Goal: Task Accomplishment & Management: Complete application form

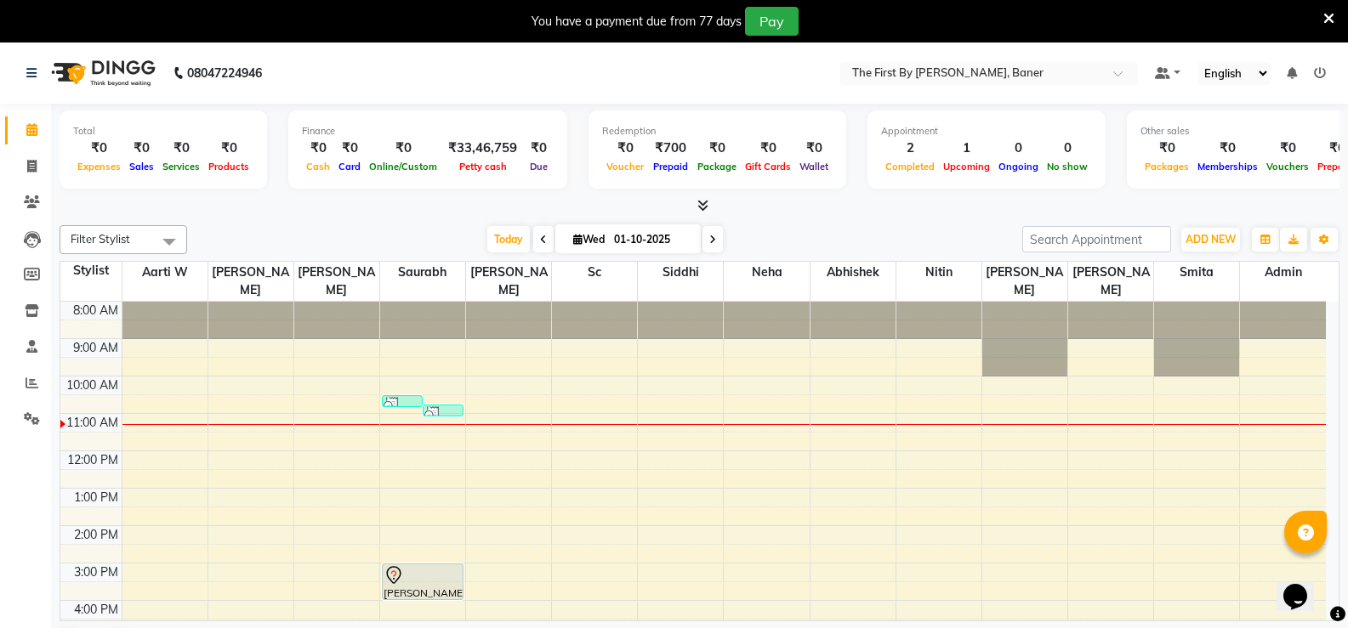
scroll to position [149, 0]
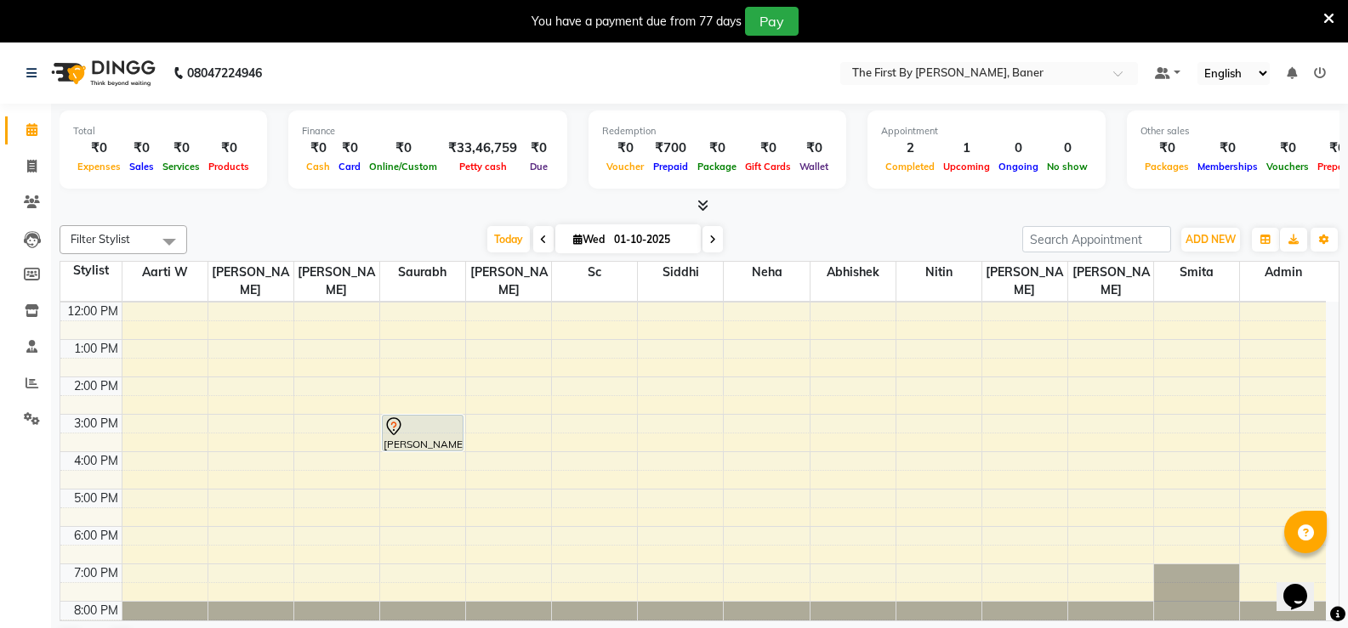
drag, startPoint x: 1327, startPoint y: 15, endPoint x: 1330, endPoint y: 49, distance: 34.2
click at [1327, 16] on icon at bounding box center [1328, 18] width 11 height 15
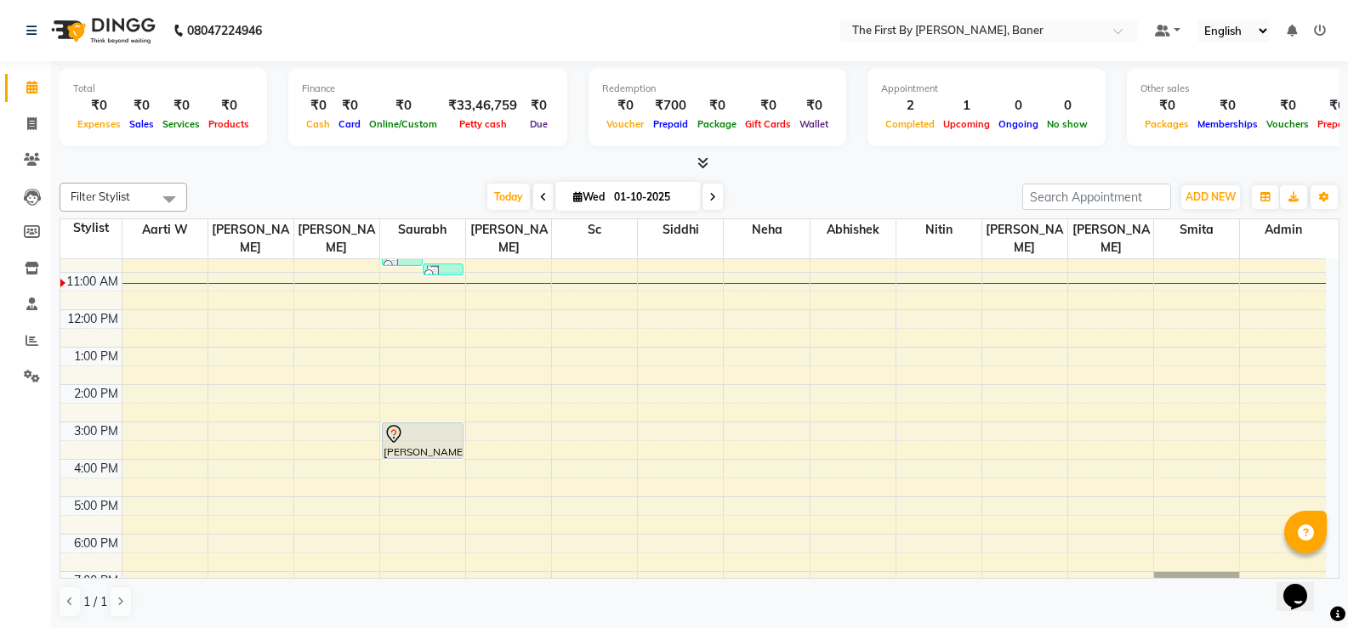
scroll to position [99, 0]
click at [1192, 201] on span "ADD NEW" at bounding box center [1211, 197] width 50 height 13
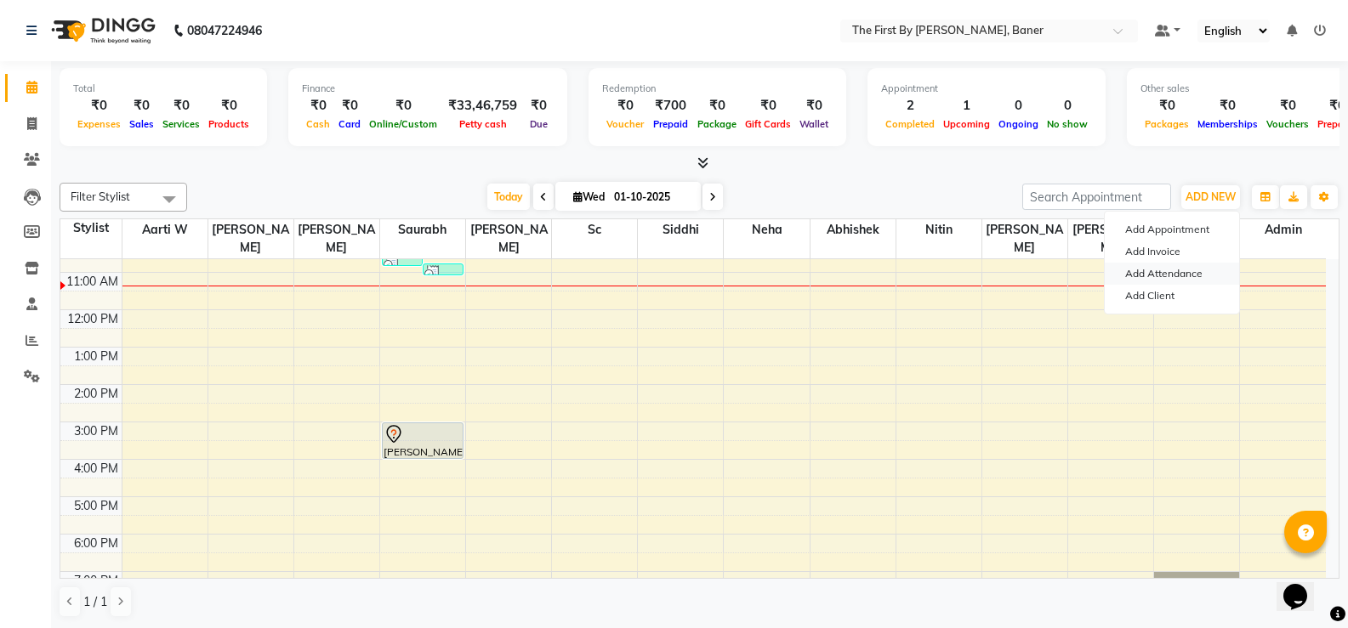
click at [1146, 274] on link "Add Attendance" at bounding box center [1172, 274] width 134 height 22
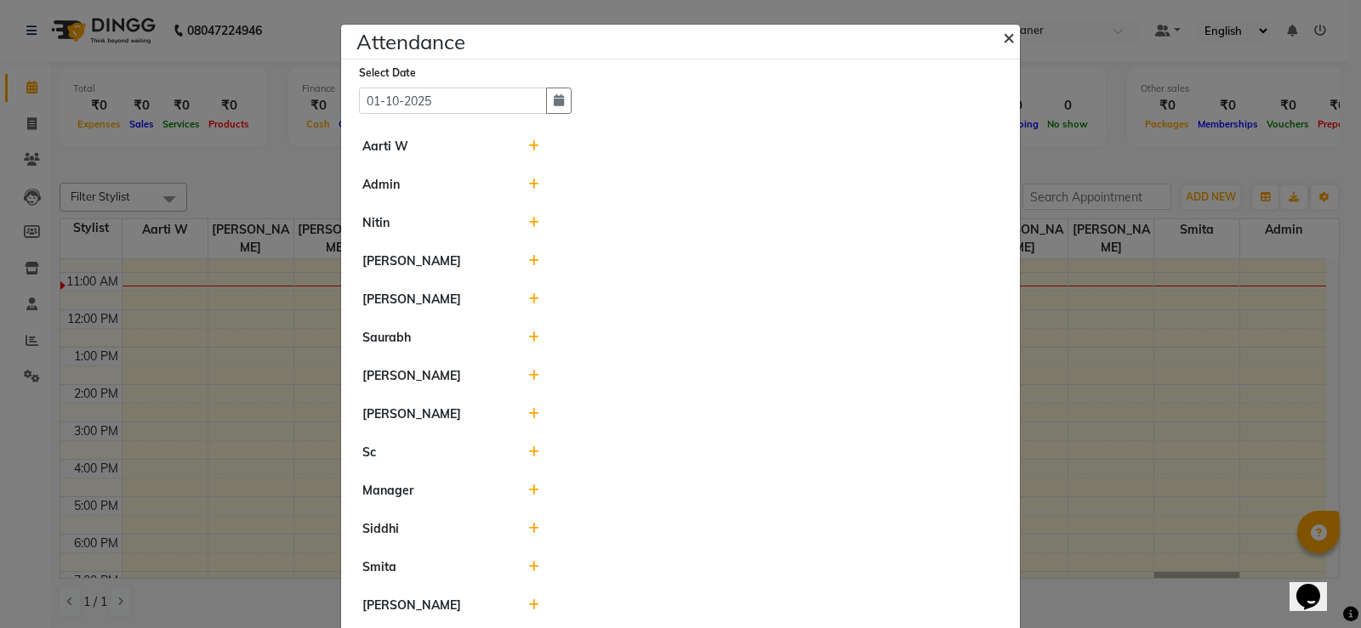
click at [1003, 36] on span "×" at bounding box center [1009, 37] width 12 height 26
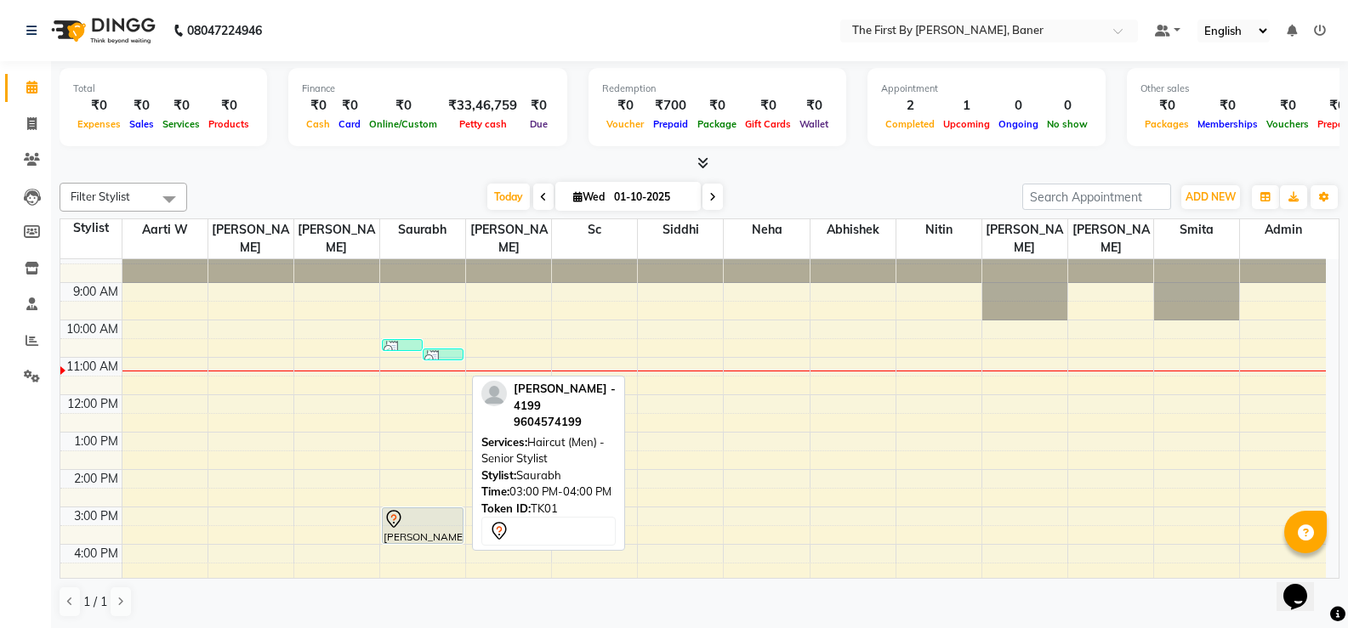
scroll to position [0, 0]
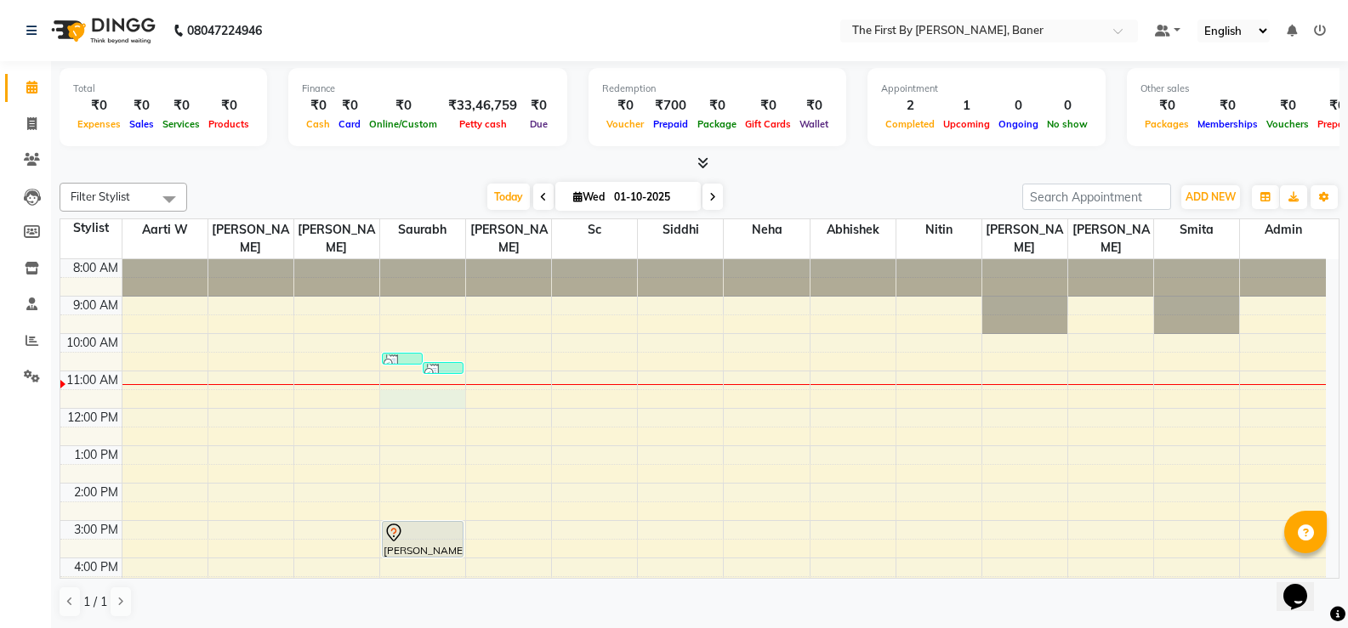
click at [395, 374] on div "8:00 AM 9:00 AM 10:00 AM 11:00 AM 12:00 PM 1:00 PM 2:00 PM 3:00 PM 4:00 PM 5:00…" at bounding box center [692, 502] width 1265 height 486
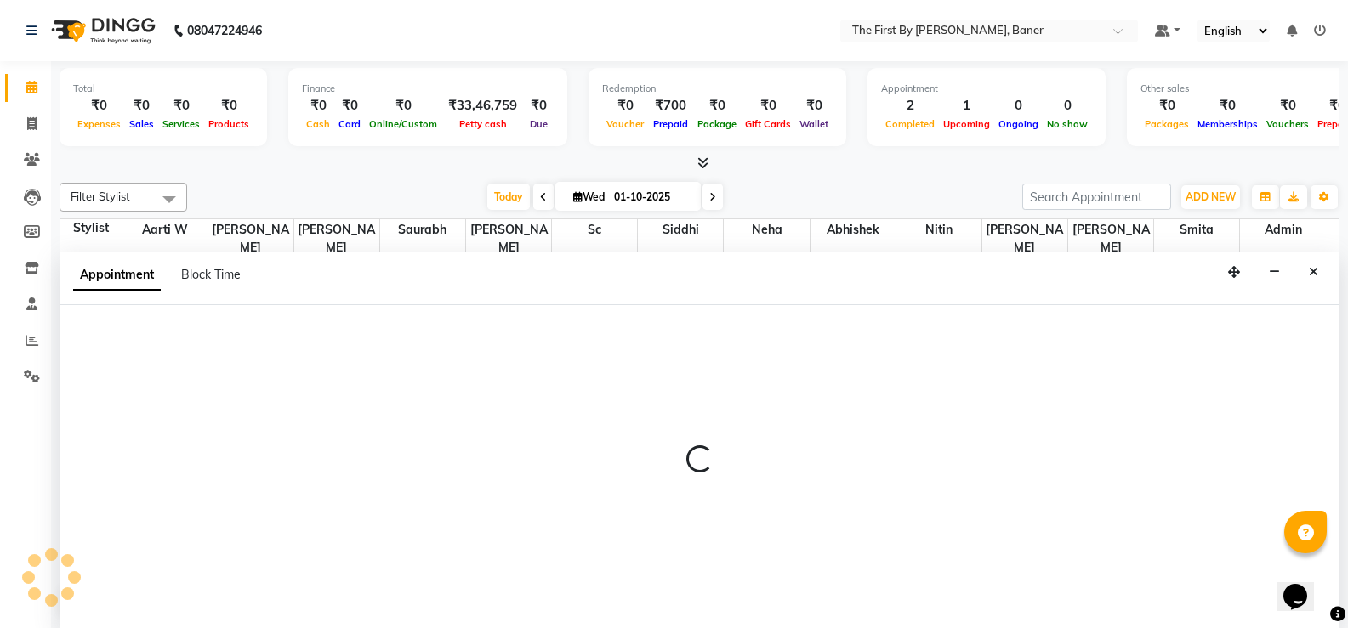
scroll to position [1, 0]
select select "49037"
select select "tentative"
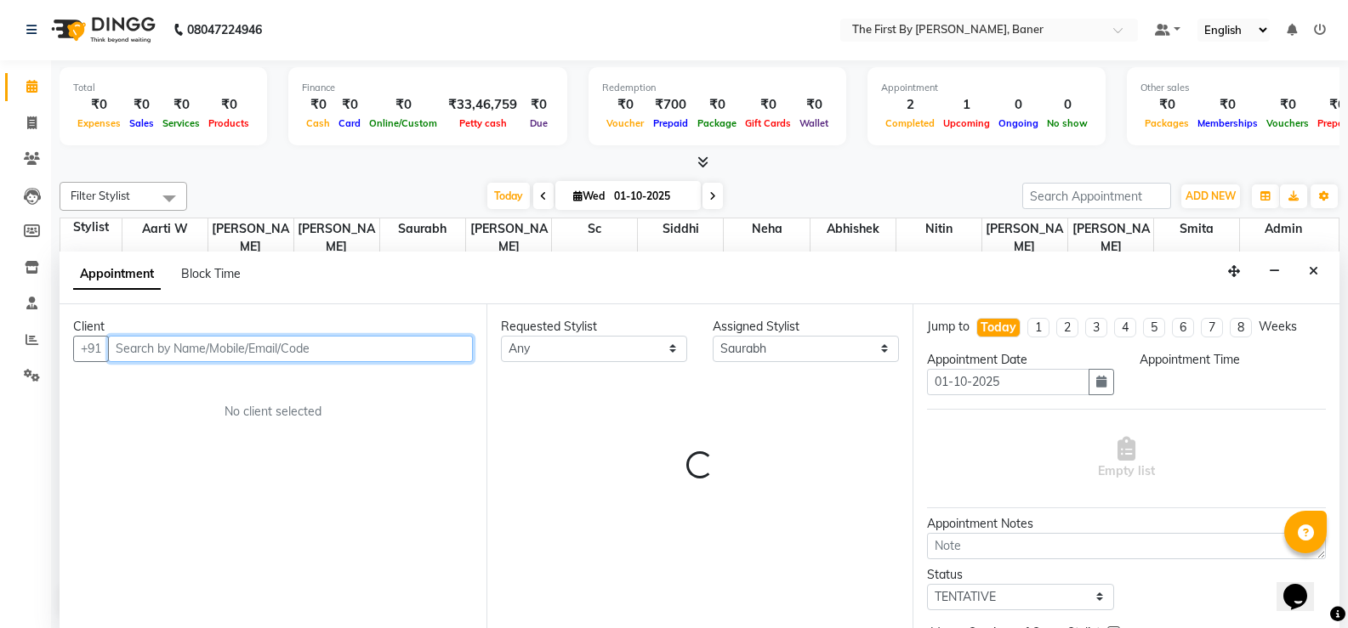
select select "690"
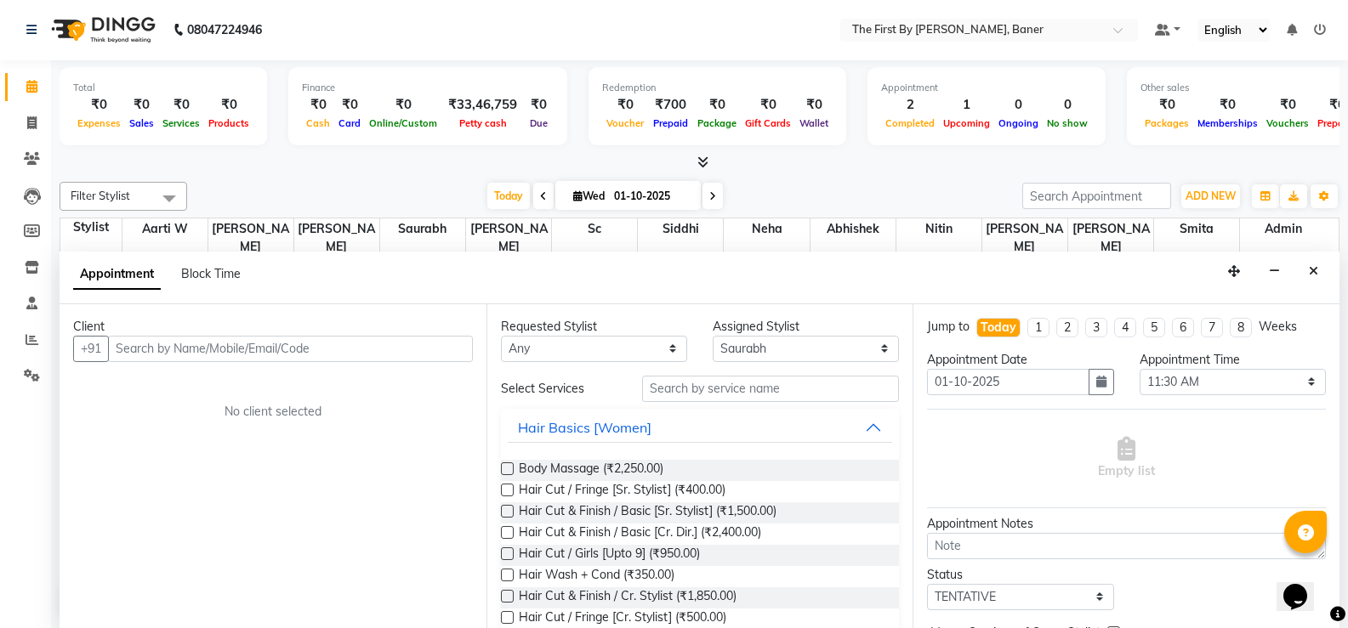
click at [1311, 271] on button "Close" at bounding box center [1313, 272] width 25 height 26
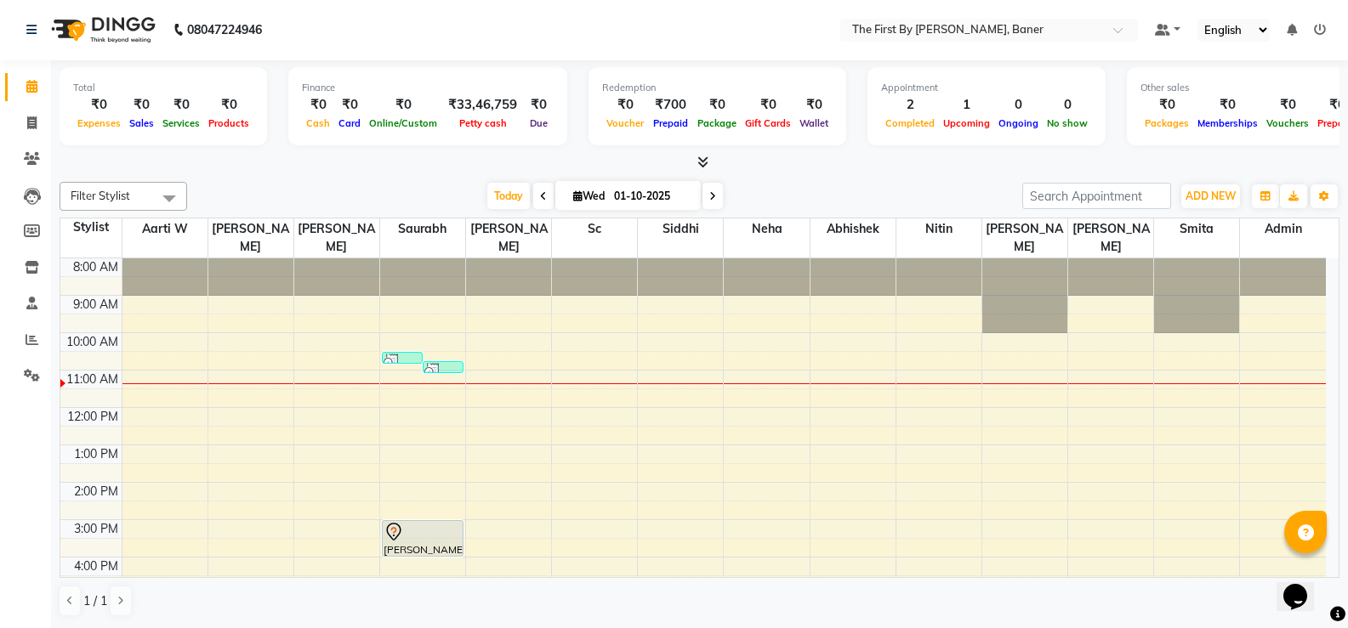
click at [394, 407] on div "8:00 AM 9:00 AM 10:00 AM 11:00 AM 12:00 PM 1:00 PM 2:00 PM 3:00 PM 4:00 PM 5:00…" at bounding box center [692, 502] width 1265 height 486
select select "49037"
select select "tentative"
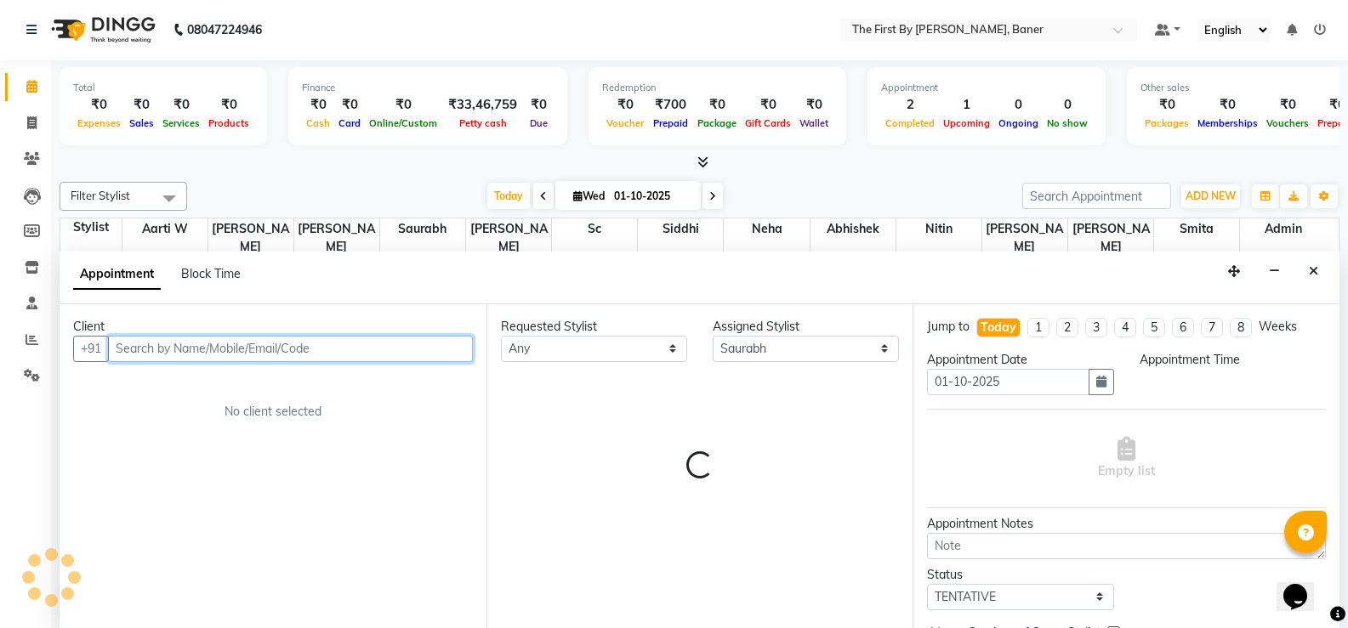
select select "720"
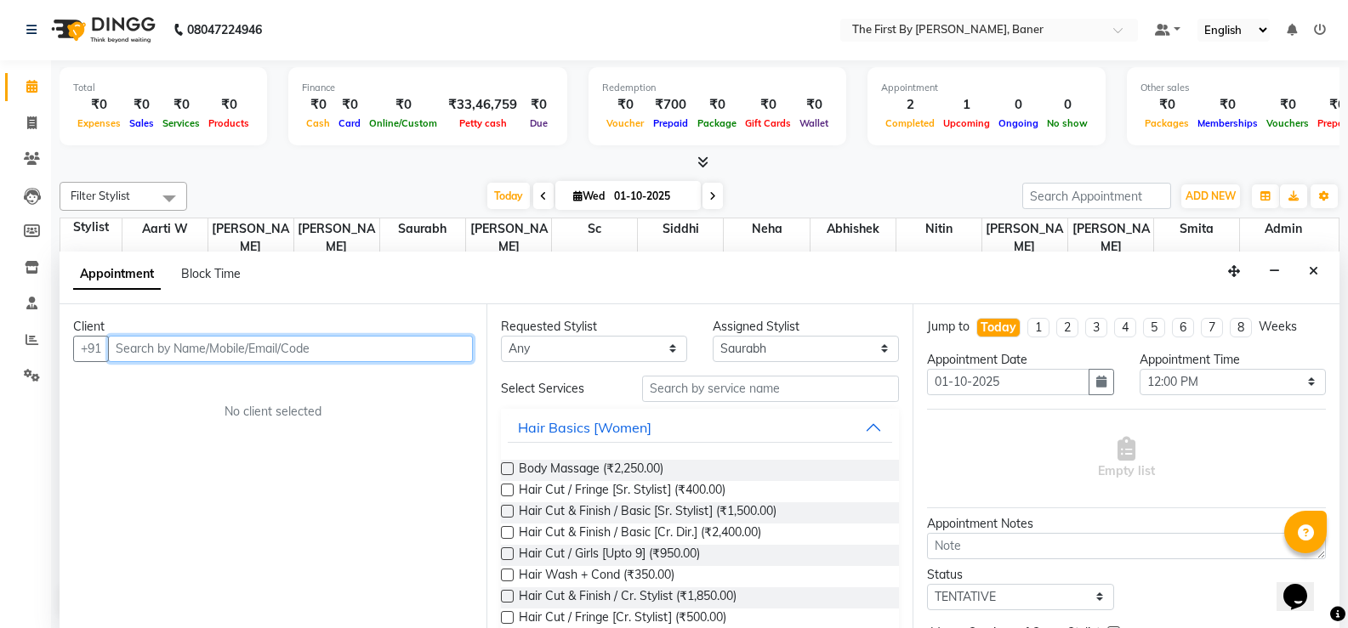
click at [253, 347] on input "text" at bounding box center [290, 349] width 365 height 26
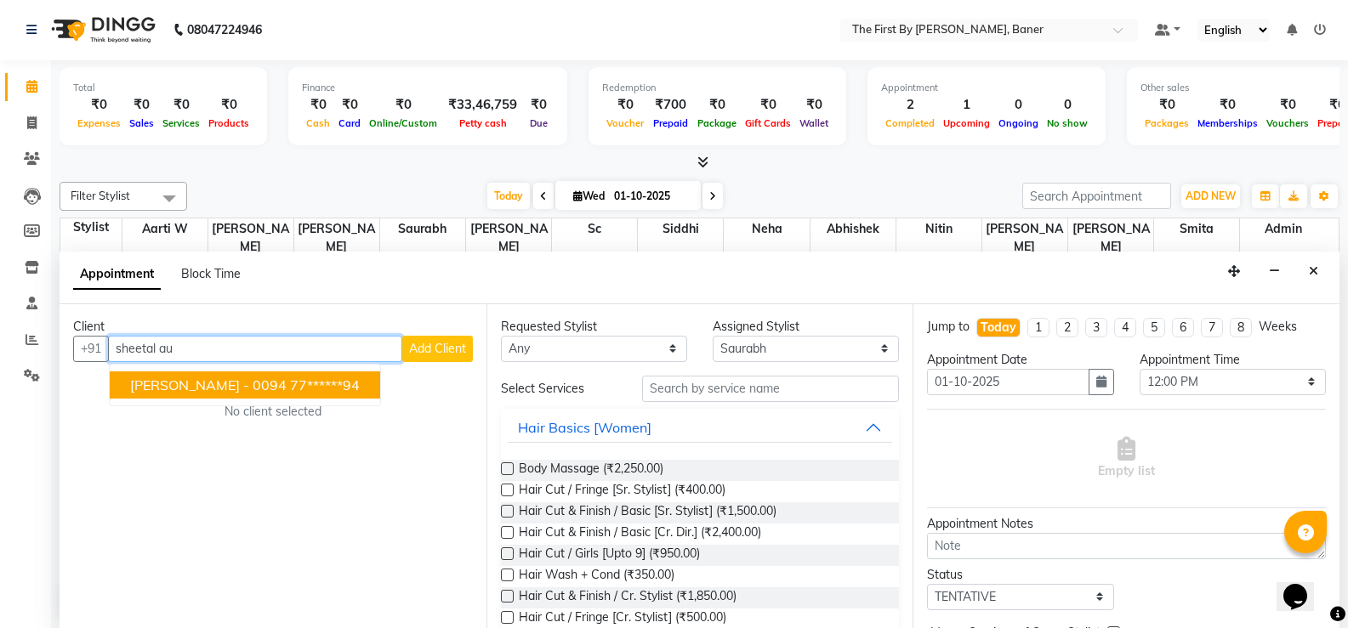
click at [134, 374] on button "[PERSON_NAME] - 0094 77******94" at bounding box center [245, 385] width 270 height 27
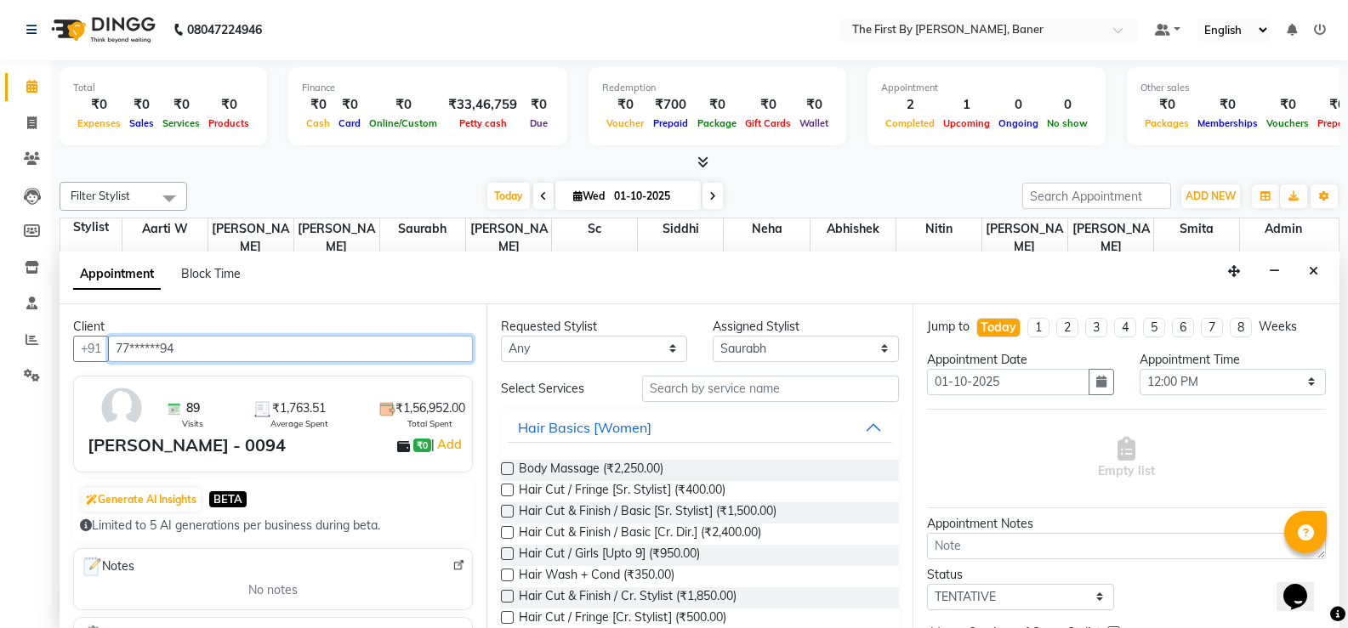
type input "77******94"
drag, startPoint x: 780, startPoint y: 370, endPoint x: 774, endPoint y: 380, distance: 11.8
click at [779, 371] on div "Requested Stylist Any Aarti W Abhishek Admin [PERSON_NAME] [PERSON_NAME] Neha N…" at bounding box center [699, 466] width 427 height 324
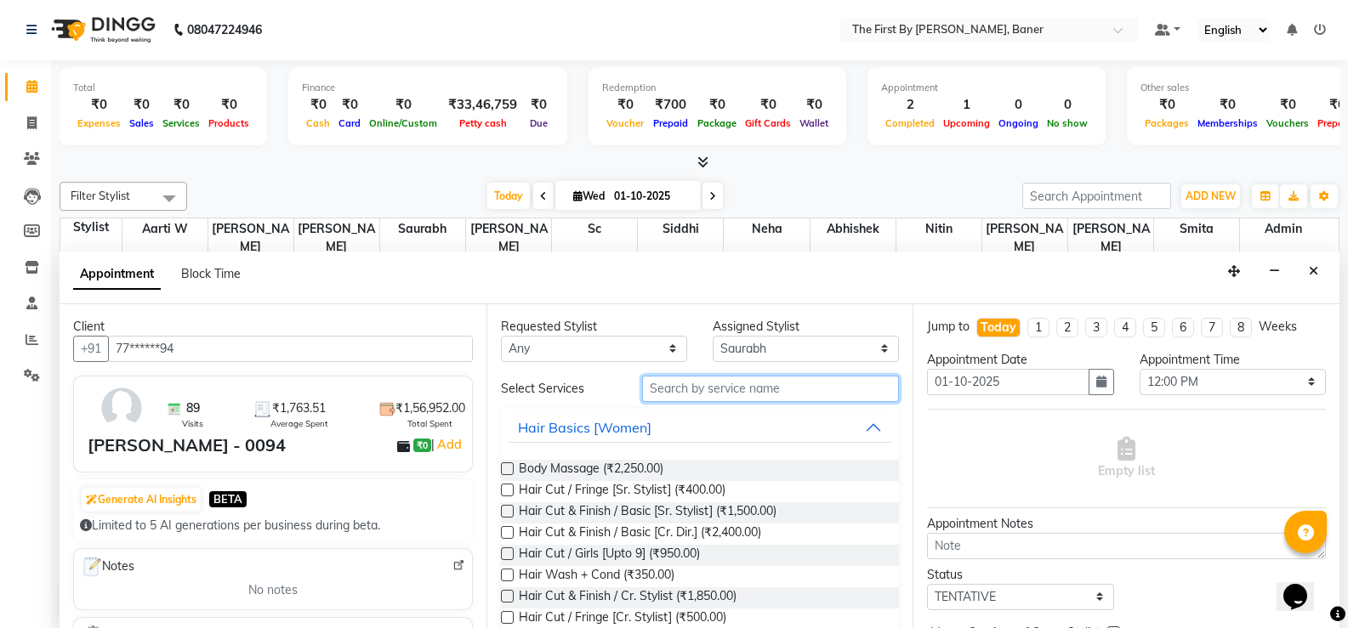
click at [771, 384] on input "text" at bounding box center [770, 389] width 257 height 26
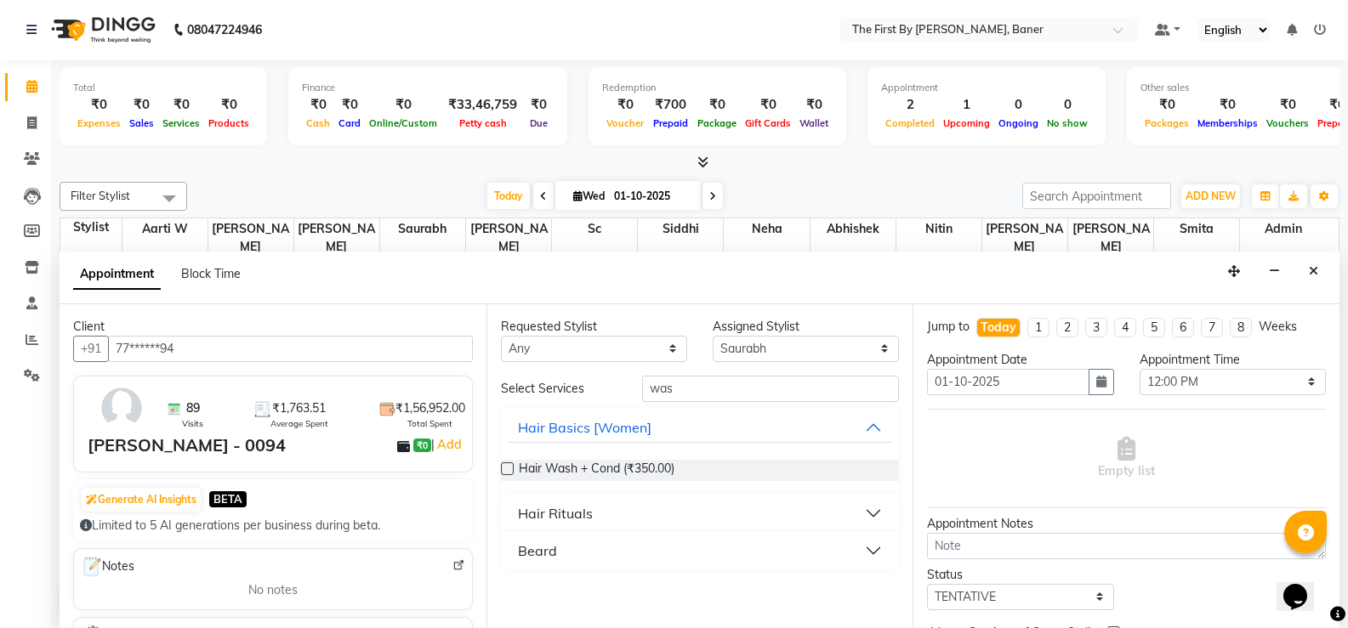
click at [632, 491] on div "Hair Wash + Cond (₹350.00)" at bounding box center [700, 470] width 399 height 48
click at [642, 388] on div "was" at bounding box center [770, 389] width 282 height 26
click at [651, 386] on input "was" at bounding box center [770, 389] width 257 height 26
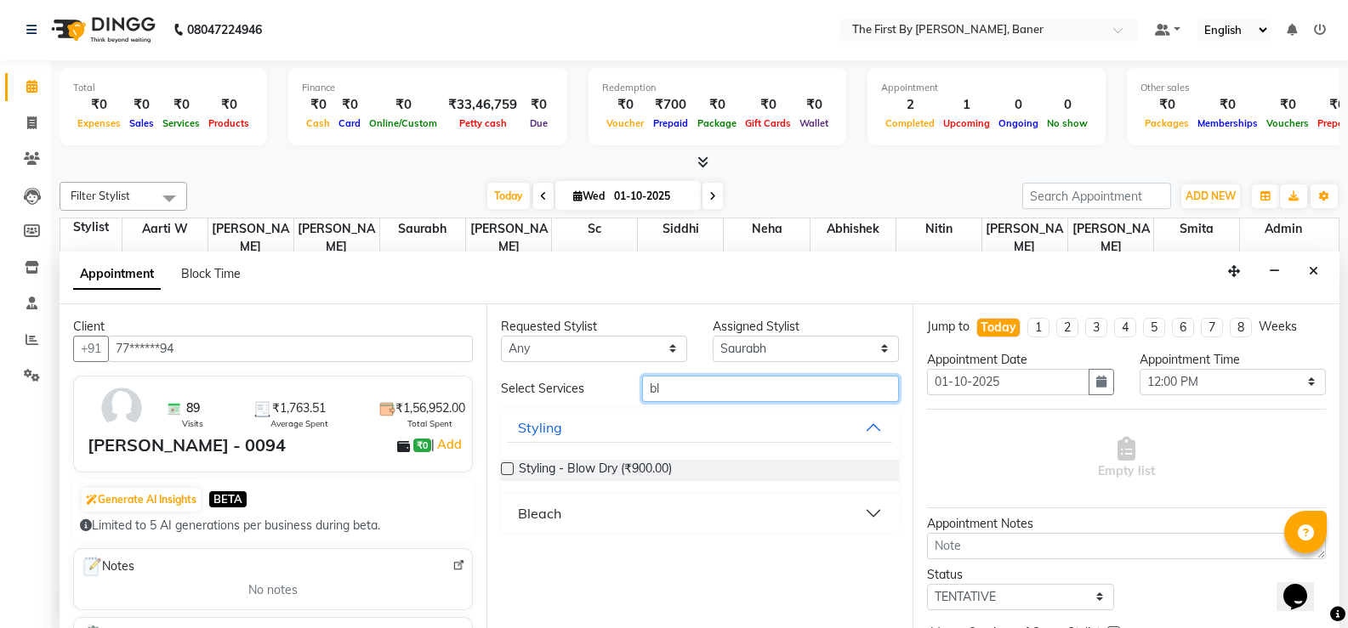
type input "bl"
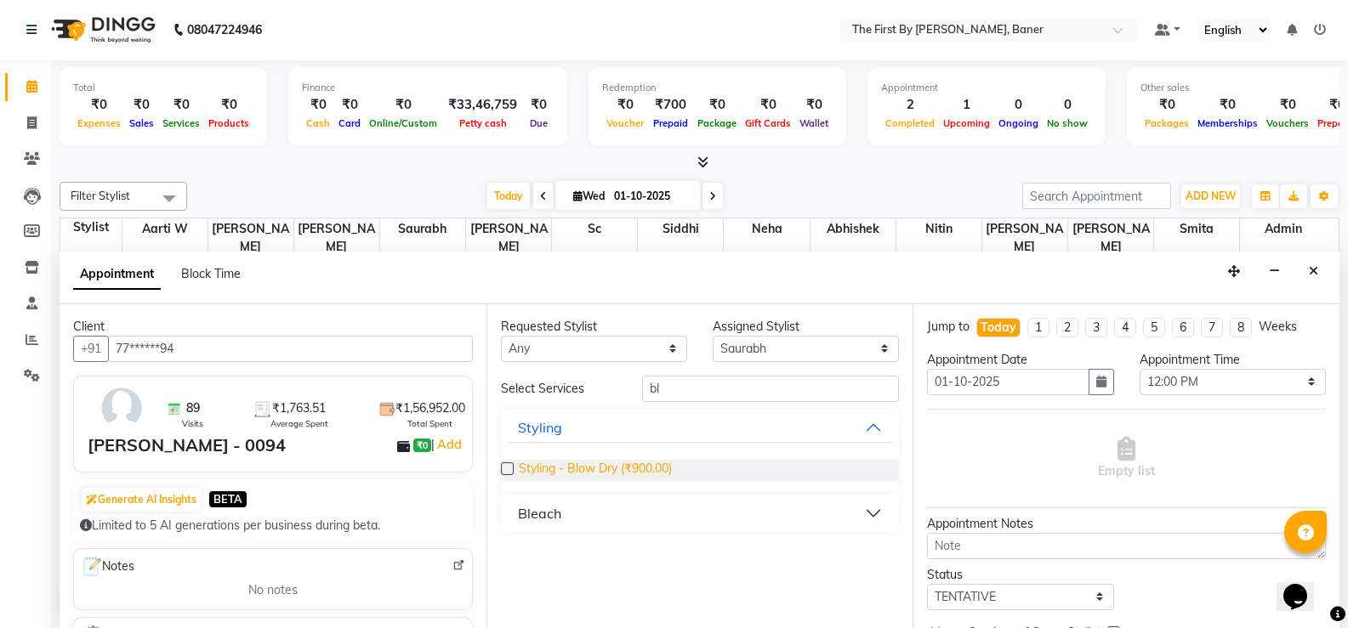
click at [623, 461] on div "Styling - Blow Dry (₹900.00)" at bounding box center [700, 470] width 399 height 48
click at [628, 473] on span "Styling - Blow Dry (₹900.00)" at bounding box center [595, 470] width 153 height 21
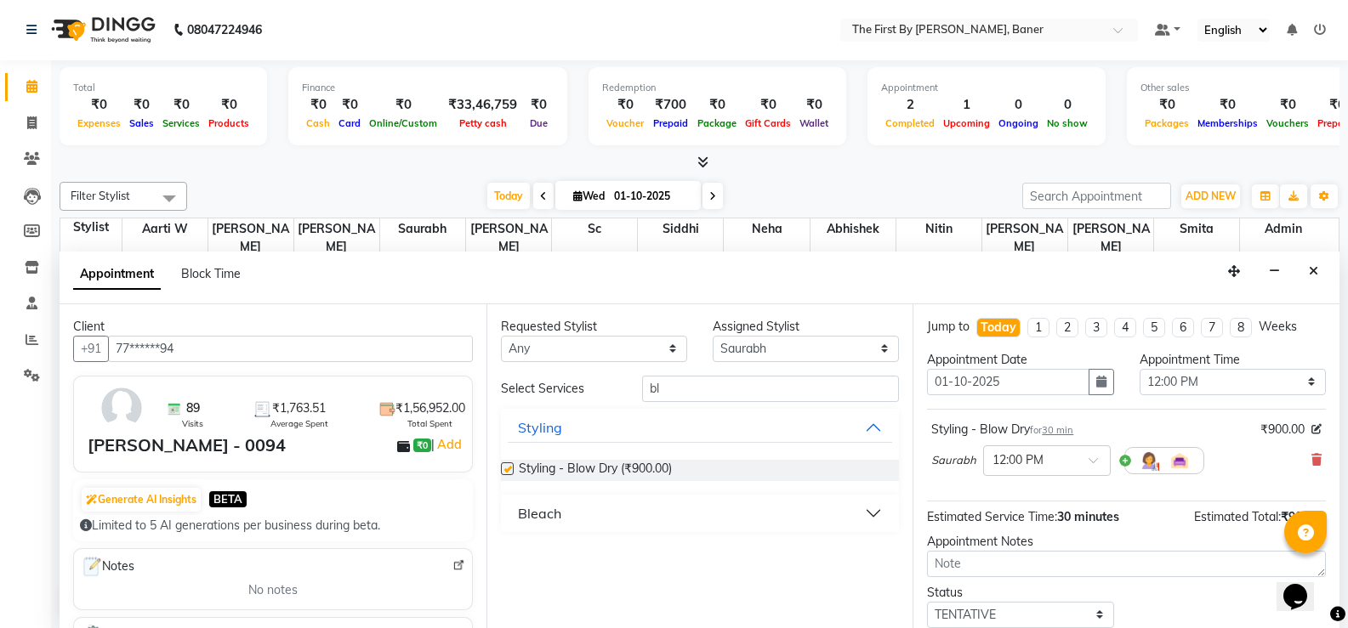
checkbox input "false"
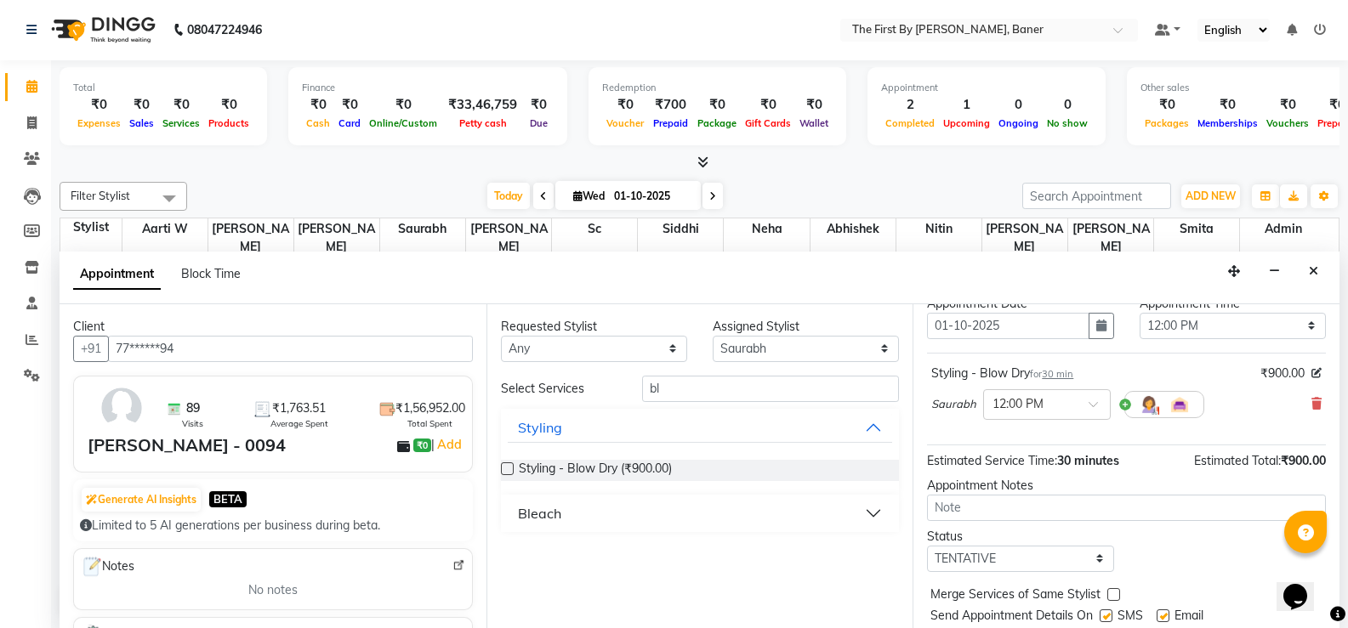
scroll to position [107, 0]
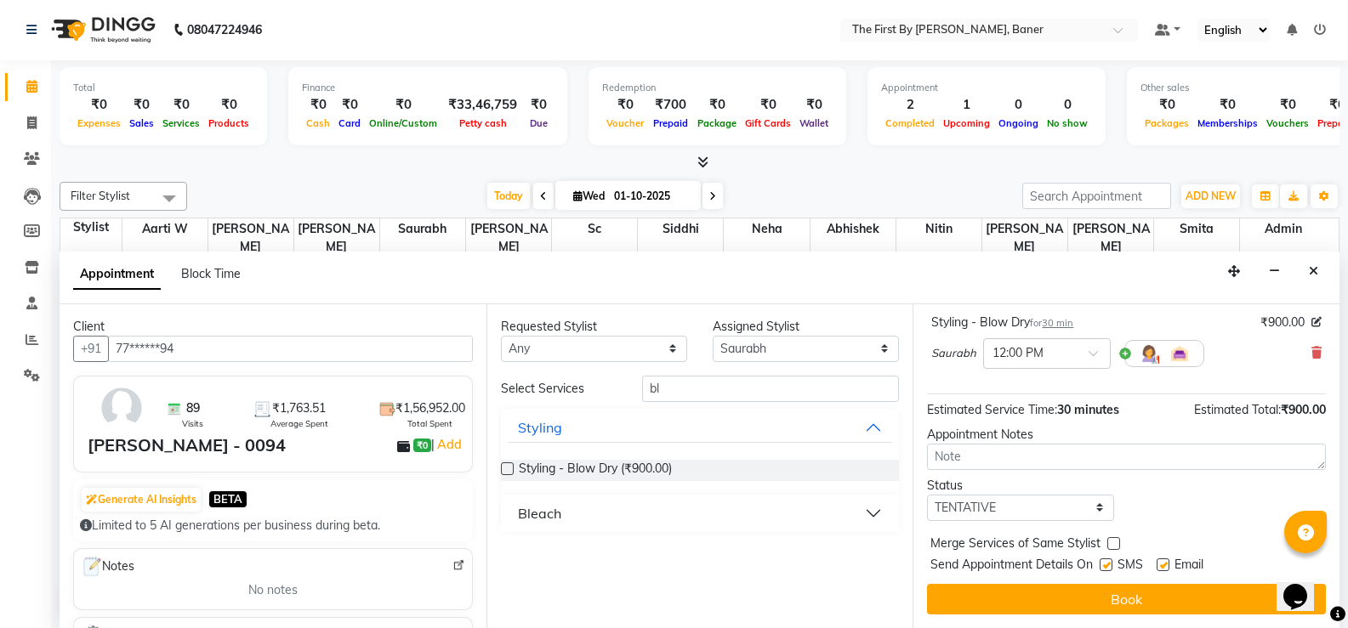
click at [1106, 598] on button "Book" at bounding box center [1126, 599] width 399 height 31
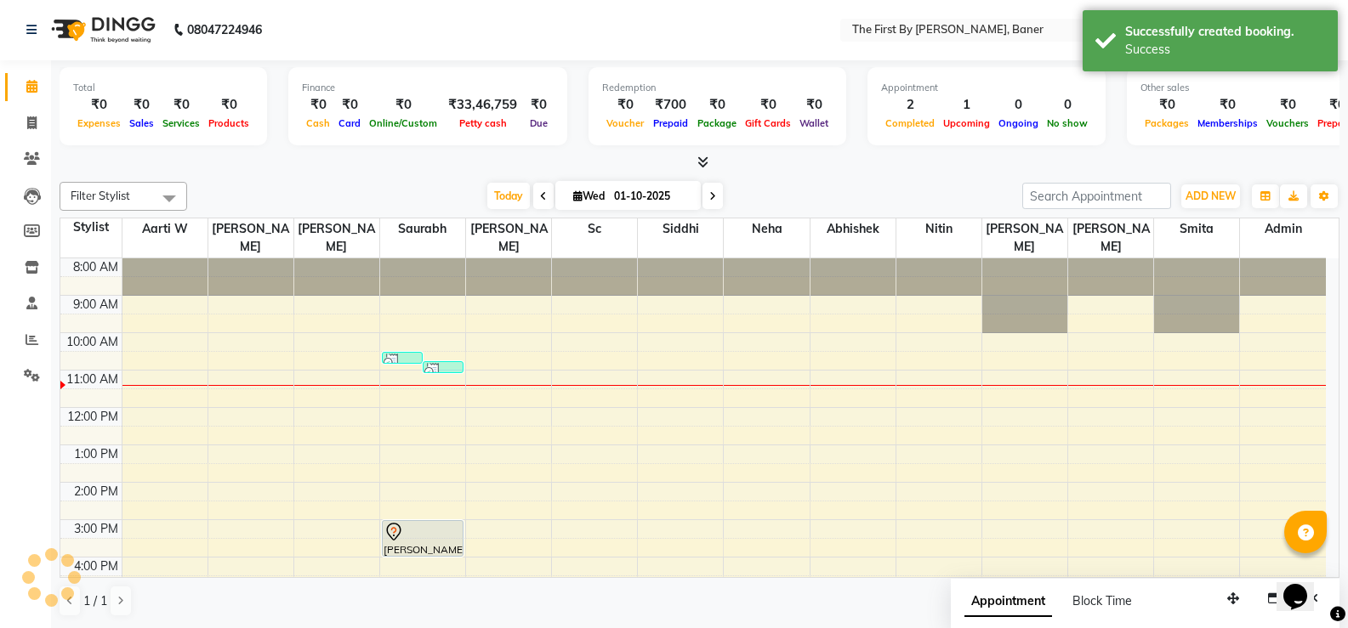
scroll to position [0, 0]
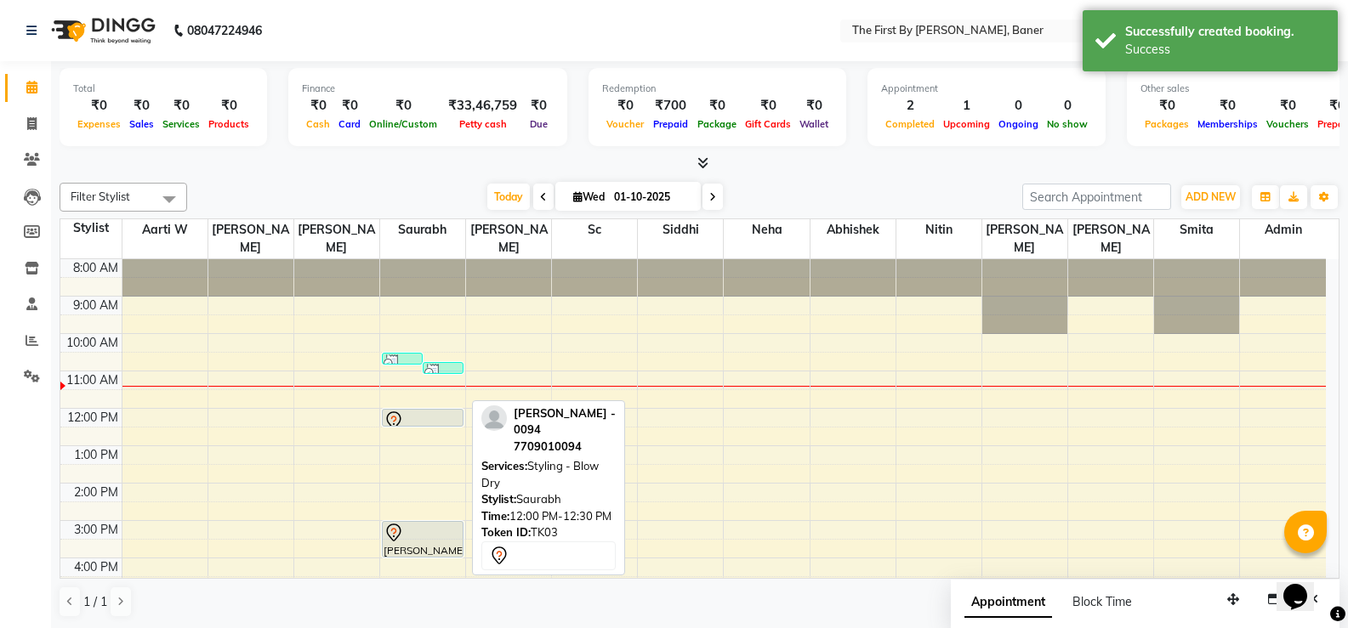
click at [425, 423] on div at bounding box center [423, 426] width 80 height 7
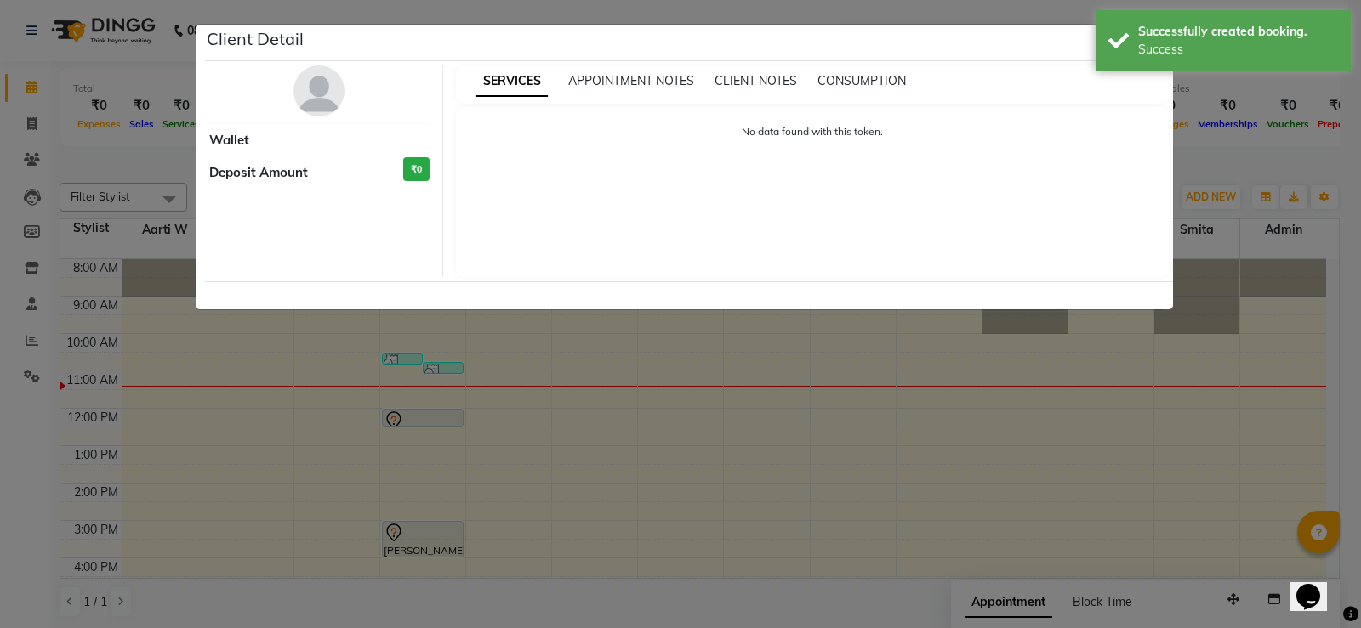
select select "7"
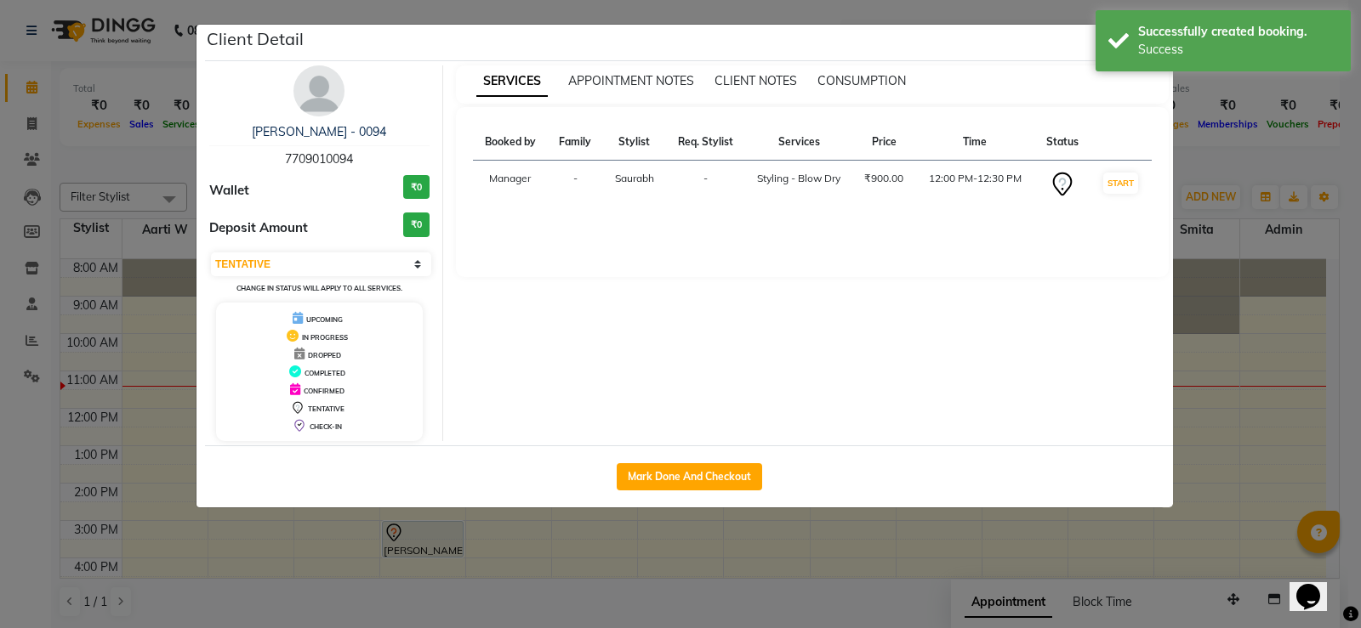
click at [1171, 71] on div "SERVICES APPOINTMENT NOTES CLIENT NOTES CONSUMPTION Booked by Family Stylist Re…" at bounding box center [812, 253] width 739 height 376
click at [1163, 46] on div "Success" at bounding box center [1238, 50] width 200 height 18
drag, startPoint x: 1159, startPoint y: 39, endPoint x: 1151, endPoint y: 40, distance: 8.5
click at [1152, 39] on icon "button" at bounding box center [1155, 43] width 10 height 14
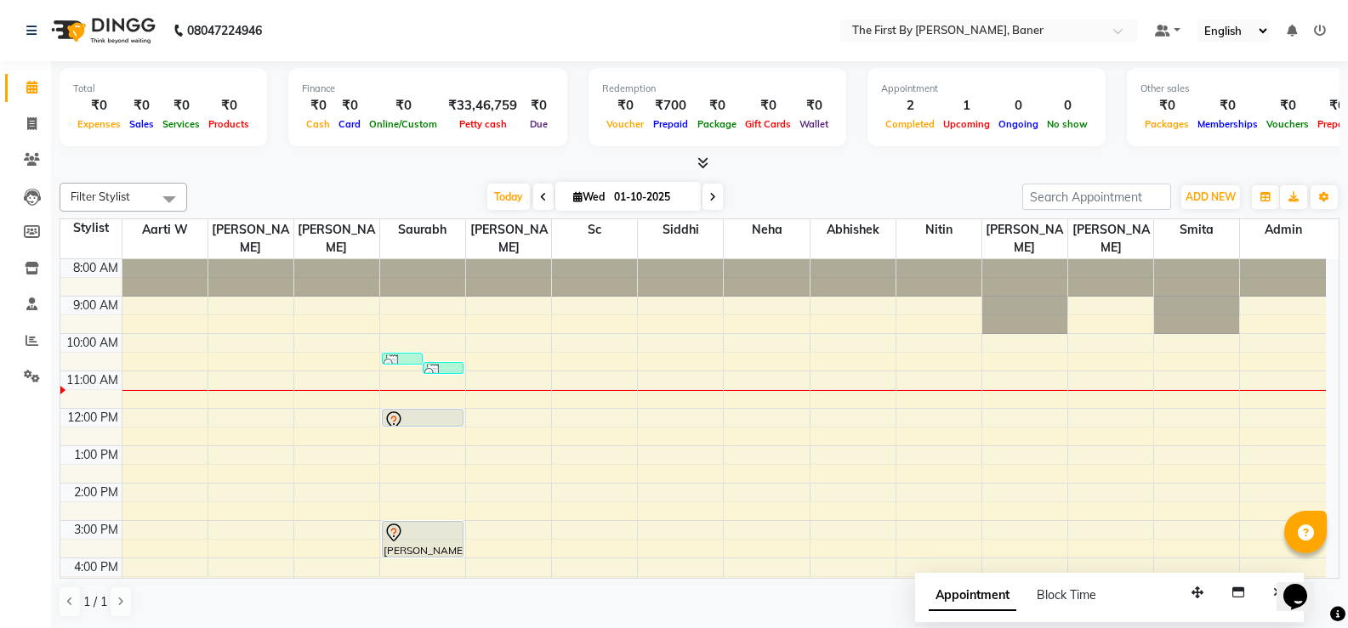
drag, startPoint x: 1229, startPoint y: 602, endPoint x: 1146, endPoint y: 602, distance: 83.3
click at [1191, 599] on icon "button" at bounding box center [1197, 593] width 12 height 12
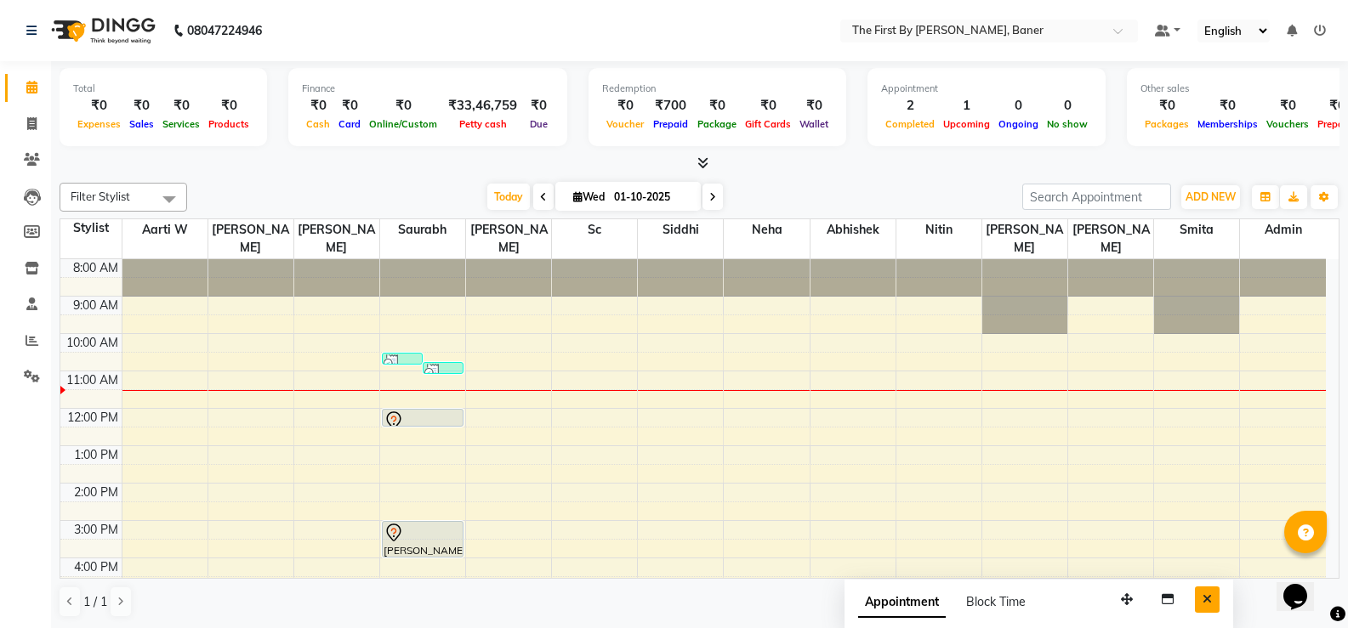
click at [1203, 600] on icon "Close" at bounding box center [1207, 600] width 9 height 12
click at [486, 7] on nav "08047224946 Select Location × The First By [PERSON_NAME], Baner Default Panel M…" at bounding box center [674, 30] width 1348 height 61
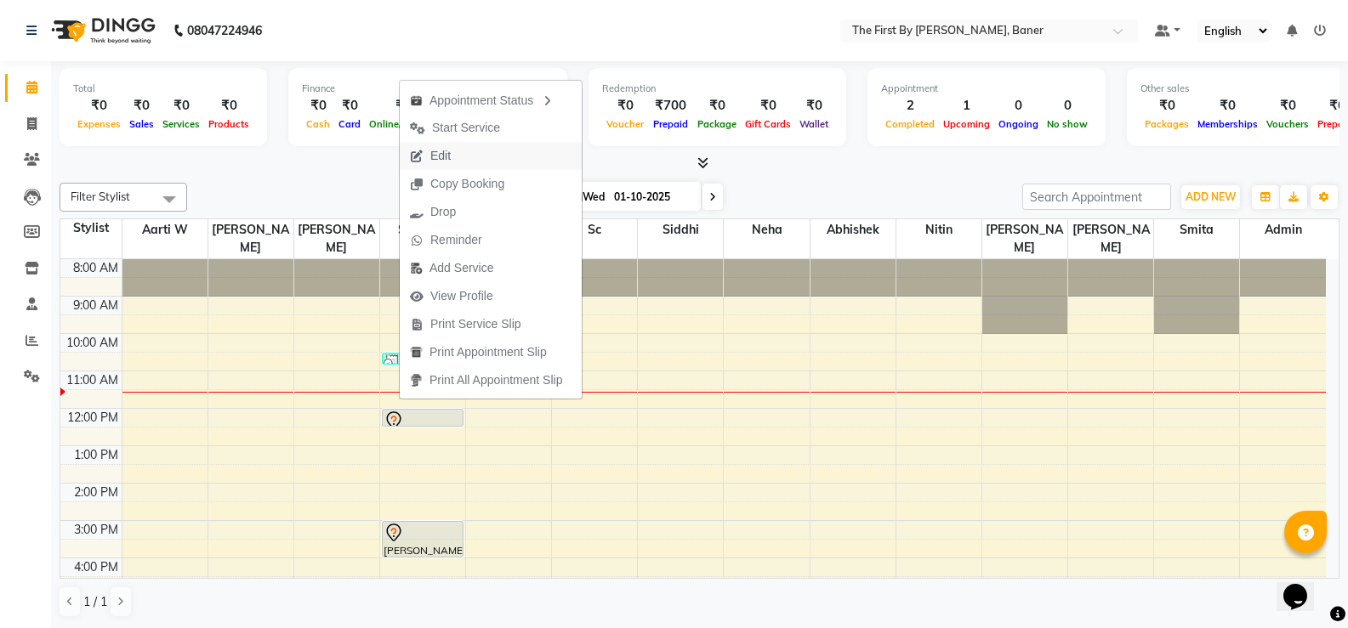
click at [452, 159] on span "Edit" at bounding box center [430, 156] width 61 height 28
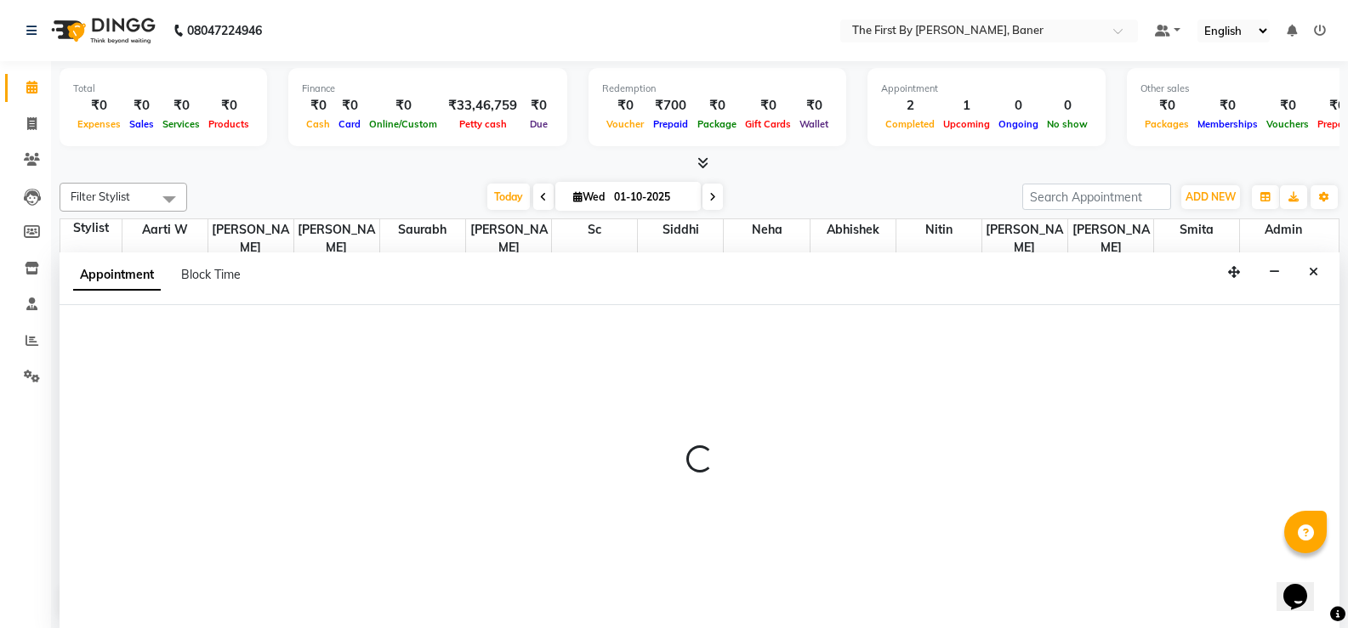
scroll to position [1, 0]
select select "tentative"
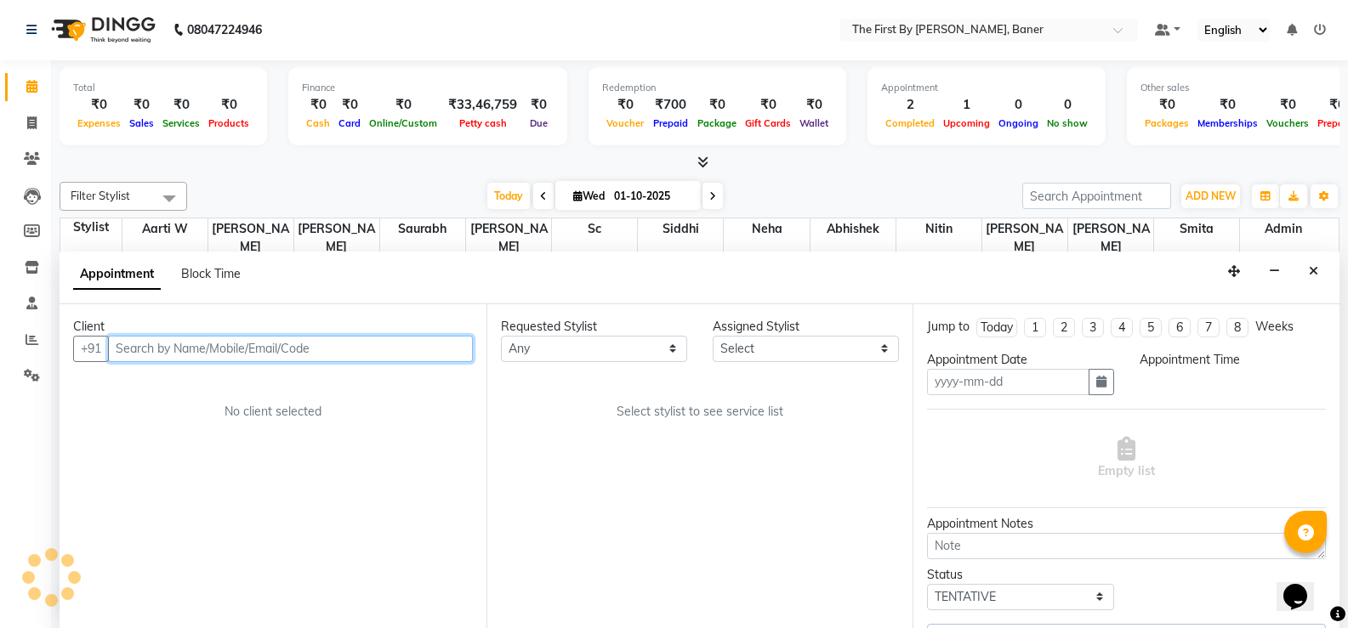
type input "01-10-2025"
select select "49037"
select select "720"
select select "3211"
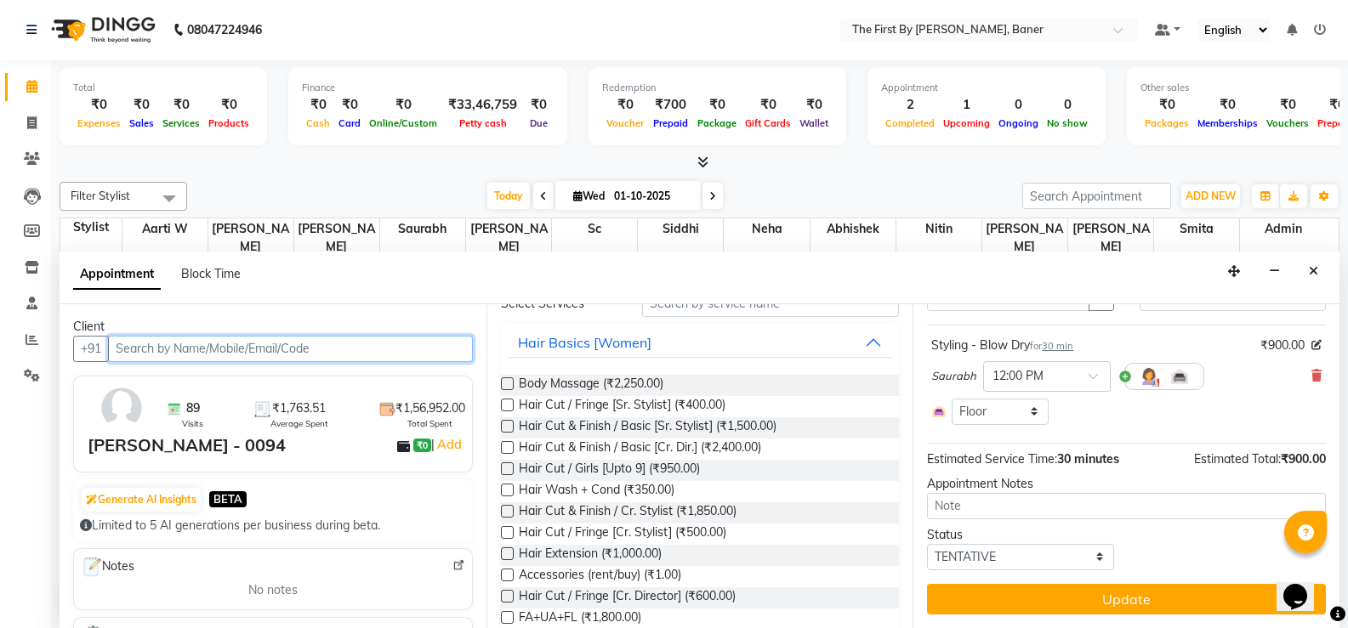
scroll to position [0, 0]
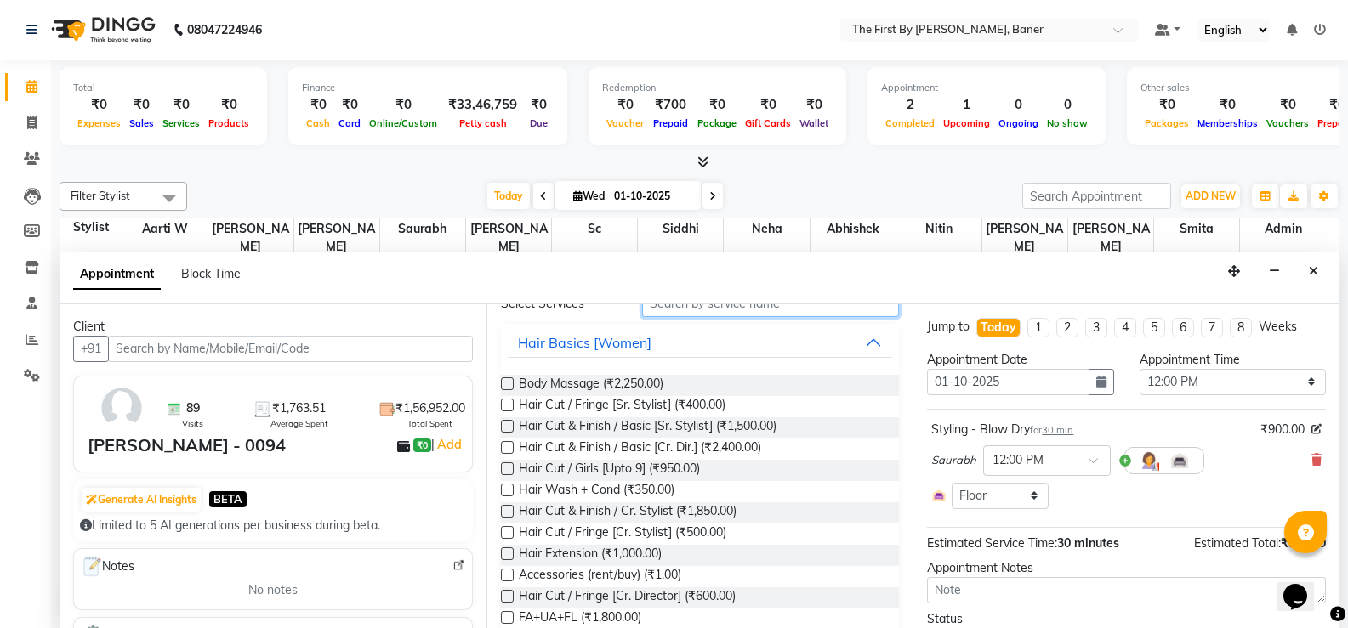
click at [664, 311] on input "text" at bounding box center [770, 304] width 257 height 26
type input "a"
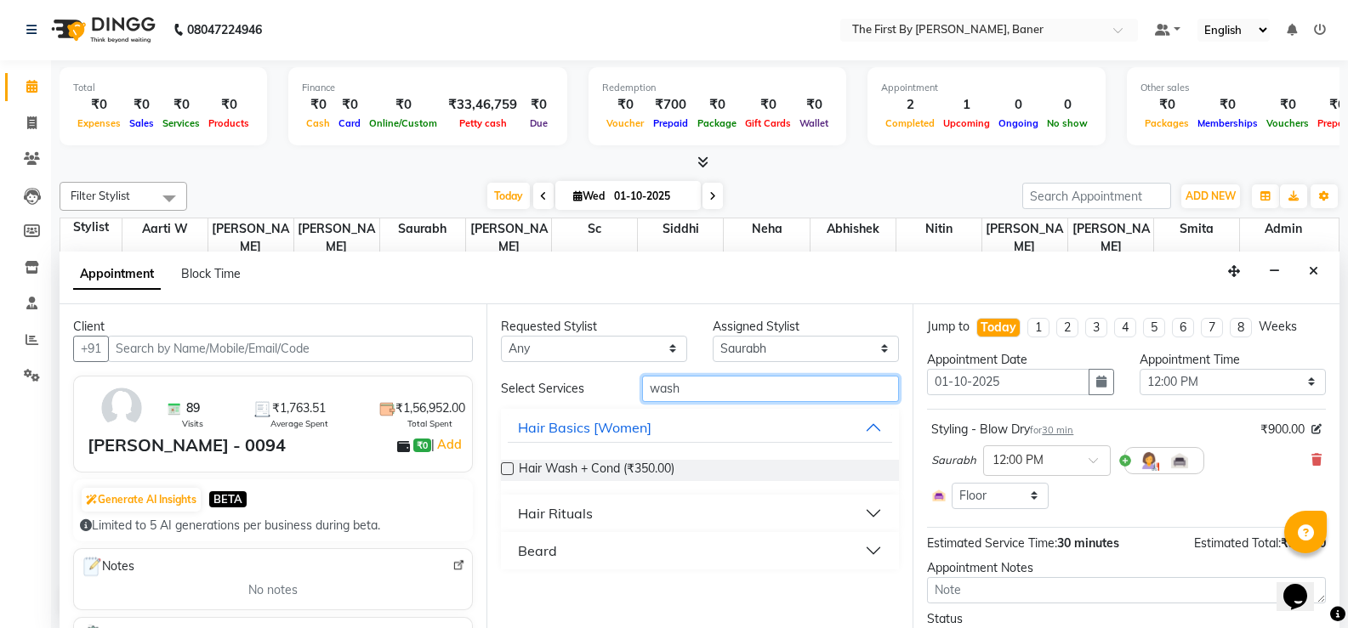
type input "wash"
click at [604, 457] on div "Hair Wash + Cond (₹350.00)" at bounding box center [700, 470] width 399 height 48
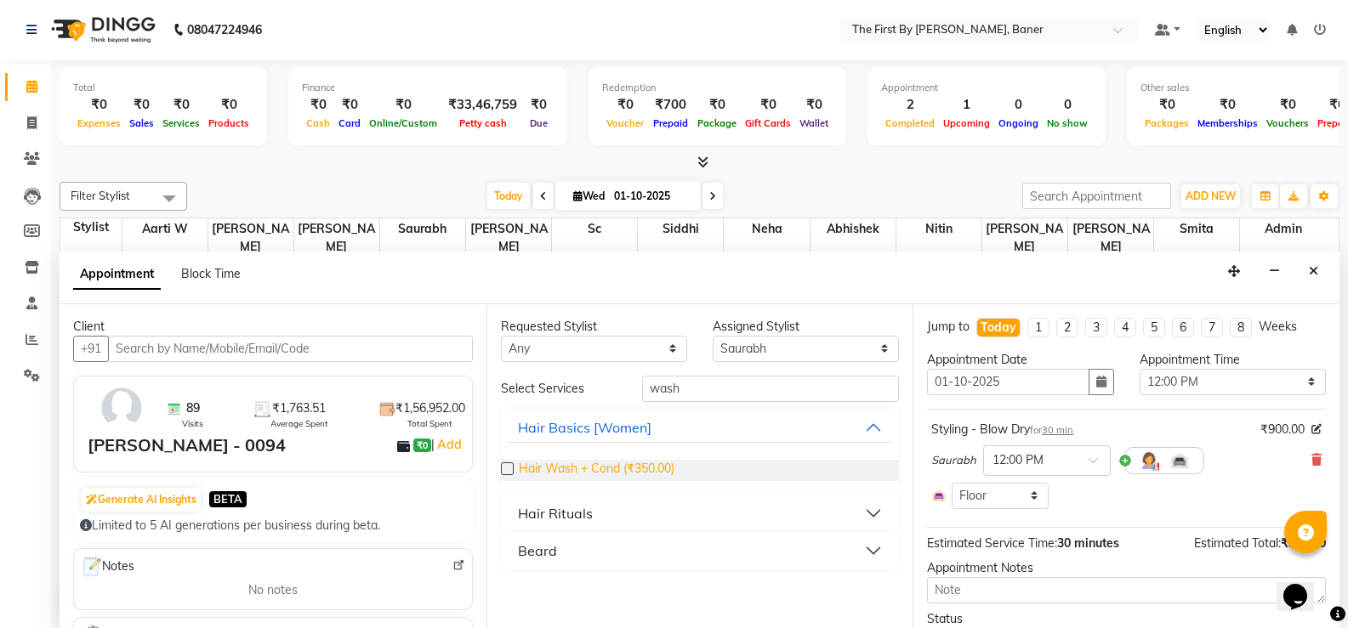
click at [604, 468] on span "Hair Wash + Cond (₹350.00)" at bounding box center [597, 470] width 156 height 21
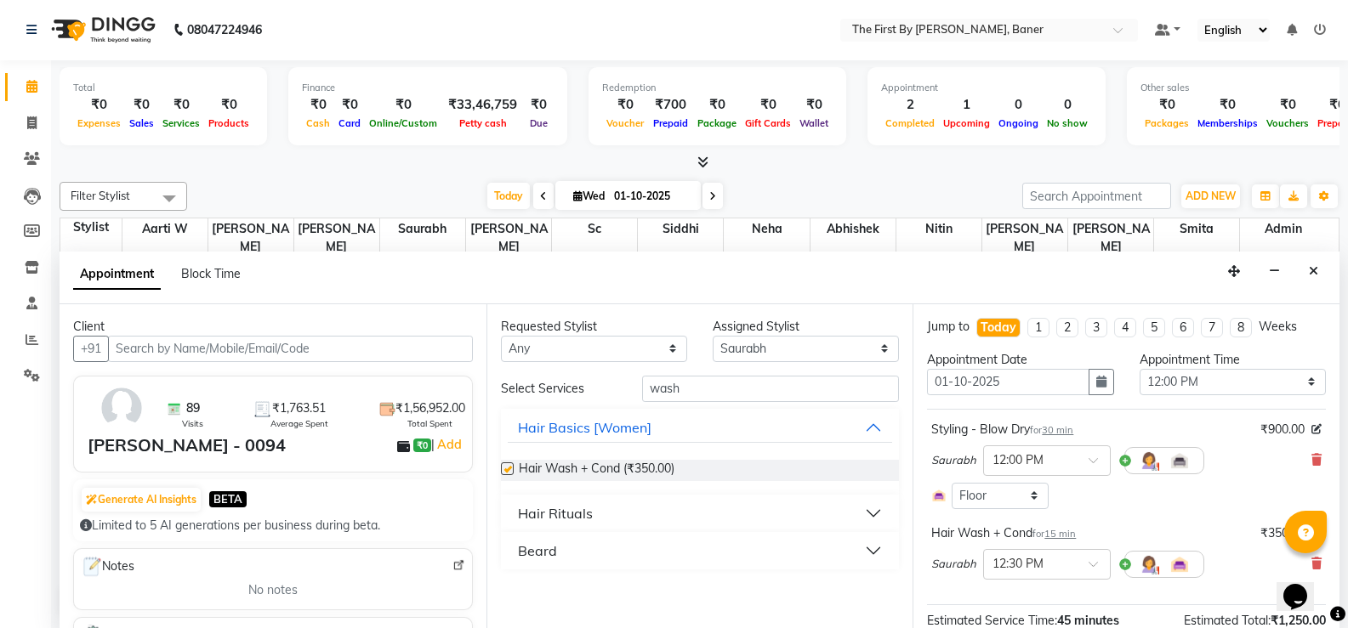
checkbox input "false"
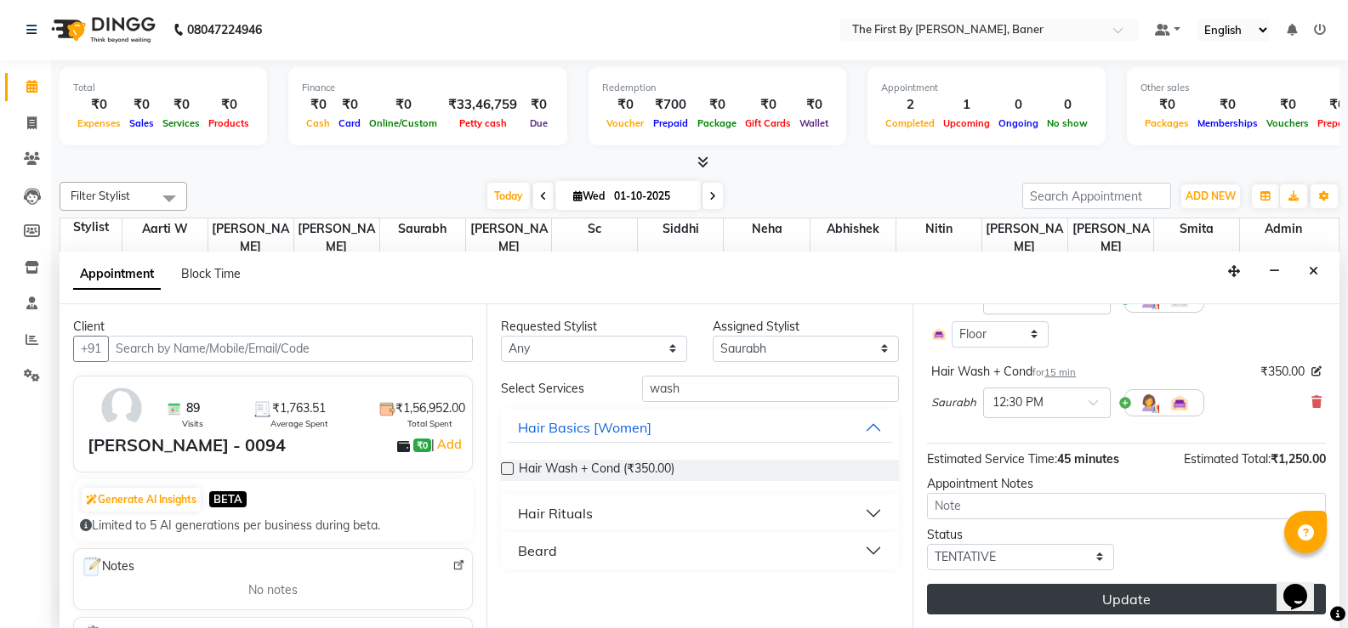
click at [1065, 606] on button "Update" at bounding box center [1126, 599] width 399 height 31
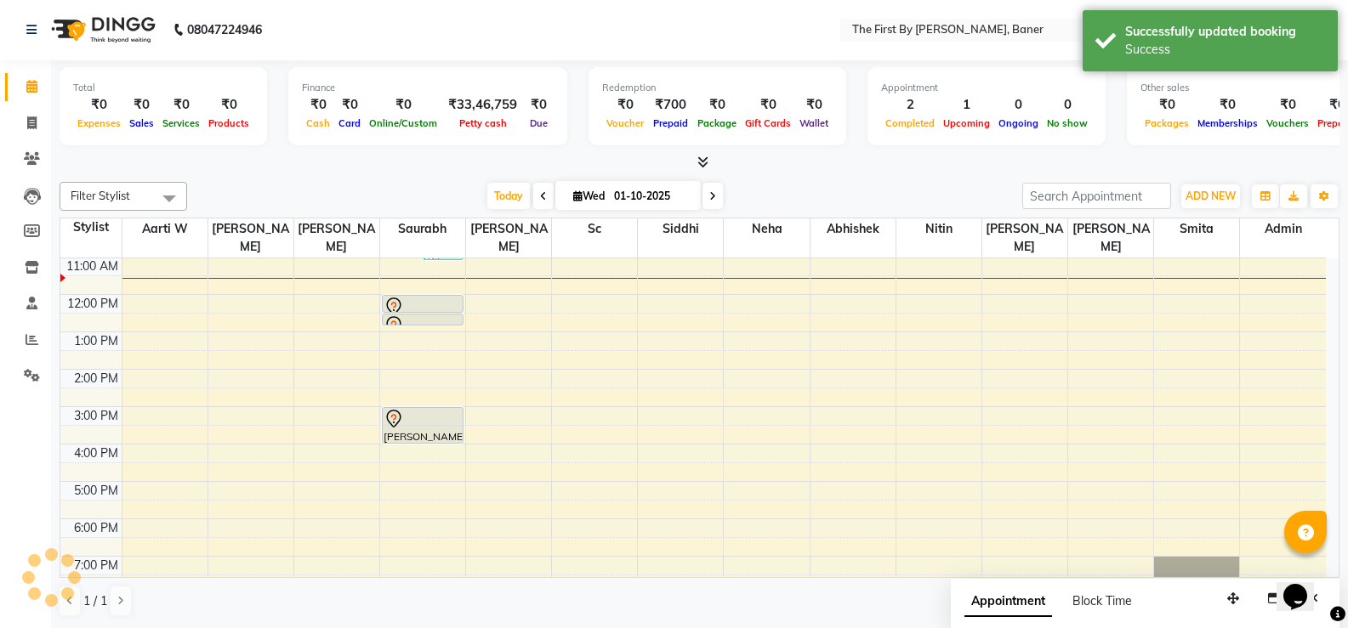
scroll to position [0, 0]
click at [575, 373] on div "8:00 AM 9:00 AM 10:00 AM 11:00 AM 12:00 PM 1:00 PM 2:00 PM 3:00 PM 4:00 PM 5:00…" at bounding box center [692, 389] width 1265 height 486
select select "49041"
select select "tentative"
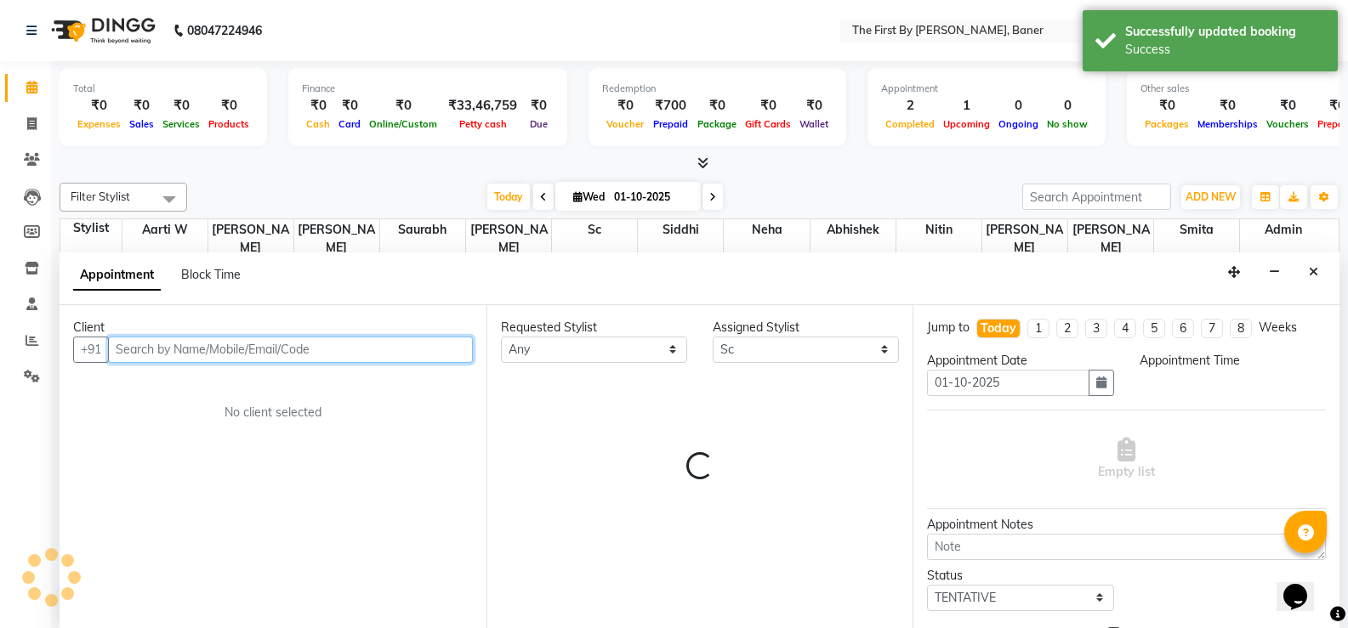
select select "870"
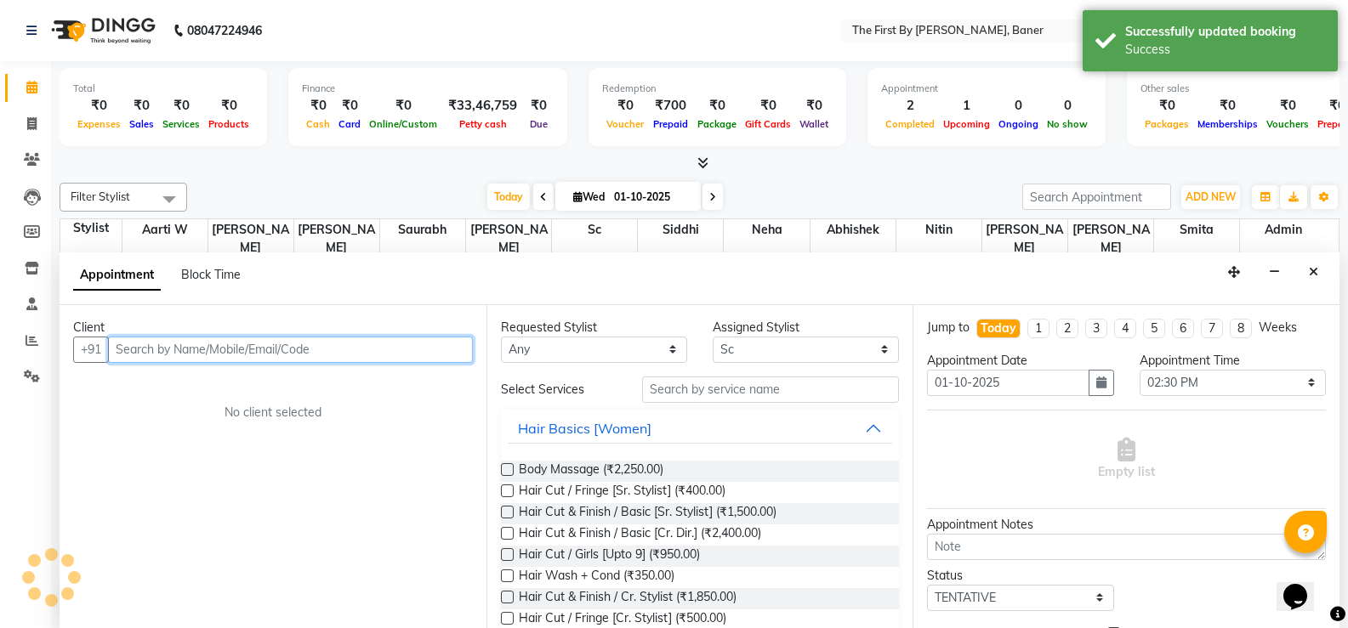
scroll to position [1, 0]
click at [214, 346] on input "text" at bounding box center [290, 349] width 365 height 26
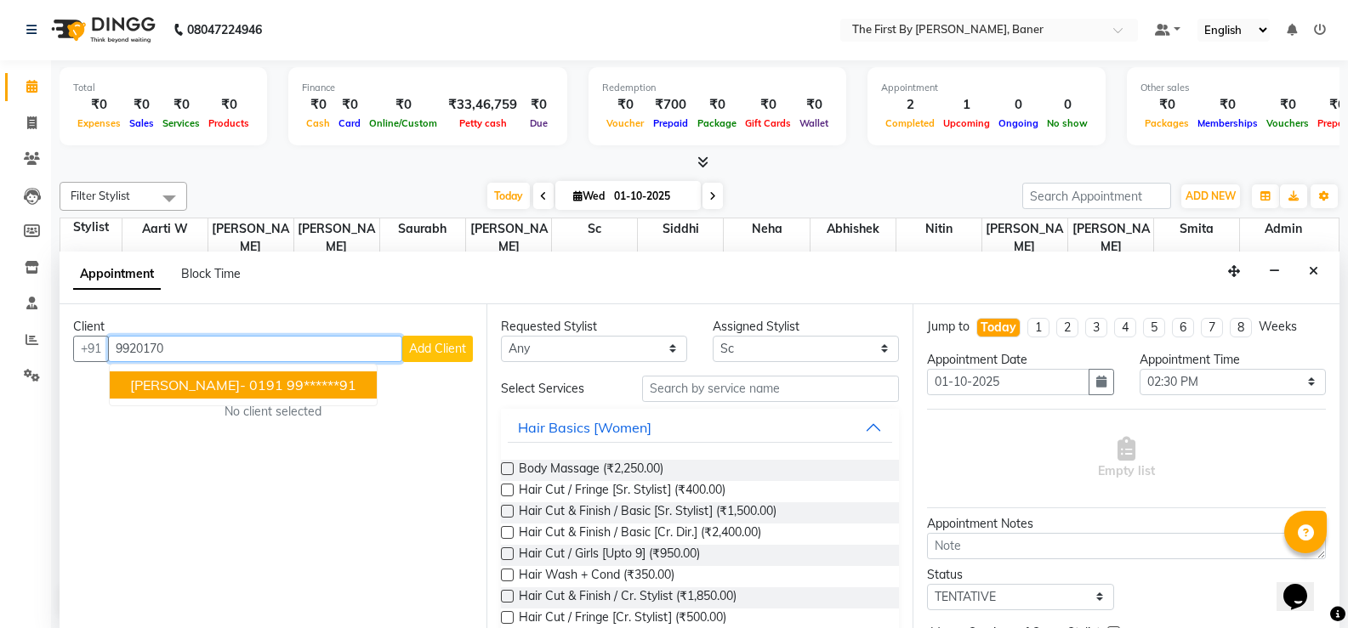
click at [251, 378] on span "[PERSON_NAME]- 0191" at bounding box center [206, 385] width 153 height 17
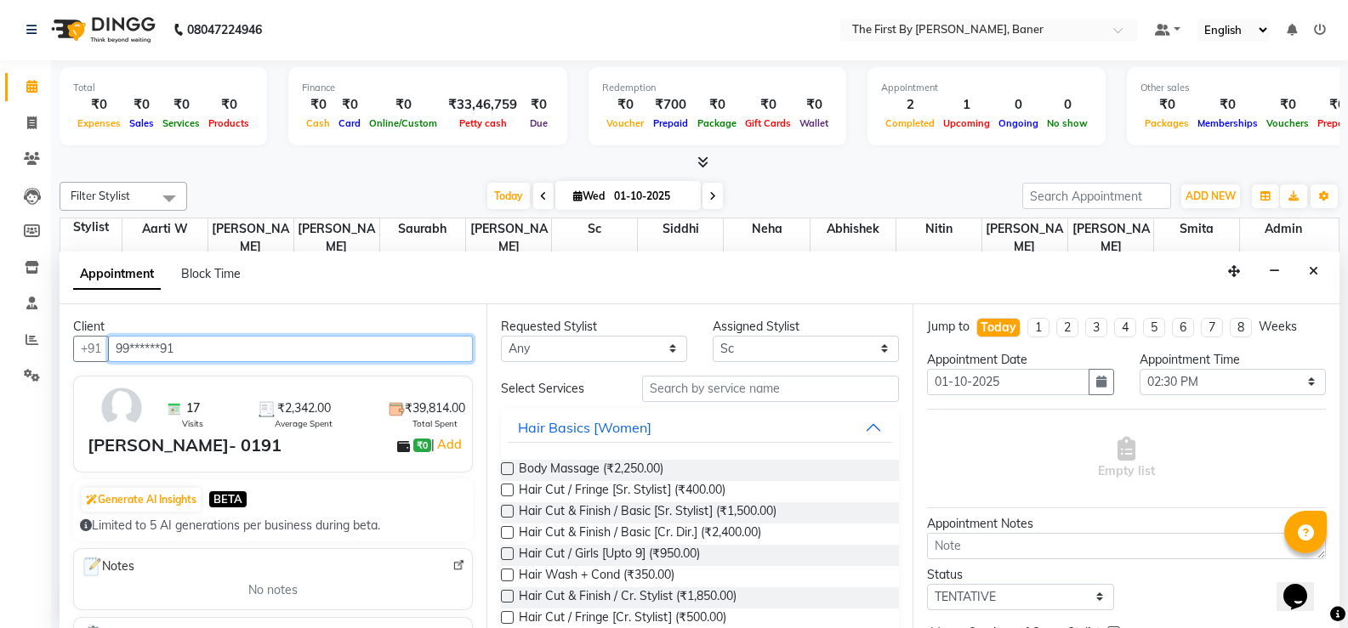
type input "99******91"
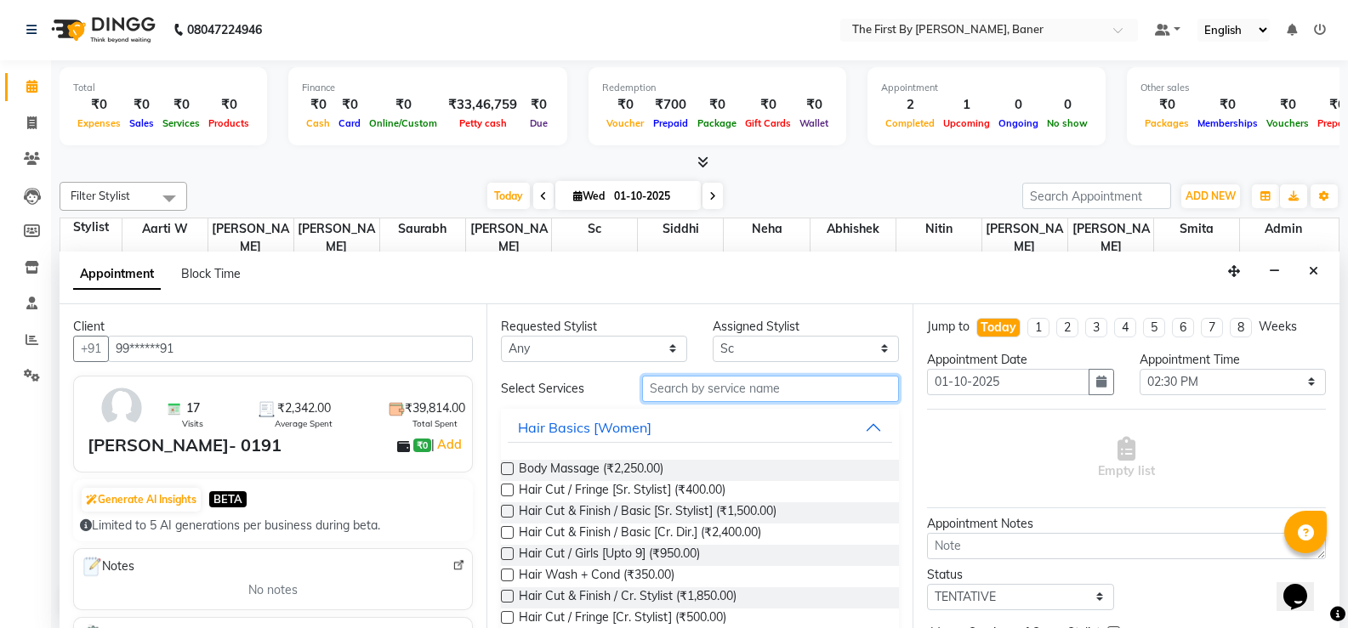
click at [680, 383] on input "text" at bounding box center [770, 389] width 257 height 26
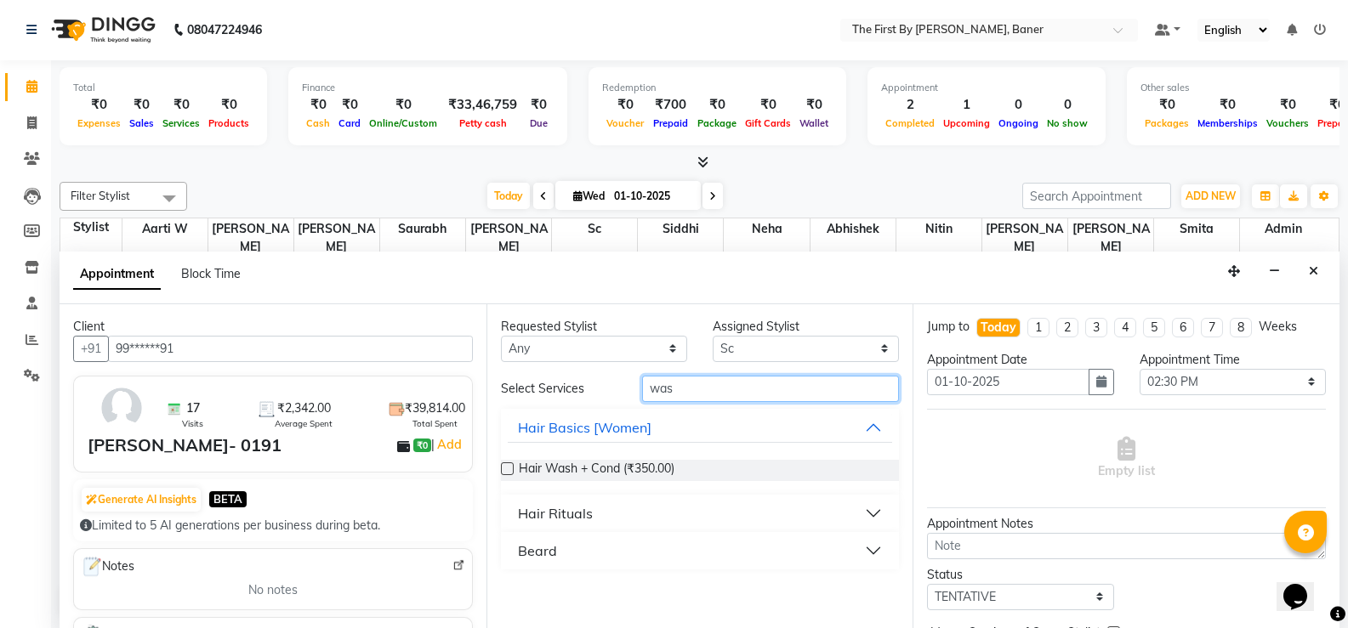
click at [655, 390] on input "was" at bounding box center [770, 389] width 257 height 26
type input "blo"
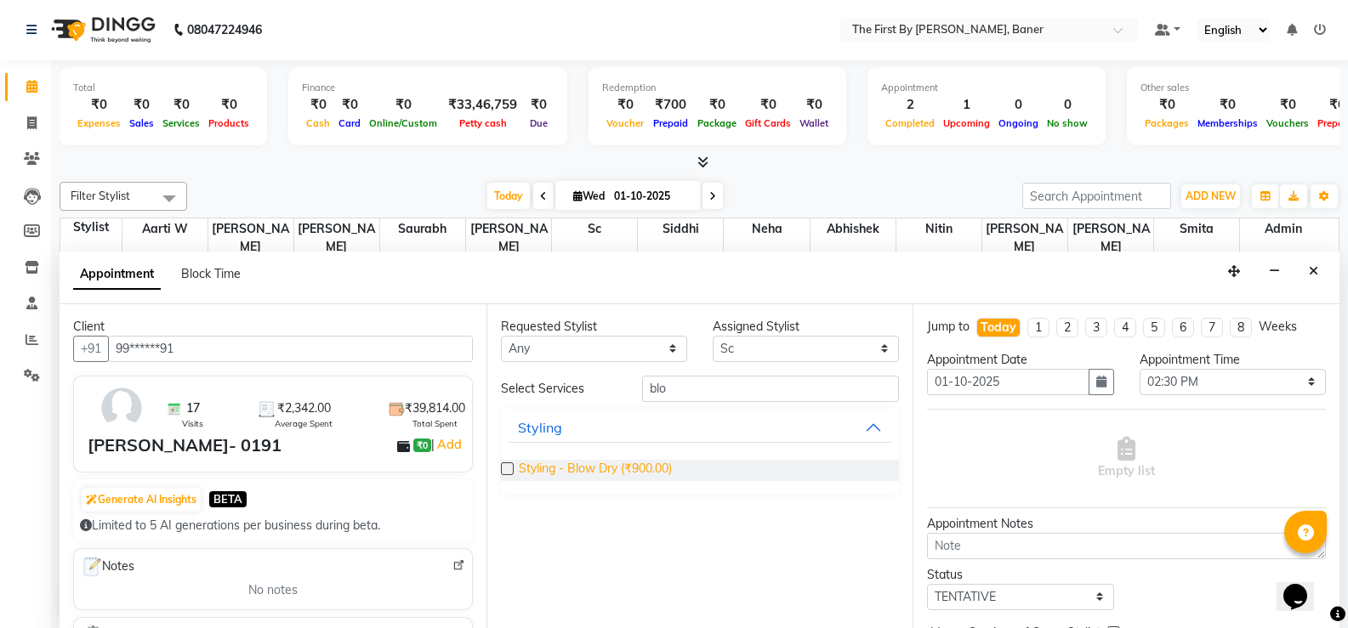
click at [574, 477] on span "Styling - Blow Dry (₹900.00)" at bounding box center [595, 470] width 153 height 21
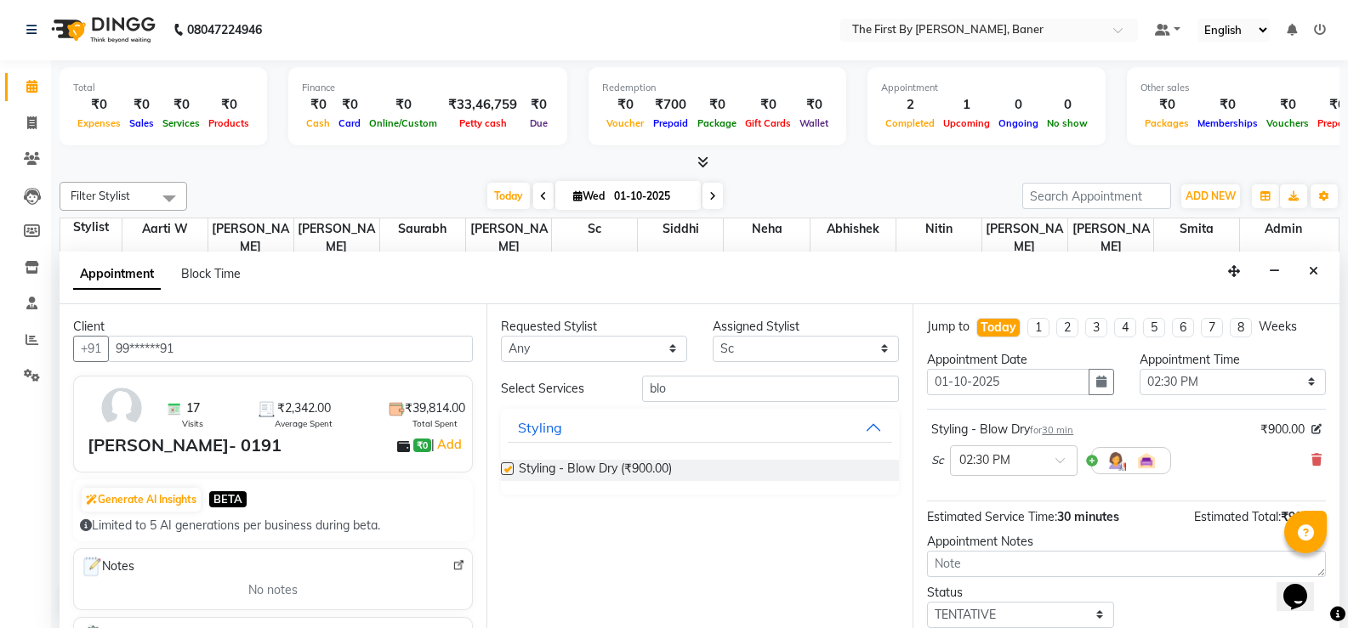
checkbox input "false"
click at [659, 386] on input "blo" at bounding box center [770, 389] width 257 height 26
click at [659, 387] on input "blo" at bounding box center [770, 389] width 257 height 26
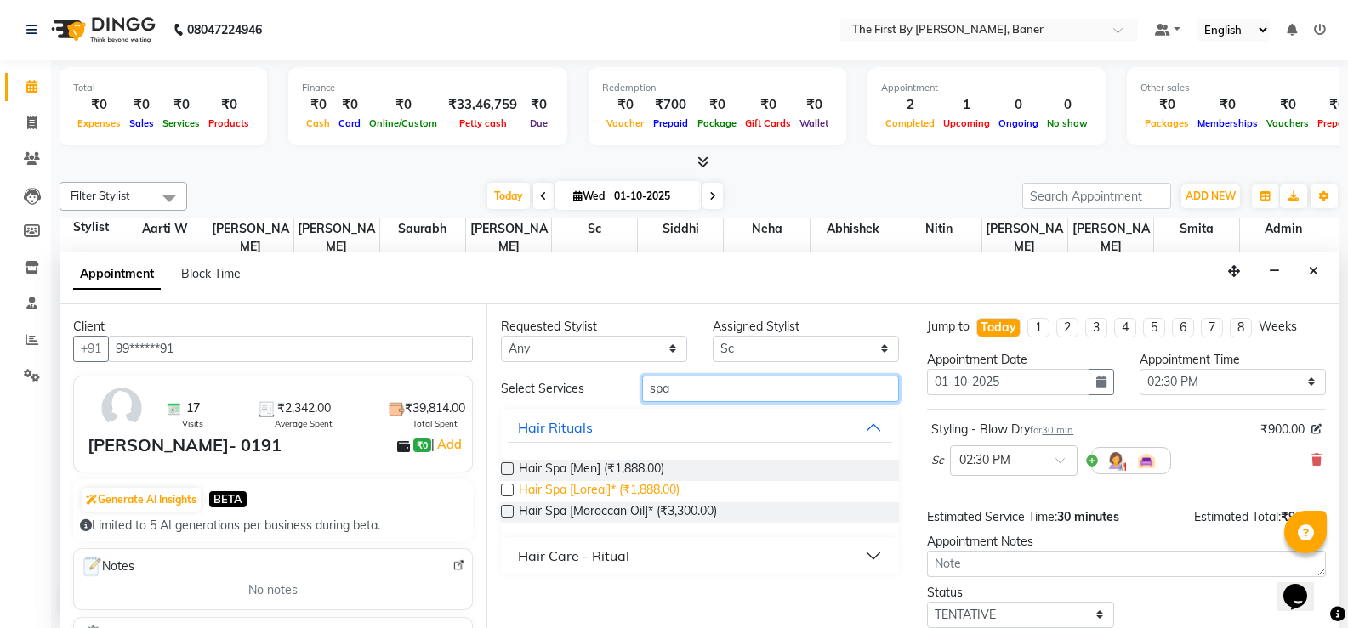
type input "spa"
click at [581, 492] on span "Hair Spa [Loreal]* (₹1,888.00)" at bounding box center [599, 491] width 161 height 21
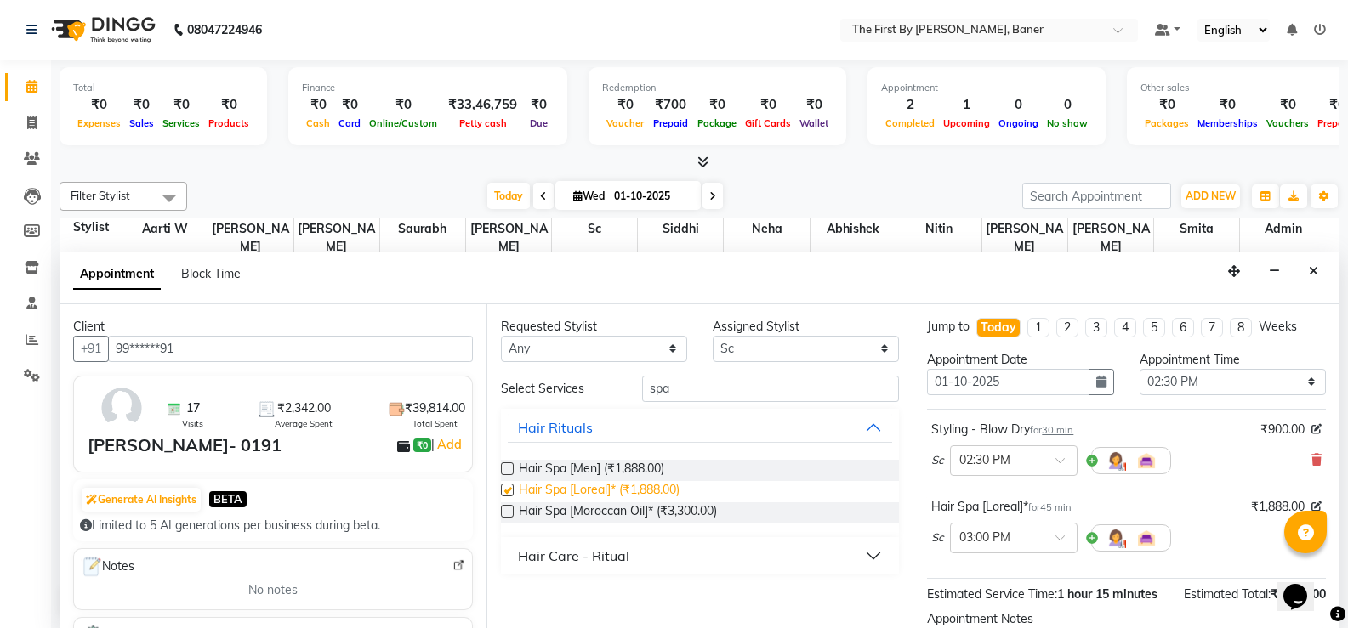
checkbox input "false"
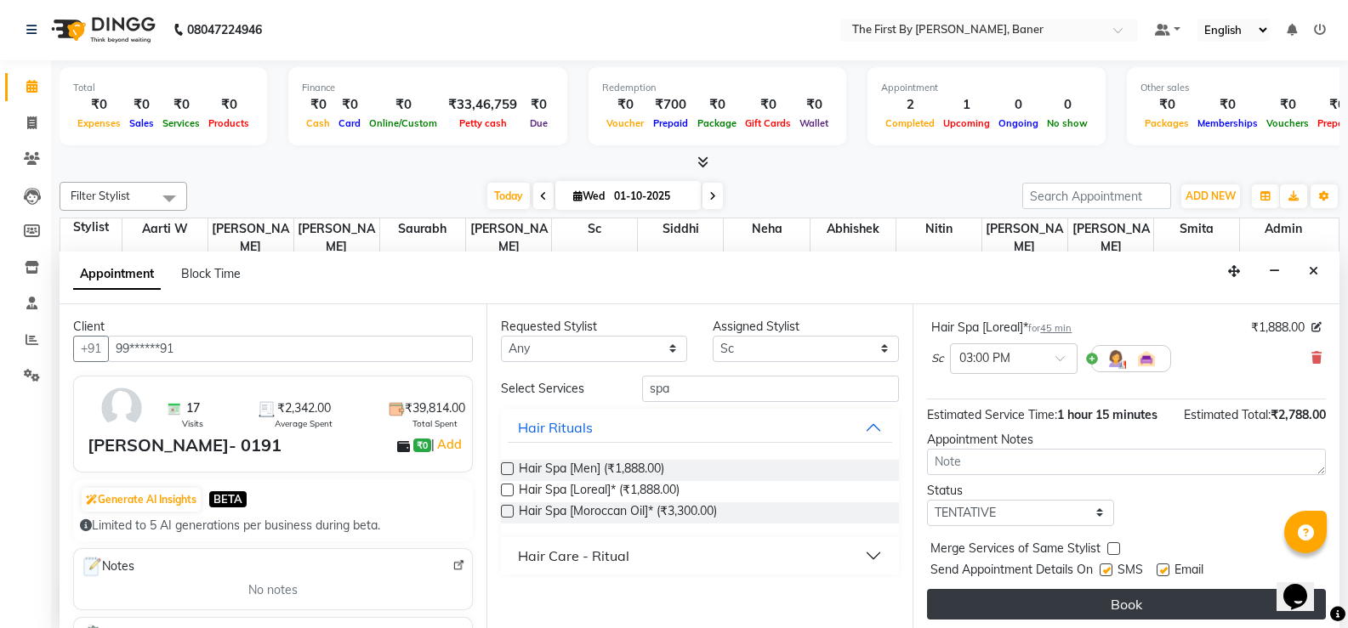
scroll to position [185, 0]
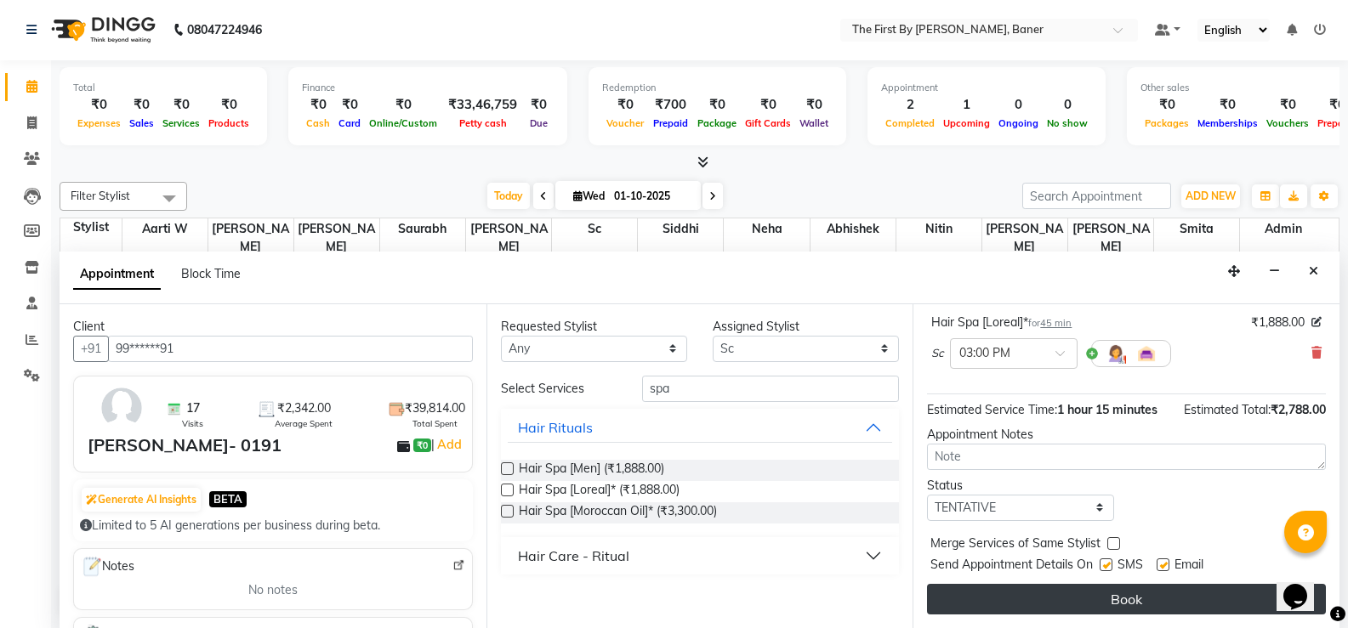
click at [1136, 598] on button "Book" at bounding box center [1126, 599] width 399 height 31
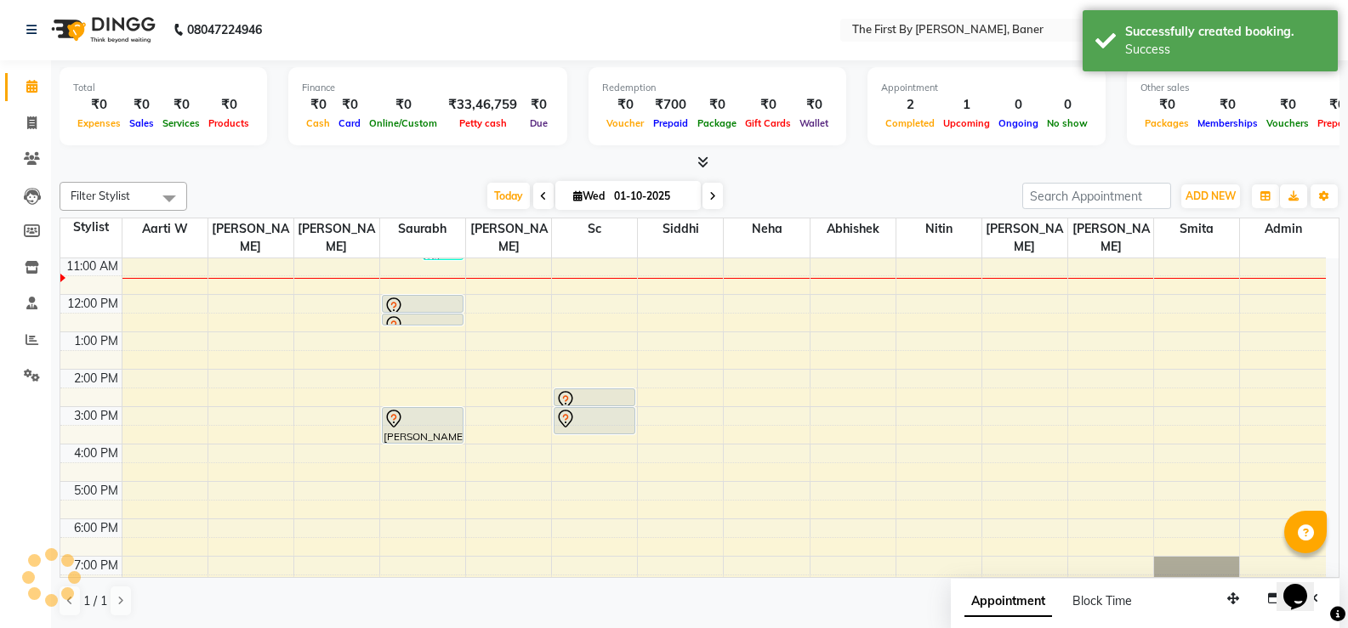
scroll to position [0, 0]
drag, startPoint x: 1215, startPoint y: 600, endPoint x: 1140, endPoint y: 590, distance: 76.4
click at [1227, 594] on icon "button" at bounding box center [1233, 600] width 12 height 12
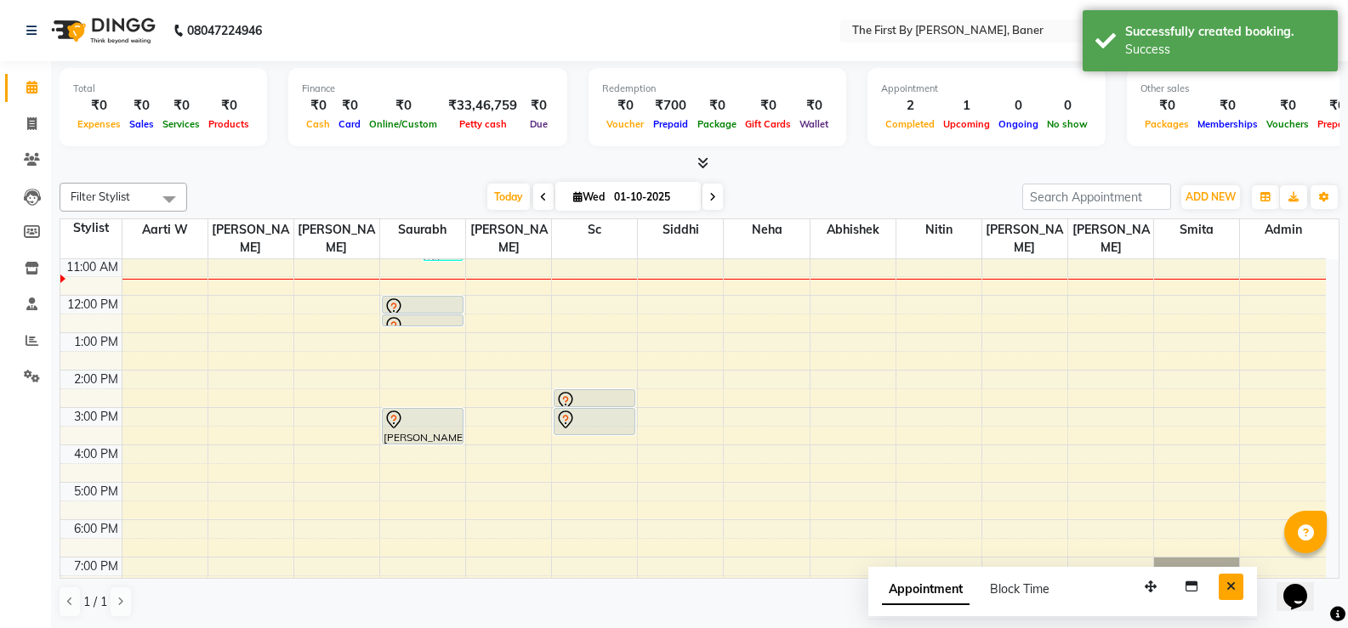
click at [1227, 586] on icon "Close" at bounding box center [1230, 587] width 9 height 12
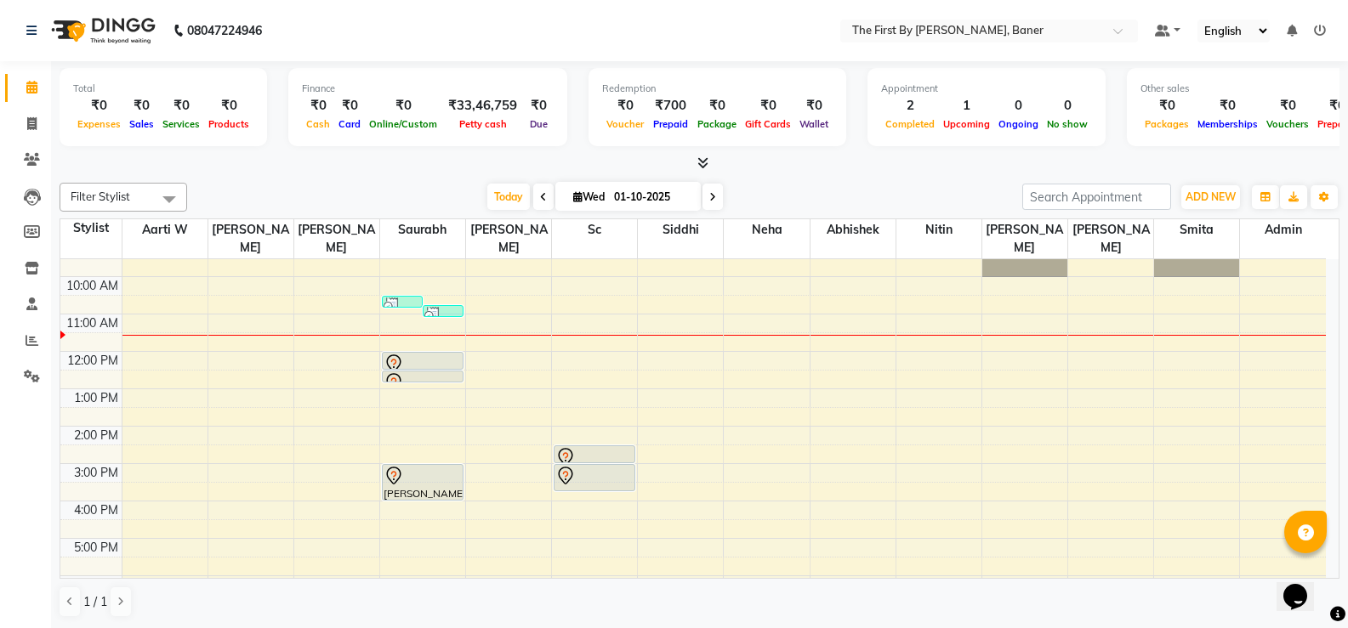
scroll to position [28, 0]
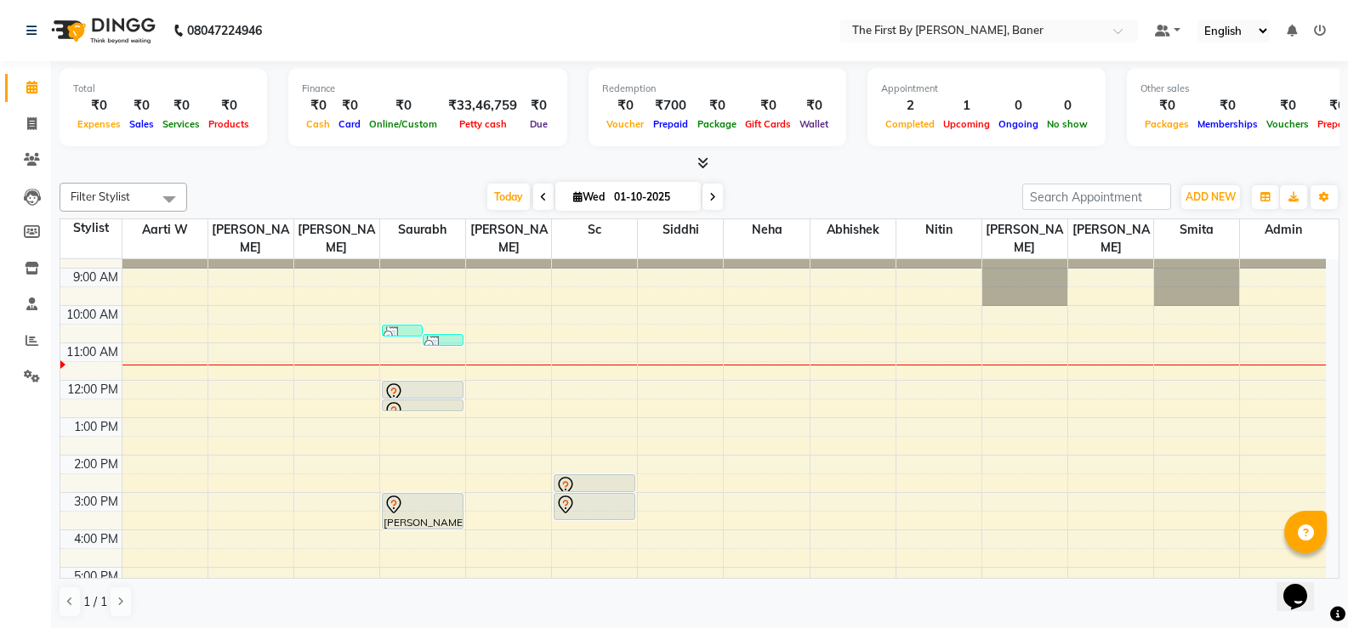
click at [917, 336] on div "8:00 AM 9:00 AM 10:00 AM 11:00 AM 12:00 PM 1:00 PM 2:00 PM 3:00 PM 4:00 PM 5:00…" at bounding box center [692, 474] width 1265 height 486
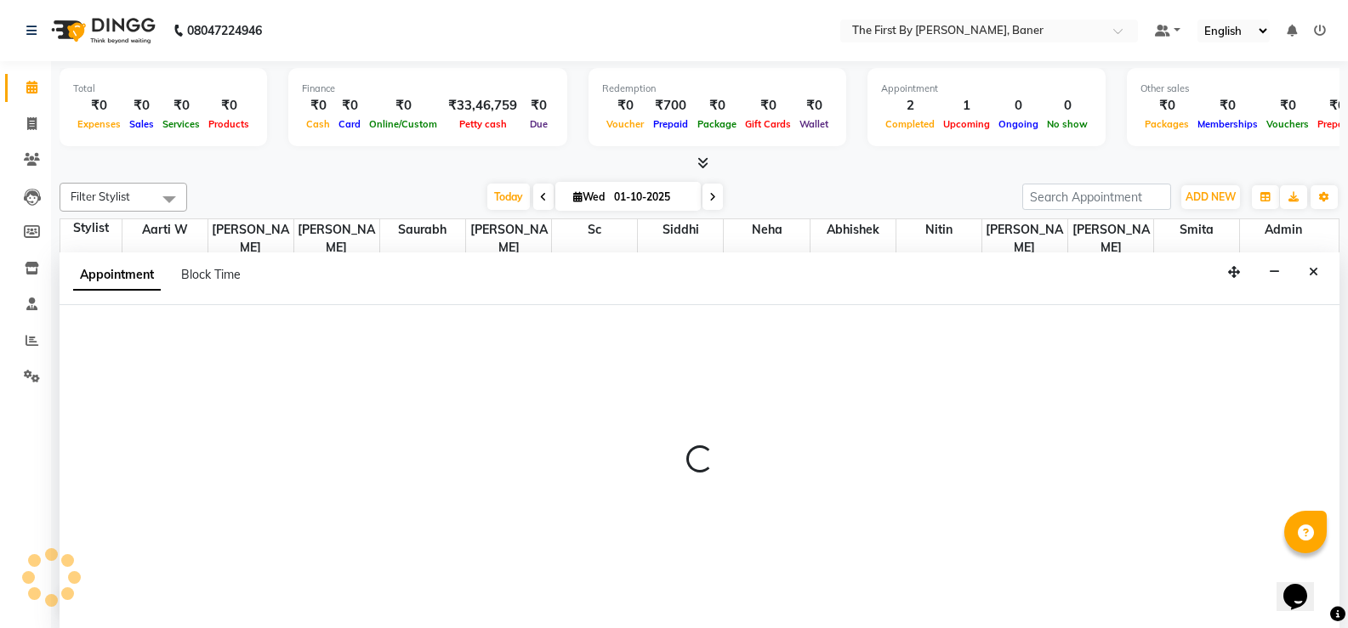
scroll to position [1, 0]
select select "49030"
select select "660"
select select "tentative"
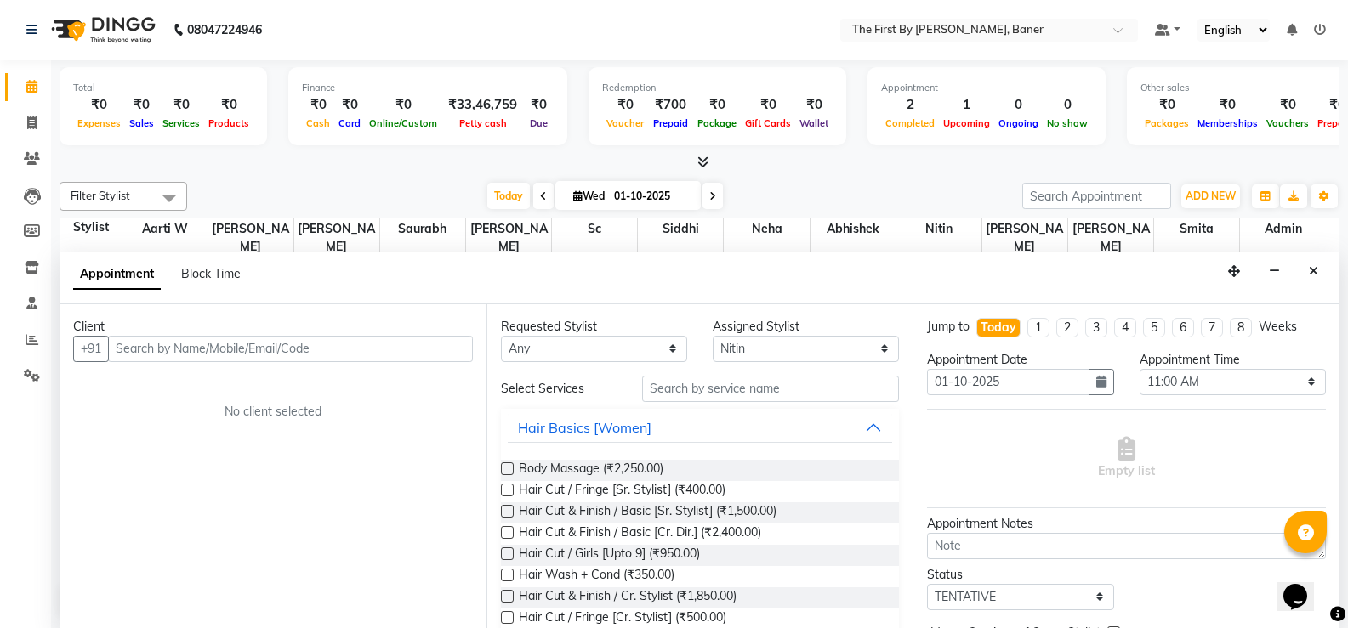
click at [206, 352] on input "text" at bounding box center [290, 349] width 365 height 26
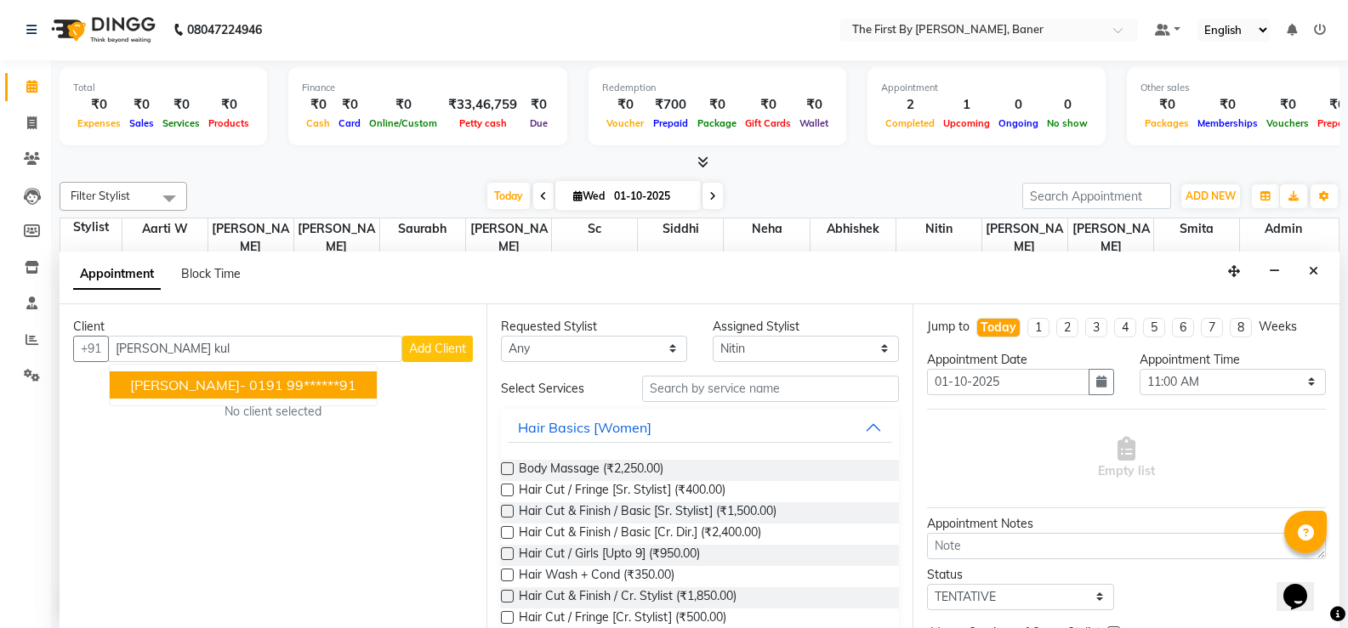
click at [195, 382] on span "[PERSON_NAME]- 0191" at bounding box center [206, 385] width 153 height 17
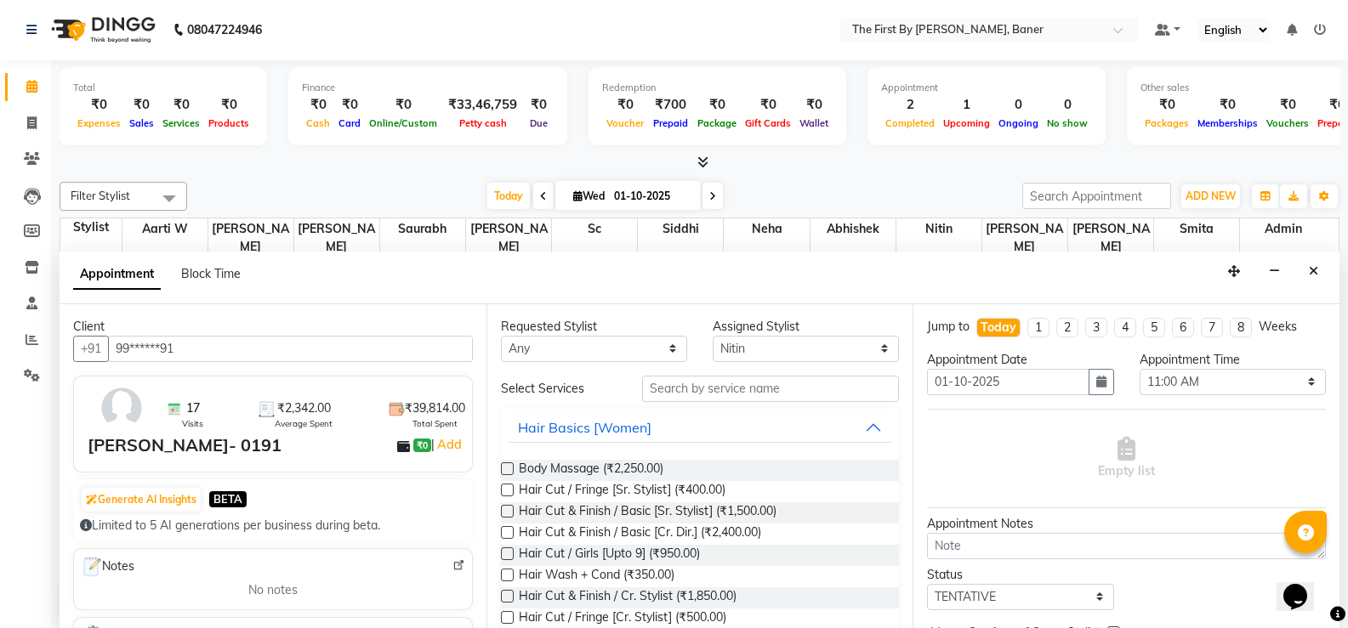
type input "99******91"
click at [833, 373] on div "Requested Stylist Any Aarti W Abhishek Admin [PERSON_NAME] [PERSON_NAME] Neha N…" at bounding box center [699, 466] width 427 height 324
click at [833, 376] on input "text" at bounding box center [770, 389] width 257 height 26
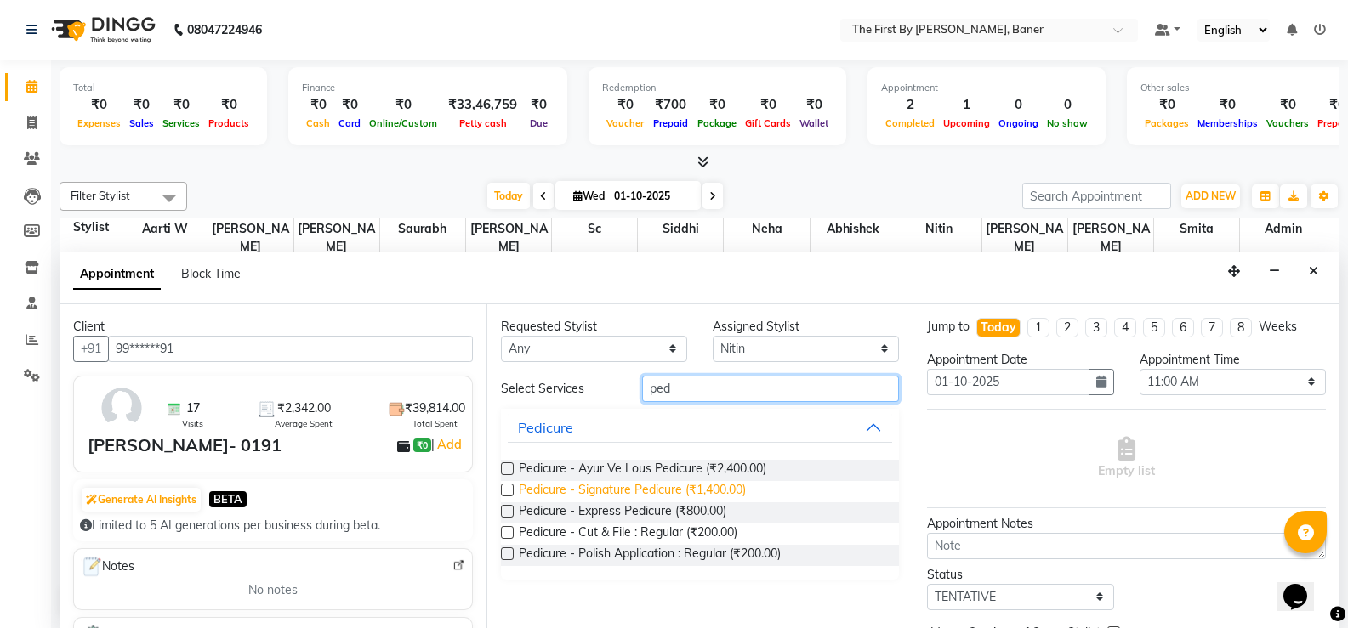
type input "ped"
click at [706, 492] on span "Pedicure - Signature Pedicure (₹1,400.00)" at bounding box center [632, 491] width 227 height 21
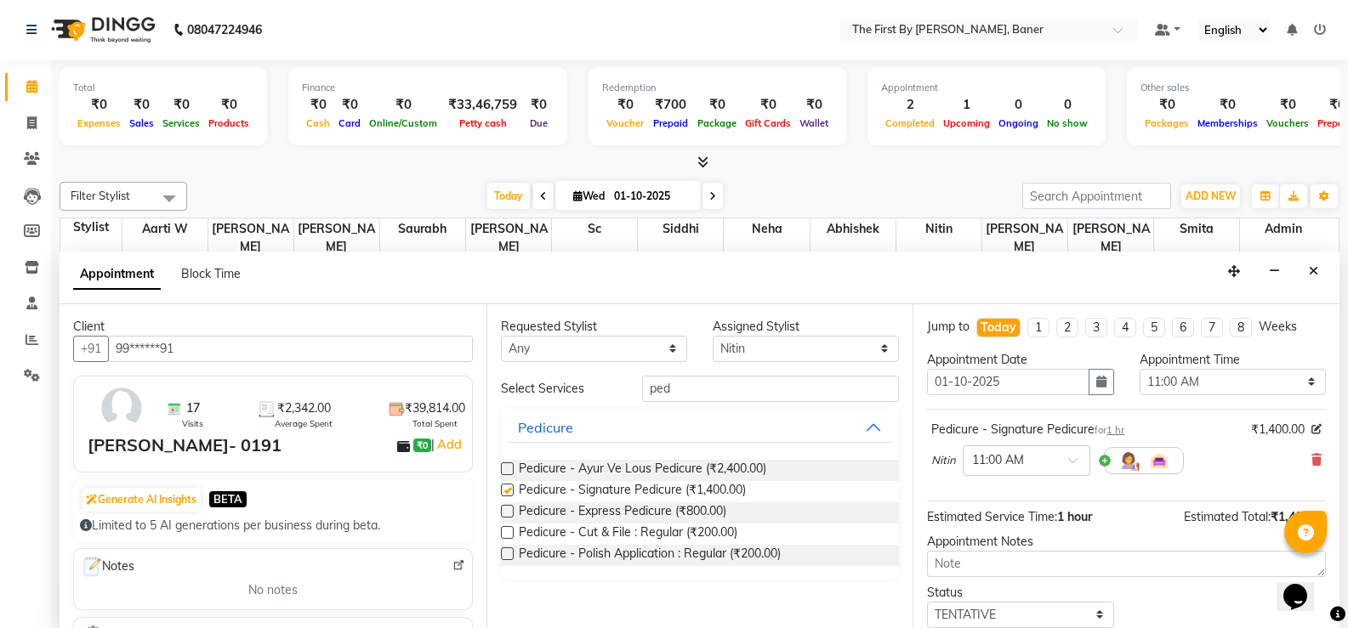
checkbox input "false"
click at [730, 350] on select "Select Aarti W Abhishek Admin [PERSON_NAME] [PERSON_NAME] Neha Nitin [PERSON_NA…" at bounding box center [806, 349] width 186 height 26
select select "69831"
click at [713, 336] on select "Select Aarti W Abhishek Admin [PERSON_NAME] [PERSON_NAME] Neha Nitin [PERSON_NA…" at bounding box center [806, 349] width 186 height 26
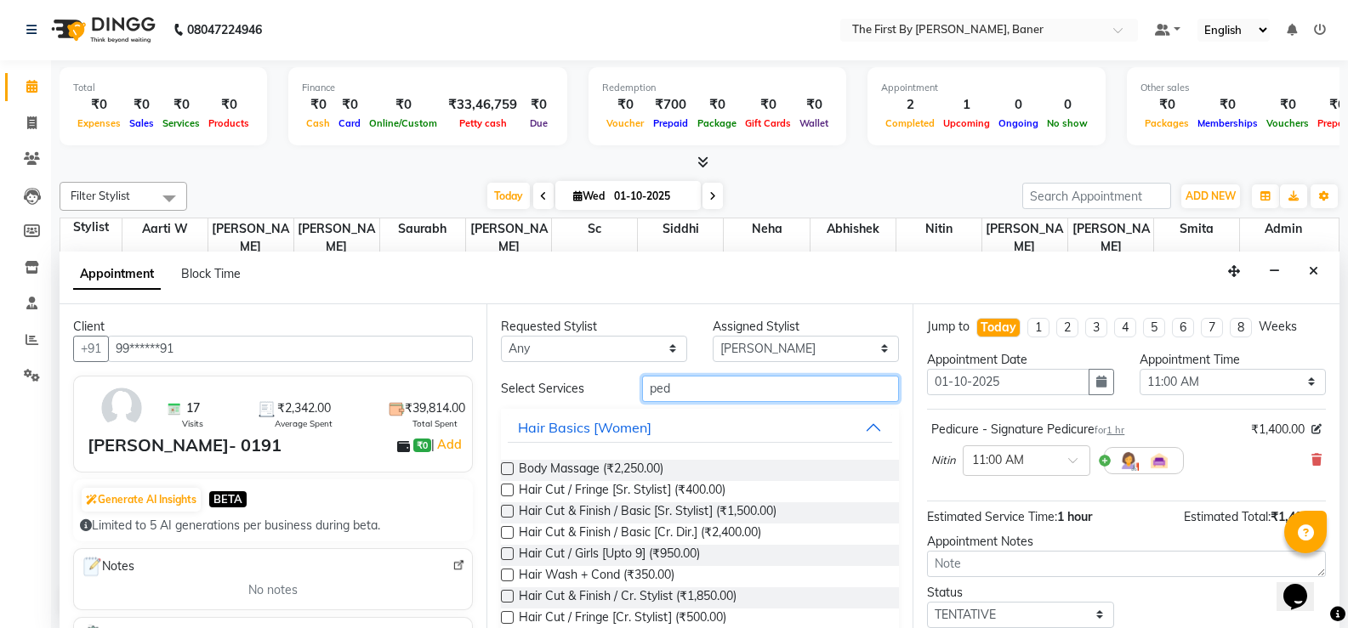
click at [650, 381] on input "ped" at bounding box center [770, 389] width 257 height 26
click at [650, 382] on input "ped" at bounding box center [770, 389] width 257 height 26
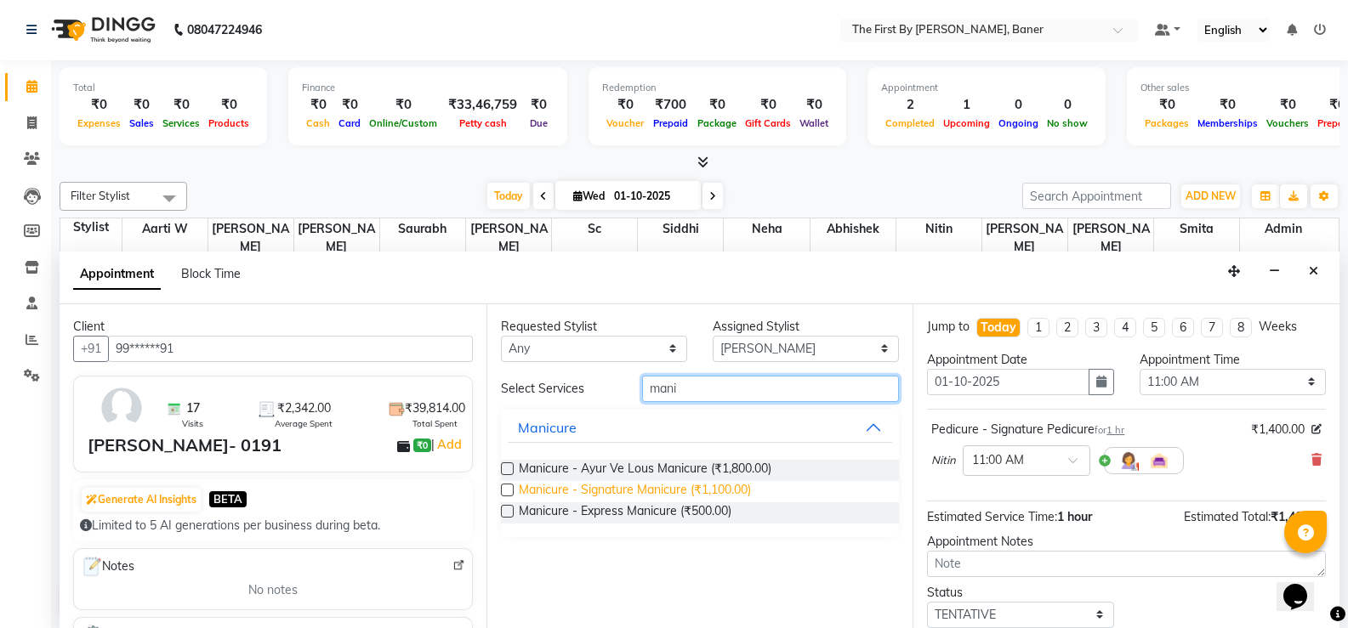
type input "mani"
click at [666, 498] on span "Manicure - Signature Manicure (₹1,100.00)" at bounding box center [635, 491] width 232 height 21
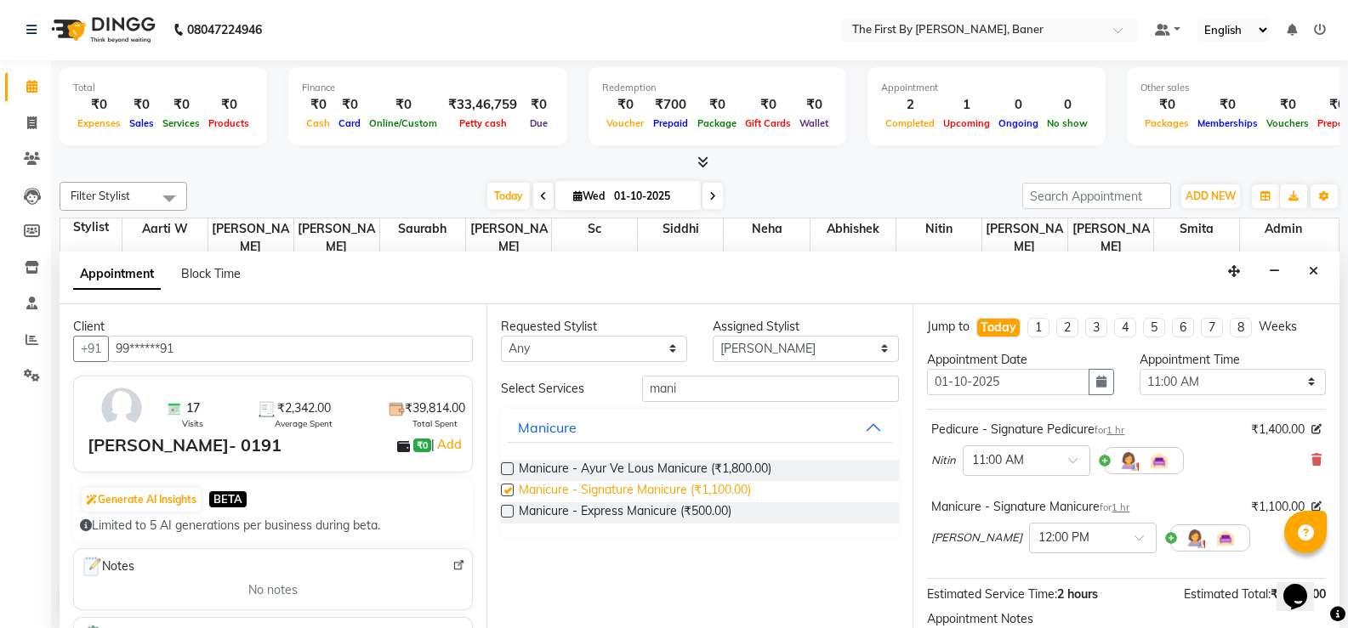
checkbox input "false"
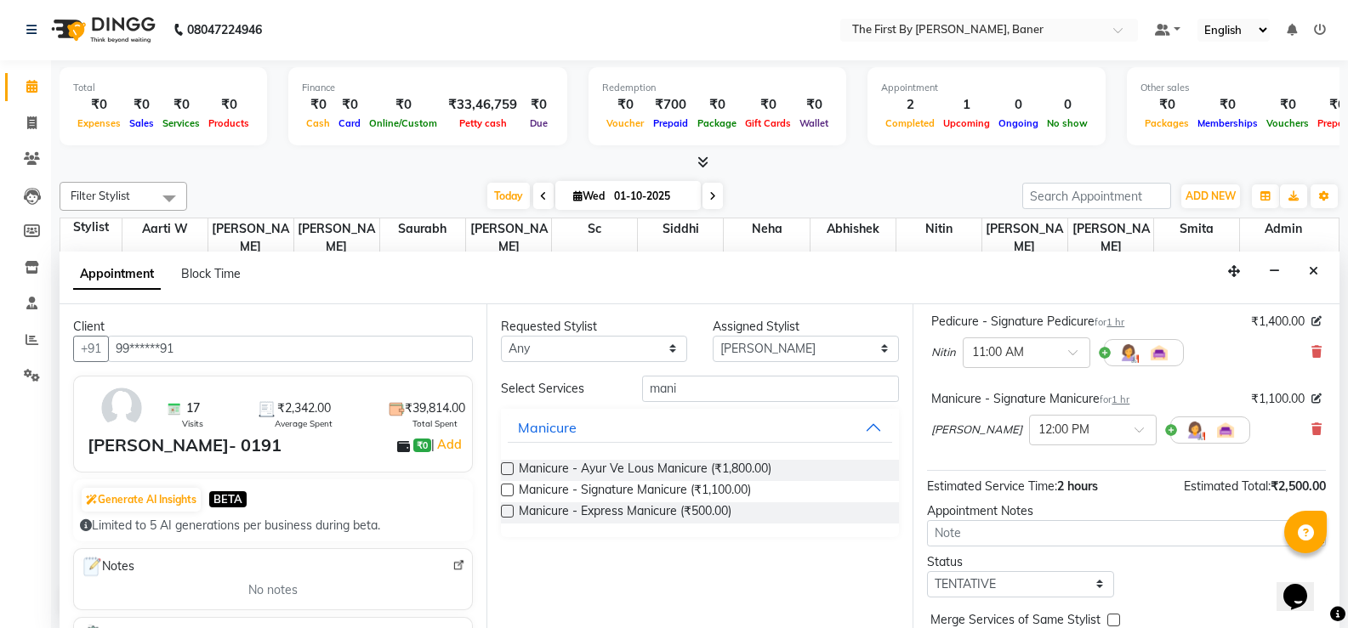
scroll to position [185, 0]
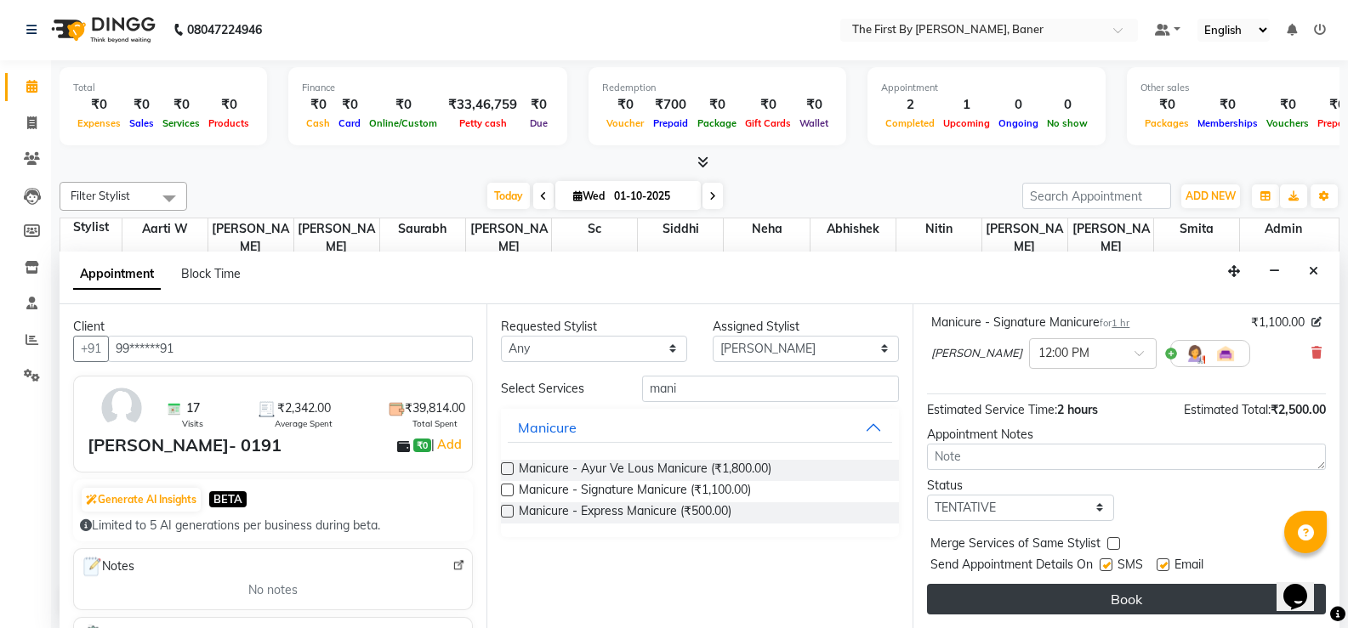
click at [1068, 611] on button "Book" at bounding box center [1126, 599] width 399 height 31
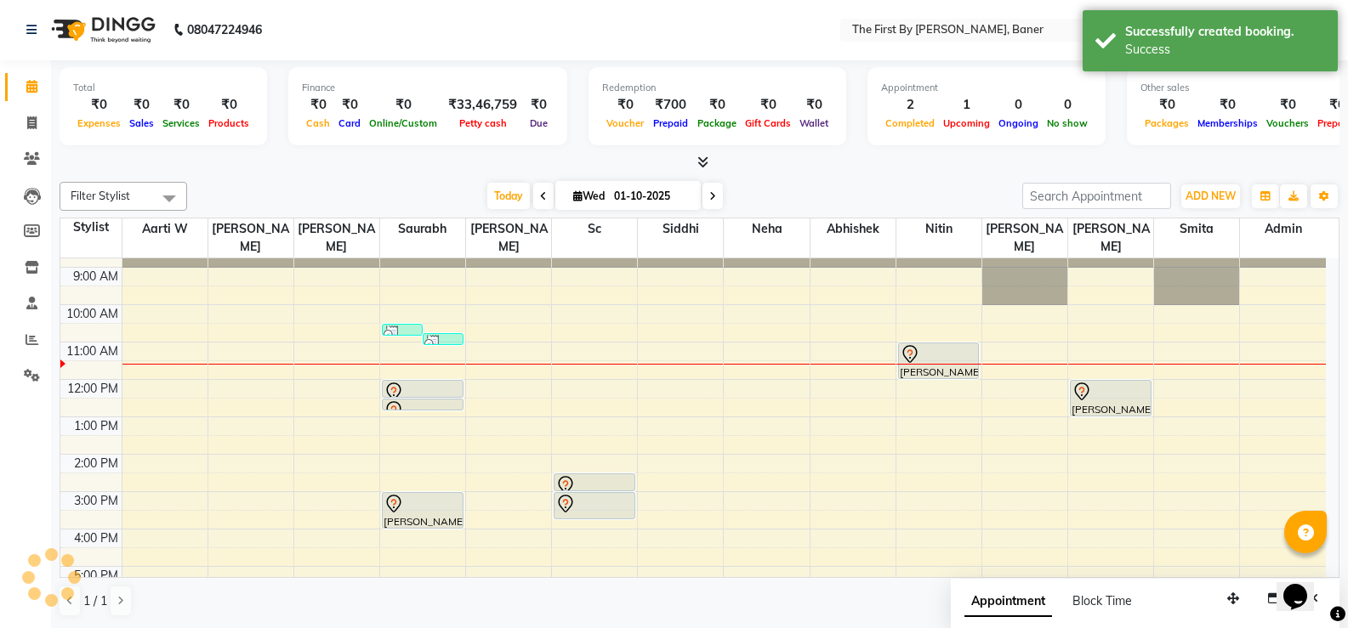
scroll to position [0, 0]
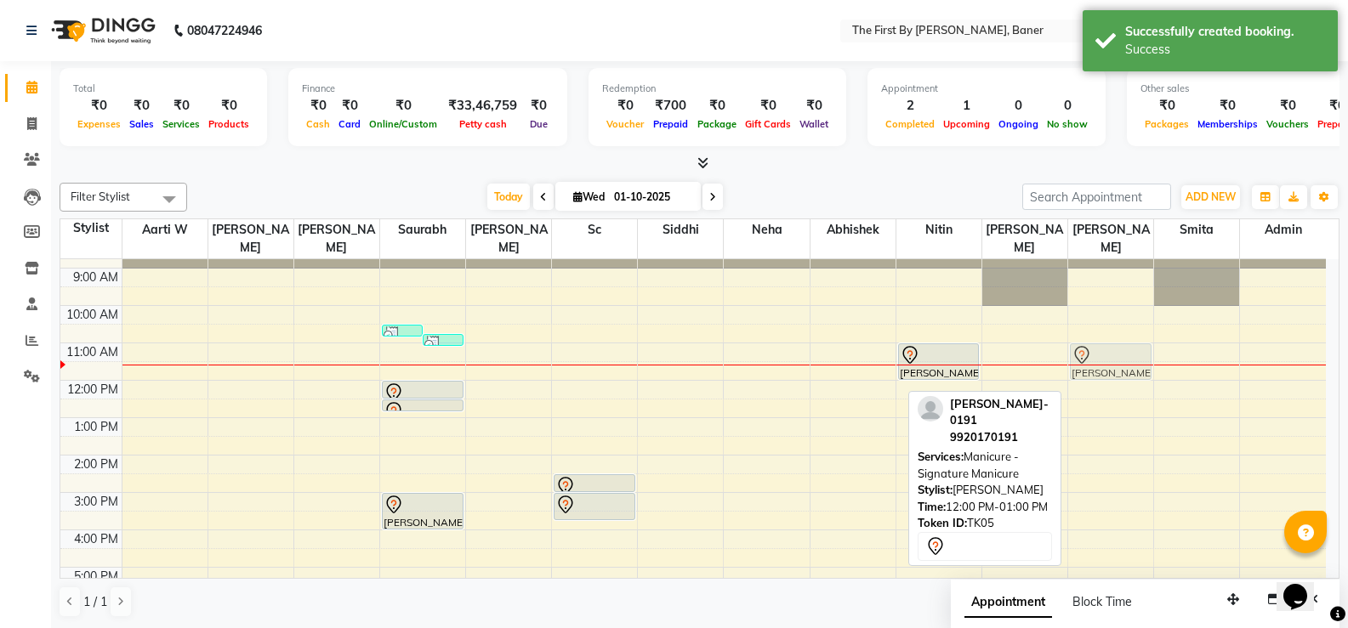
drag, startPoint x: 1096, startPoint y: 370, endPoint x: 1094, endPoint y: 331, distance: 39.2
click at [1094, 331] on div "[PERSON_NAME]- 0191, TK05, 12:00 PM-01:00 PM, Manicure - Signature Manicure [PE…" at bounding box center [1110, 474] width 85 height 486
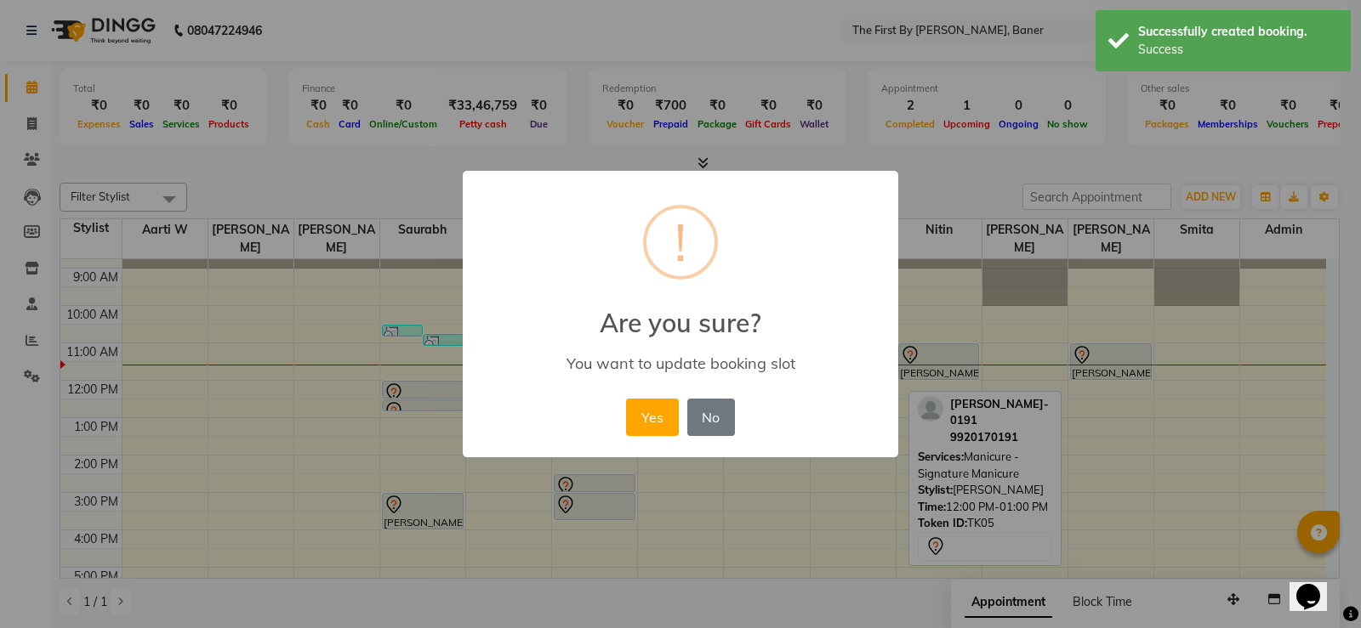
drag, startPoint x: 668, startPoint y: 416, endPoint x: 834, endPoint y: 410, distance: 165.9
click at [668, 418] on button "Yes" at bounding box center [652, 417] width 52 height 37
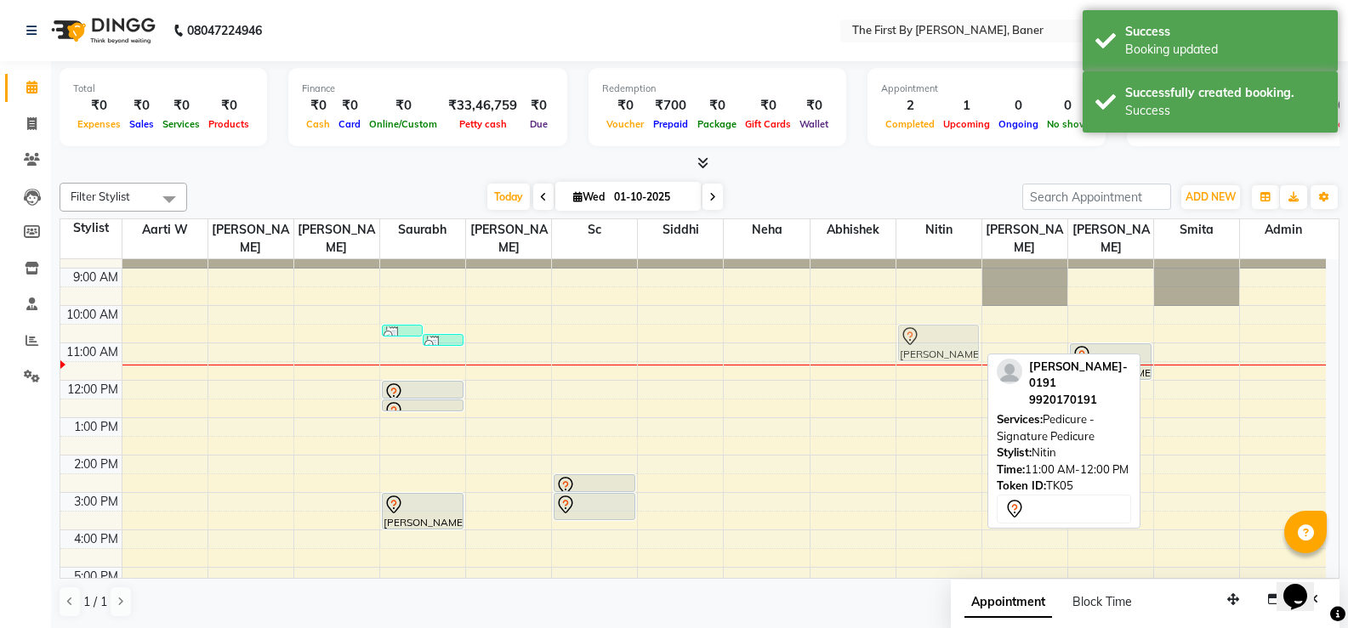
drag, startPoint x: 934, startPoint y: 333, endPoint x: 934, endPoint y: 324, distance: 9.4
click at [934, 321] on div "[PERSON_NAME]- 0191, TK05, 11:00 AM-12:00 PM, Pedicure - Signature Pedicure [PE…" at bounding box center [938, 474] width 85 height 486
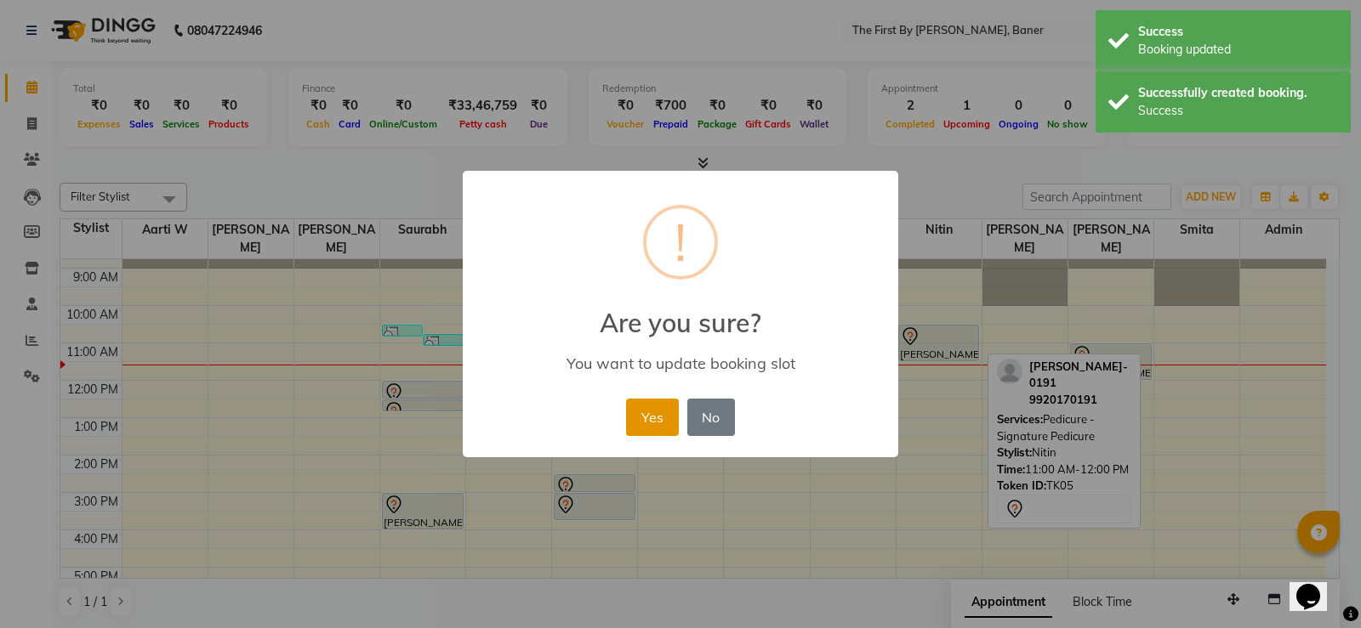
click at [659, 412] on button "Yes" at bounding box center [652, 417] width 52 height 37
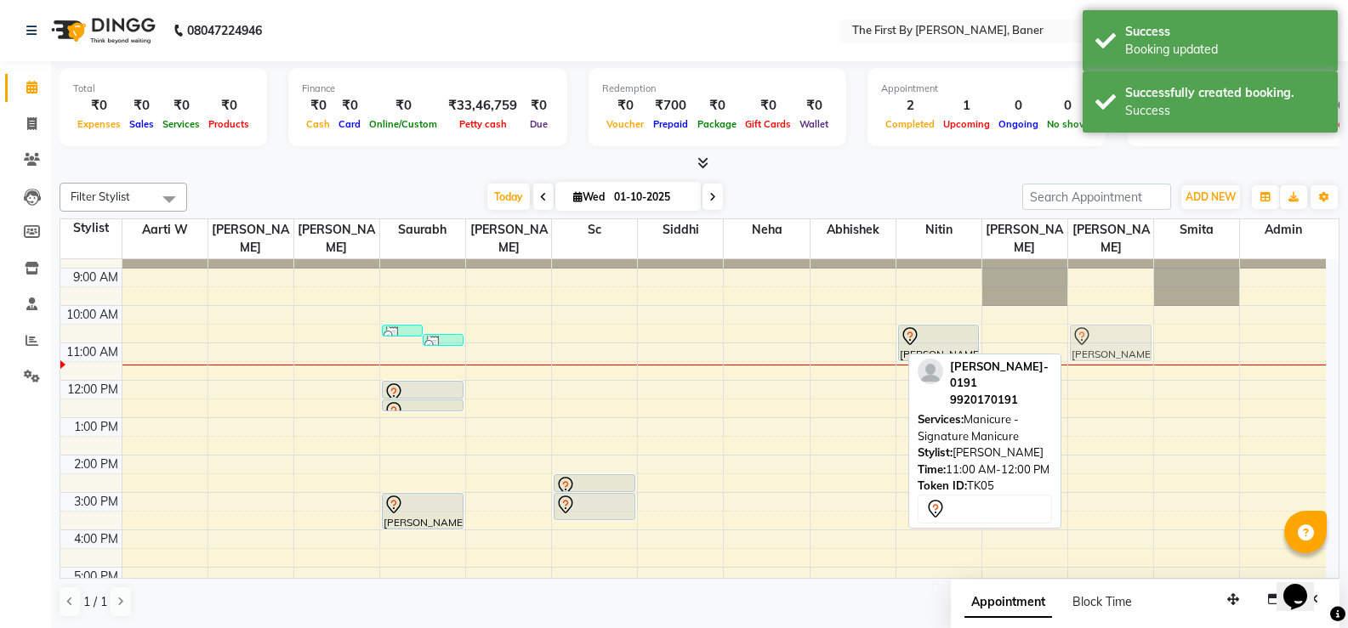
drag, startPoint x: 1107, startPoint y: 334, endPoint x: 1106, endPoint y: 323, distance: 11.1
click at [1106, 315] on div "[PERSON_NAME]- 0191, TK05, 11:00 AM-12:00 PM, Manicure - Signature Manicure [PE…" at bounding box center [1110, 474] width 85 height 486
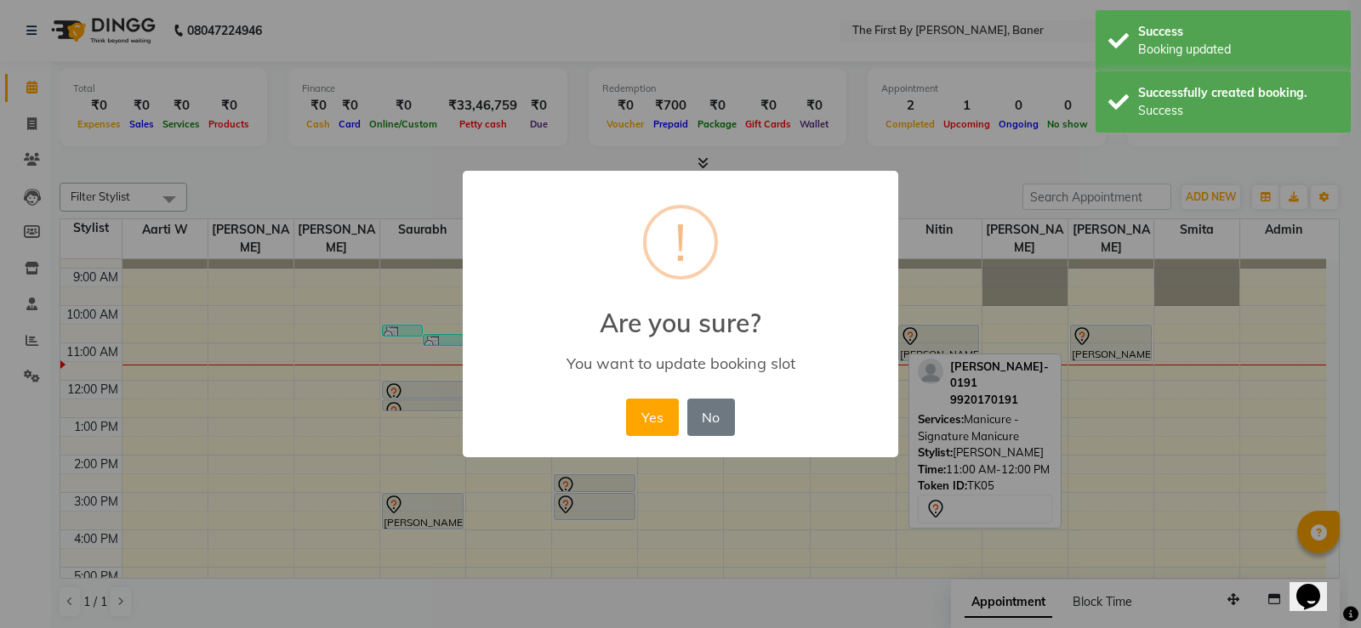
drag, startPoint x: 651, startPoint y: 425, endPoint x: 975, endPoint y: 382, distance: 326.1
click at [652, 425] on button "Yes" at bounding box center [652, 417] width 52 height 37
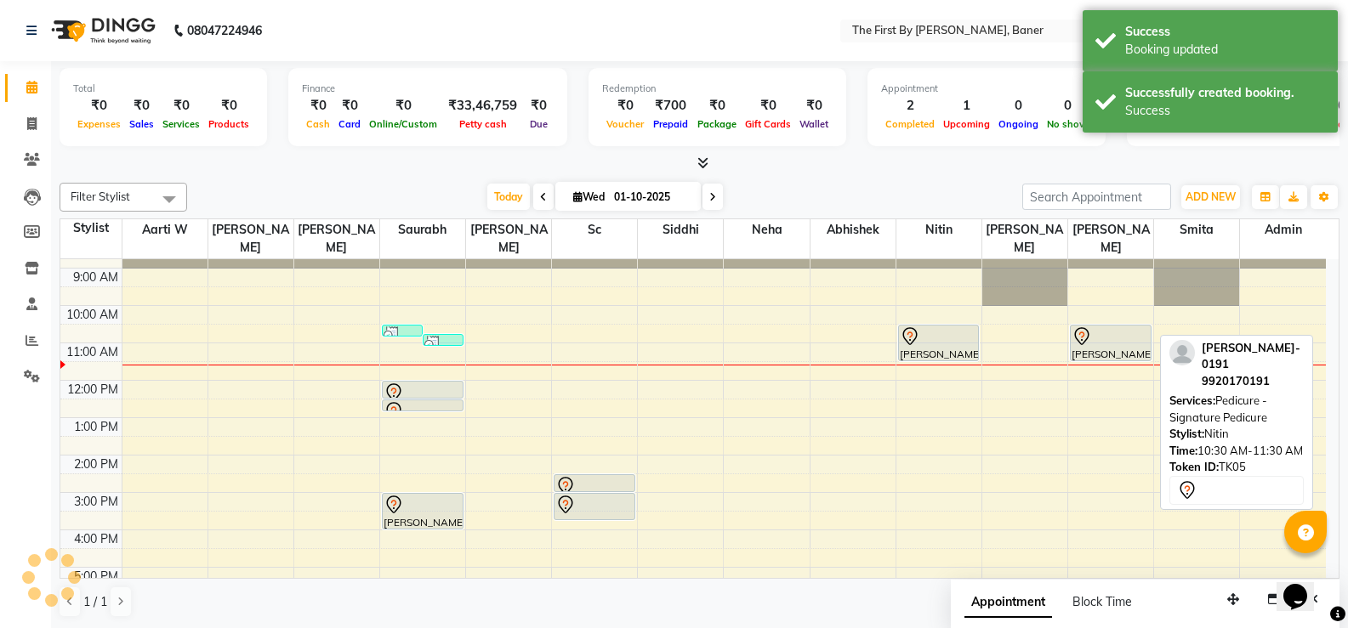
click at [963, 327] on div at bounding box center [939, 337] width 78 height 20
click at [947, 337] on div "[PERSON_NAME]- 0191, TK05, 10:30 AM-11:30 AM, Pedicure - Signature Pedicure" at bounding box center [939, 343] width 80 height 35
select select "7"
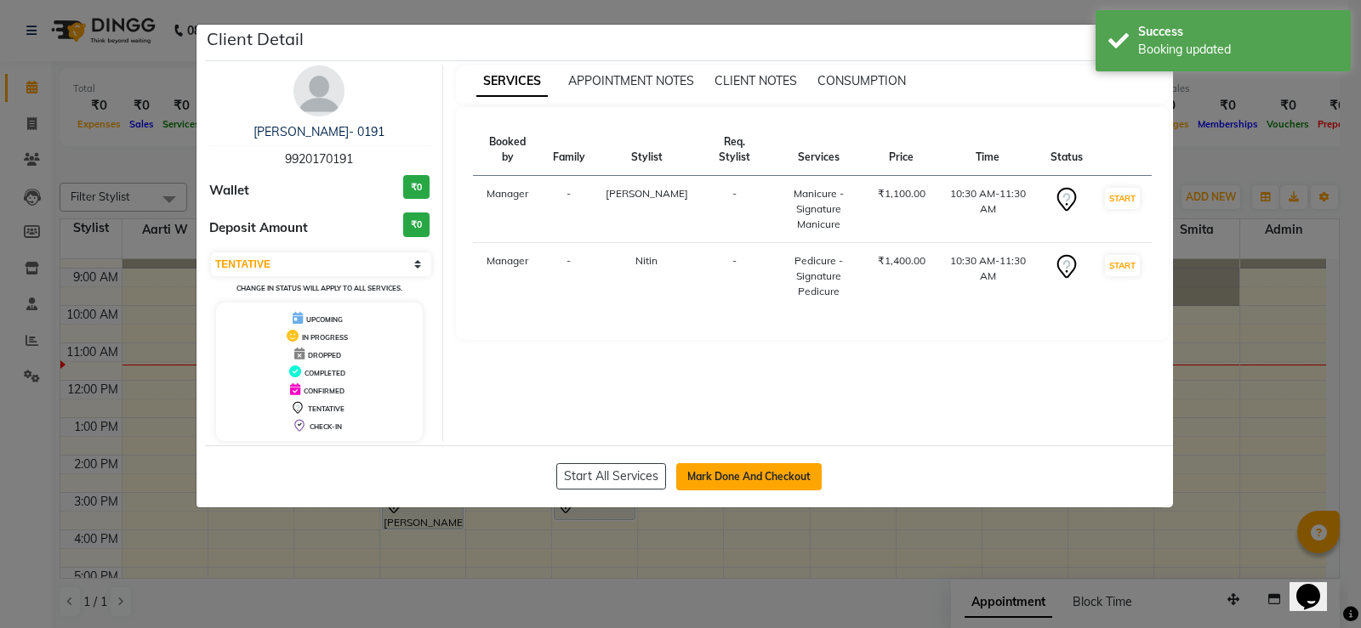
click at [708, 484] on button "Mark Done And Checkout" at bounding box center [748, 477] width 145 height 27
select select "6411"
select select "service"
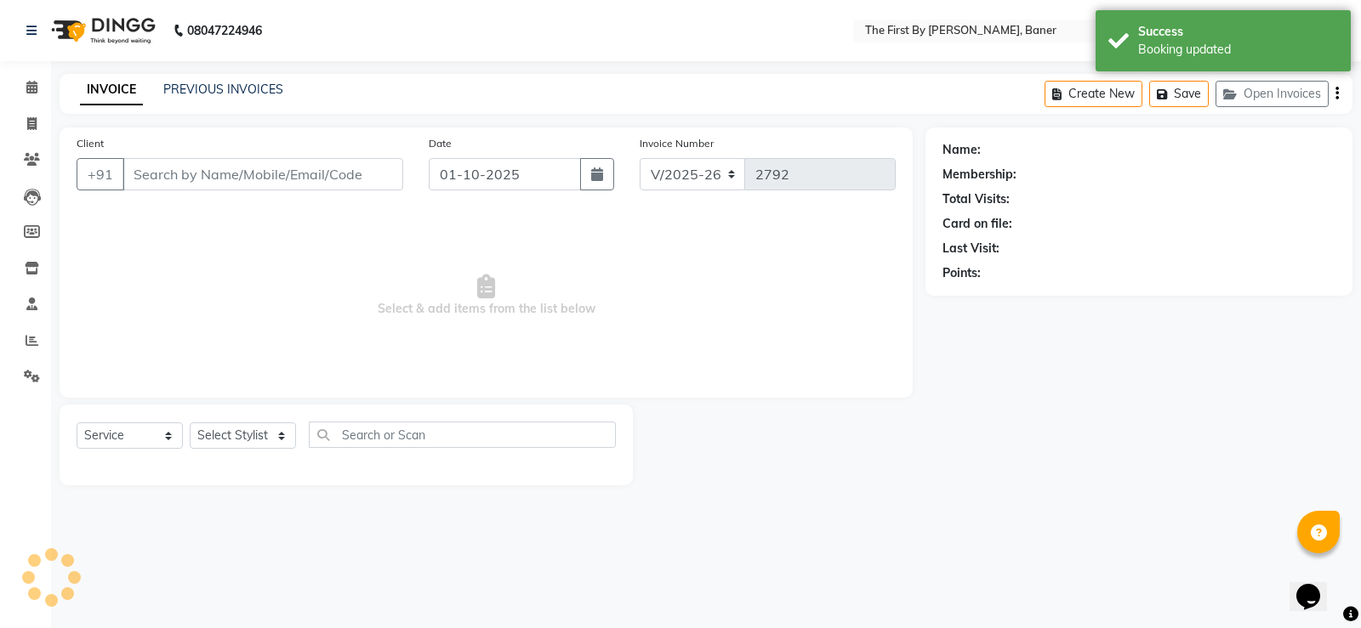
type input "99******91"
select select "69831"
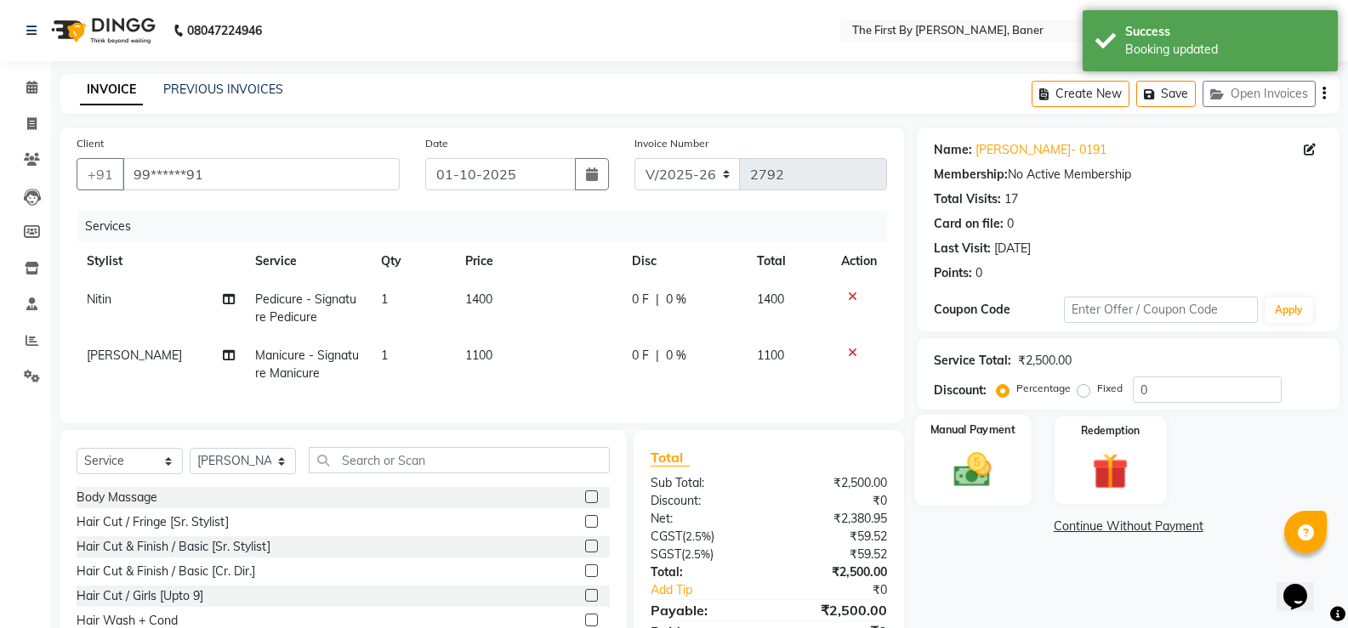
click at [968, 481] on img at bounding box center [972, 469] width 60 height 43
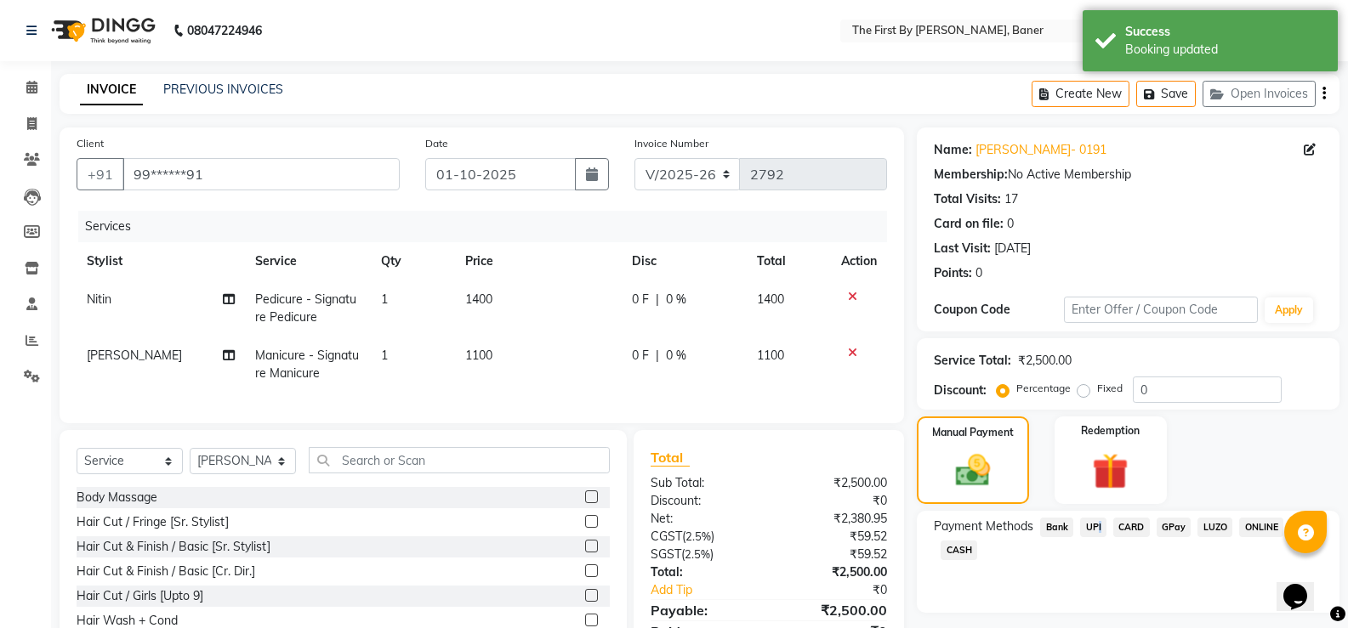
click at [1095, 526] on span "UPI" at bounding box center [1093, 528] width 26 height 20
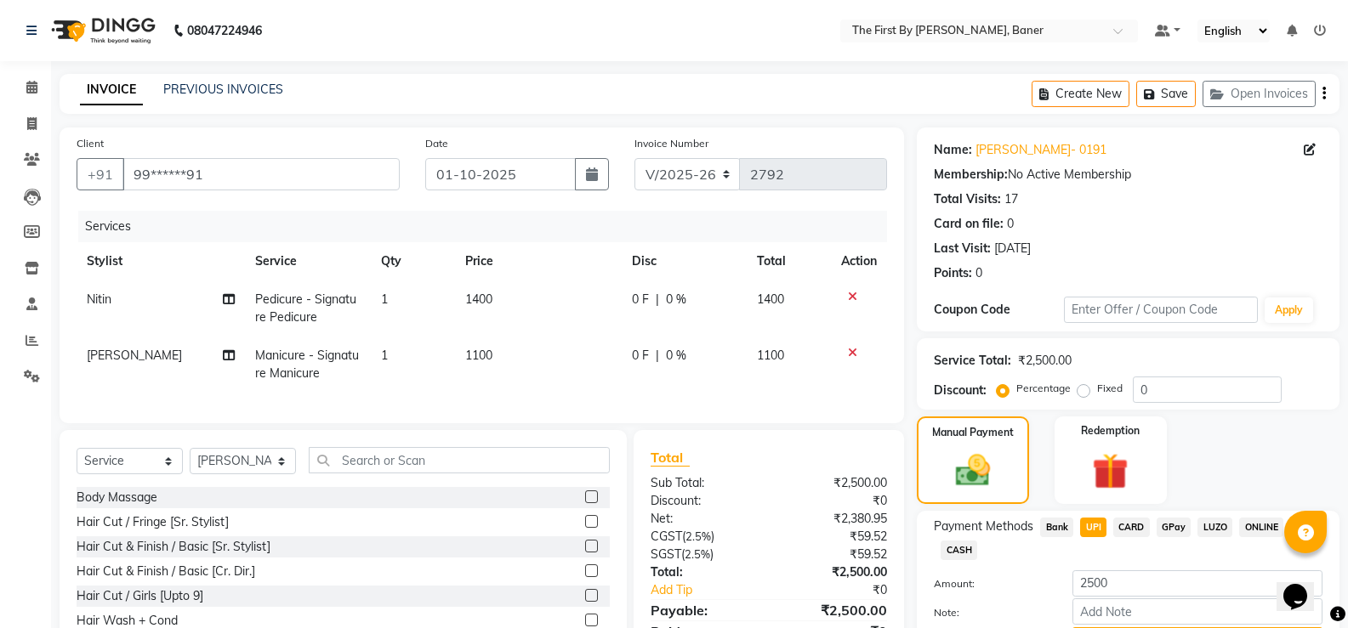
click at [1133, 526] on span "CARD" at bounding box center [1131, 528] width 37 height 20
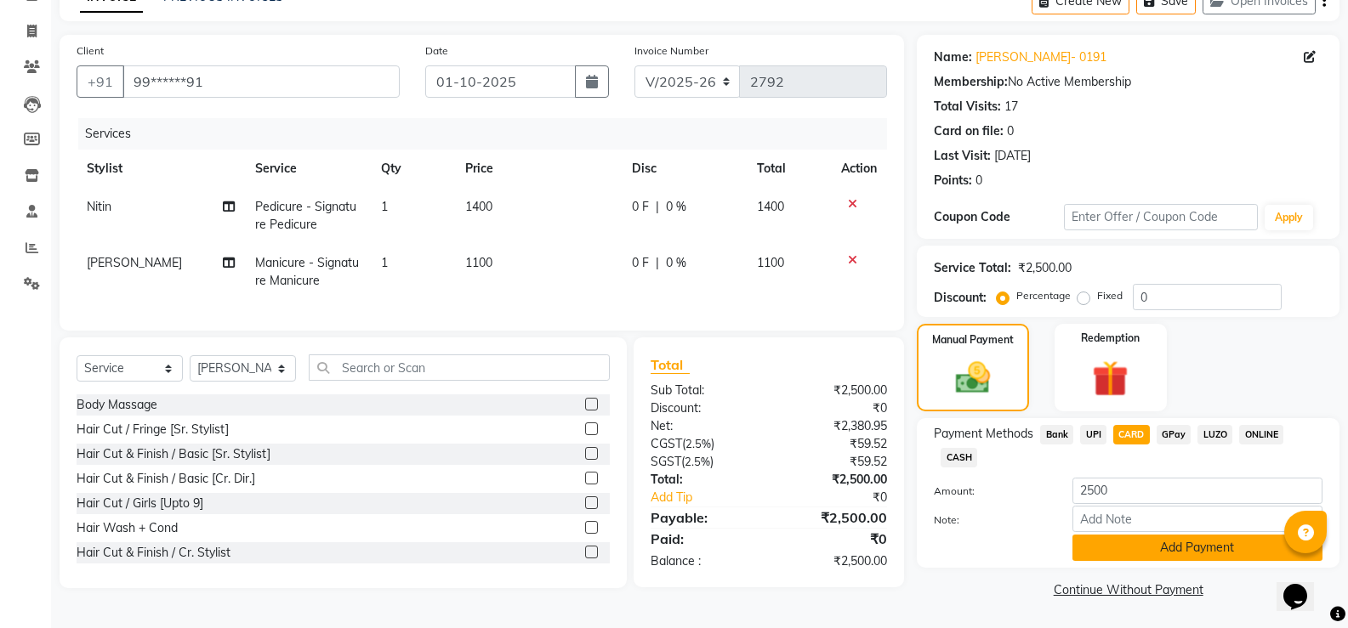
click at [1154, 541] on button "Add Payment" at bounding box center [1197, 548] width 250 height 26
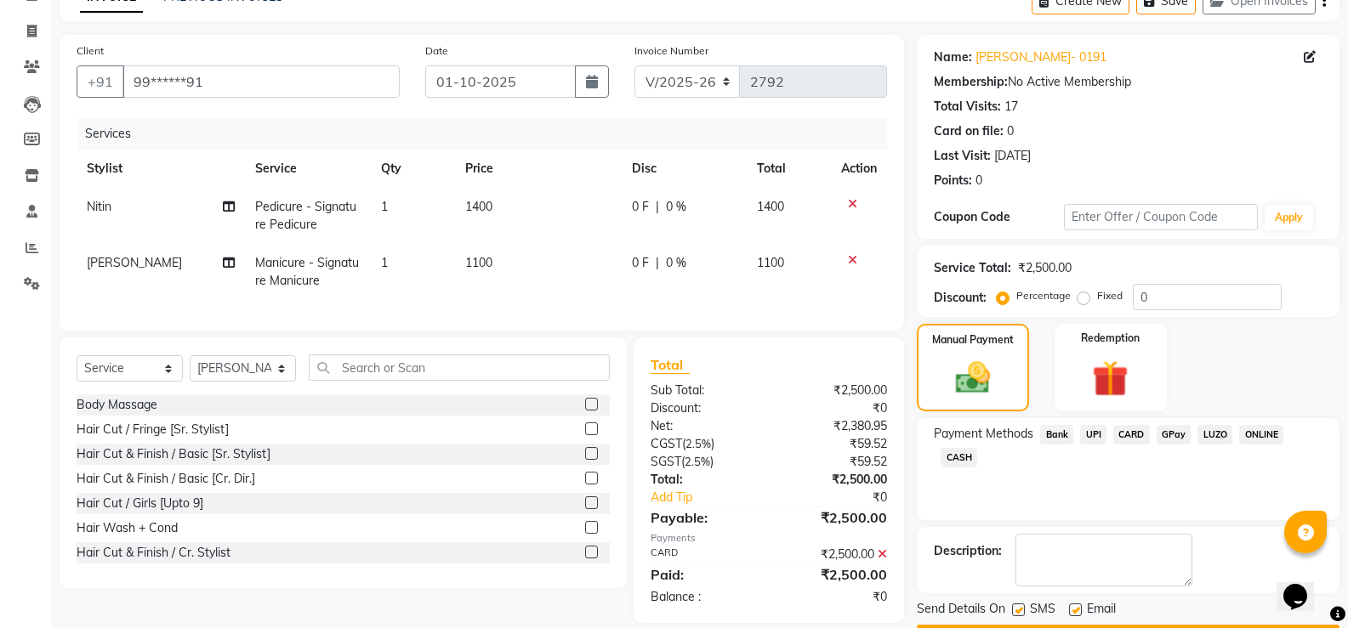
scroll to position [141, 0]
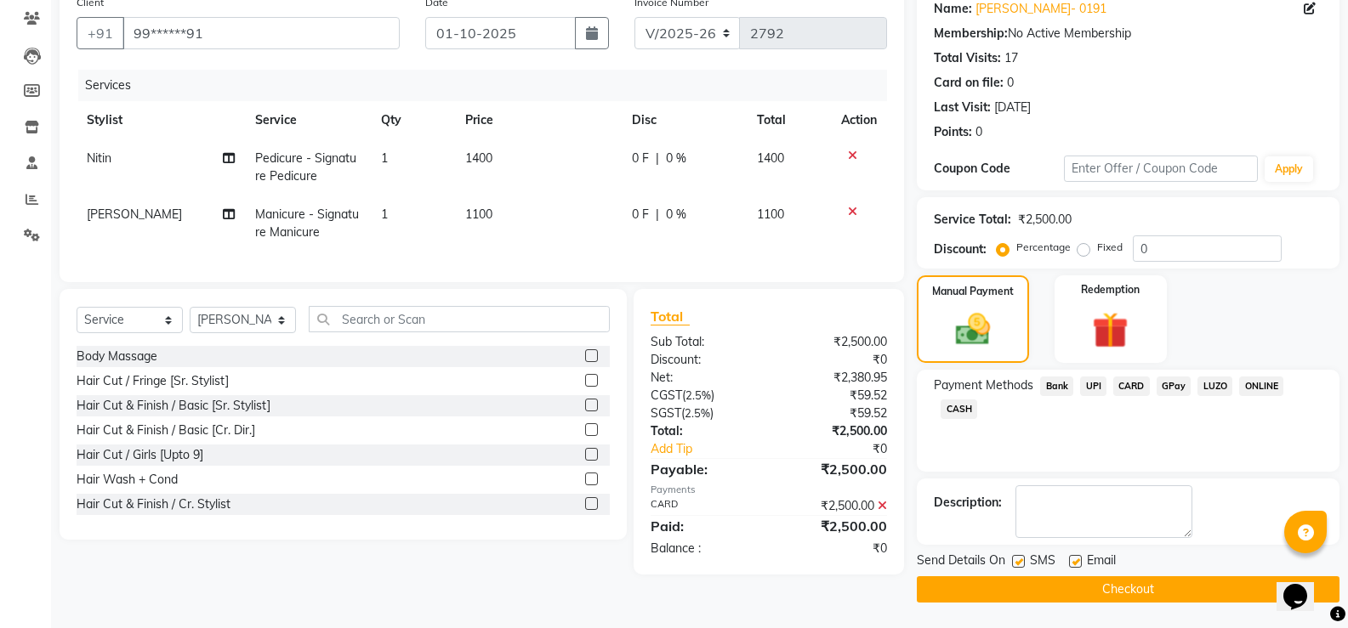
click at [1154, 583] on button "Checkout" at bounding box center [1128, 590] width 423 height 26
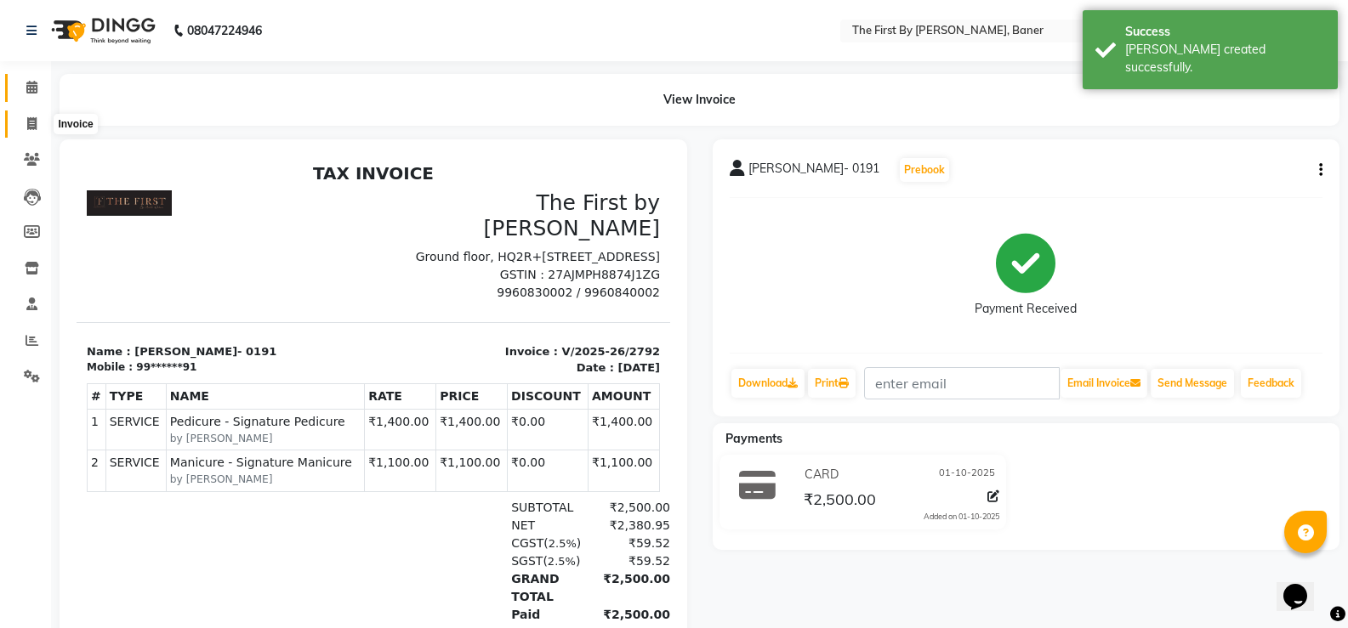
drag, startPoint x: 28, startPoint y: 117, endPoint x: 23, endPoint y: 91, distance: 26.0
click at [27, 117] on icon at bounding box center [31, 123] width 9 height 13
select select "6411"
select select "service"
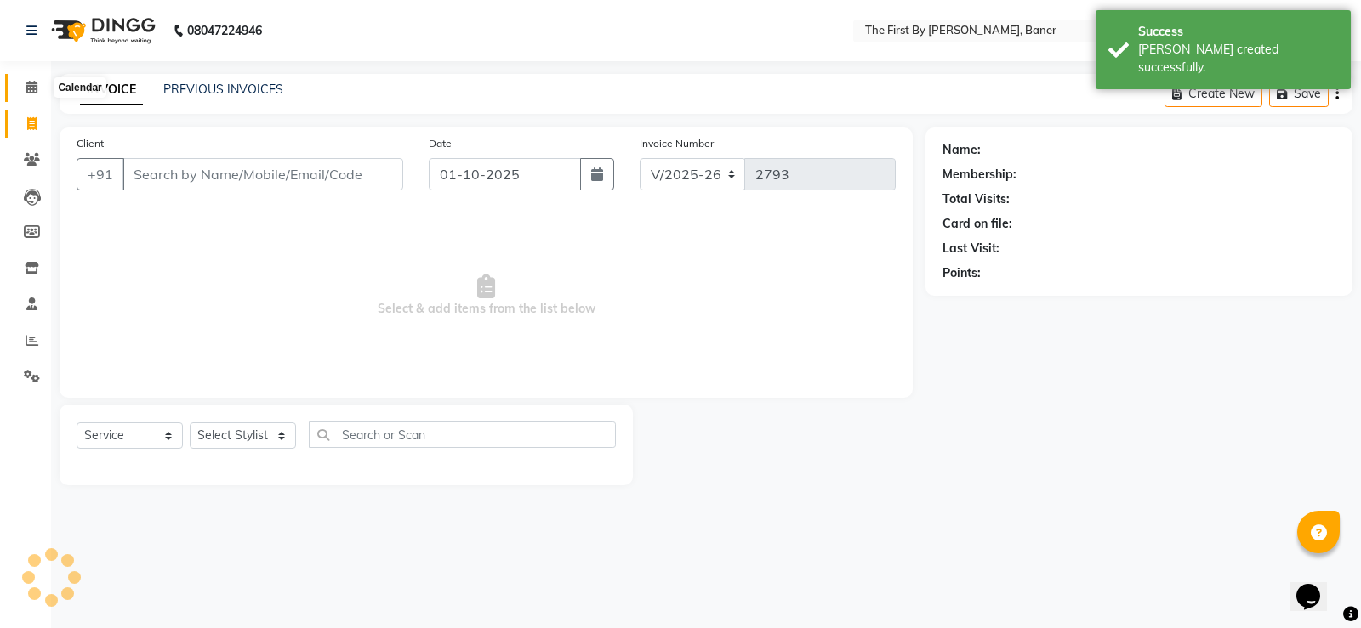
click at [20, 76] on link "Calendar" at bounding box center [25, 88] width 41 height 28
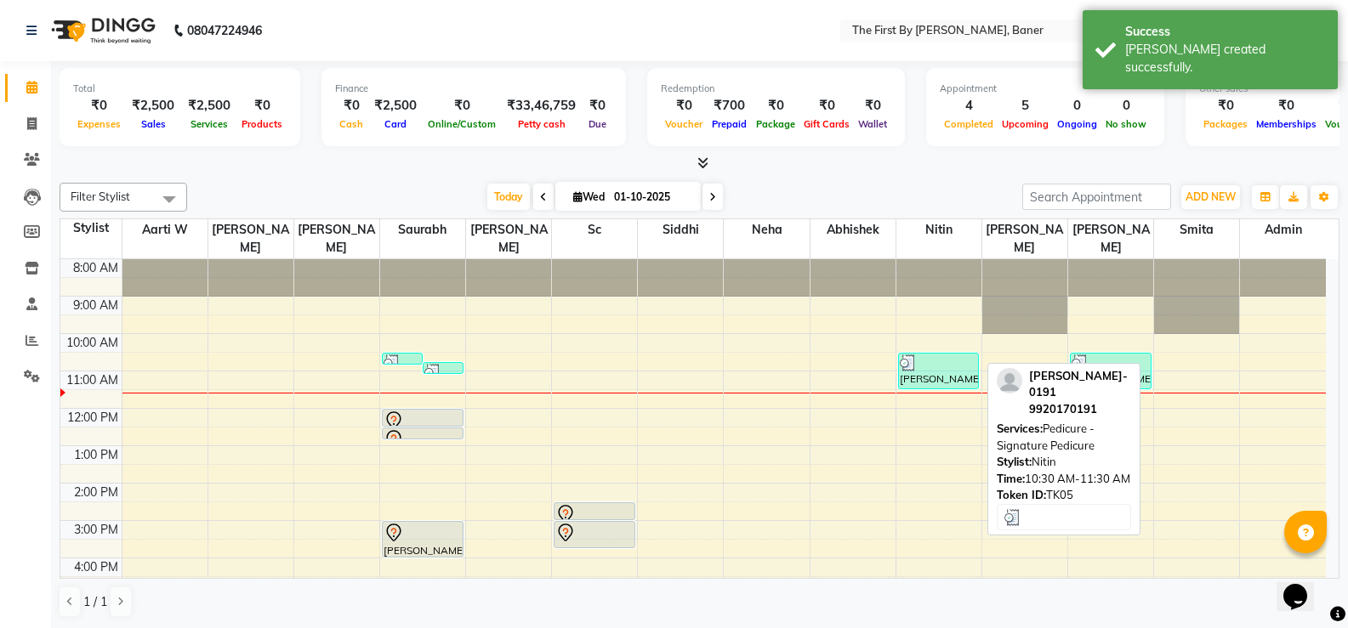
click at [920, 358] on div "[PERSON_NAME]- 0191, TK05, 10:30 AM-11:30 AM, Pedicure - Signature Pedicure" at bounding box center [939, 371] width 80 height 35
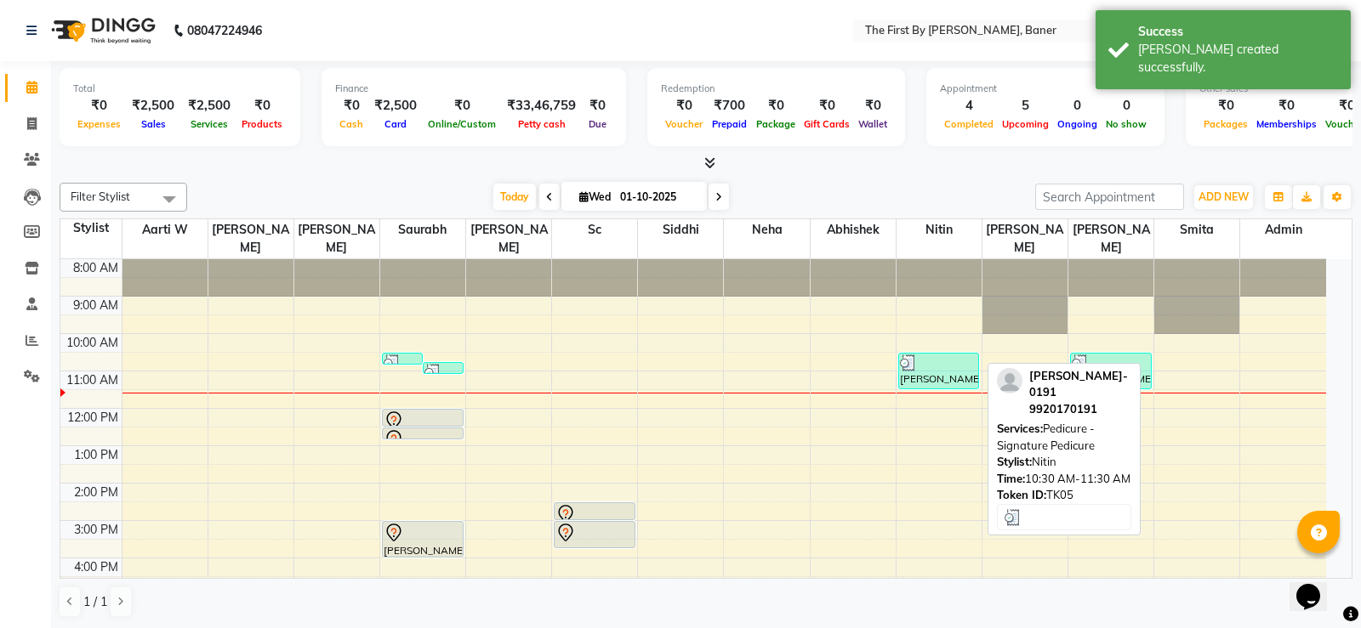
select select "3"
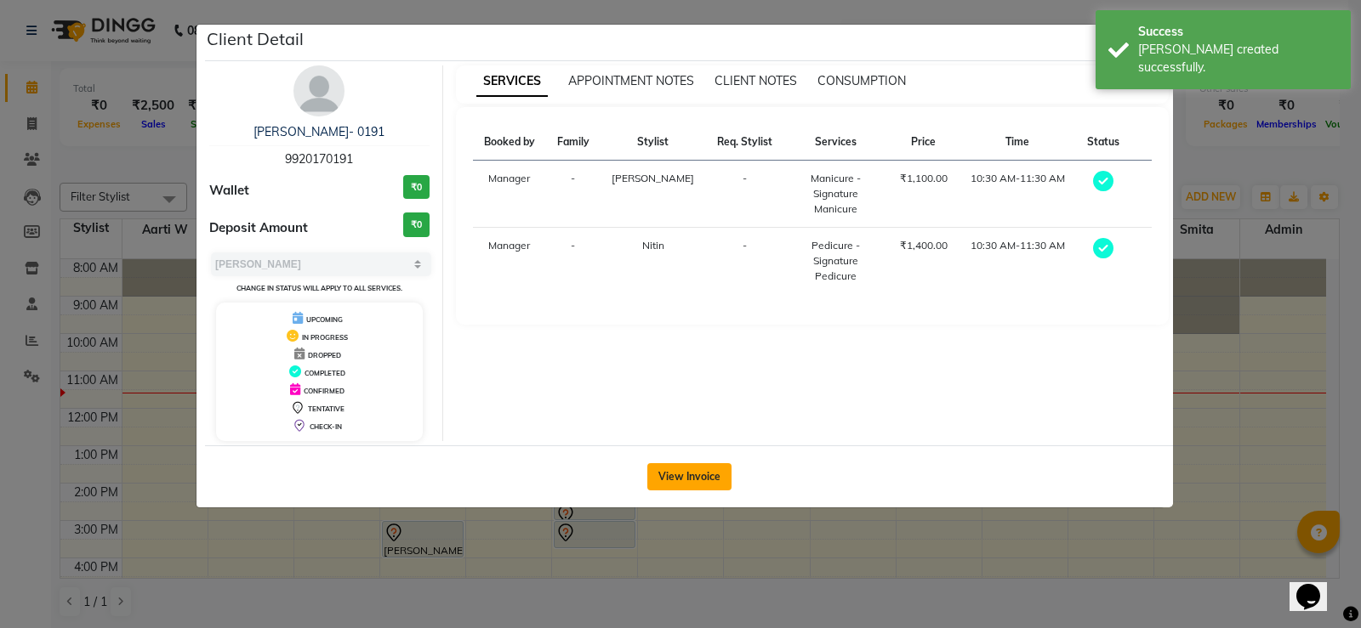
click at [687, 439] on div "SERVICES APPOINTMENT NOTES CLIENT NOTES CONSUMPTION Booked by Family Stylist Re…" at bounding box center [812, 253] width 739 height 376
click at [684, 475] on button "View Invoice" at bounding box center [689, 477] width 84 height 27
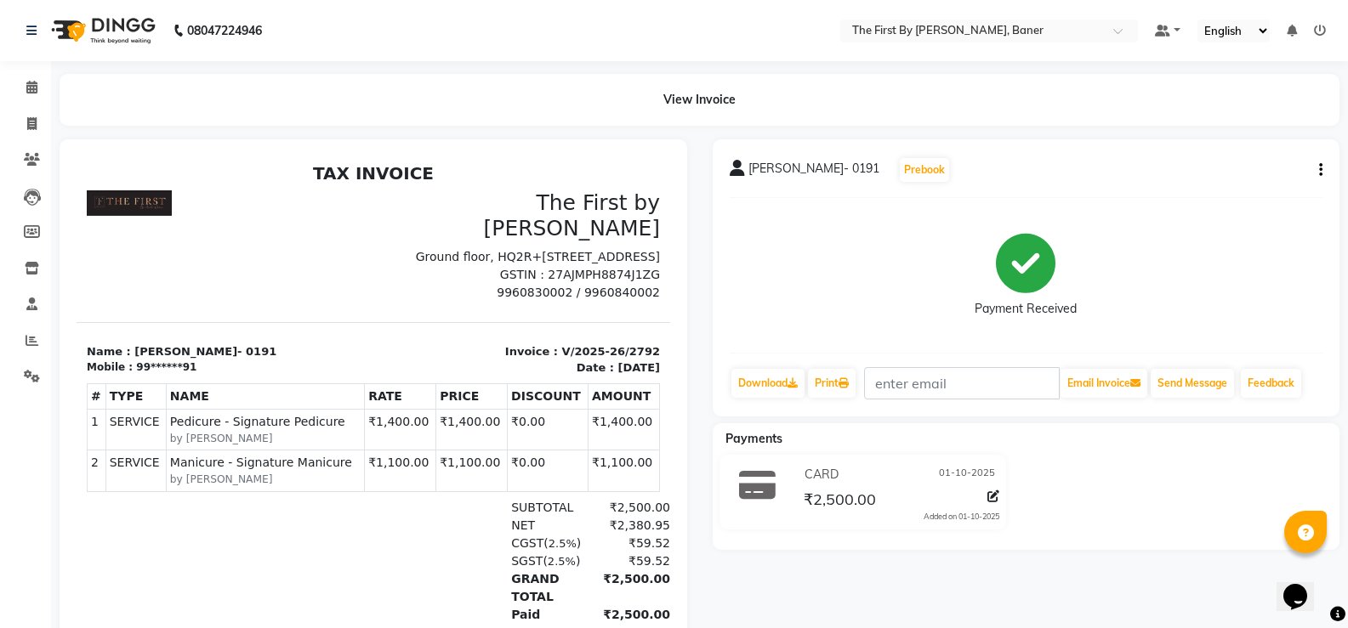
click at [25, 103] on li "Calendar" at bounding box center [25, 88] width 51 height 37
click at [22, 95] on span at bounding box center [32, 88] width 30 height 20
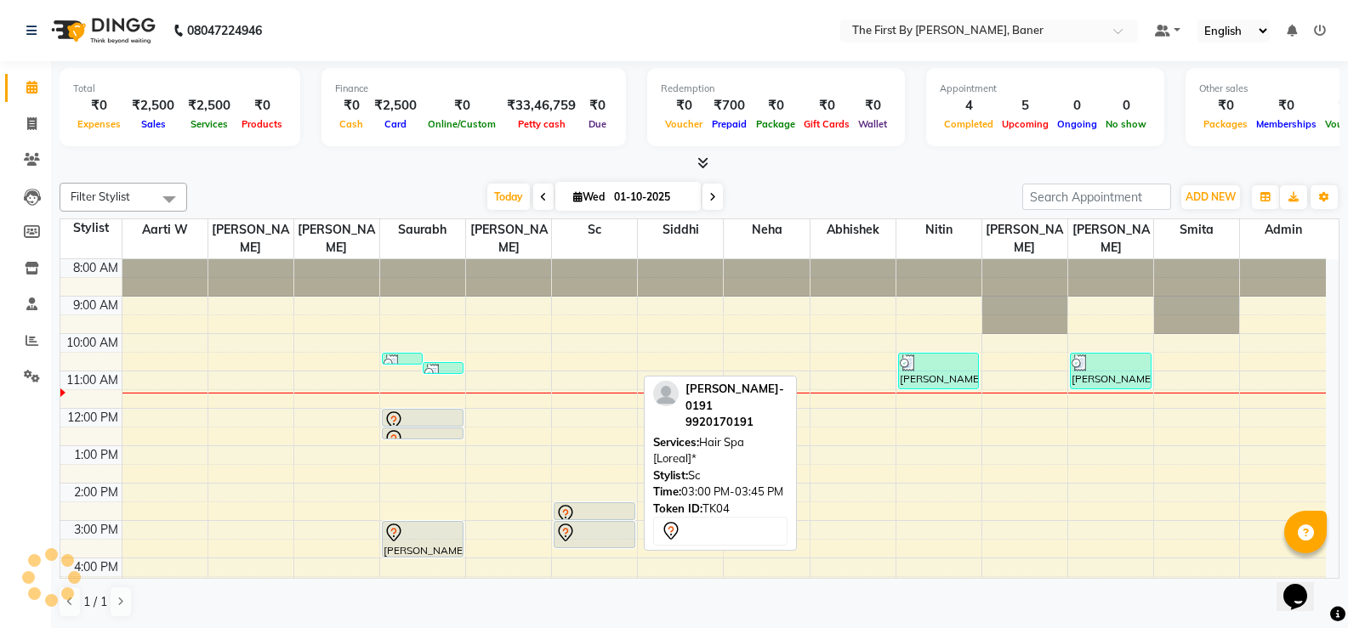
scroll to position [85, 0]
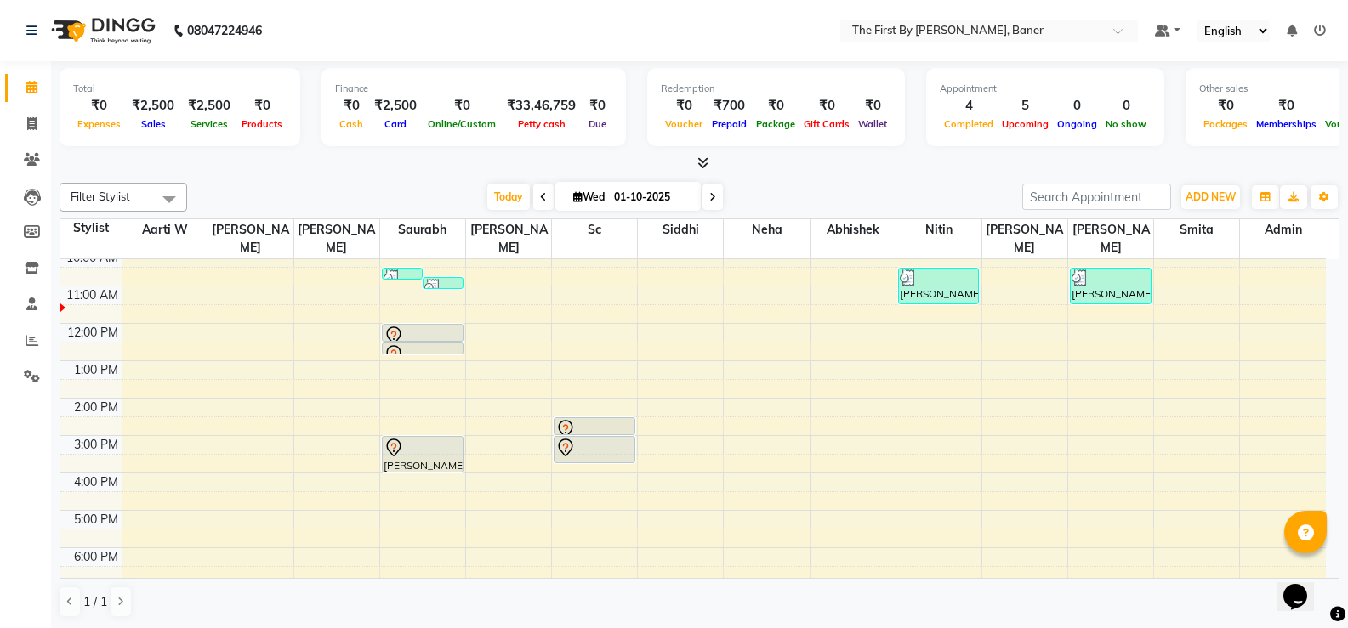
click at [441, 279] on img at bounding box center [432, 287] width 17 height 17
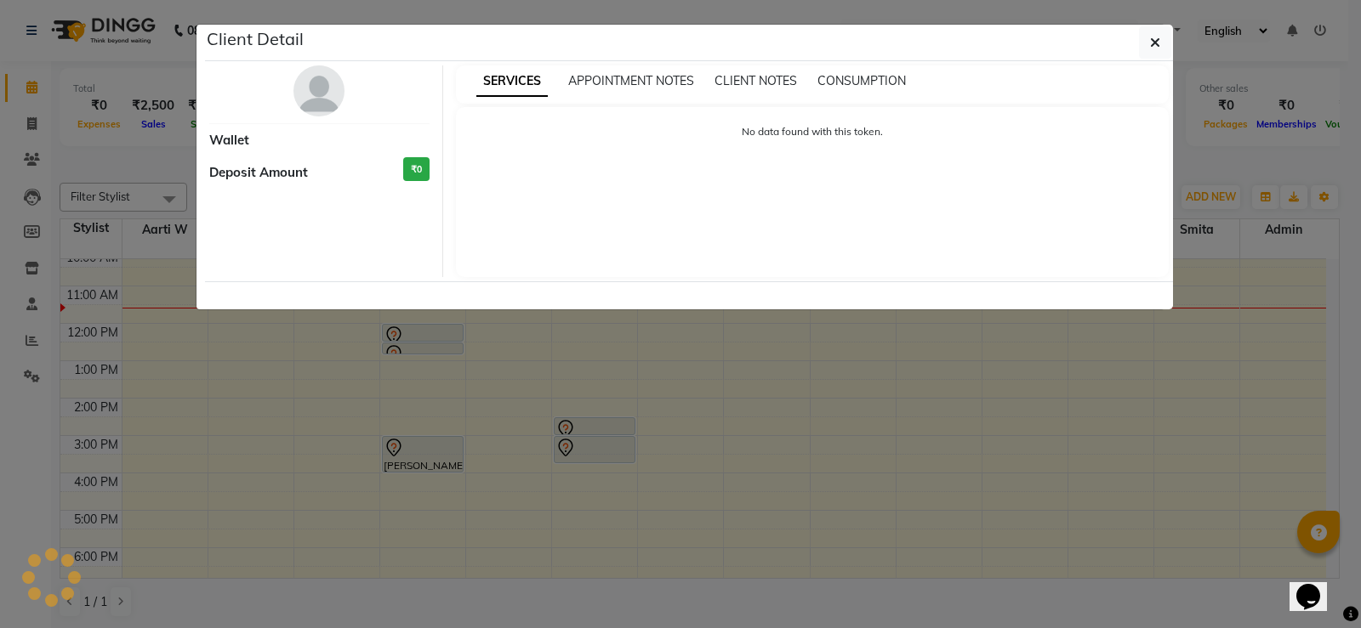
select select "3"
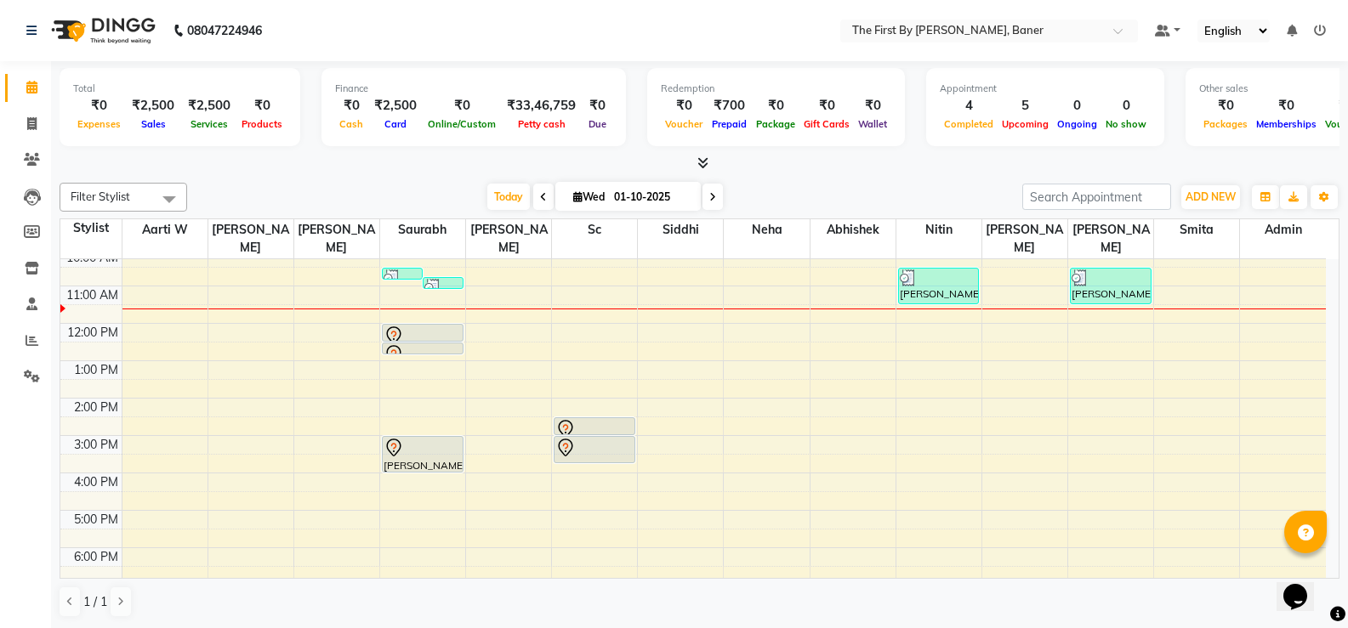
click at [131, 271] on div "8:00 AM 9:00 AM 10:00 AM 11:00 AM 12:00 PM 1:00 PM 2:00 PM 3:00 PM 4:00 PM 5:00…" at bounding box center [692, 417] width 1265 height 486
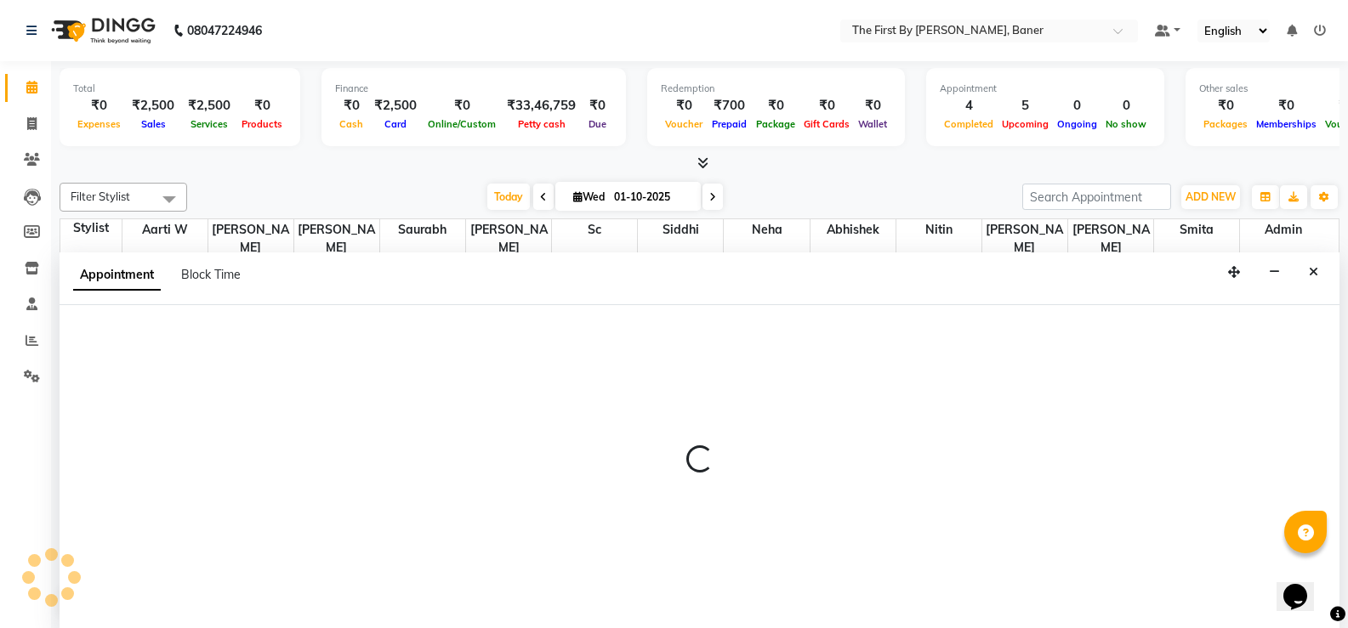
select select "49005"
select select "660"
select select "tentative"
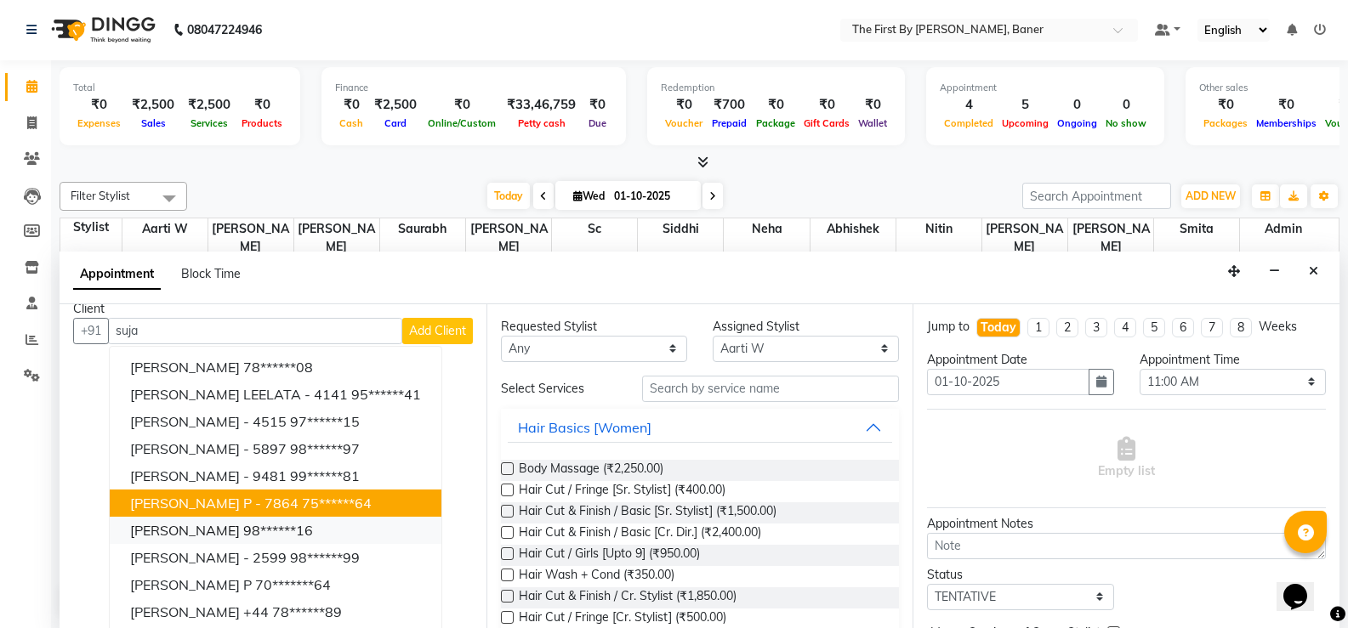
scroll to position [23, 0]
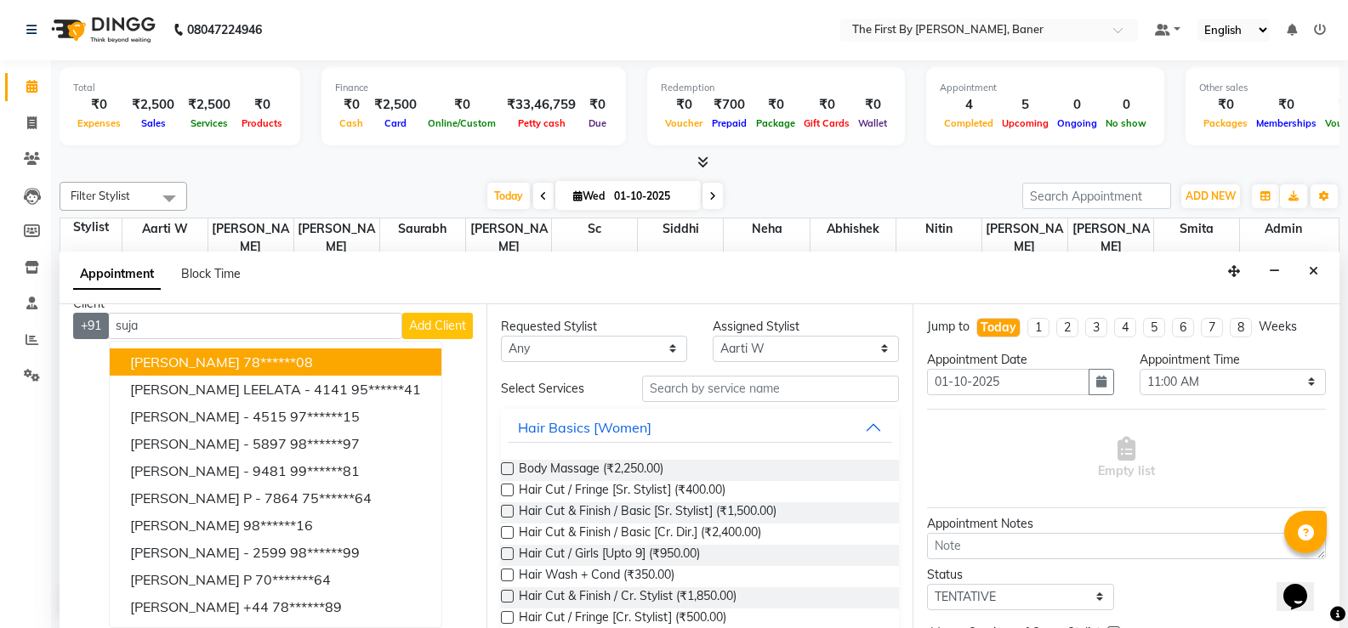
click at [105, 333] on div "+91 [PERSON_NAME] [PERSON_NAME] 78******08 [PERSON_NAME] LEELATA - 4141 95*****…" at bounding box center [273, 326] width 400 height 26
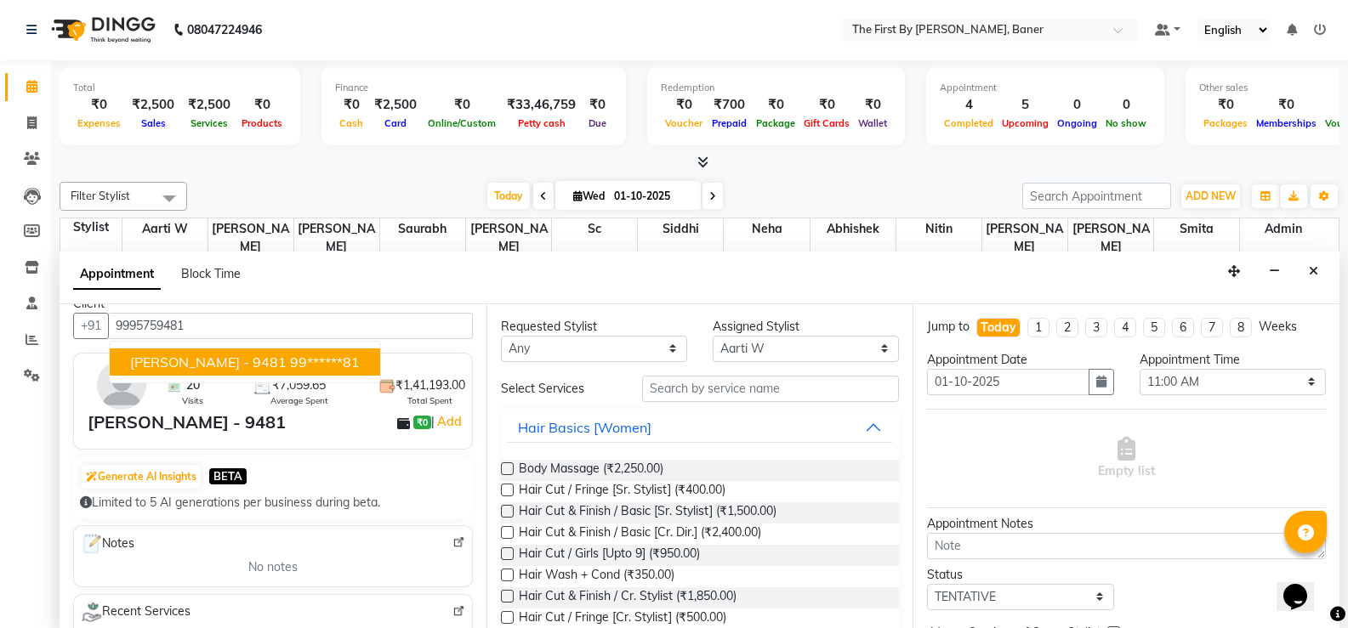
click at [169, 364] on span "[PERSON_NAME] - 9481" at bounding box center [208, 362] width 156 height 17
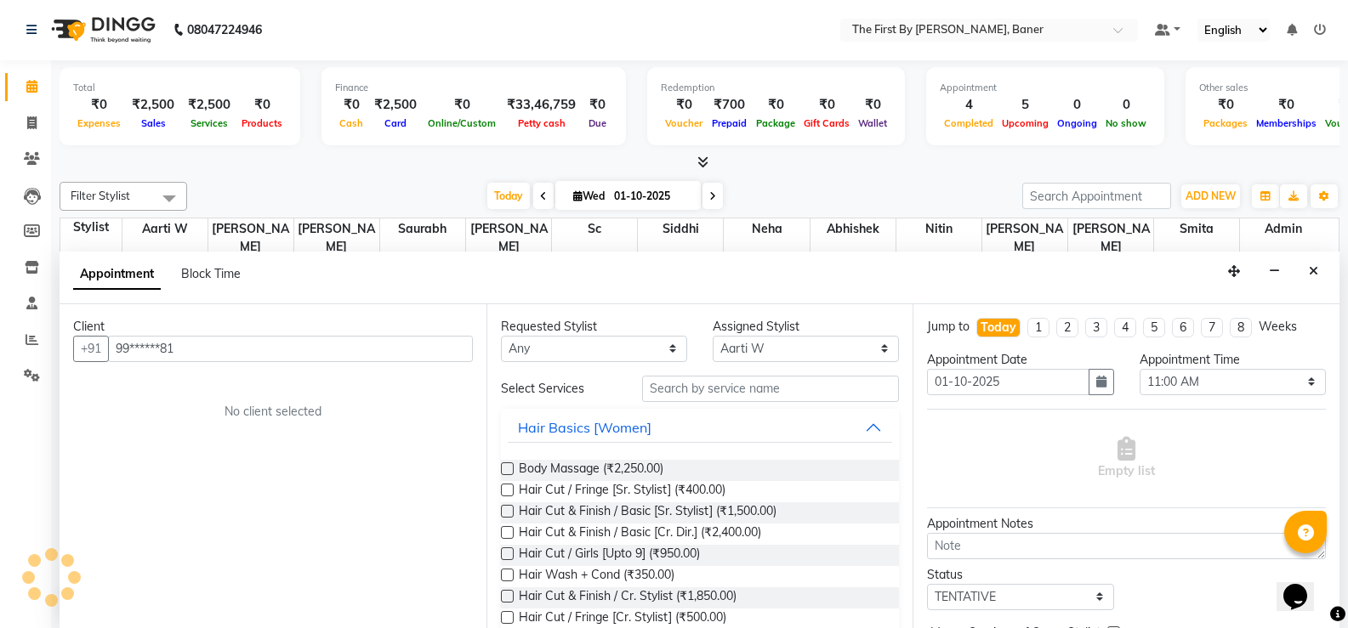
scroll to position [0, 0]
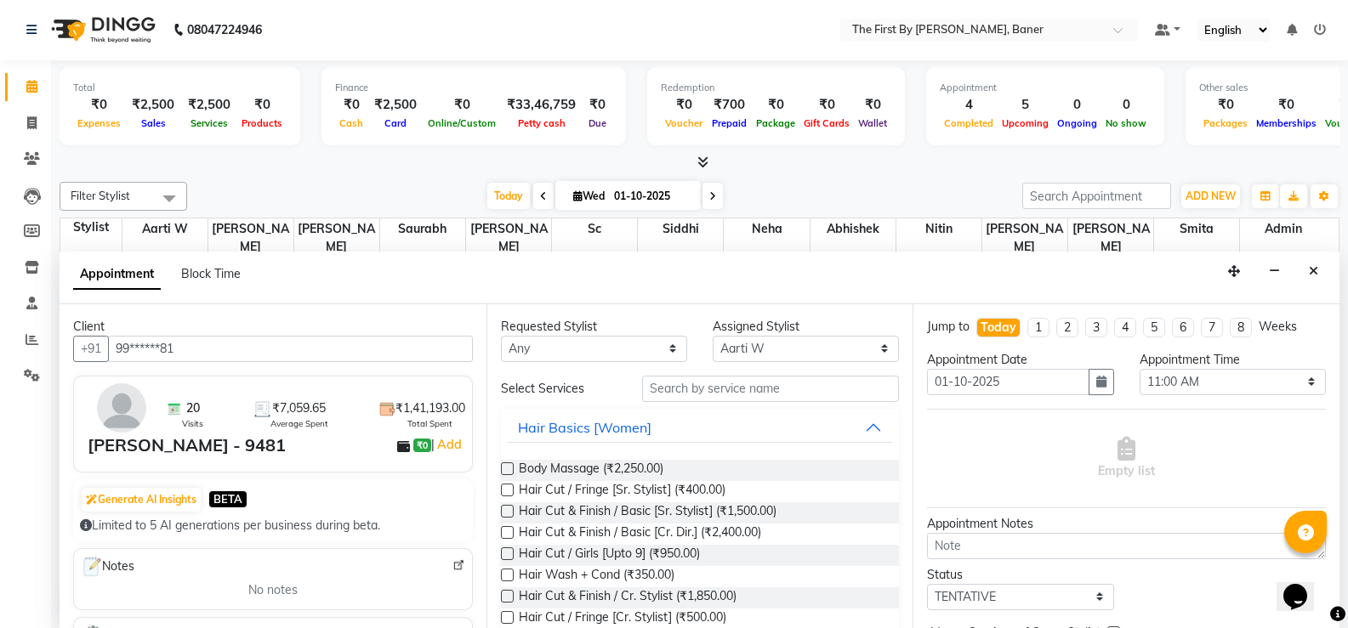
type input "99******81"
click at [757, 388] on input "text" at bounding box center [770, 389] width 257 height 26
type input "1"
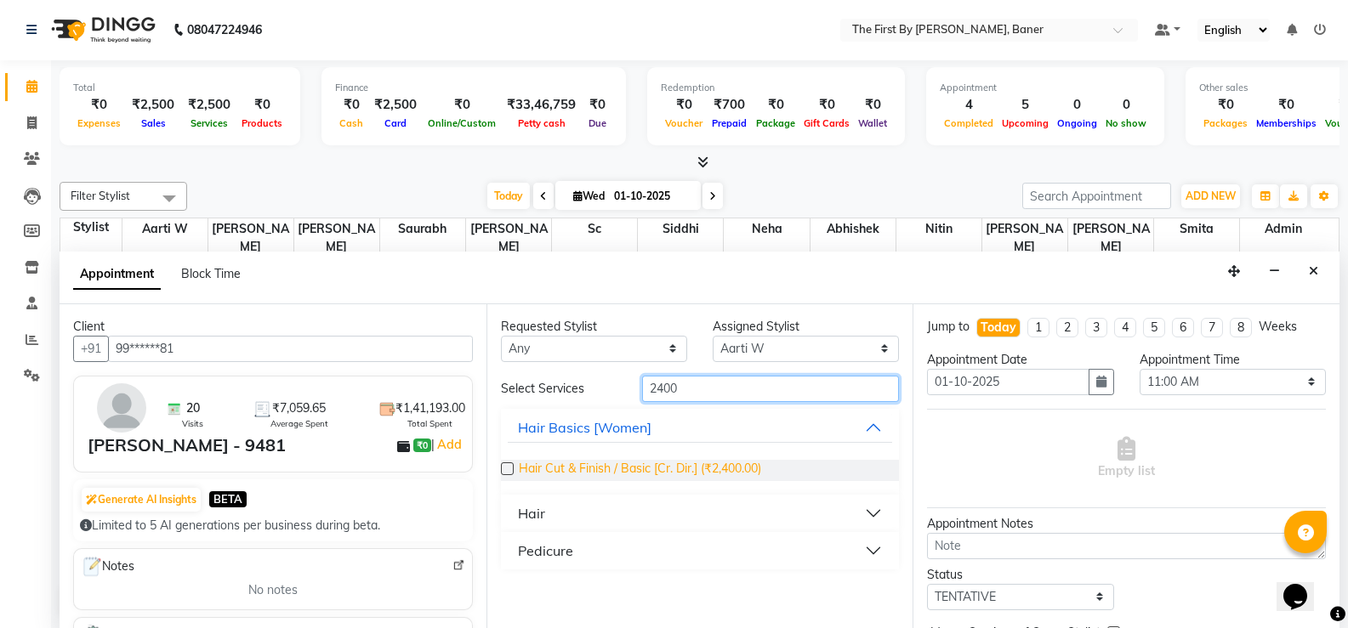
type input "2400"
click at [618, 467] on span "Hair Cut & Finish / Basic [Cr. Dir.] (₹2,400.00)" at bounding box center [640, 470] width 242 height 21
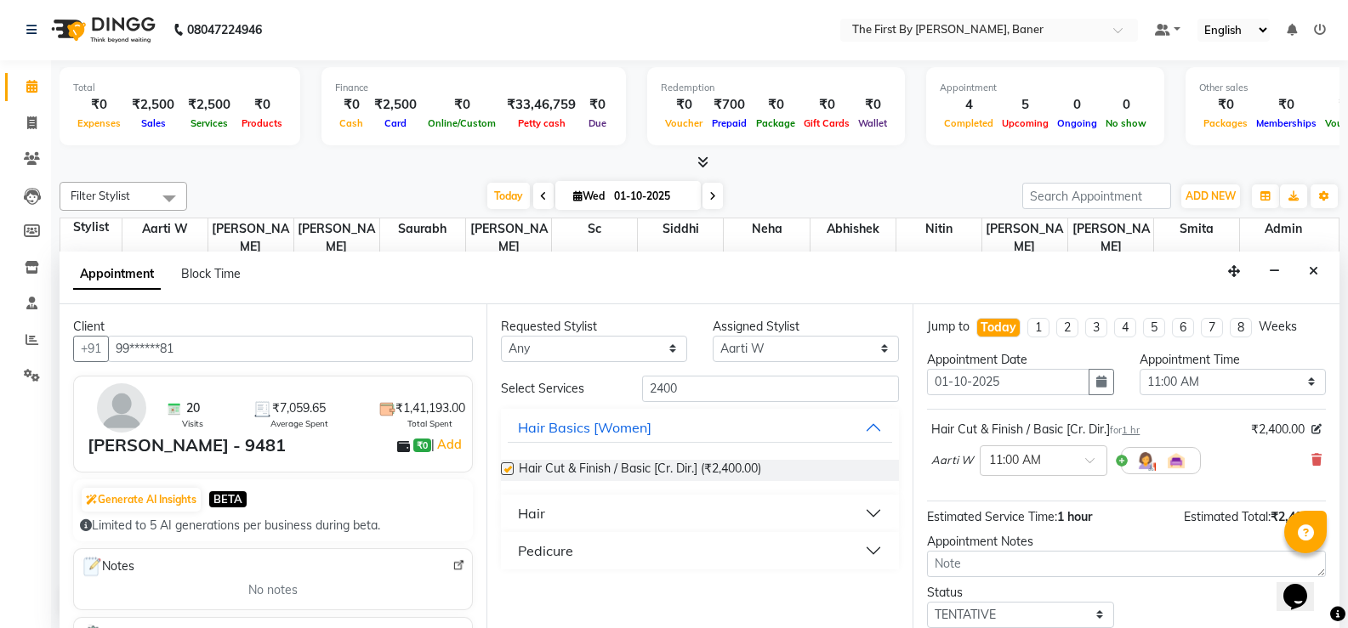
checkbox input "false"
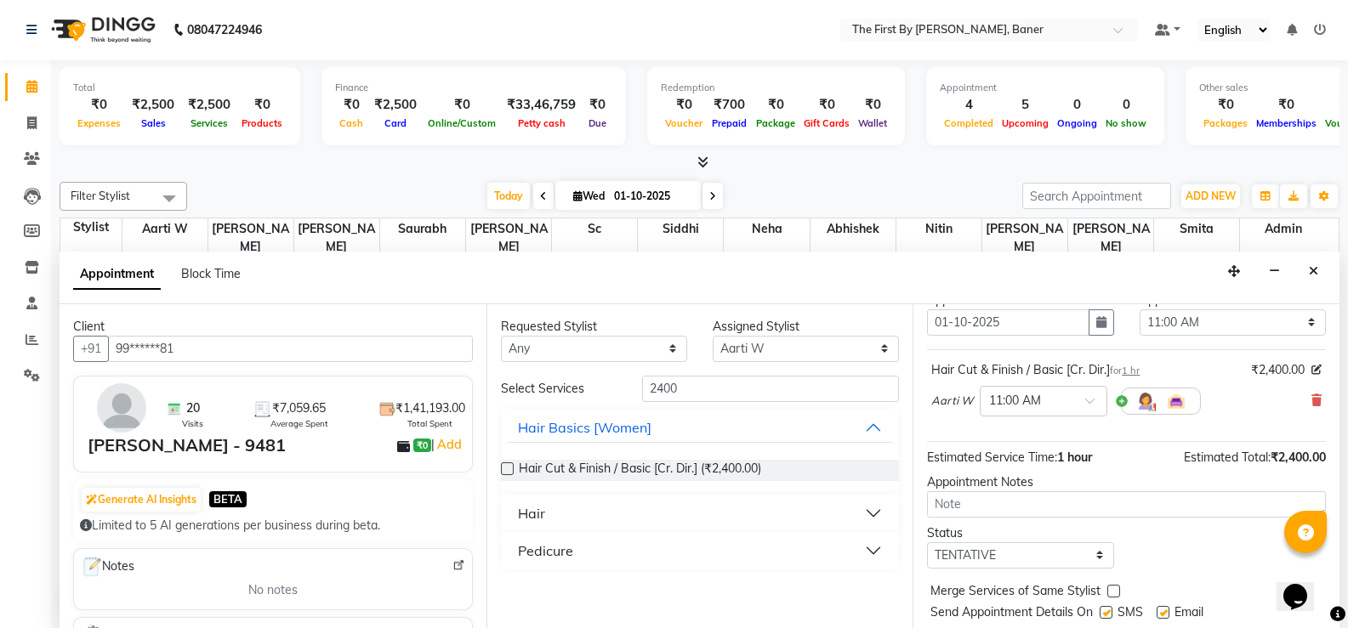
scroll to position [107, 0]
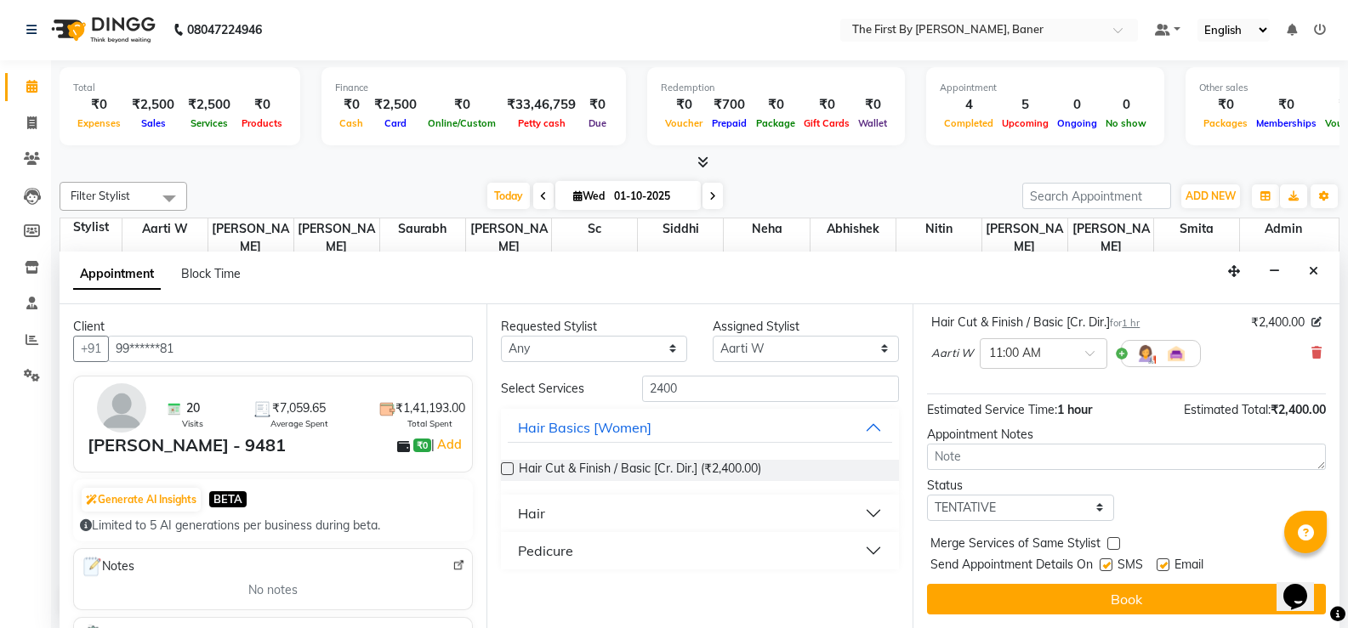
click at [1049, 609] on button "Book" at bounding box center [1126, 599] width 399 height 31
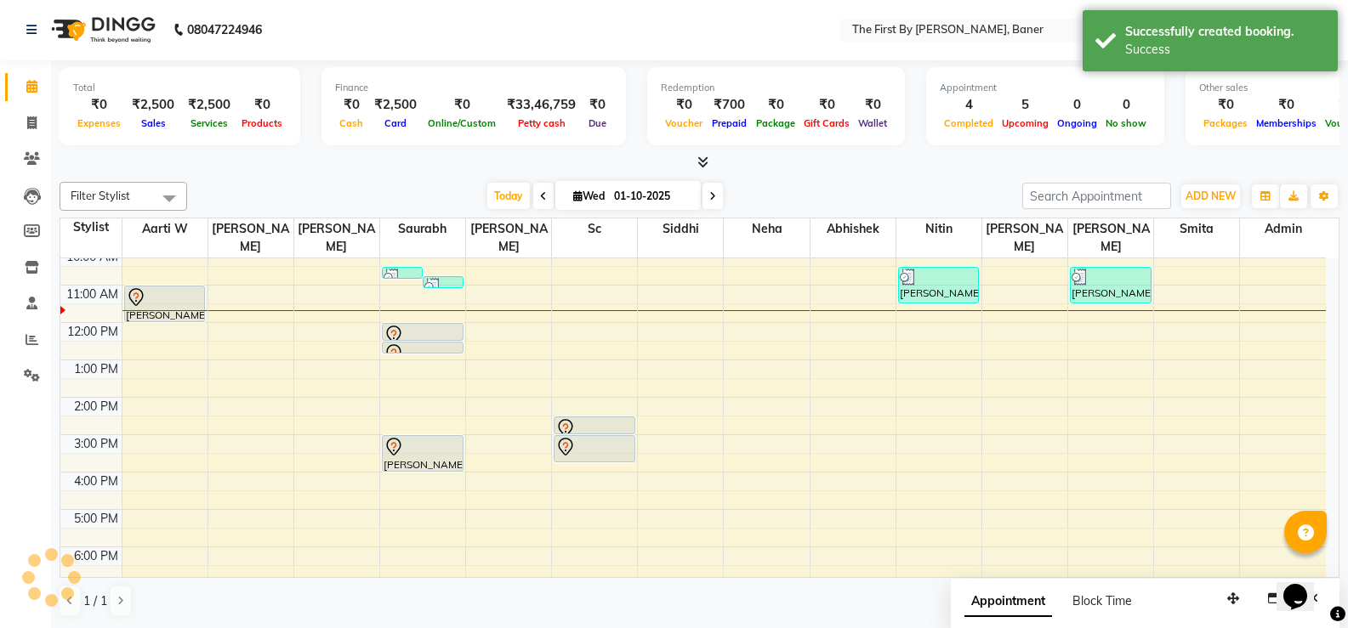
scroll to position [0, 0]
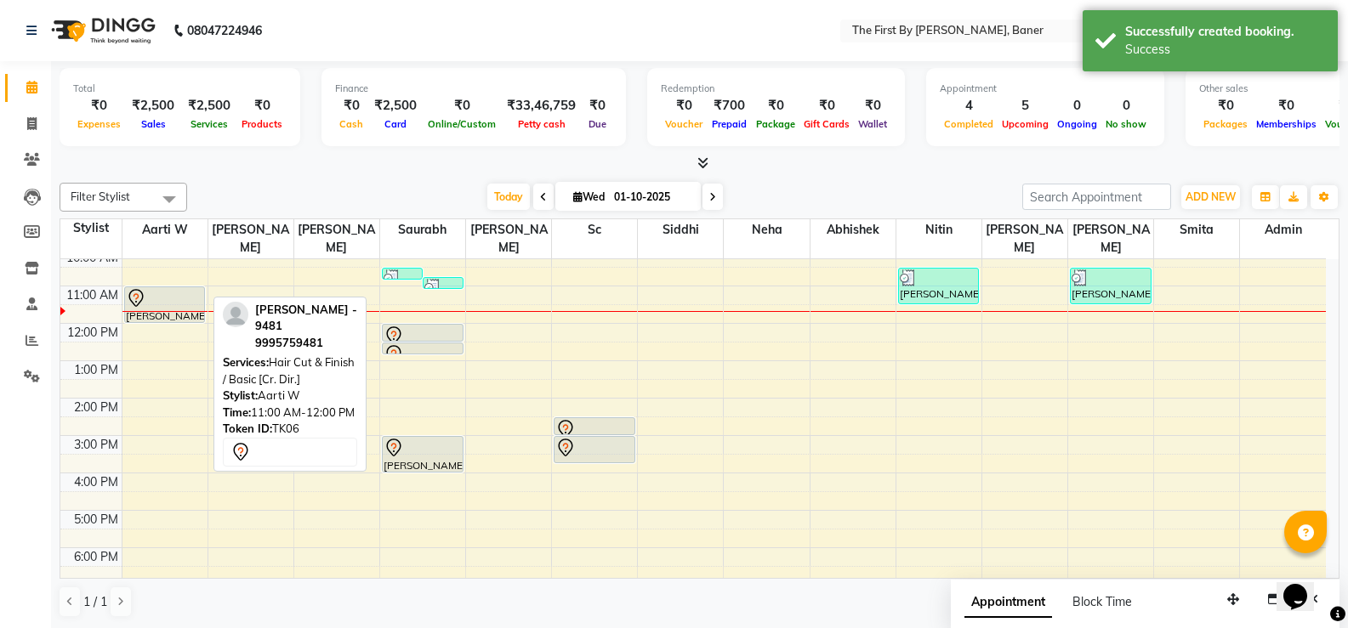
click at [180, 288] on div at bounding box center [165, 298] width 78 height 20
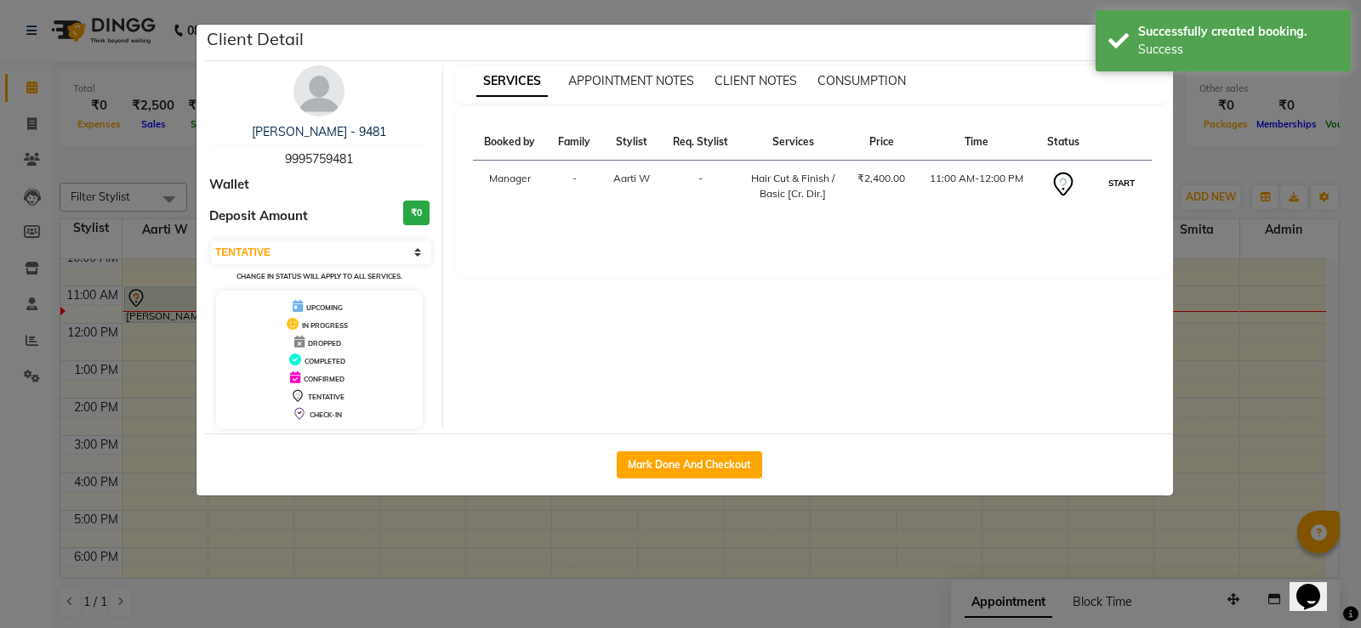
drag, startPoint x: 1103, startPoint y: 186, endPoint x: 1127, endPoint y: 175, distance: 26.3
click at [1105, 186] on button "START" at bounding box center [1121, 183] width 35 height 21
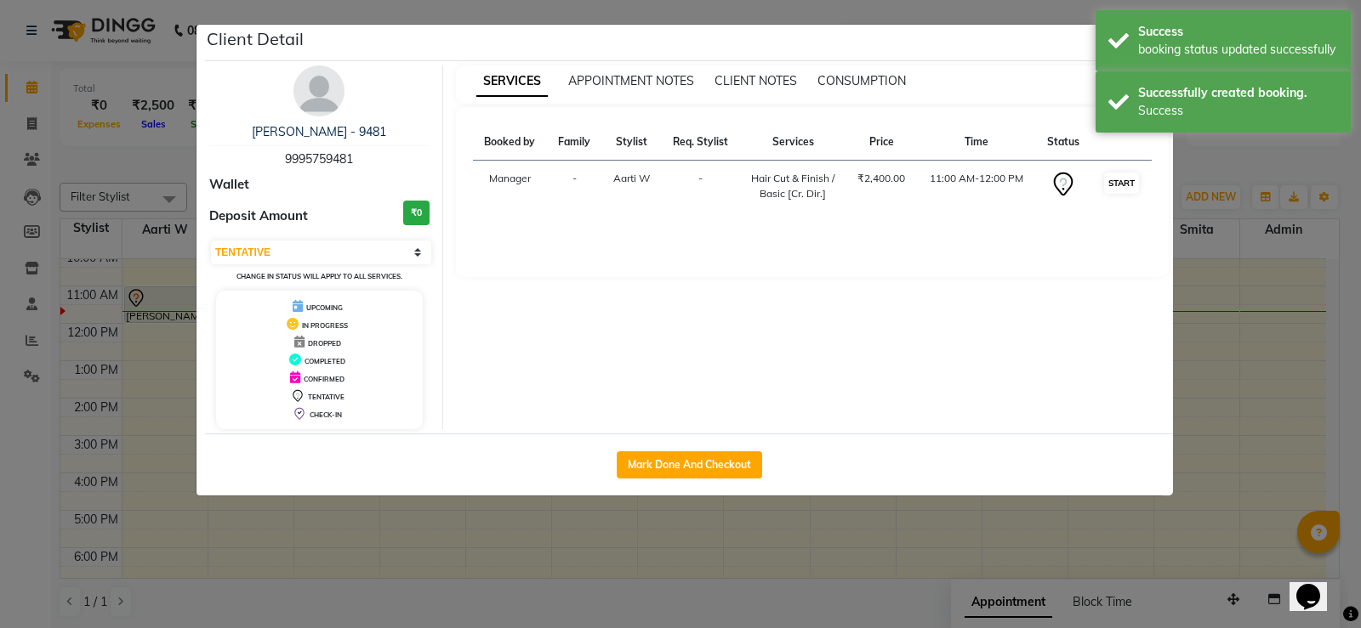
select select "1"
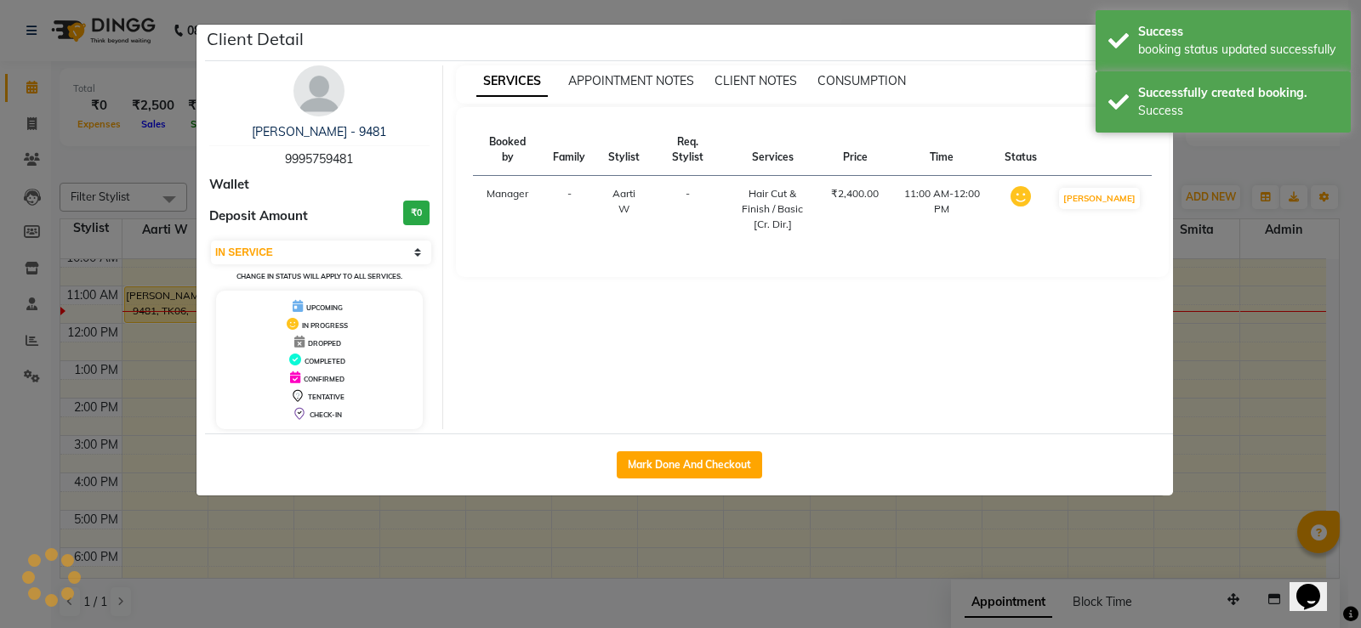
click at [1127, 177] on td "[PERSON_NAME]" at bounding box center [1099, 209] width 105 height 67
click at [1144, 68] on div "Success booking status updated successfully" at bounding box center [1222, 40] width 255 height 61
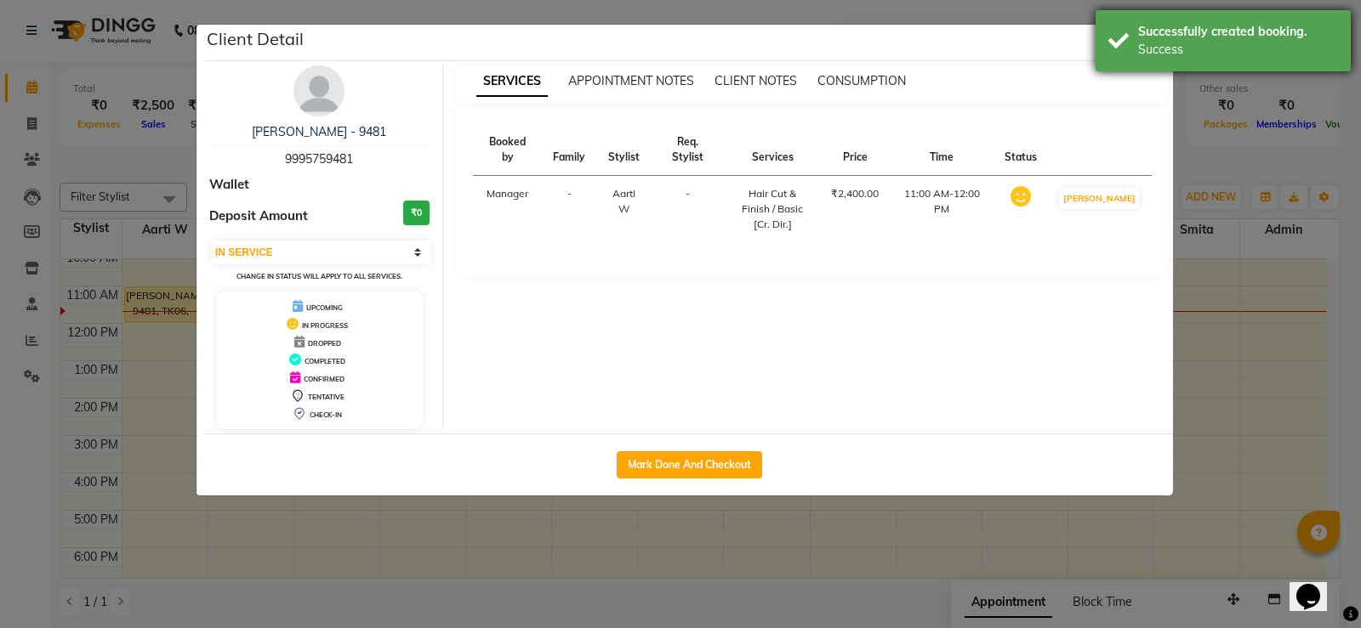
click at [1157, 35] on div "Successfully created booking." at bounding box center [1238, 32] width 200 height 18
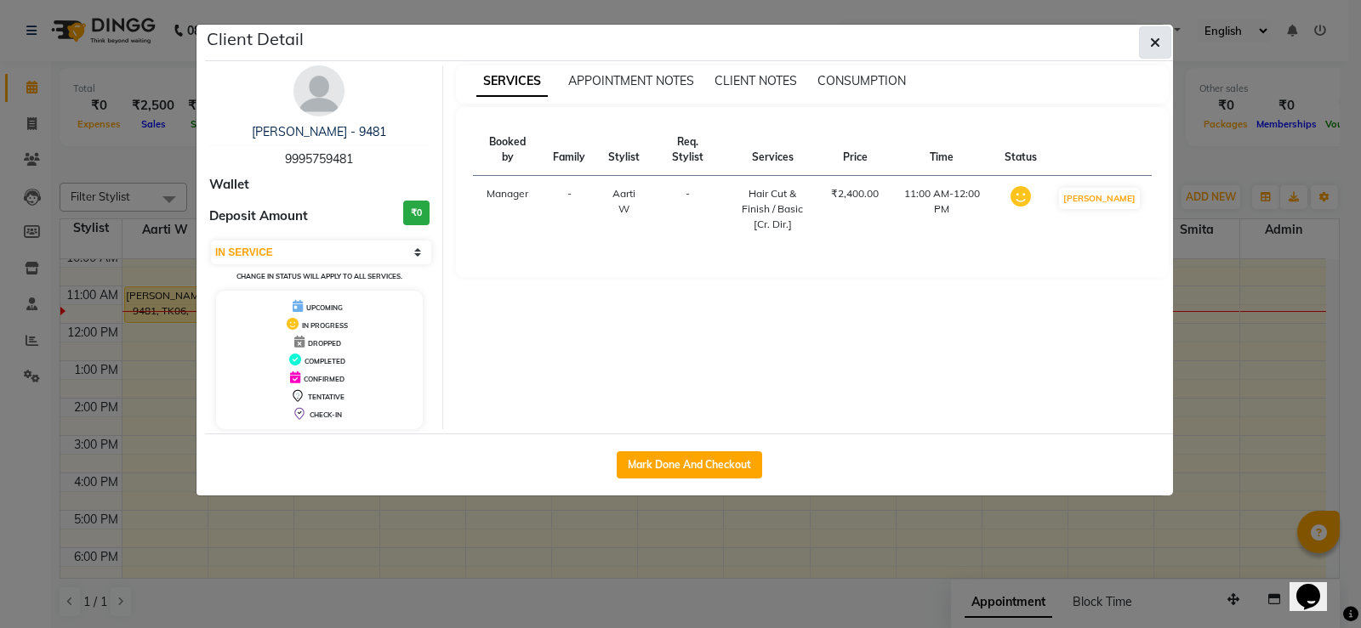
click at [1157, 41] on icon "button" at bounding box center [1155, 43] width 10 height 14
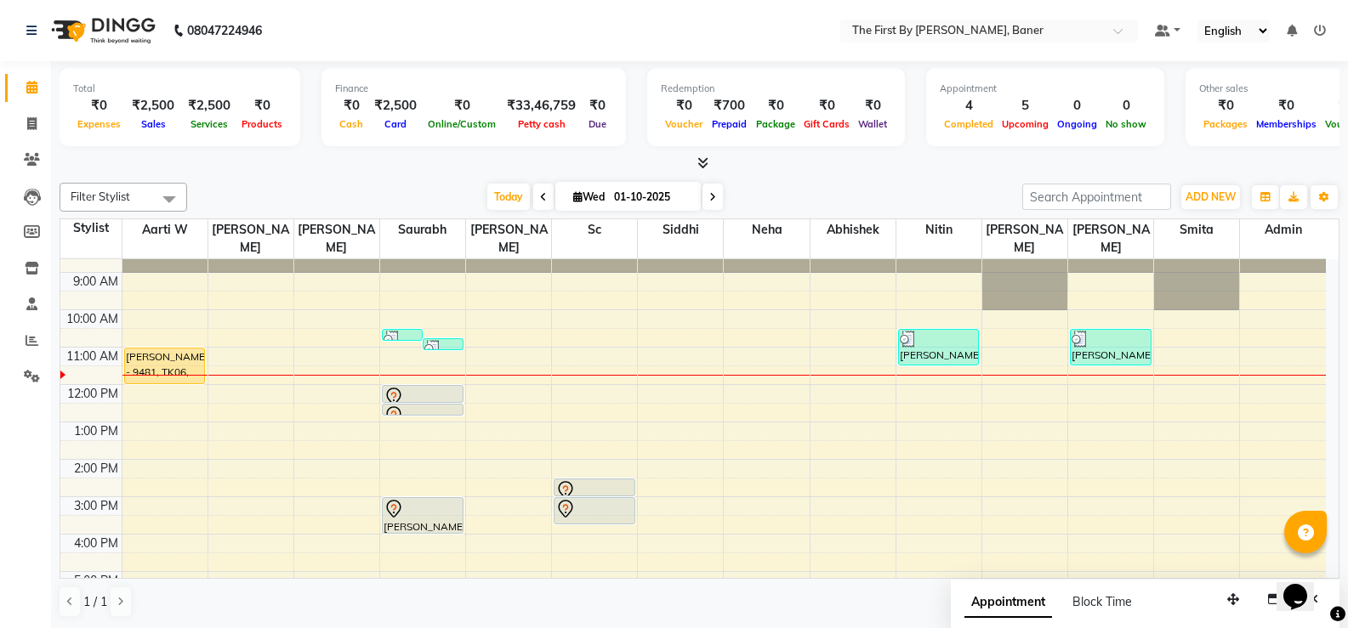
scroll to position [96, 0]
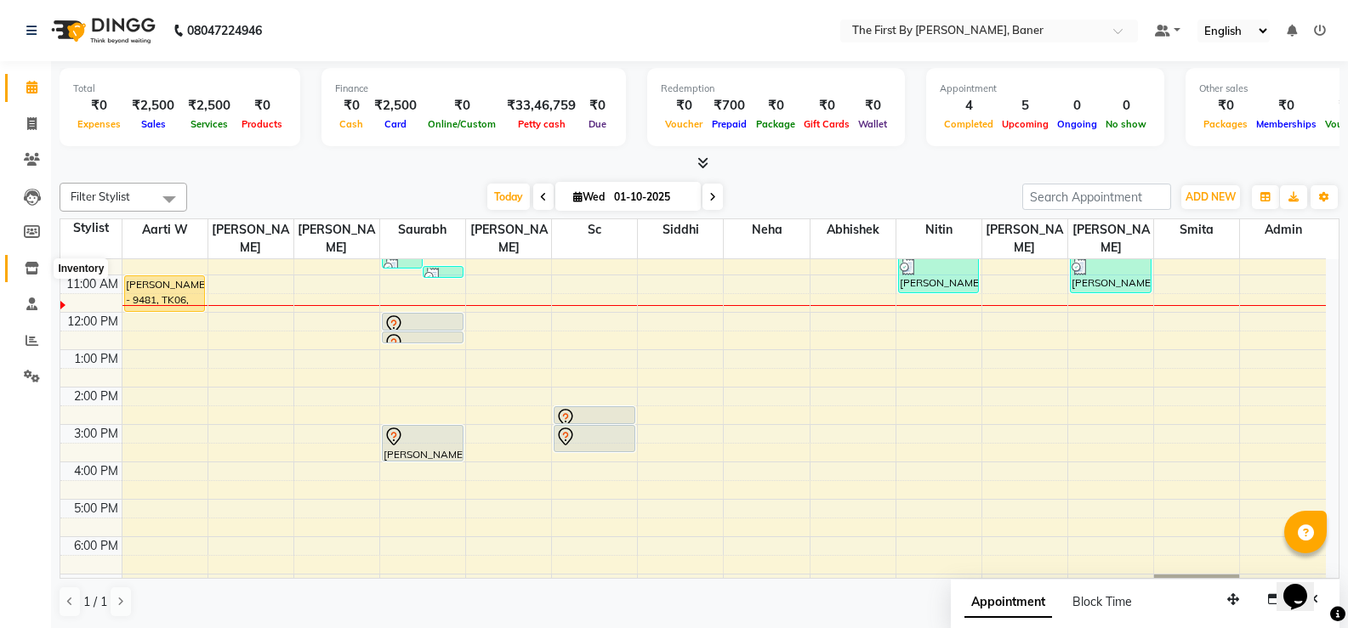
click at [35, 275] on span at bounding box center [32, 269] width 30 height 20
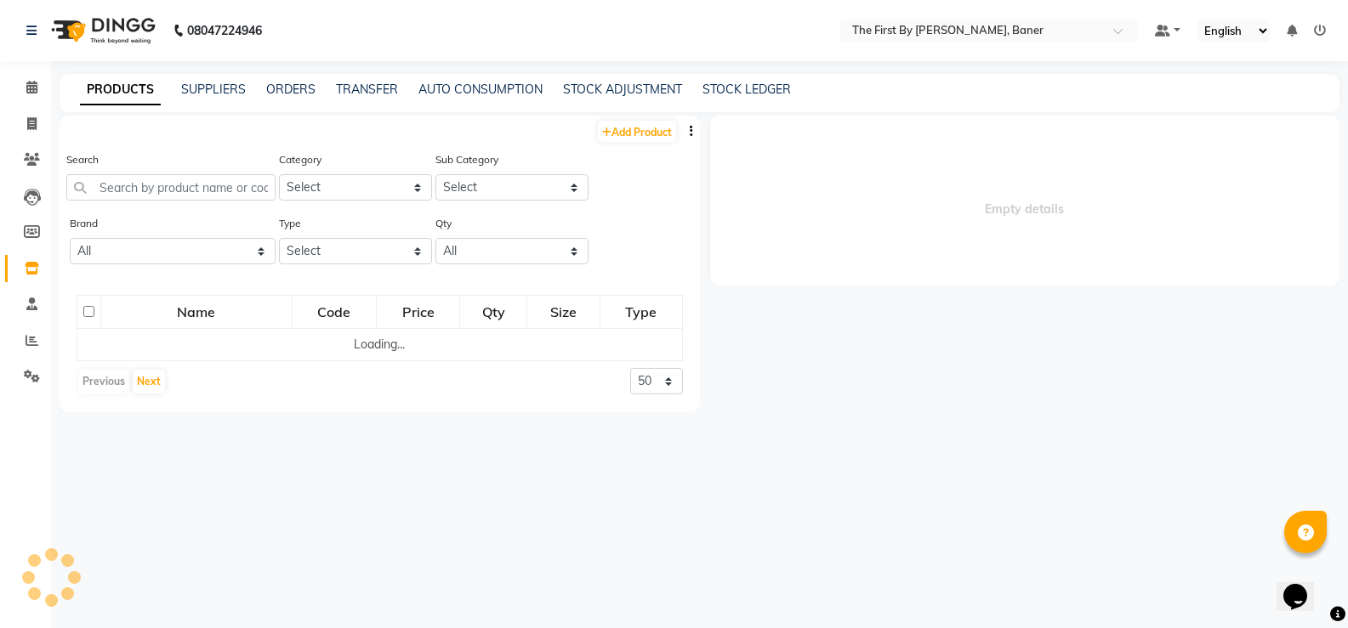
select select
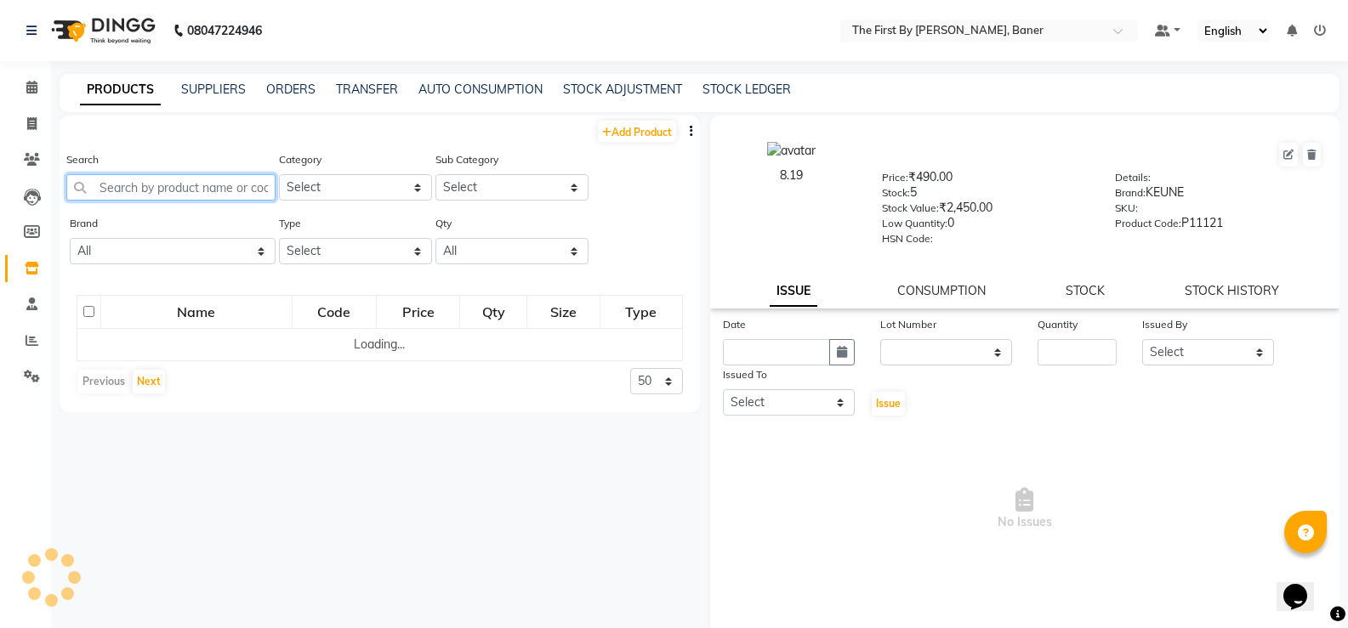
click at [131, 196] on input "text" at bounding box center [170, 187] width 209 height 26
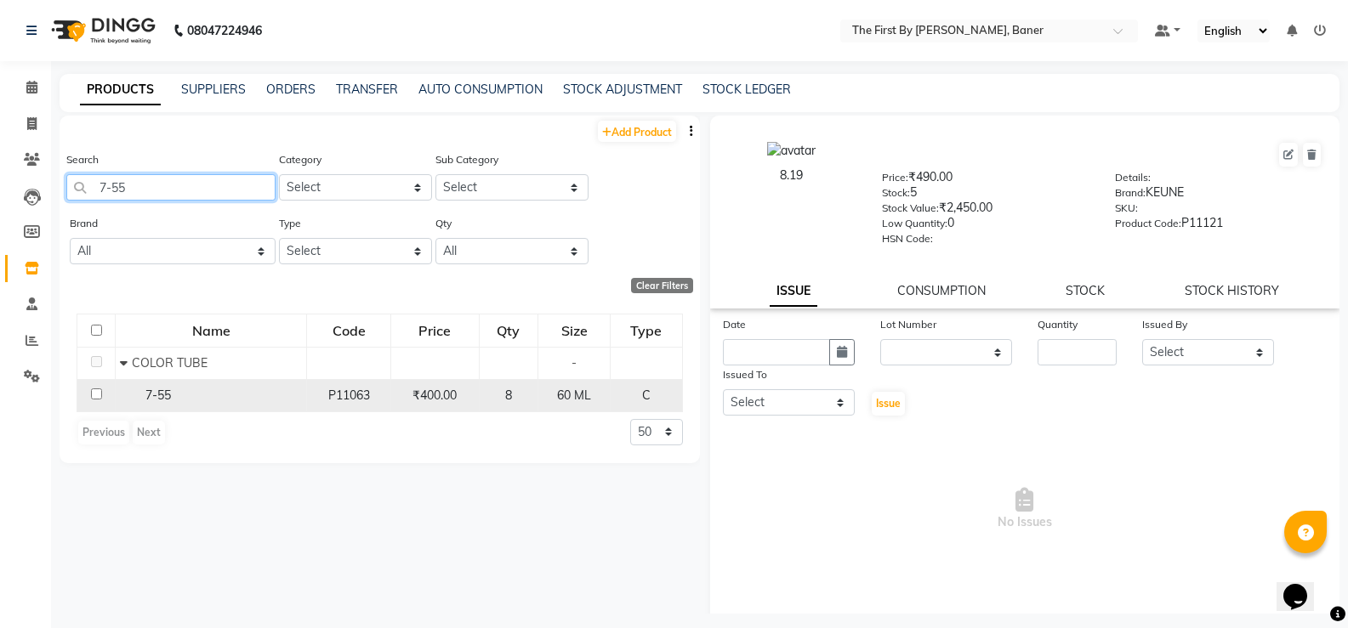
type input "7-55"
click at [156, 398] on span "7-55" at bounding box center [158, 395] width 26 height 15
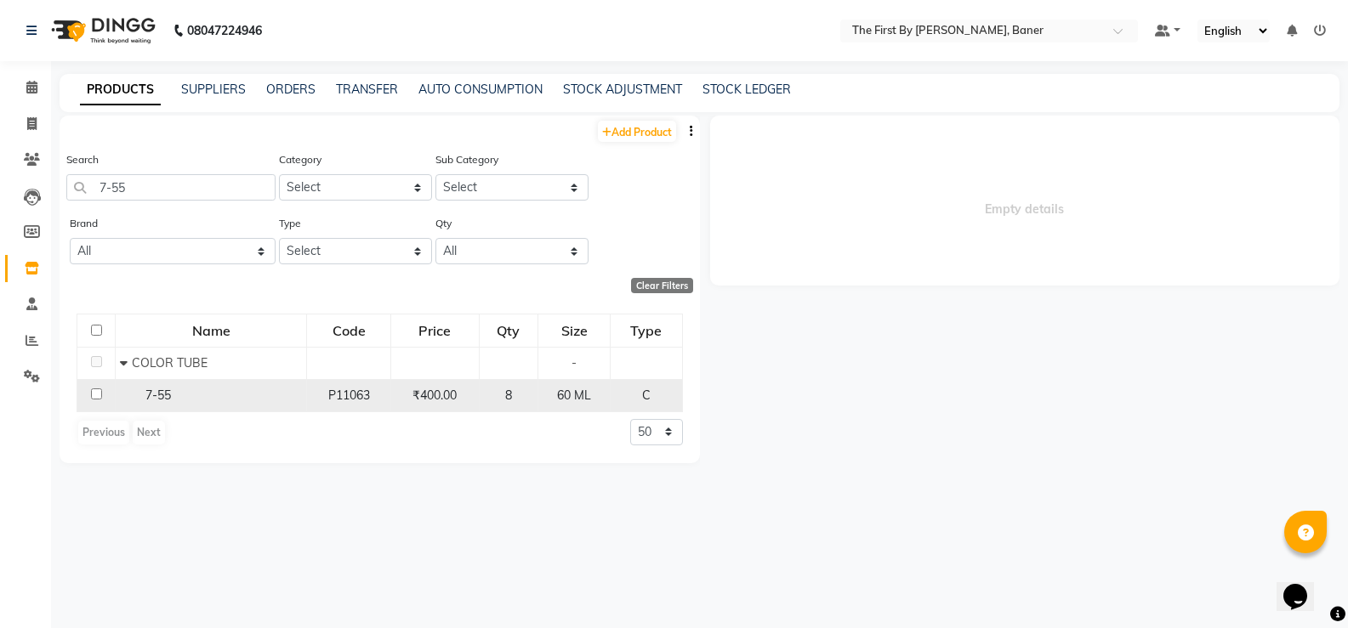
select select
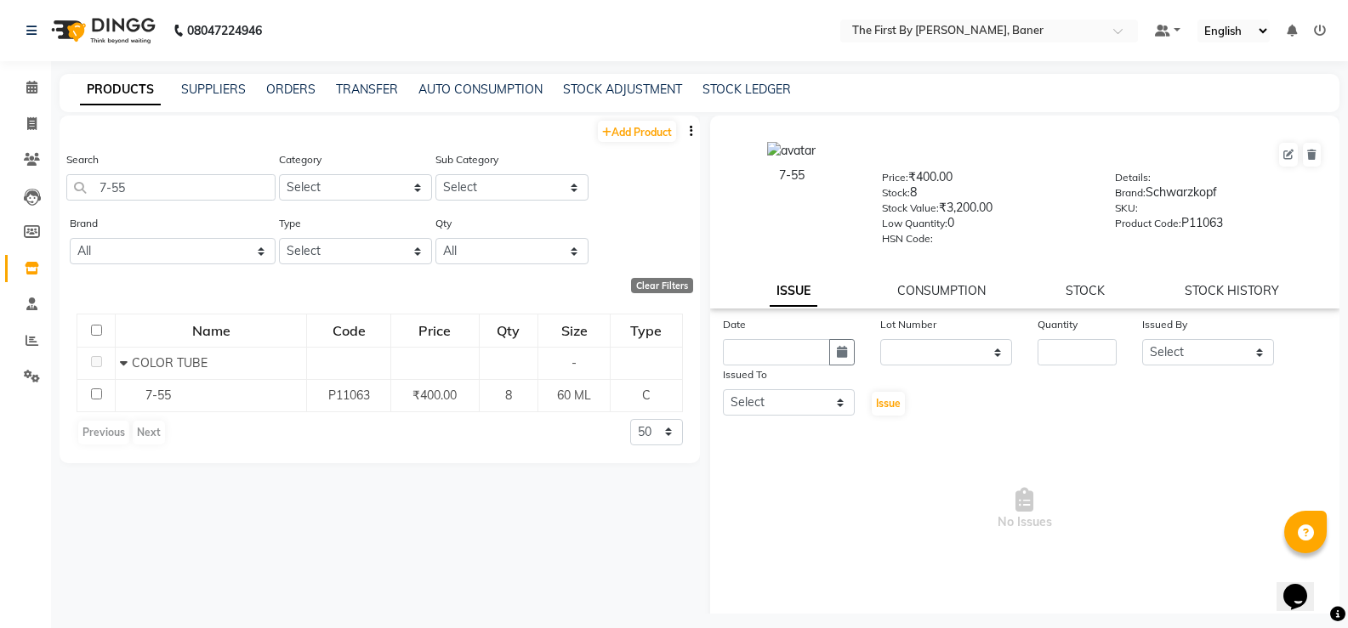
click at [1072, 276] on div "7-55 Price: ₹400.00 Stock: 8 Stock Value: ₹3,200.00 Low Quantity: 0 HSN Code: D…" at bounding box center [1025, 212] width 630 height 193
click at [1069, 289] on link "STOCK" at bounding box center [1085, 290] width 39 height 15
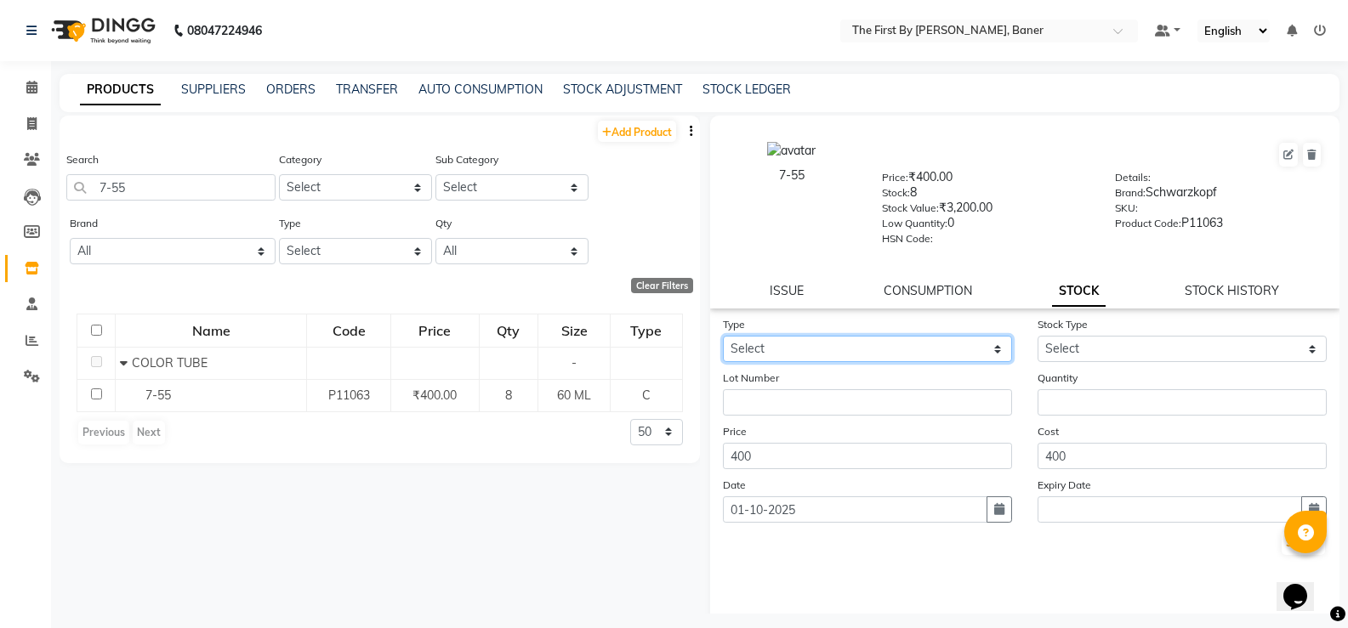
drag, startPoint x: 777, startPoint y: 350, endPoint x: 770, endPoint y: 361, distance: 13.4
click at [777, 351] on select "Select In Out" at bounding box center [867, 349] width 289 height 26
select select "out"
click at [723, 336] on select "Select In Out" at bounding box center [867, 349] width 289 height 26
select select
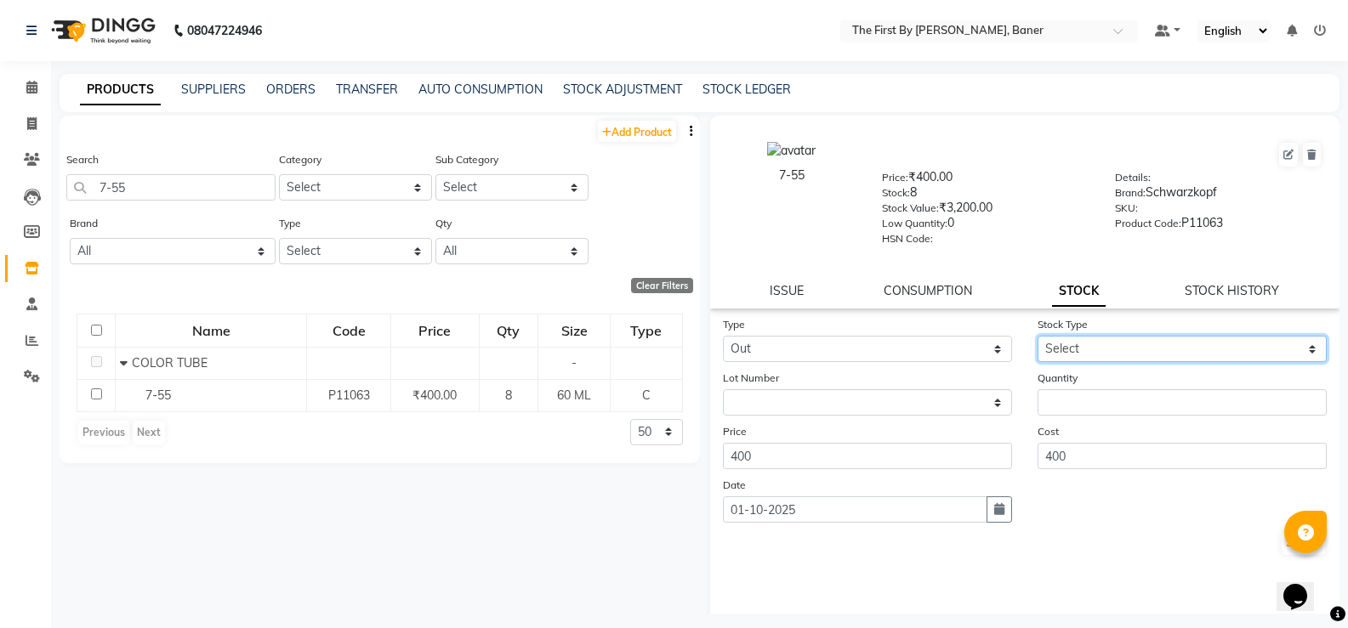
click at [1097, 347] on select "Select Internal Use Damaged Expired Adjustment Return Other" at bounding box center [1182, 349] width 289 height 26
select select "internal use"
click at [1038, 336] on select "Select Internal Use Damaged Expired Adjustment Return Other" at bounding box center [1182, 349] width 289 height 26
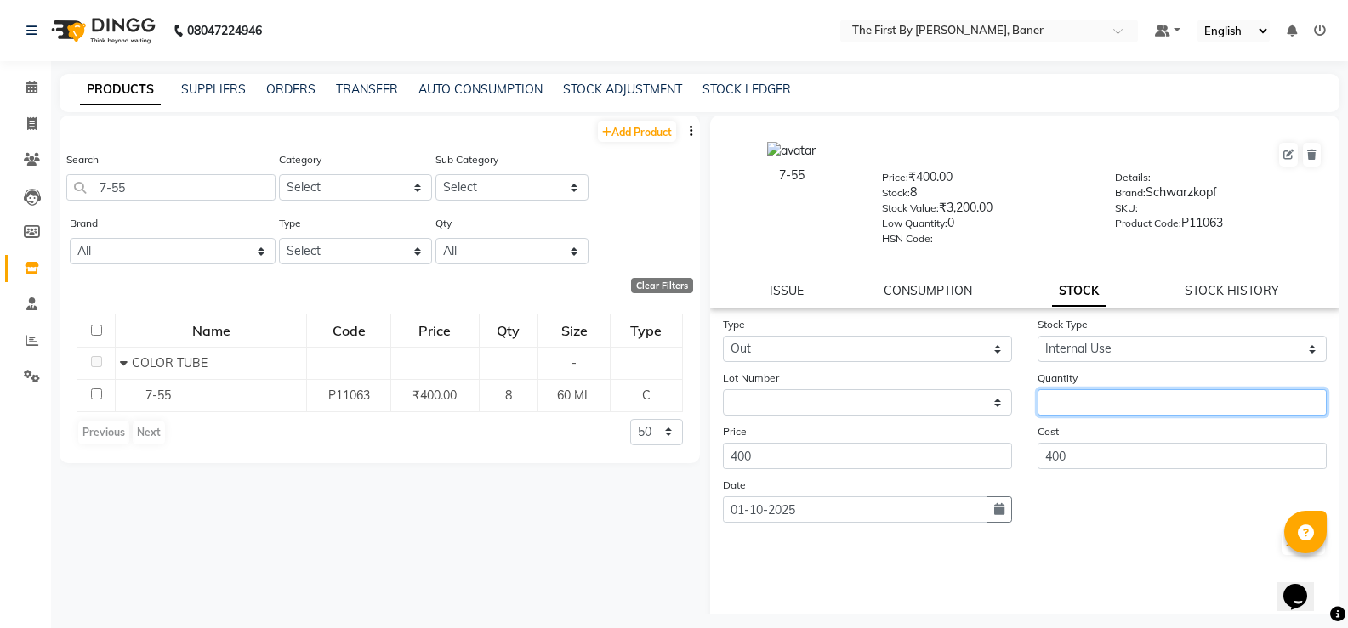
click at [1056, 403] on input "number" at bounding box center [1182, 403] width 289 height 26
type input "1"
click at [1282, 549] on button "Submit" at bounding box center [1303, 544] width 43 height 24
select select
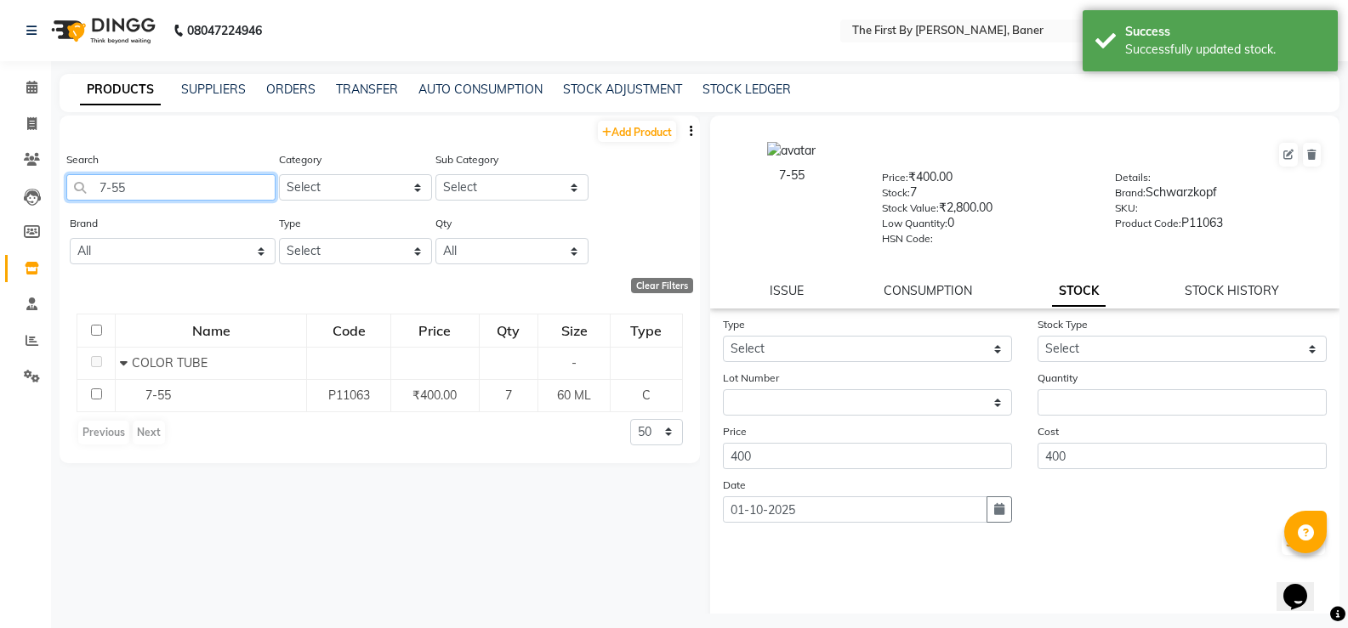
drag, startPoint x: 143, startPoint y: 186, endPoint x: 56, endPoint y: 189, distance: 86.8
click at [56, 189] on main "PRODUCTS SUPPLIERS ORDERS TRANSFER AUTO CONSUMPTION STOCK ADJUSTMENT STOCK LEDG…" at bounding box center [699, 357] width 1297 height 566
type input "."
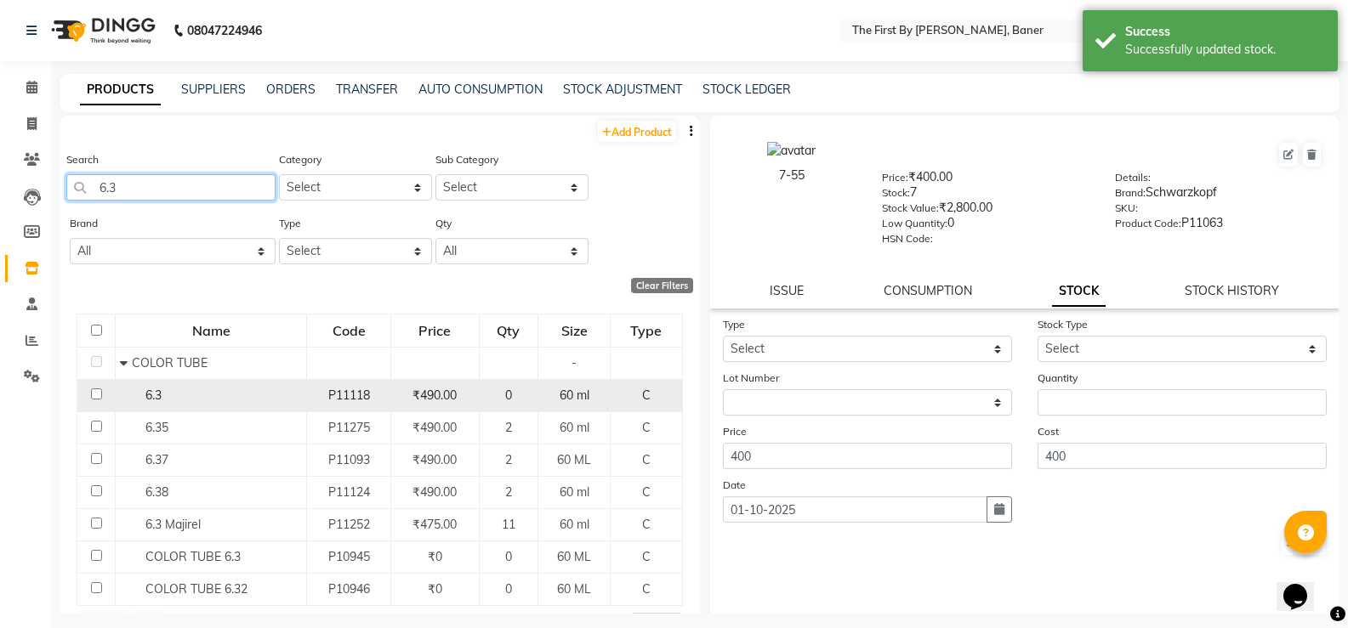
type input "6.3"
click at [161, 398] on span "6.3" at bounding box center [153, 395] width 16 height 15
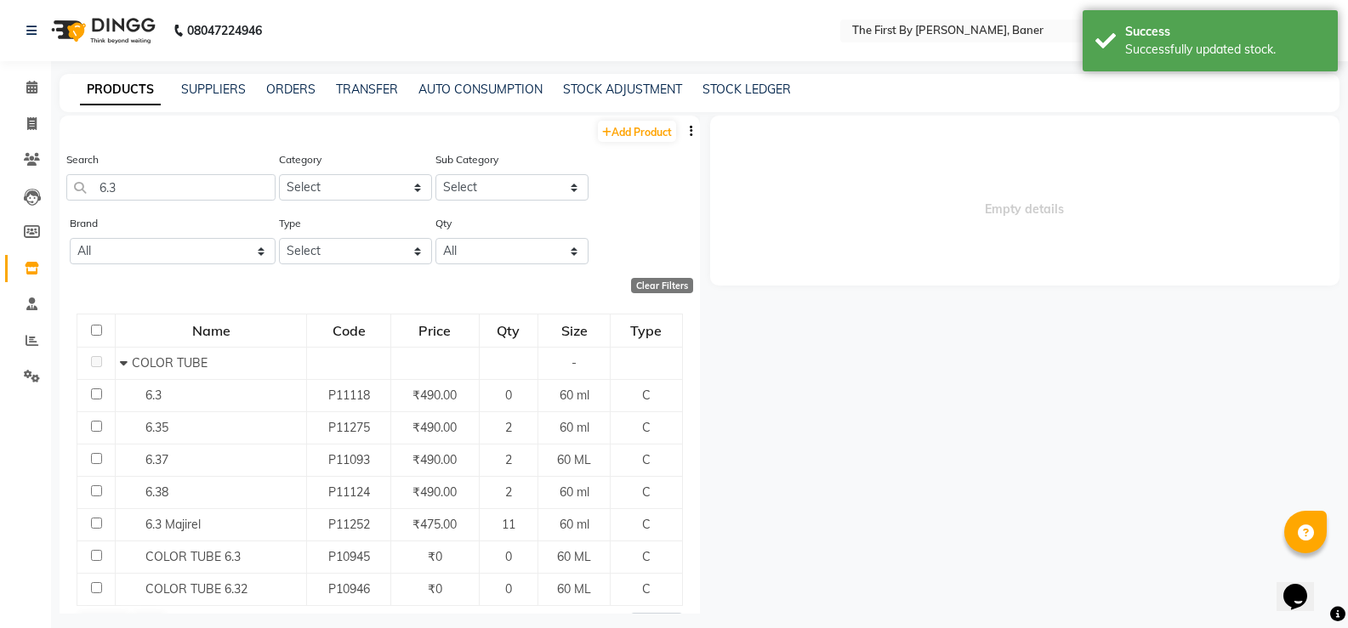
select select
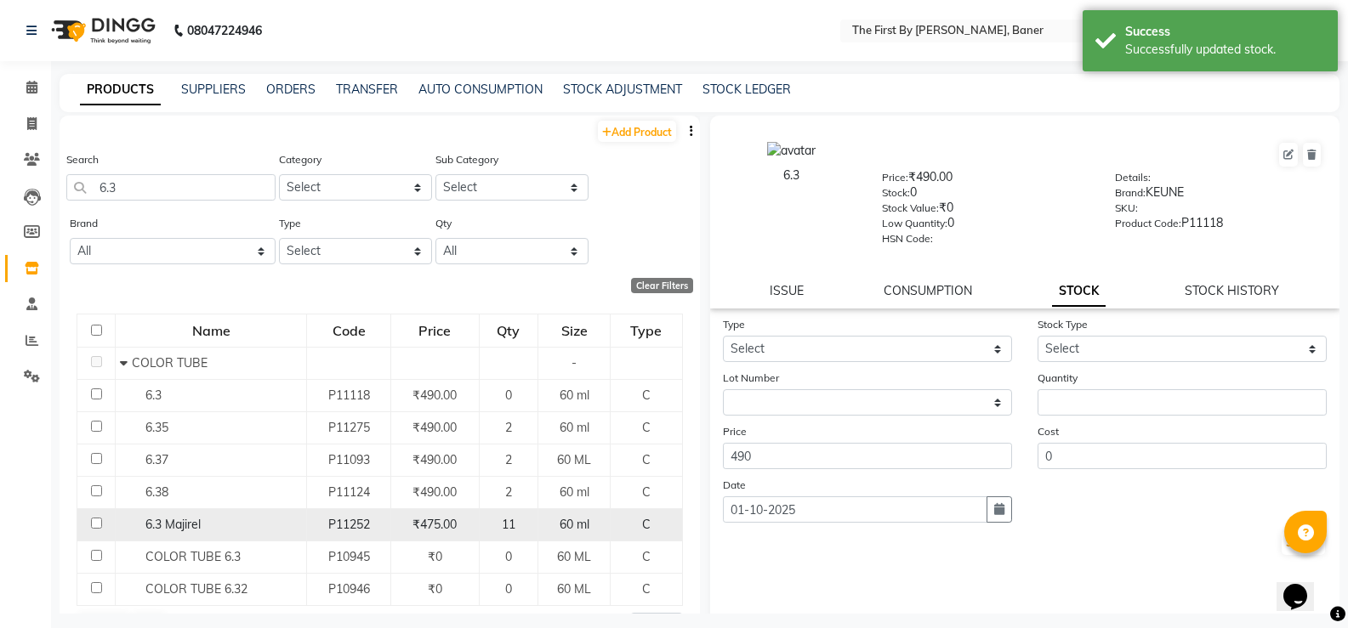
scroll to position [43, 0]
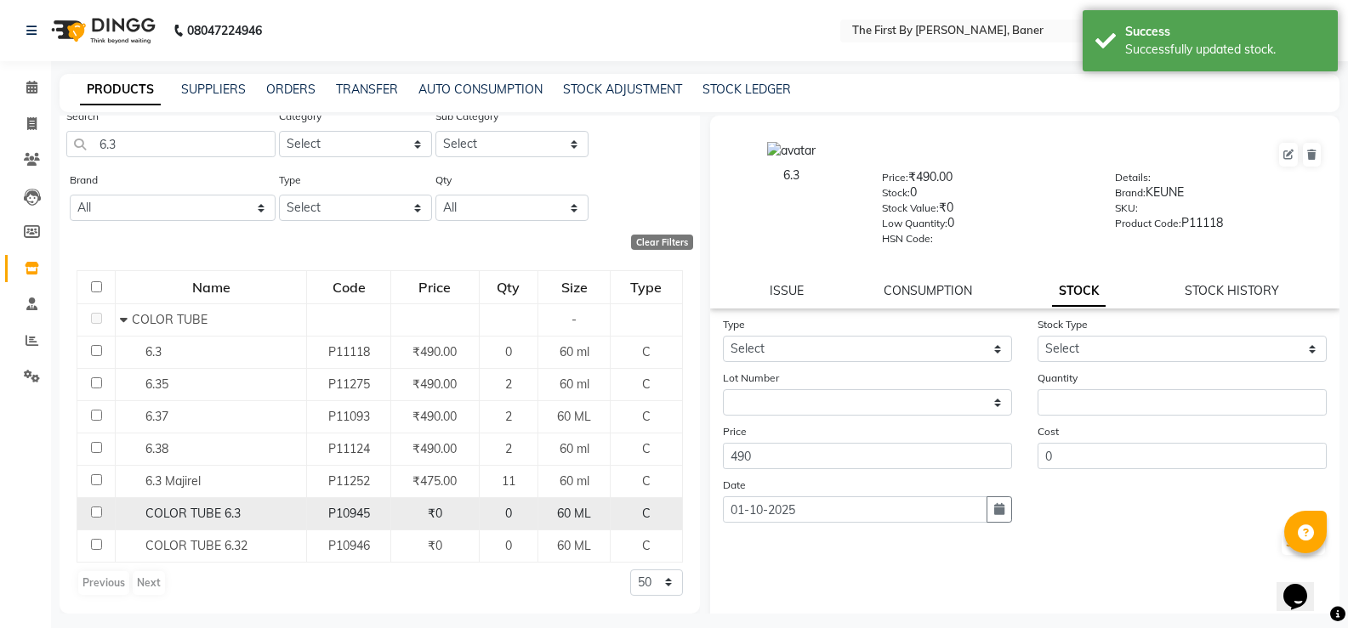
click at [218, 509] on span "COLOR TUBE 6.3" at bounding box center [192, 513] width 95 height 15
select select
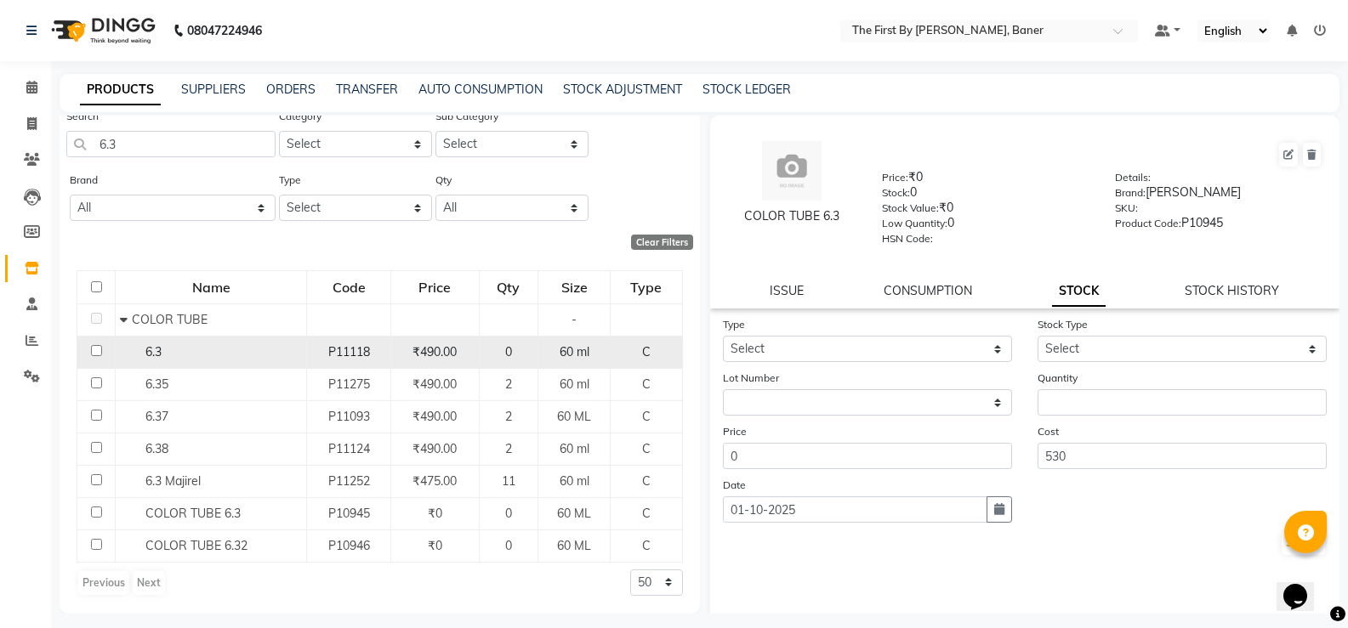
click at [159, 350] on span "6.3" at bounding box center [153, 351] width 16 height 15
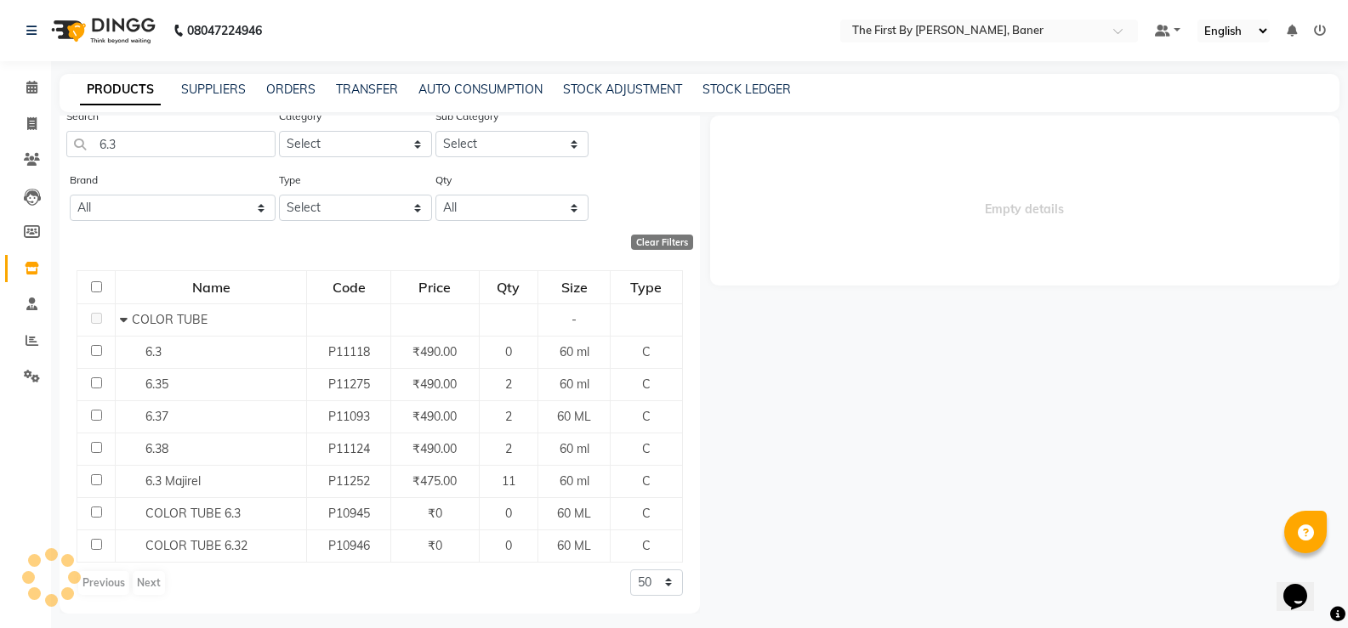
select select
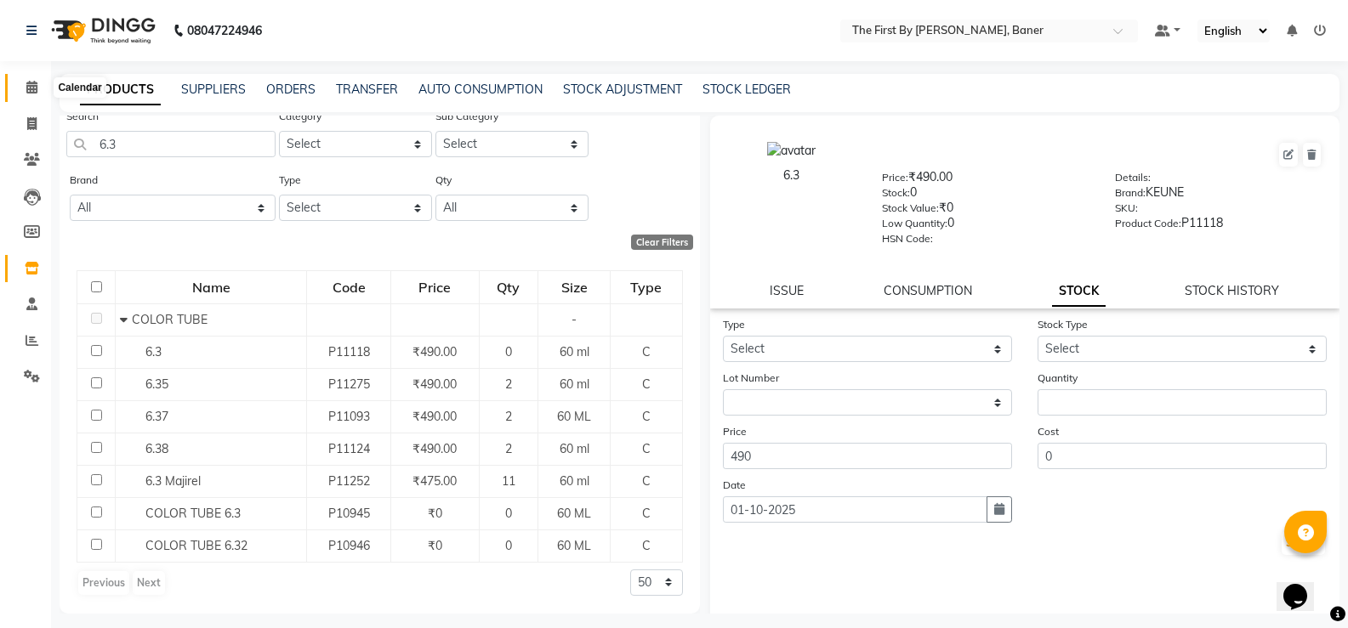
click at [40, 86] on span at bounding box center [32, 88] width 30 height 20
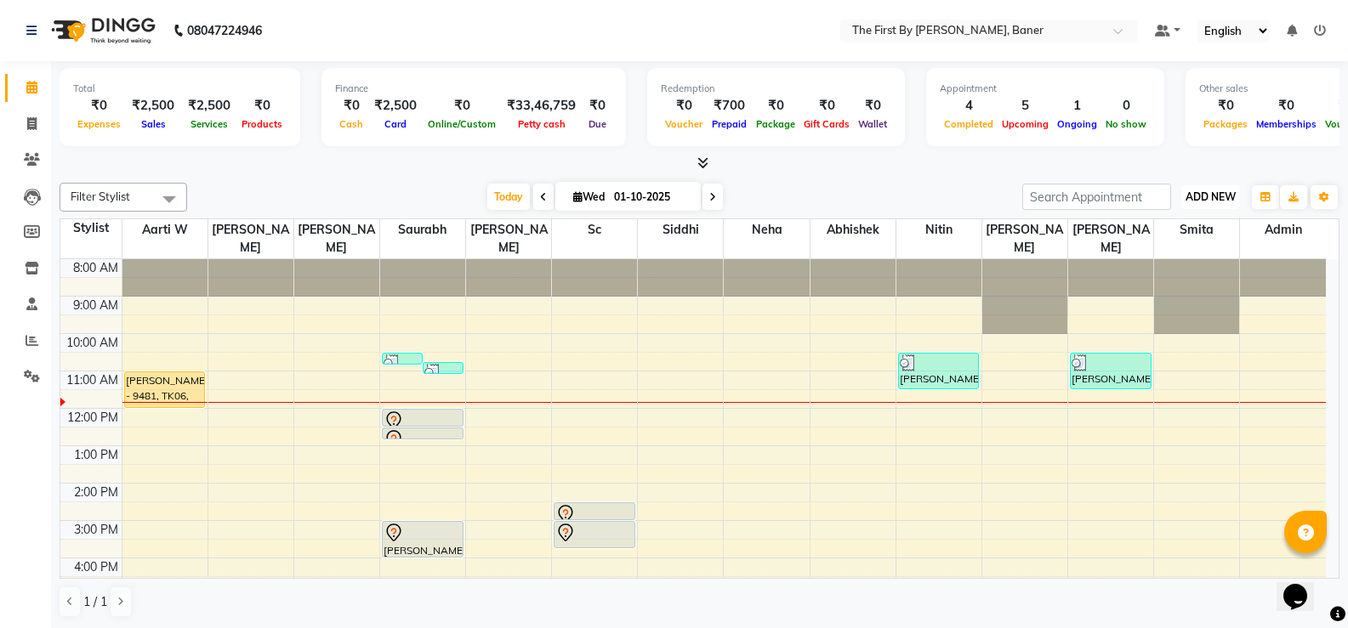
click at [1211, 203] on button "ADD NEW Toggle Dropdown" at bounding box center [1210, 197] width 59 height 24
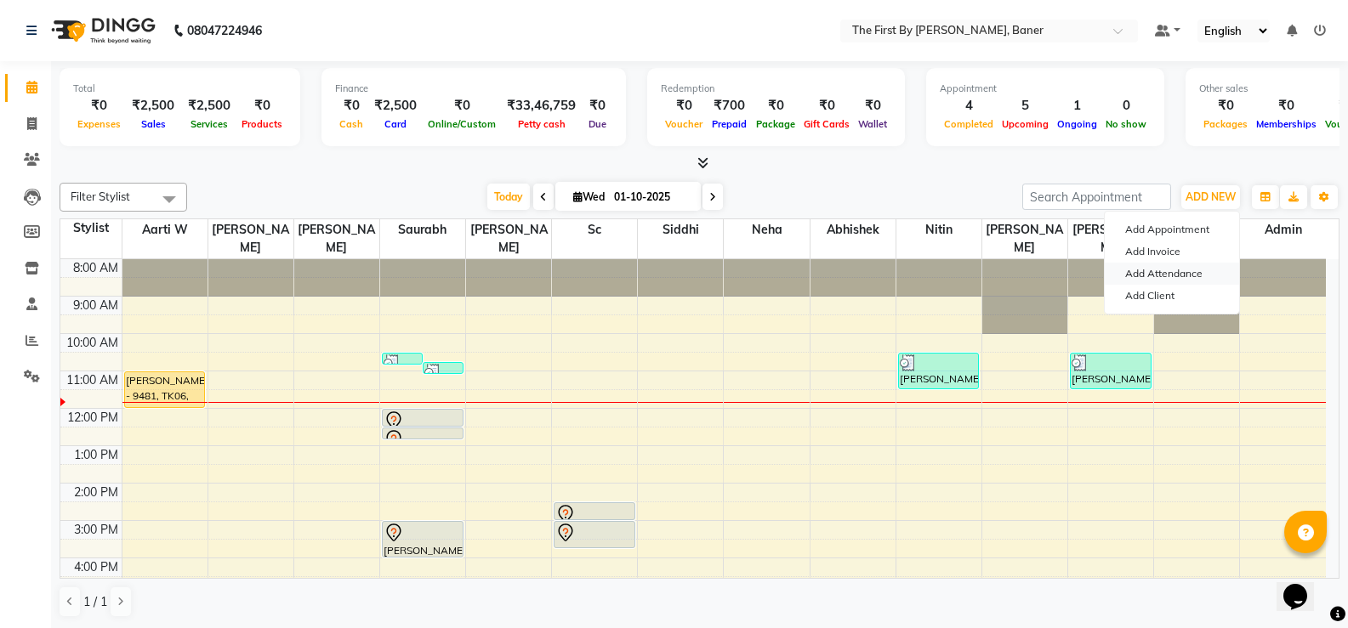
click at [1154, 276] on link "Add Attendance" at bounding box center [1172, 274] width 134 height 22
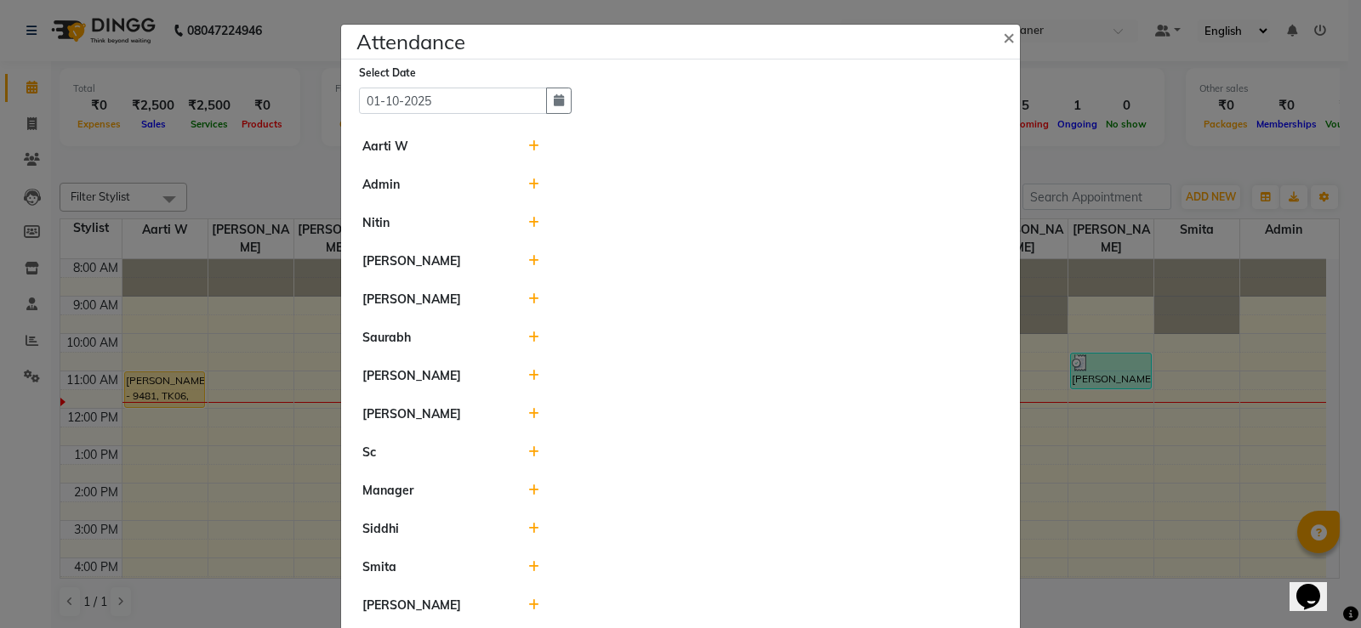
click at [534, 151] on div at bounding box center [763, 147] width 497 height 18
click at [528, 144] on icon at bounding box center [533, 146] width 11 height 12
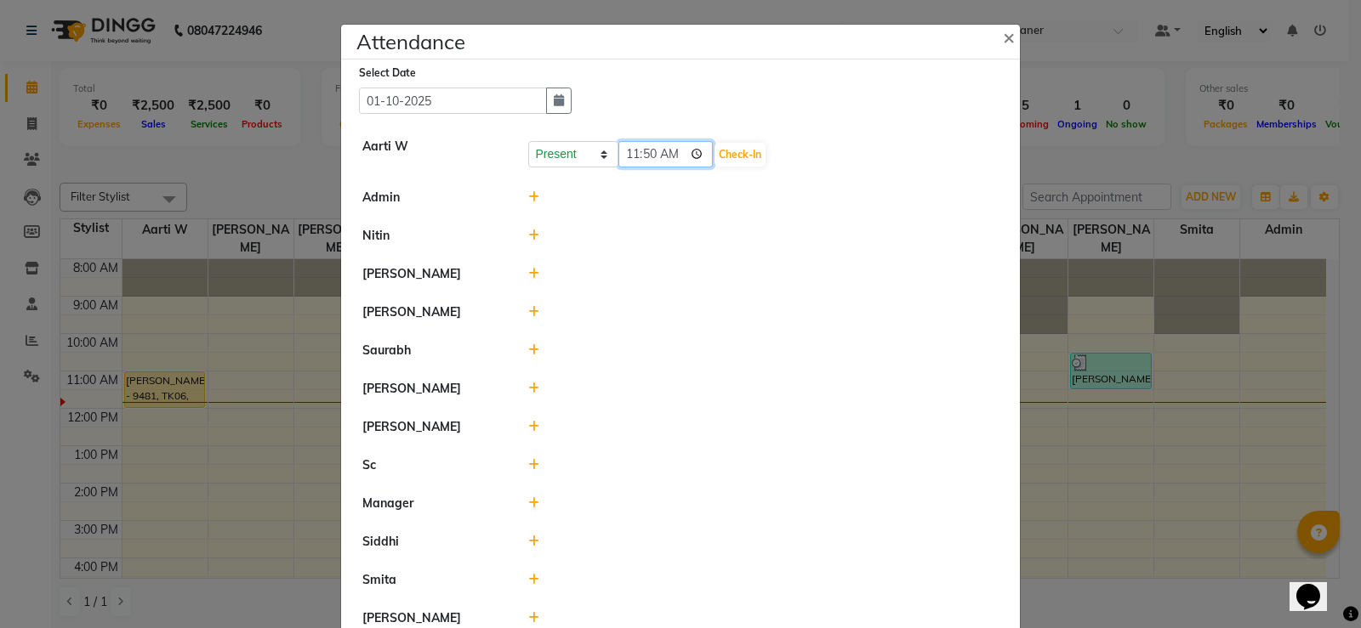
click at [634, 155] on input "11:50" at bounding box center [665, 154] width 95 height 26
type input "10:00"
click at [740, 155] on button "Check-In" at bounding box center [739, 155] width 51 height 24
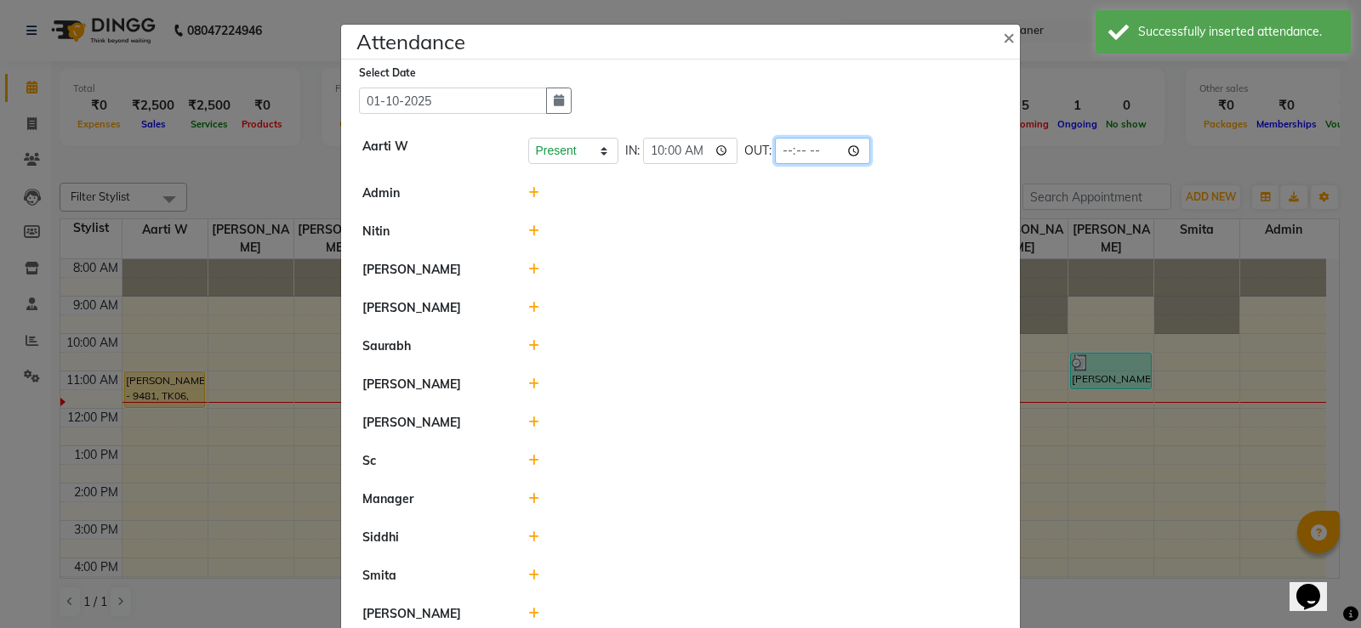
click at [776, 154] on input "time" at bounding box center [822, 151] width 95 height 26
type input "19:00"
click at [732, 258] on li "[PERSON_NAME]" at bounding box center [680, 270] width 670 height 39
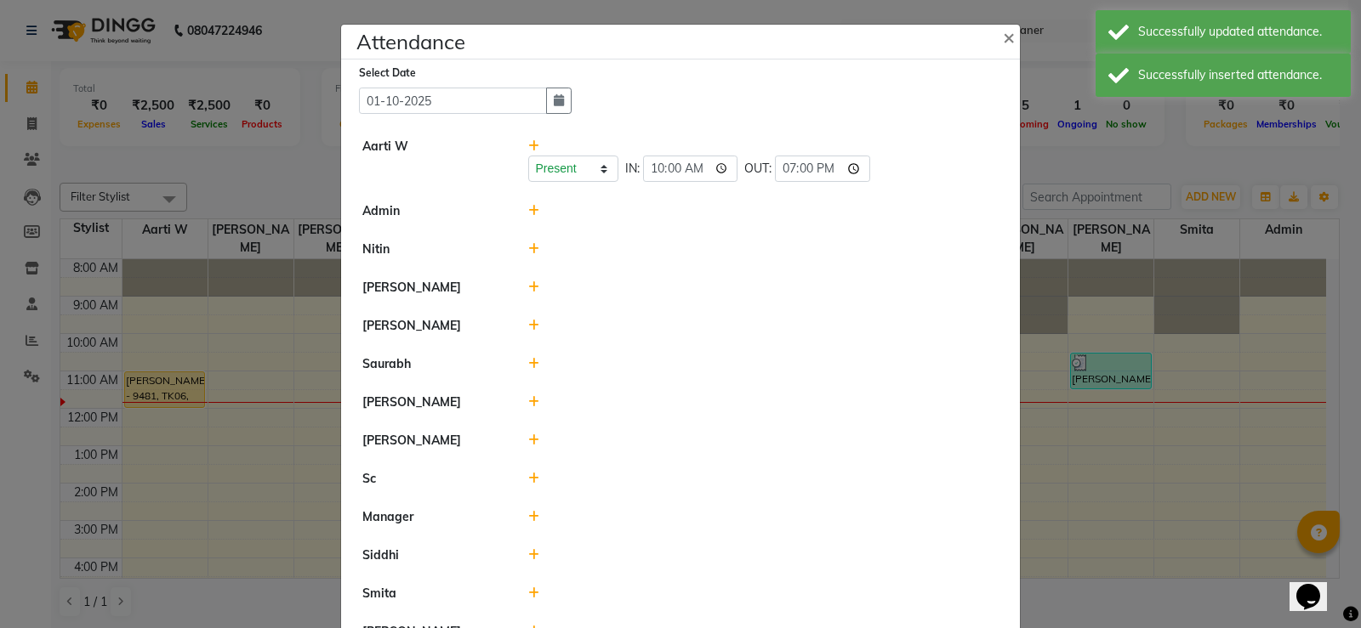
click at [520, 212] on div at bounding box center [763, 211] width 497 height 18
drag, startPoint x: 520, startPoint y: 206, endPoint x: 585, endPoint y: 224, distance: 67.1
click at [522, 206] on div at bounding box center [763, 211] width 497 height 18
click at [529, 214] on icon at bounding box center [533, 211] width 11 height 12
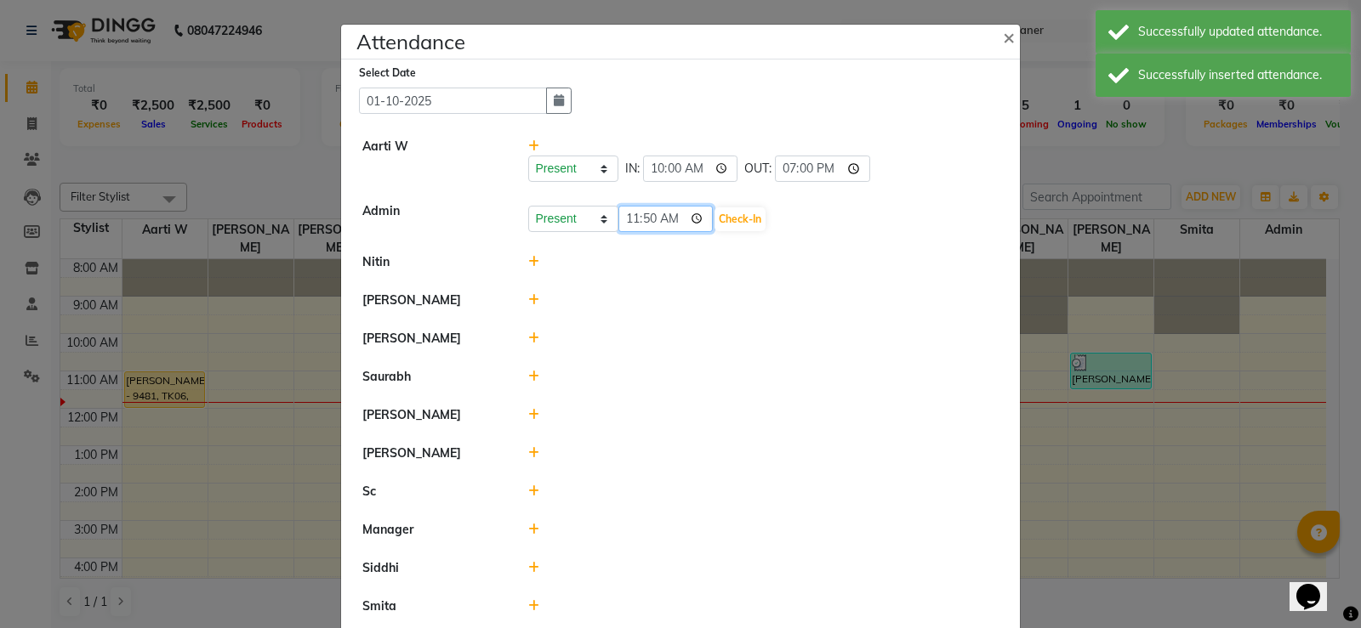
click at [627, 215] on input "11:50" at bounding box center [665, 219] width 95 height 26
type input "10:00"
click at [742, 209] on button "Check-In" at bounding box center [739, 220] width 51 height 24
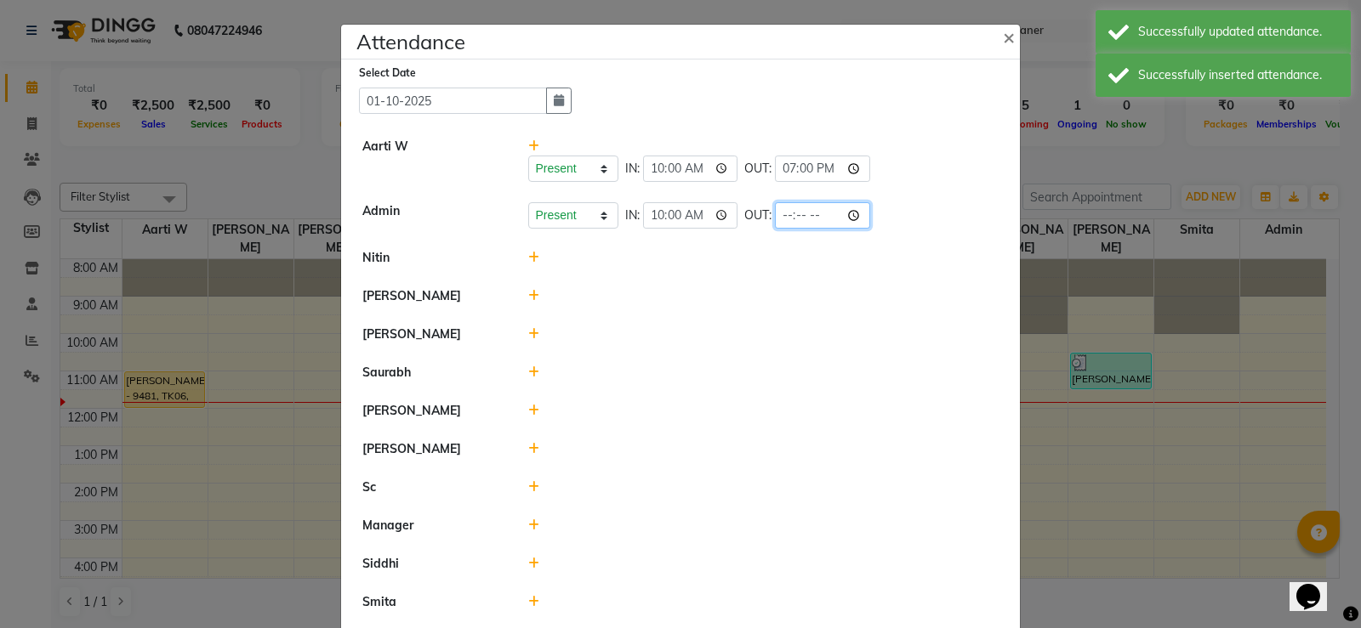
click at [787, 213] on input "time" at bounding box center [822, 215] width 95 height 26
type input "19:00"
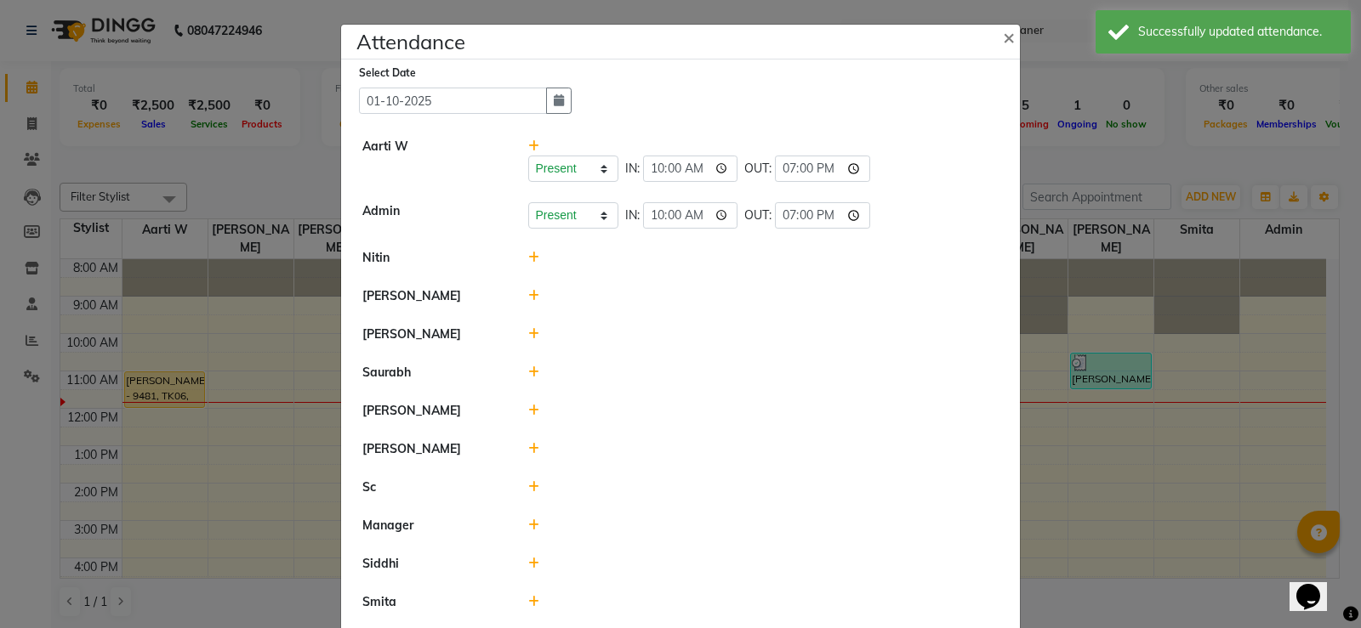
click at [611, 316] on li "[PERSON_NAME]" at bounding box center [680, 335] width 670 height 39
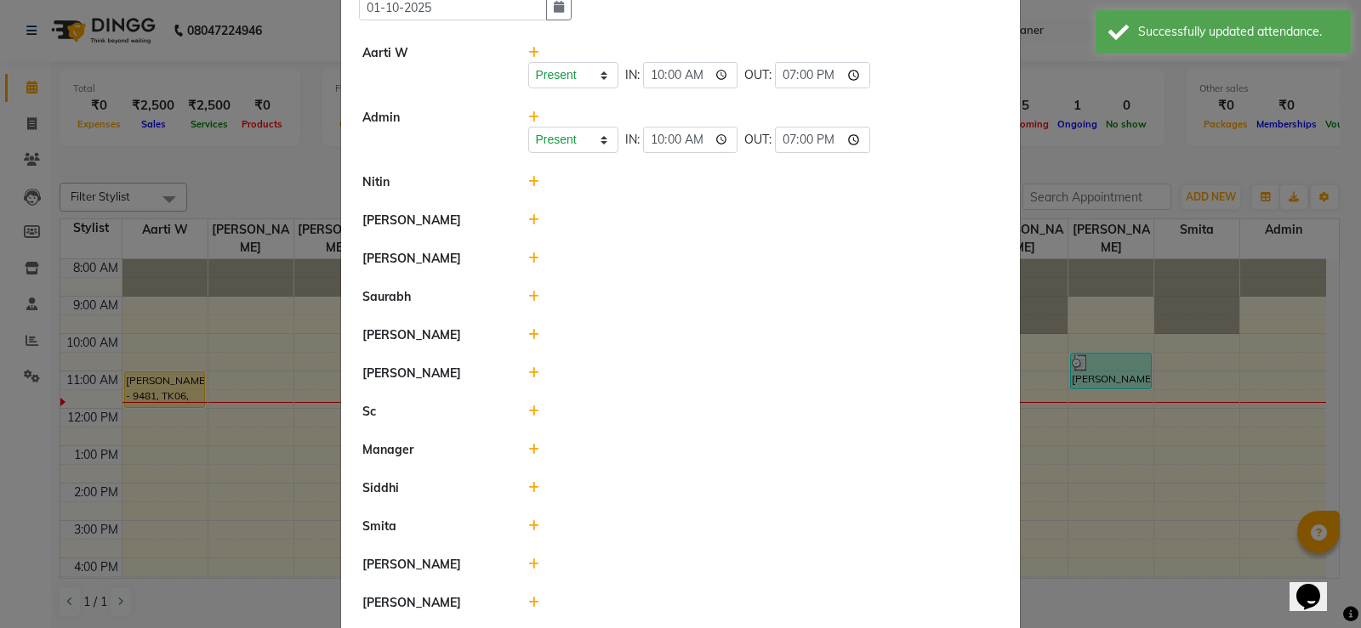
scroll to position [231, 0]
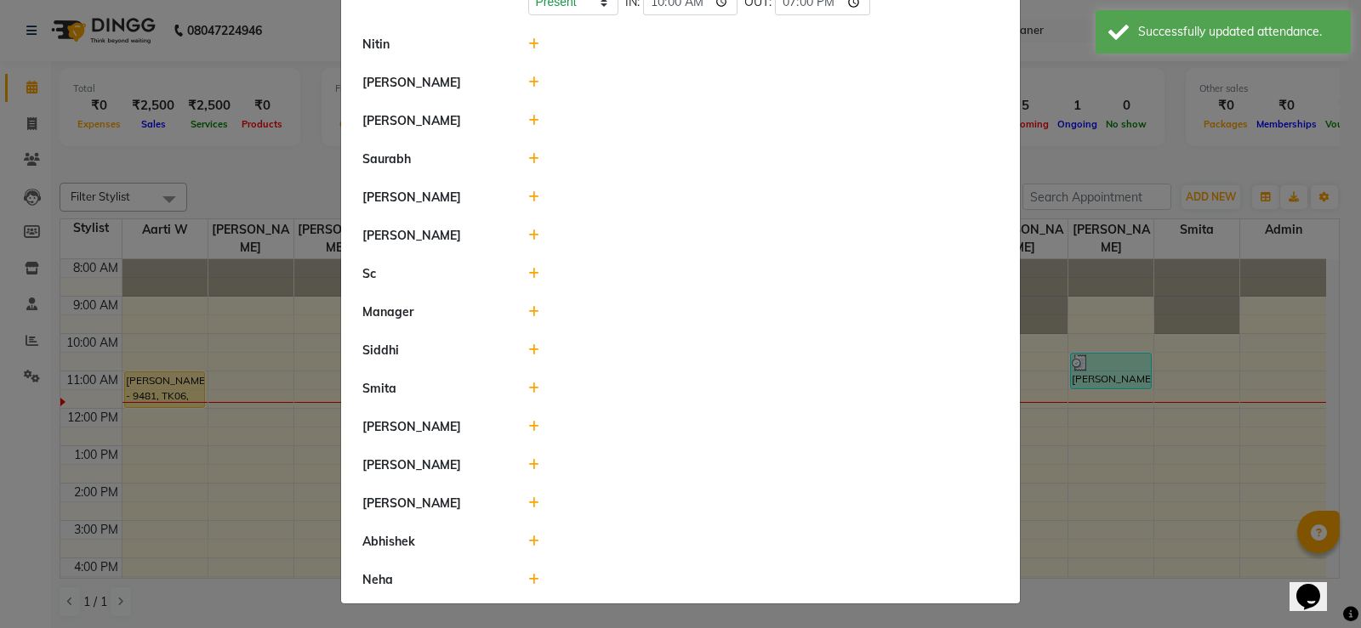
click at [529, 43] on icon at bounding box center [533, 44] width 11 height 12
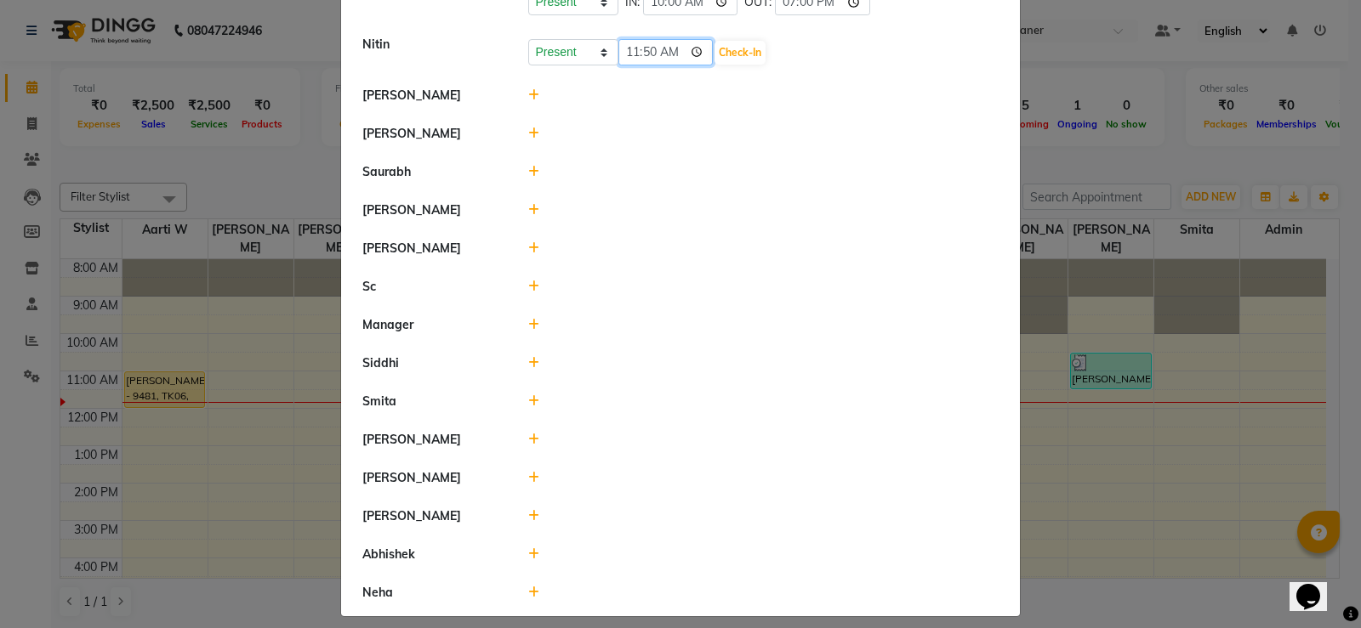
click at [637, 51] on input "11:50" at bounding box center [665, 52] width 95 height 26
type input "10:00"
click at [754, 52] on button "Check-In" at bounding box center [739, 53] width 51 height 24
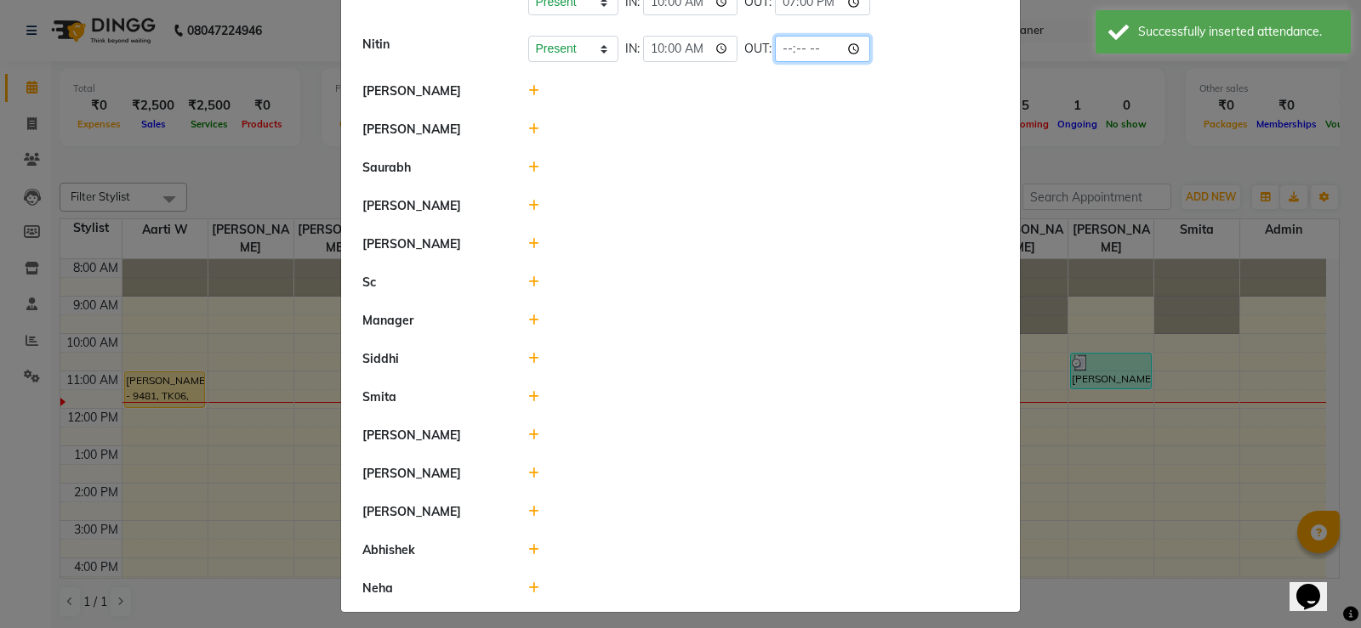
click at [782, 46] on input "time" at bounding box center [822, 49] width 95 height 26
type input "19:00"
click at [696, 134] on div at bounding box center [763, 130] width 497 height 18
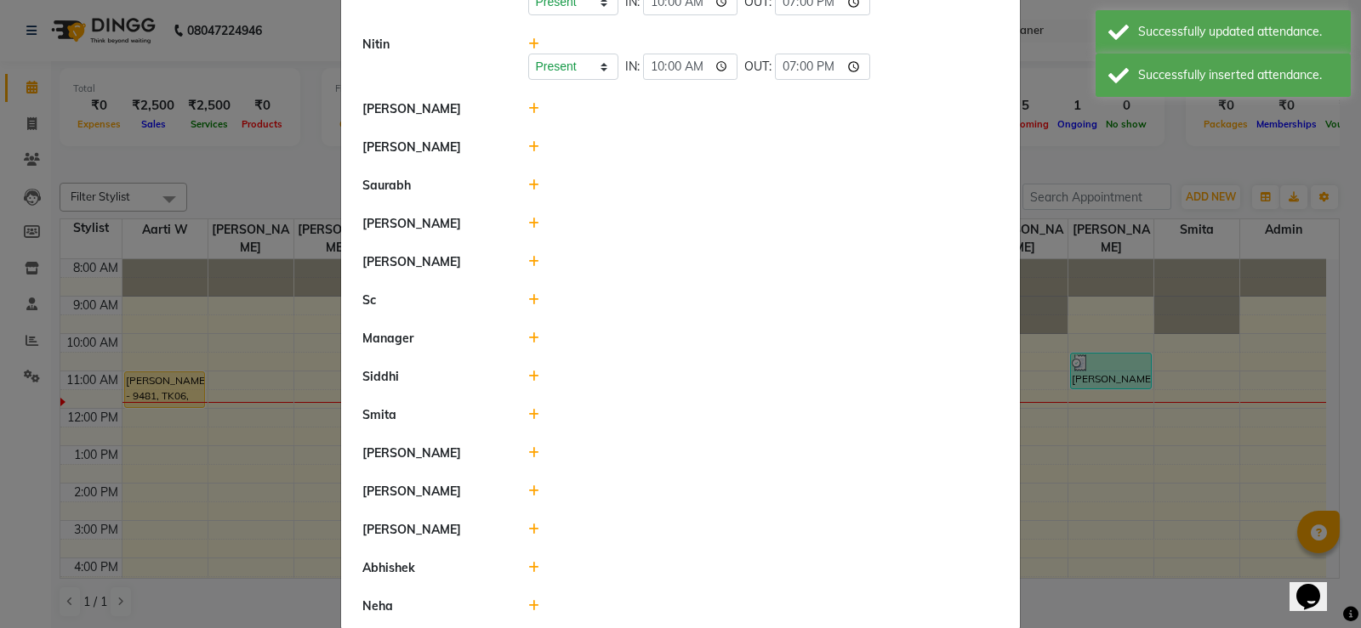
click at [528, 111] on icon at bounding box center [533, 109] width 11 height 12
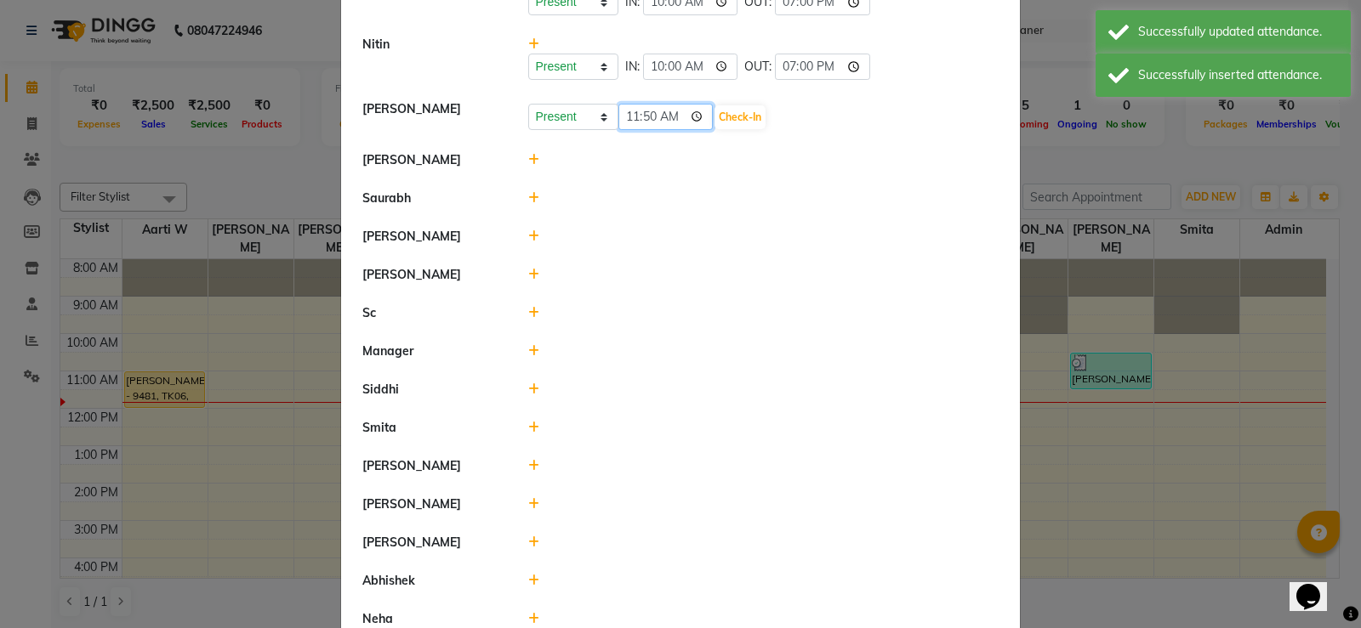
click at [628, 118] on input "11:50" at bounding box center [665, 117] width 95 height 26
type input "10:00"
click at [741, 115] on button "Check-In" at bounding box center [739, 117] width 51 height 24
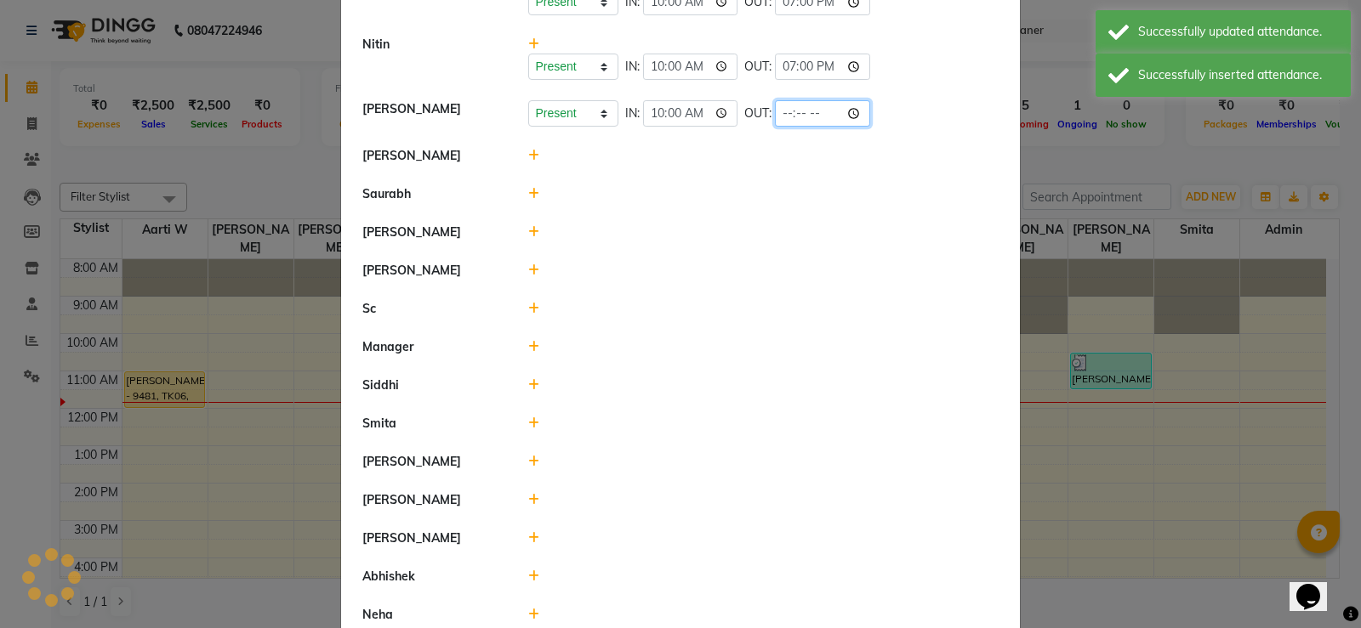
click at [789, 111] on input "time" at bounding box center [822, 113] width 95 height 26
type input "19:00"
click at [726, 209] on li "Saurabh" at bounding box center [680, 194] width 670 height 39
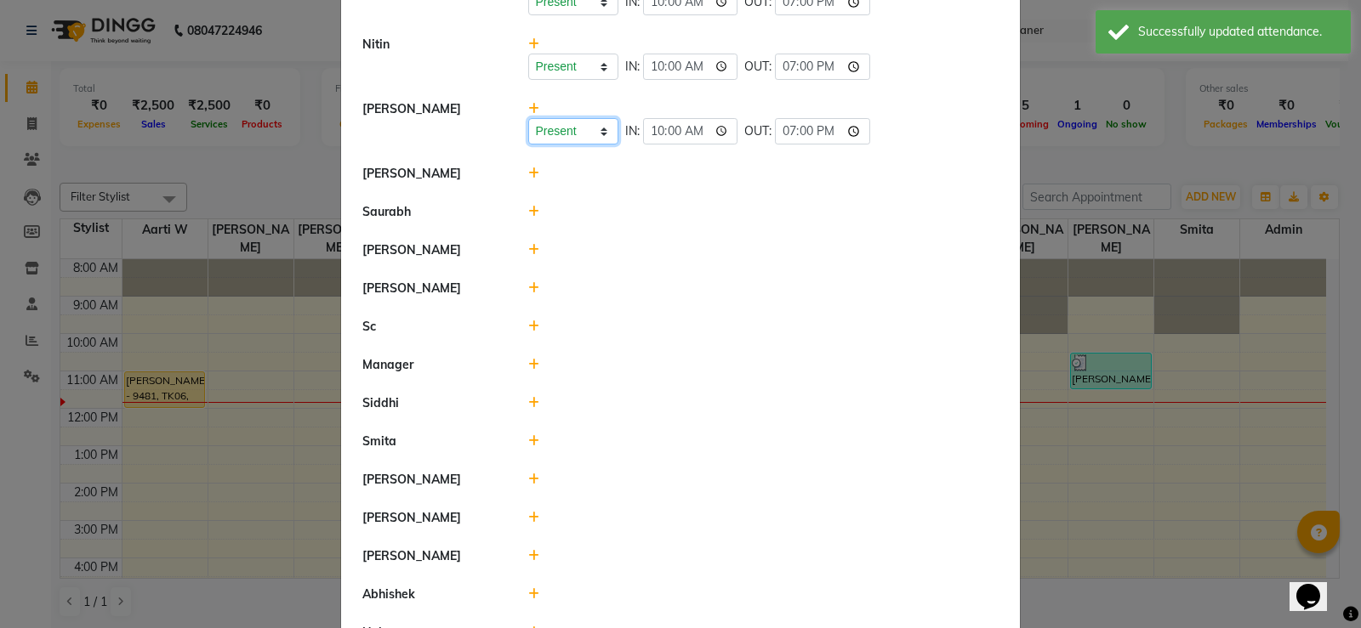
click at [545, 127] on select "Present Absent Late Half Day Weekly Off" at bounding box center [573, 131] width 90 height 26
select select "A"
click at [528, 118] on select "Present Absent Late Half Day Weekly Off" at bounding box center [573, 131] width 90 height 26
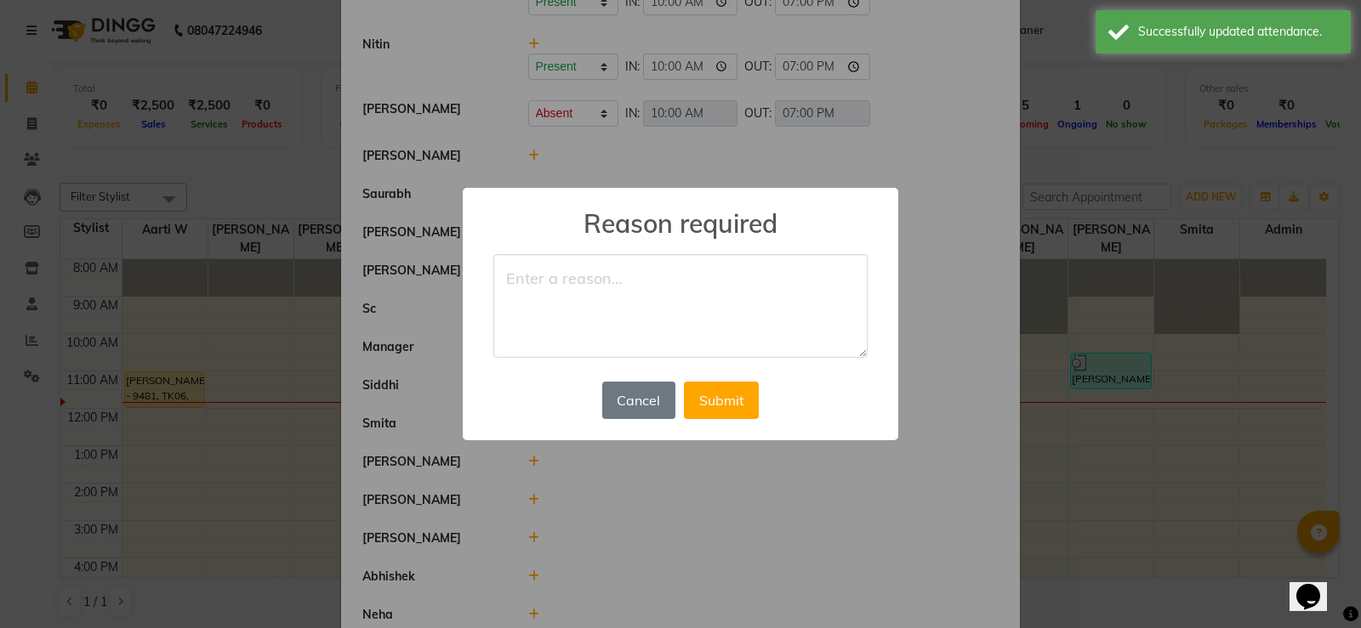
click at [598, 282] on textarea at bounding box center [680, 306] width 374 height 104
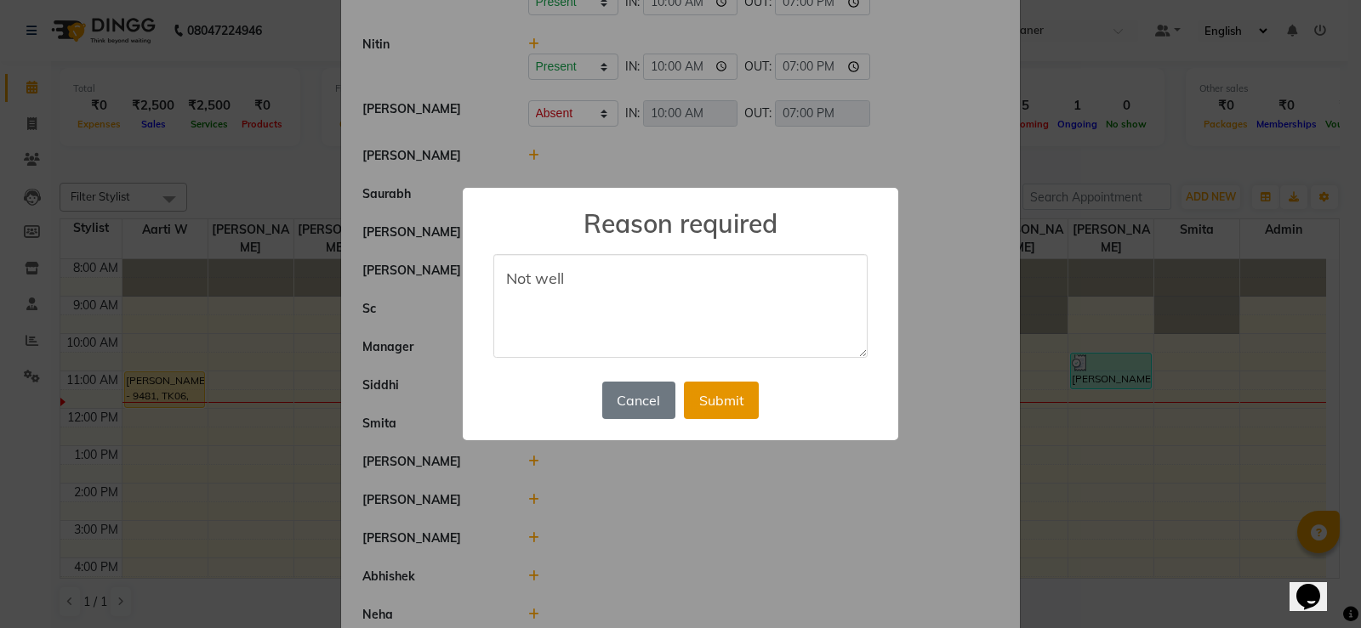
type textarea "Not well"
click at [710, 397] on button "Submit" at bounding box center [721, 400] width 75 height 37
select select "A"
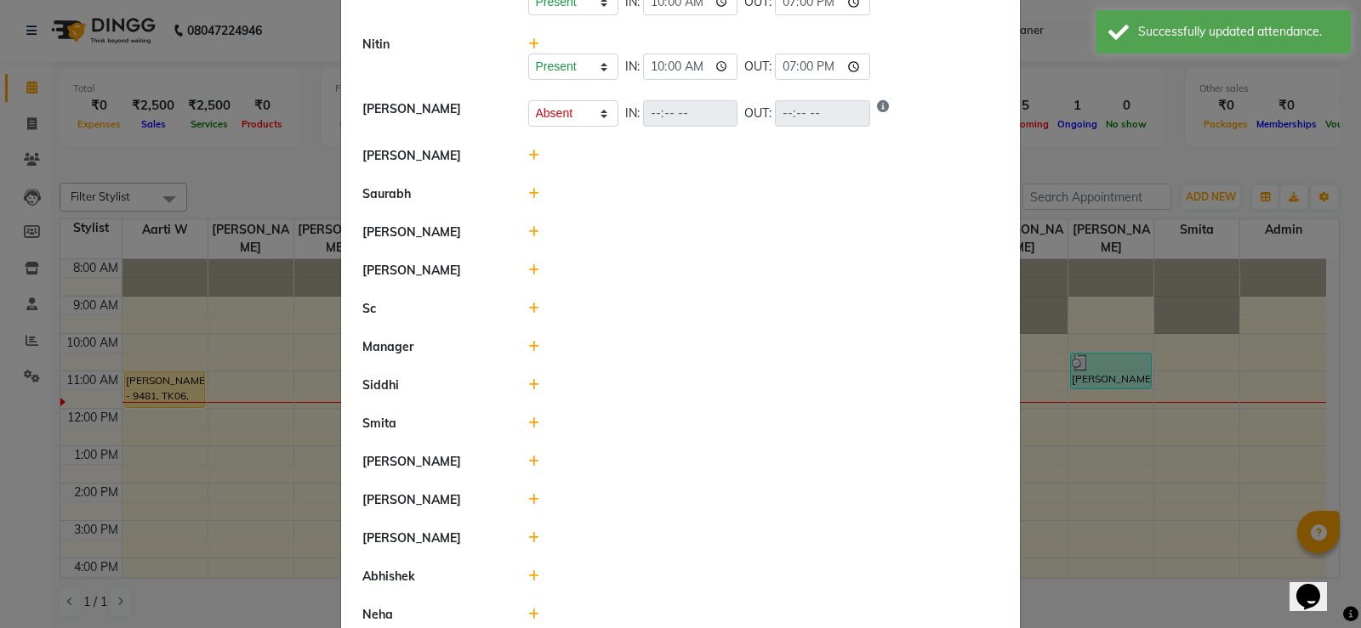
click at [528, 154] on icon at bounding box center [533, 156] width 11 height 12
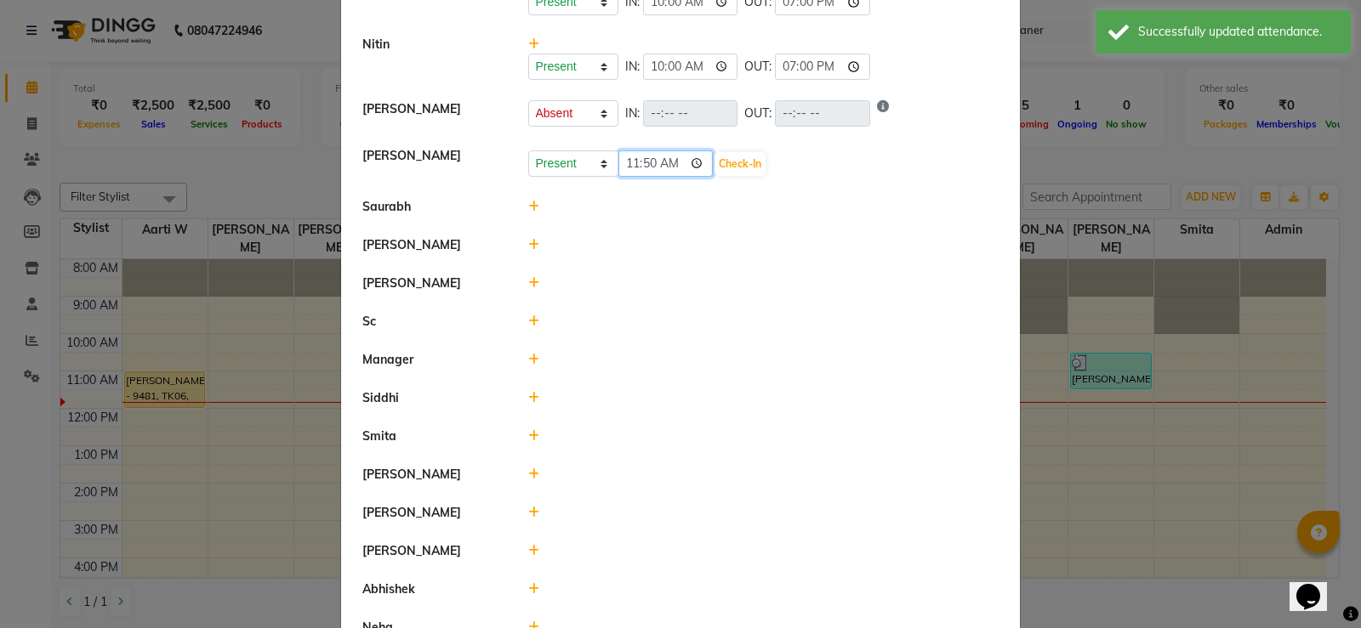
click at [623, 160] on input "11:50" at bounding box center [665, 164] width 95 height 26
type input "10:00"
click at [748, 154] on button "Check-In" at bounding box center [739, 164] width 51 height 24
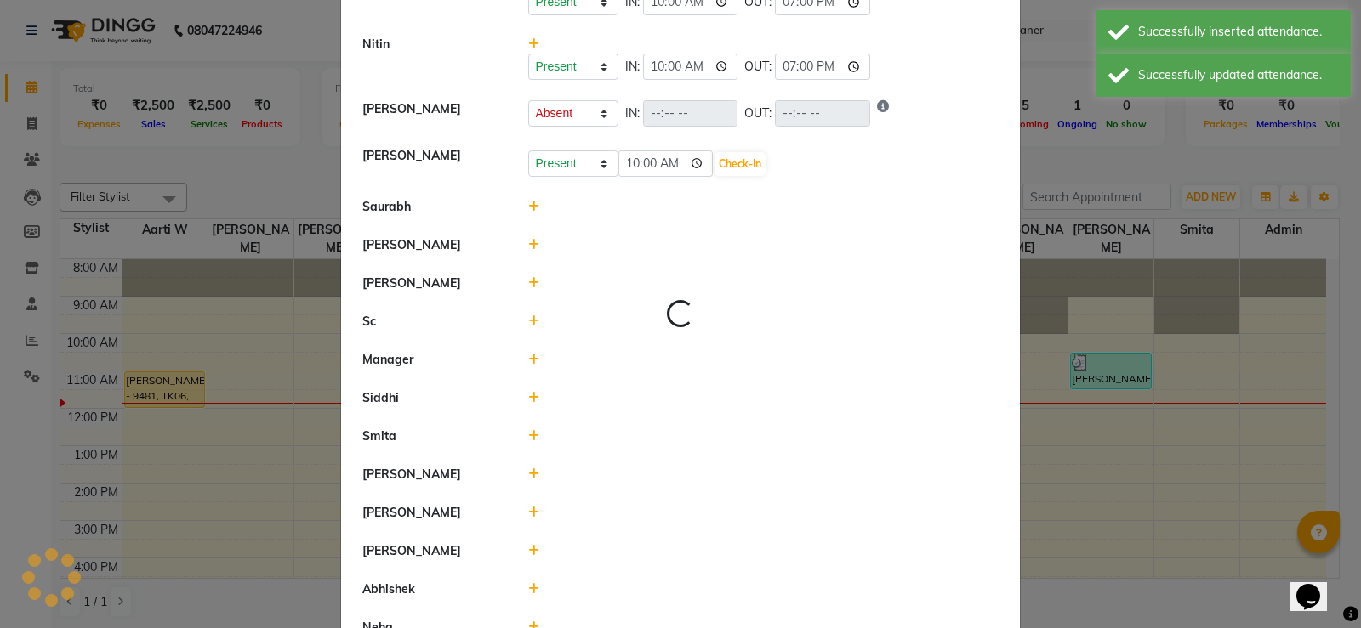
select select "A"
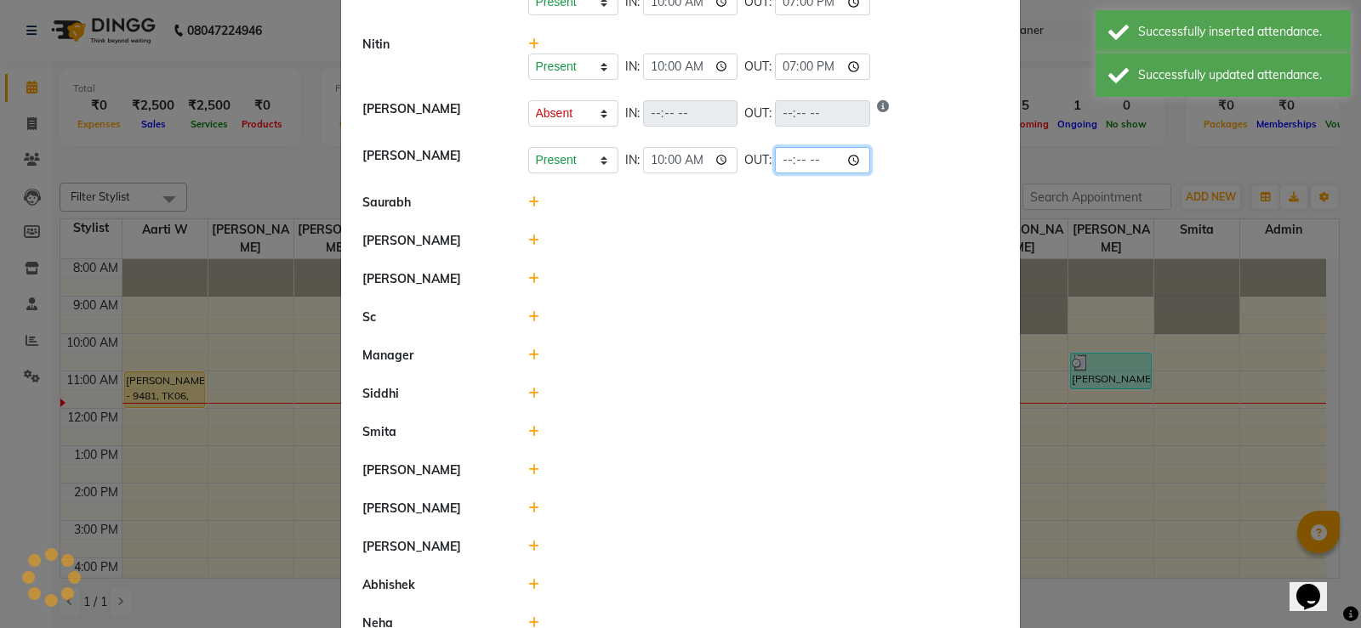
click at [784, 155] on input "time" at bounding box center [822, 160] width 95 height 26
type input "19:00"
click at [742, 239] on div at bounding box center [763, 241] width 497 height 18
select select "A"
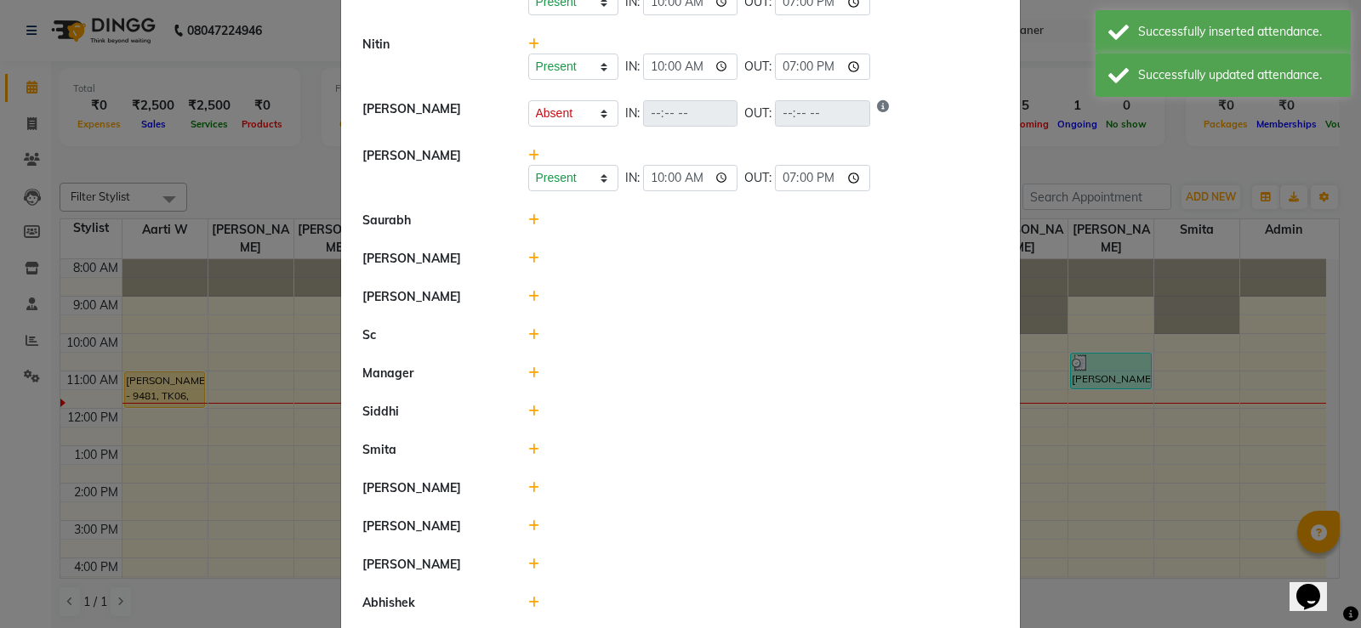
click at [528, 216] on icon at bounding box center [533, 220] width 11 height 12
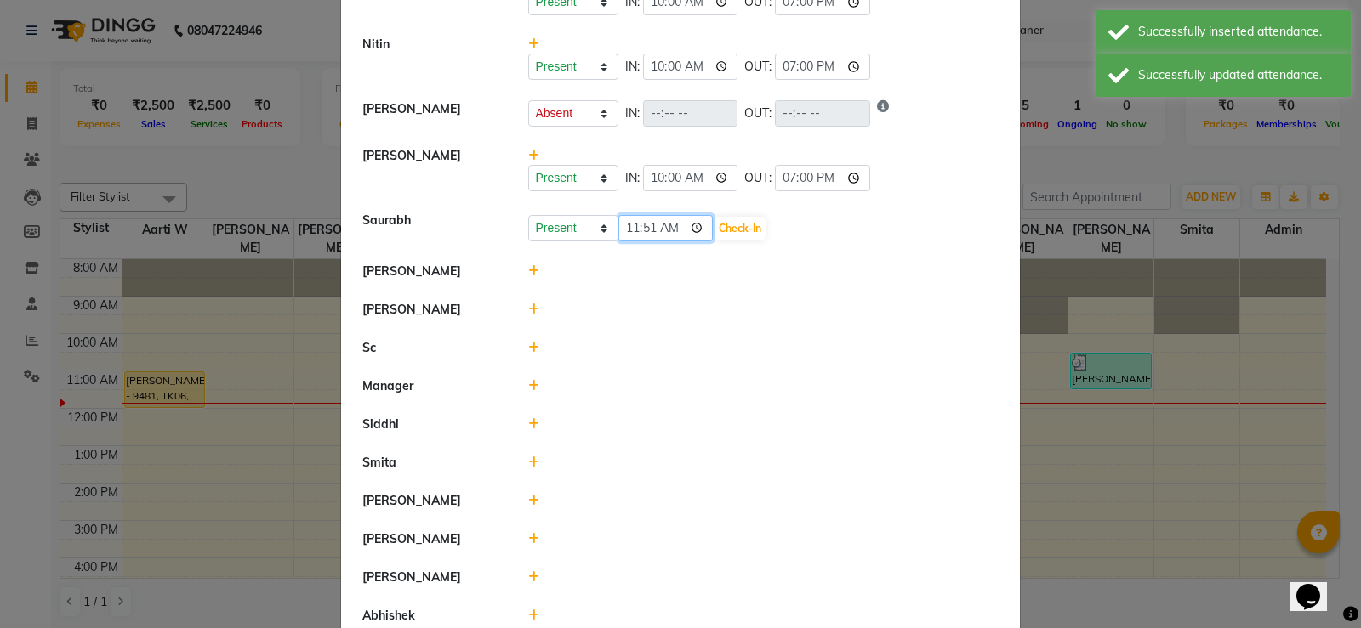
click at [627, 225] on input "11:51" at bounding box center [665, 228] width 95 height 26
type input "10:00"
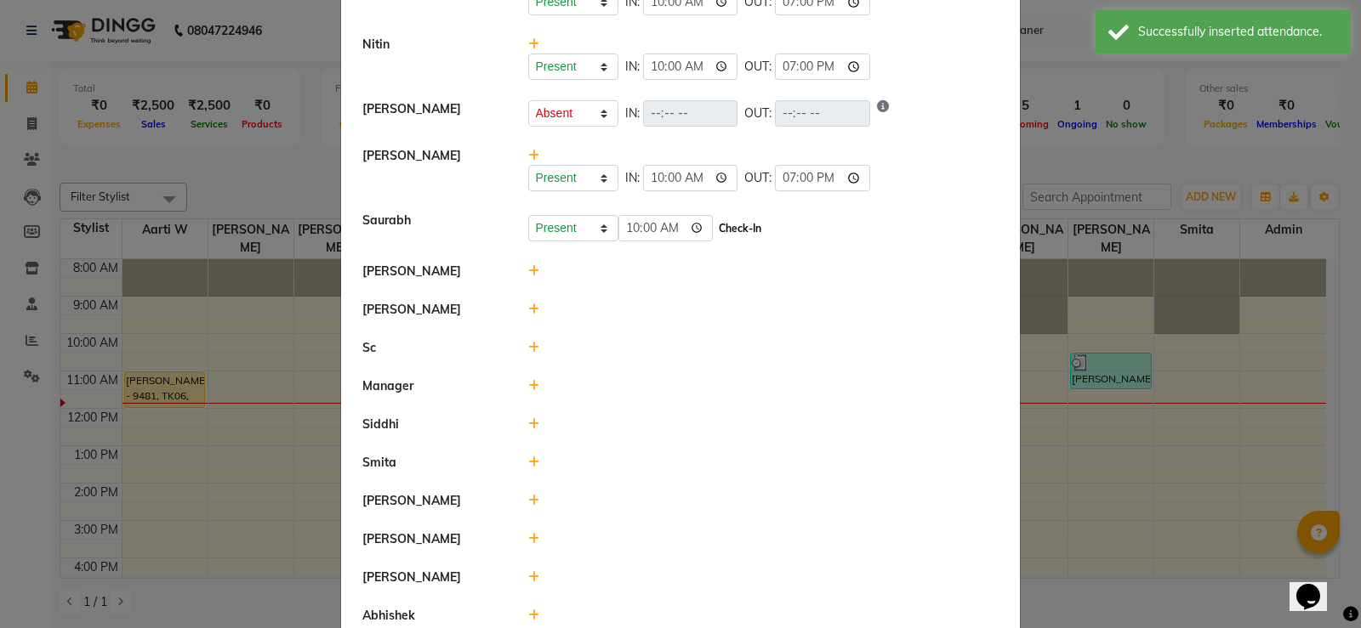
click at [732, 226] on button "Check-In" at bounding box center [739, 229] width 51 height 24
select select "A"
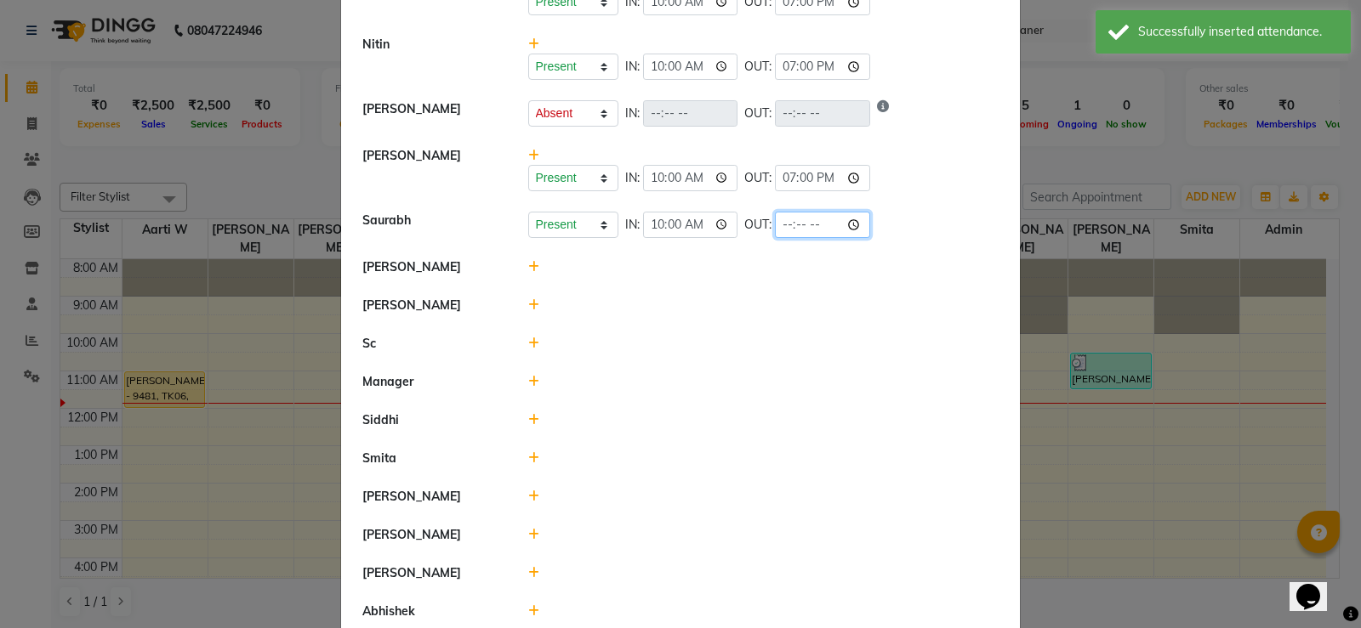
click at [791, 225] on input "time" at bounding box center [822, 225] width 95 height 26
type input "19:00"
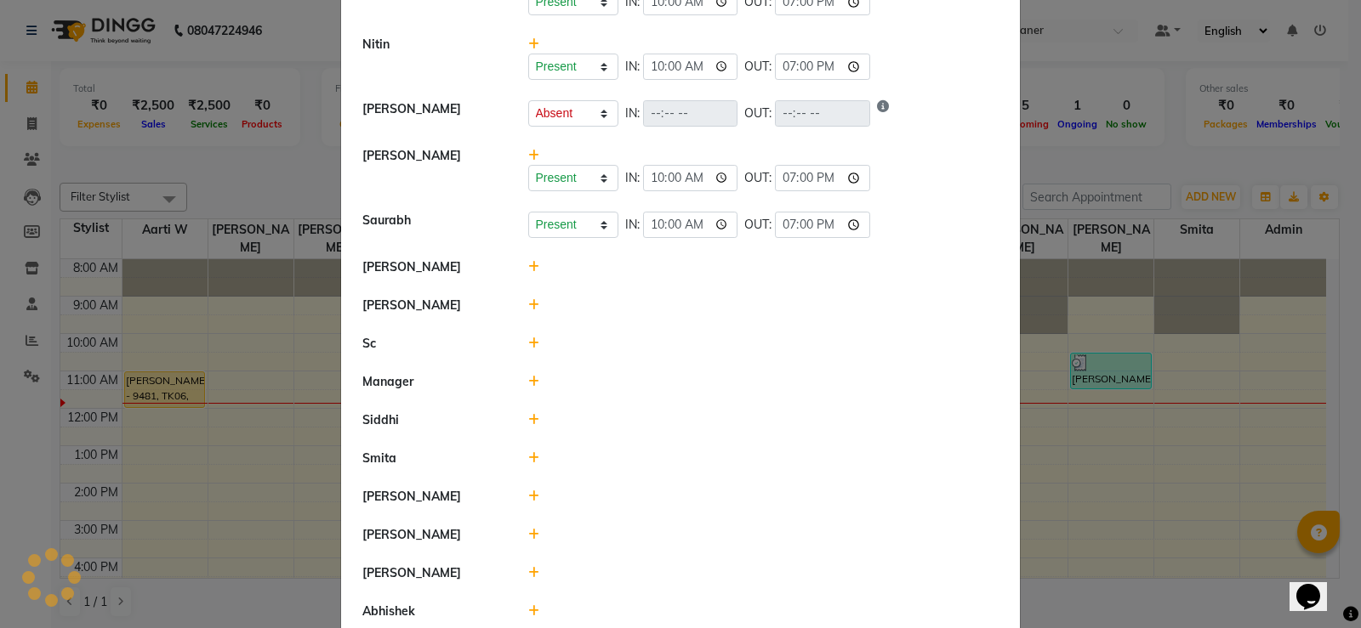
click at [642, 340] on div at bounding box center [763, 344] width 497 height 18
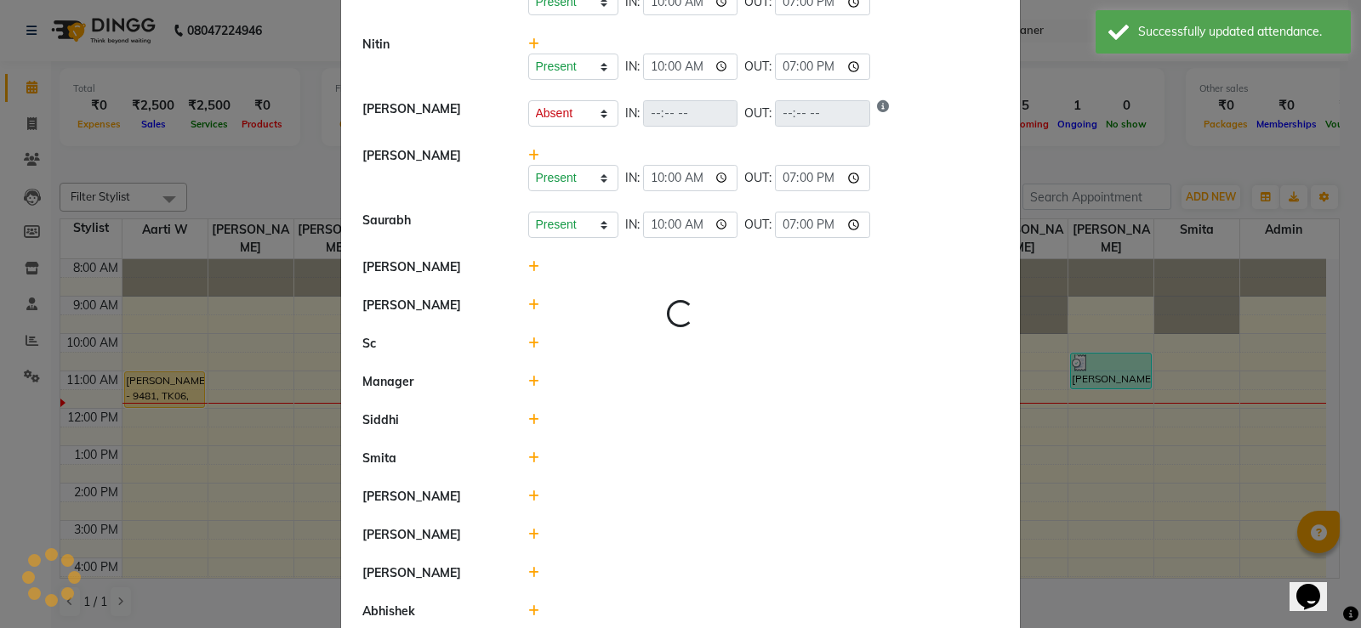
select select "A"
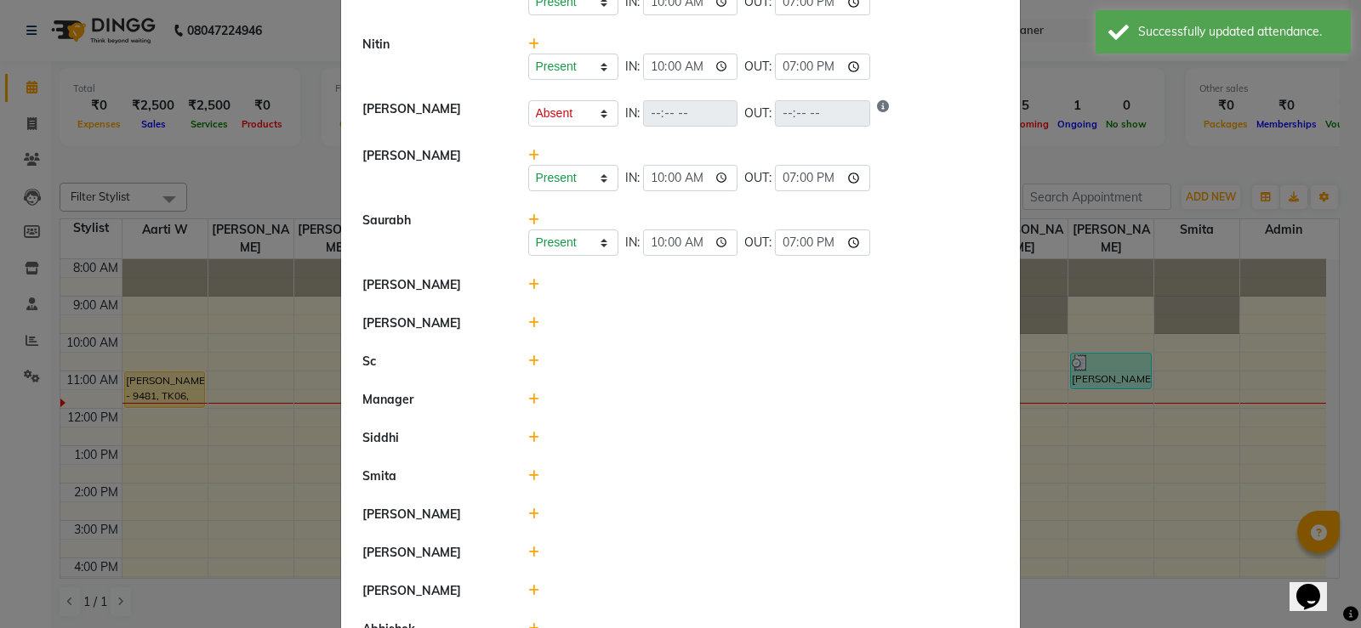
click at [528, 282] on icon at bounding box center [533, 285] width 11 height 12
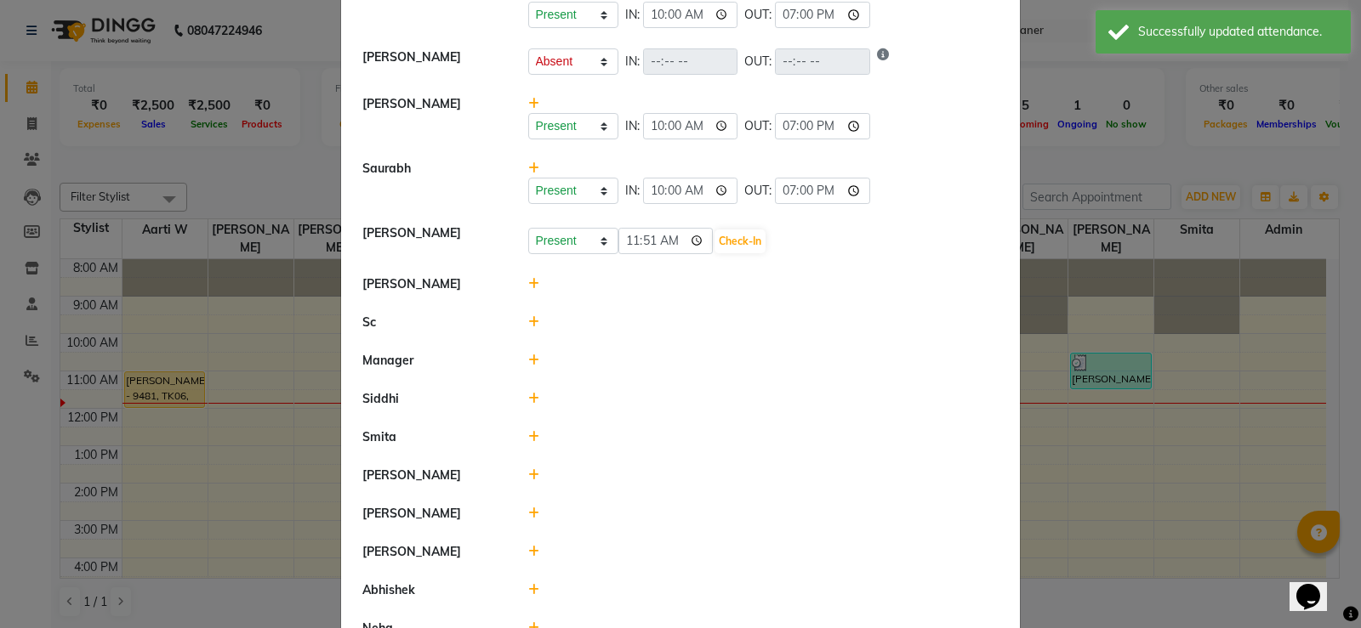
scroll to position [332, 0]
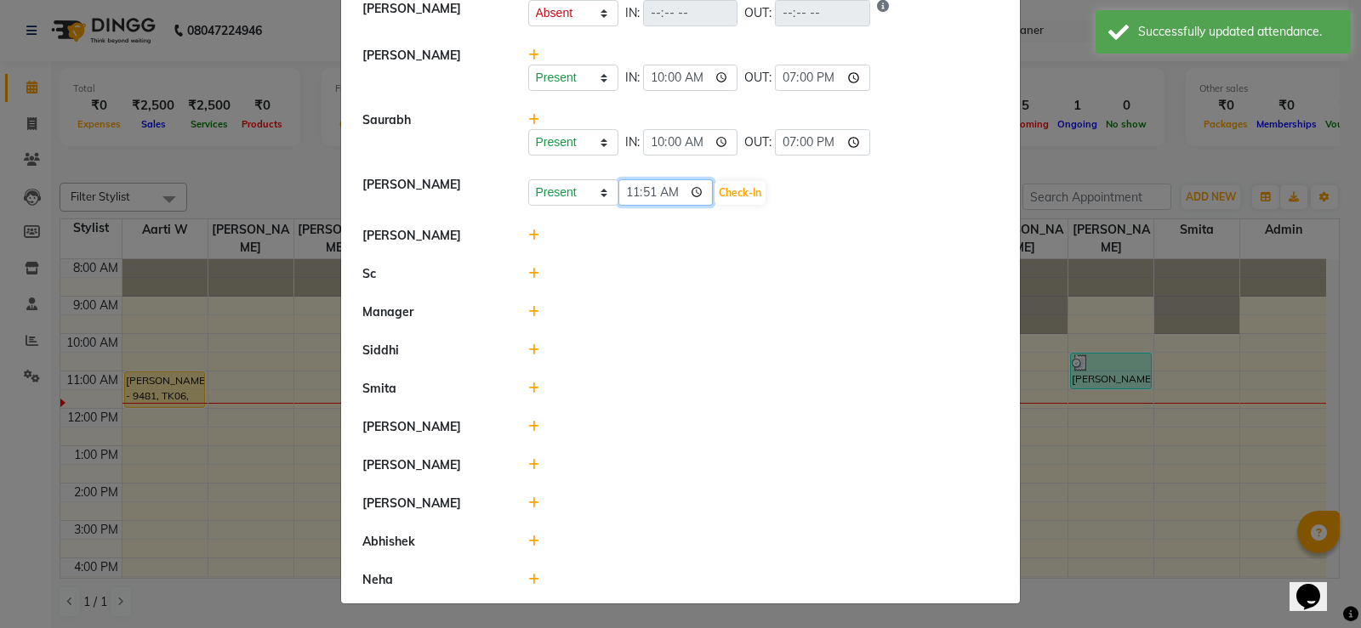
click at [625, 195] on input "11:51" at bounding box center [665, 192] width 95 height 26
type input "10:00"
click at [730, 196] on button "Check-In" at bounding box center [739, 193] width 51 height 24
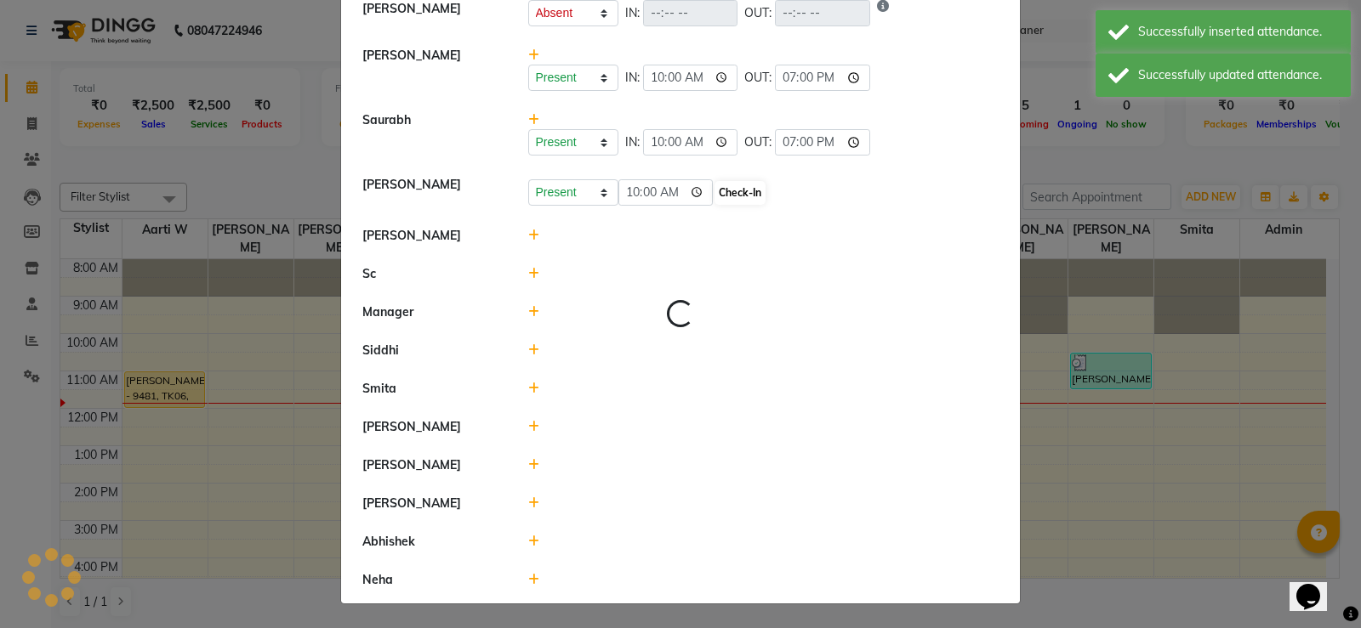
scroll to position [327, 0]
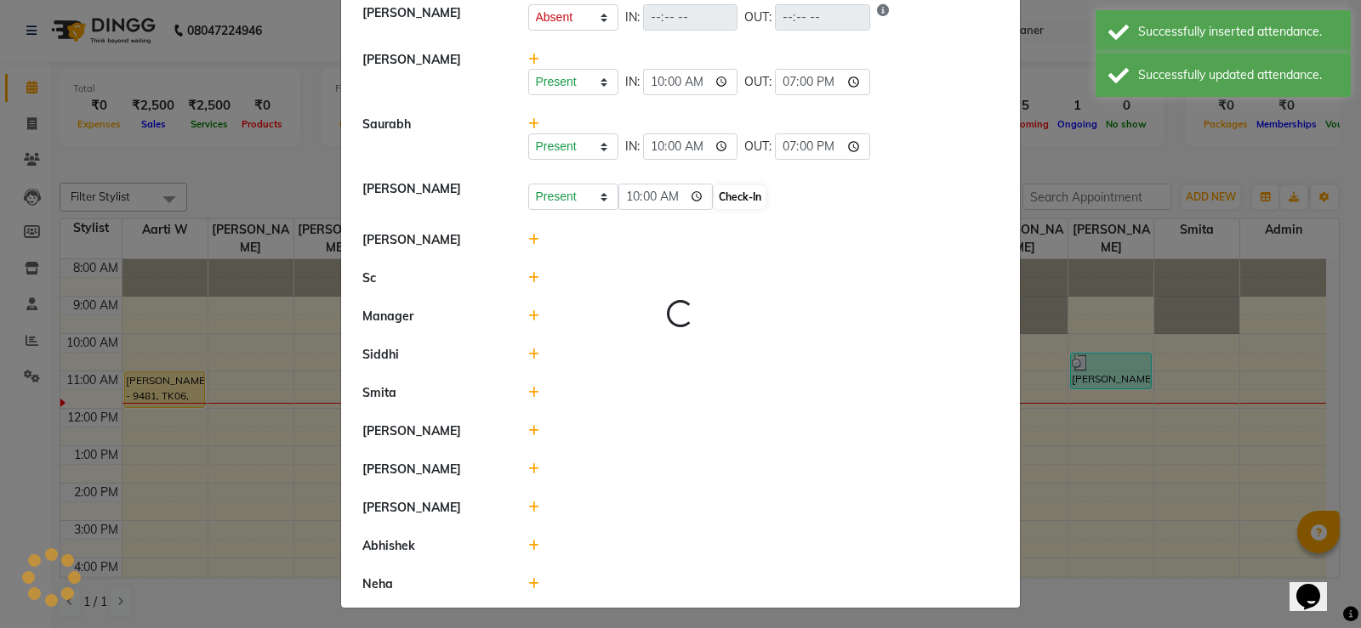
select select "A"
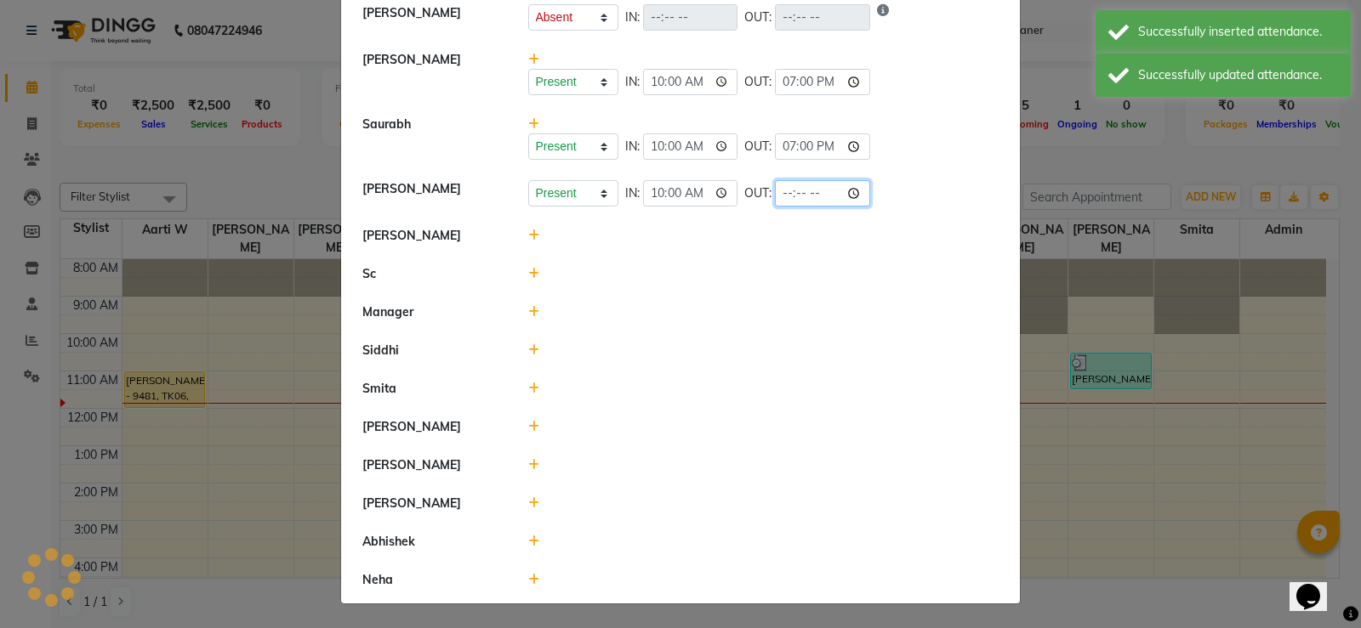
click at [787, 190] on input "time" at bounding box center [822, 193] width 95 height 26
type input "19:00"
click at [773, 239] on div at bounding box center [763, 236] width 497 height 18
select select "A"
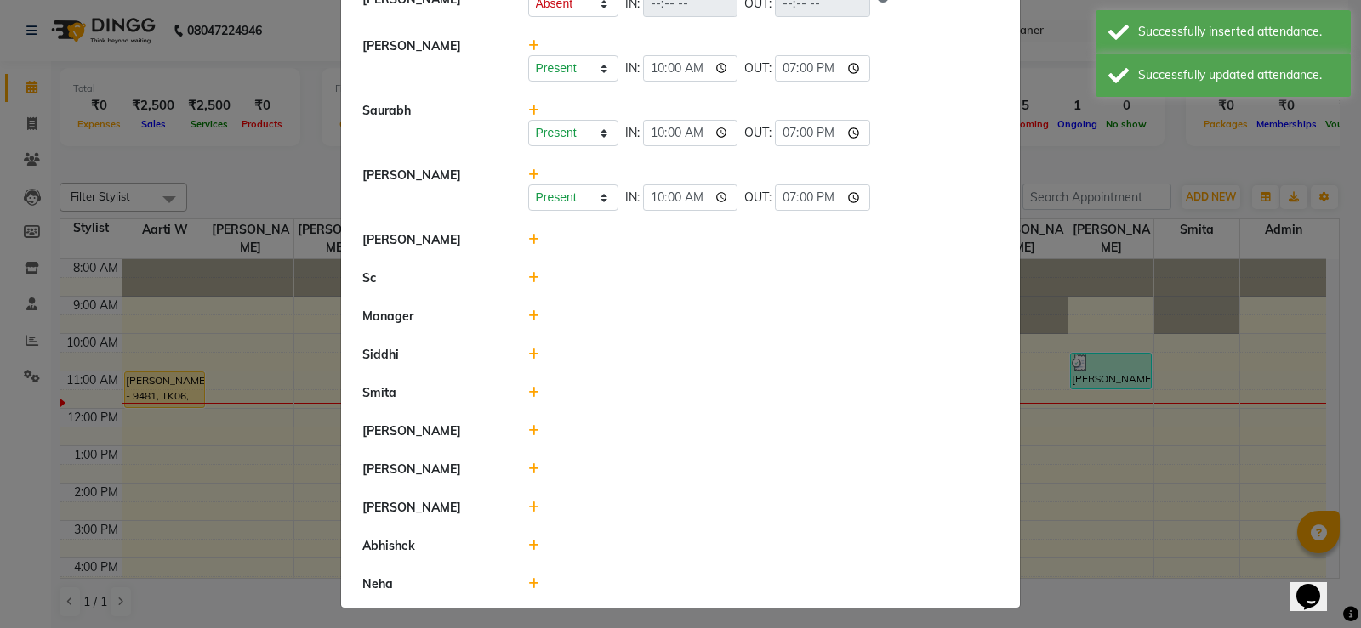
scroll to position [345, 0]
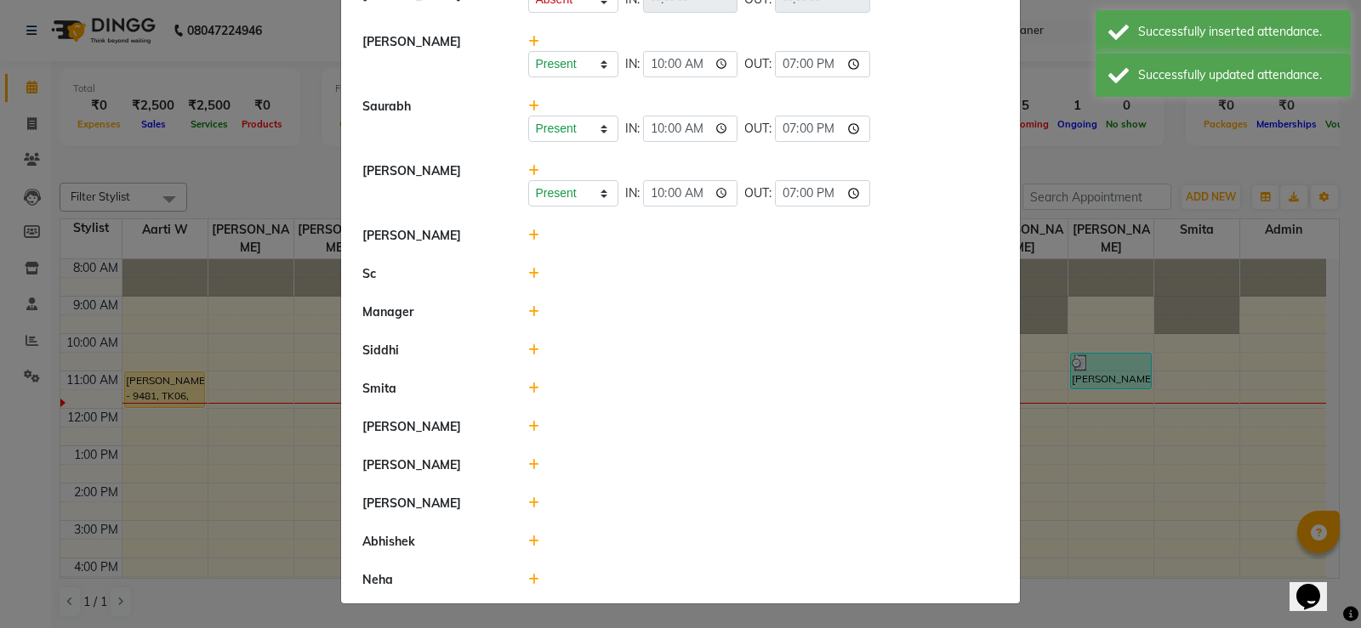
click at [528, 234] on icon at bounding box center [533, 236] width 11 height 12
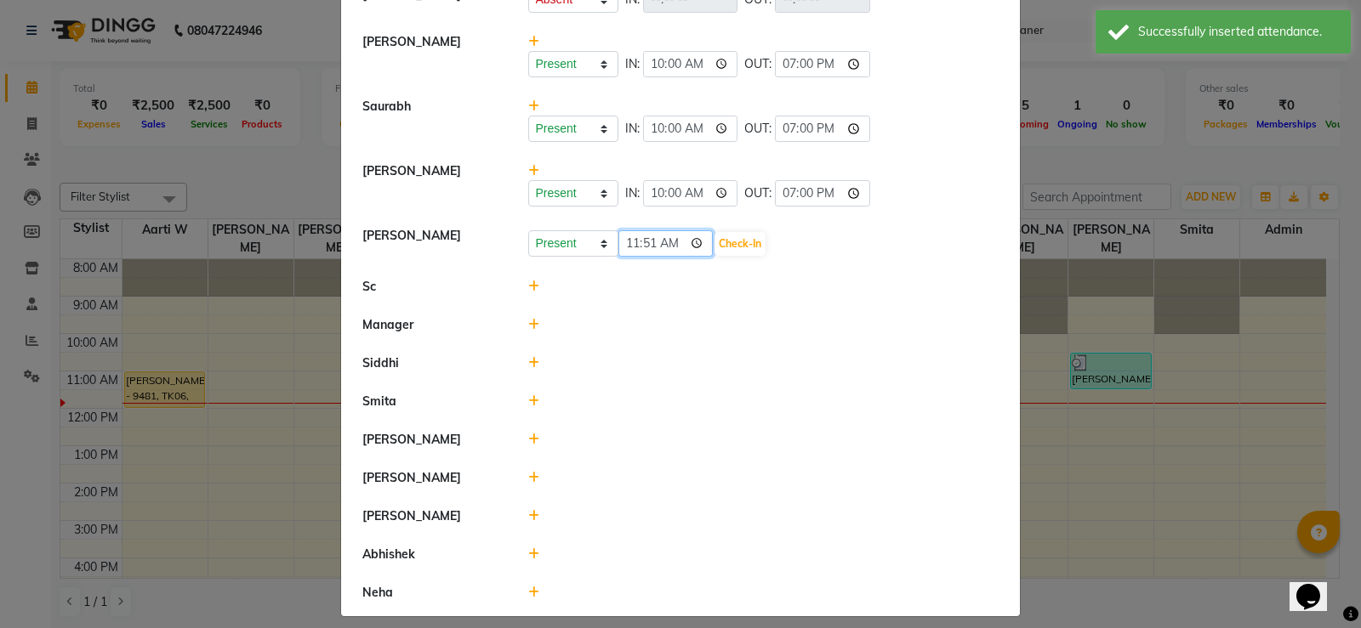
click at [635, 247] on input "11:51" at bounding box center [665, 243] width 95 height 26
type input "10:00"
click at [725, 242] on button "Check-In" at bounding box center [739, 244] width 51 height 24
select select "A"
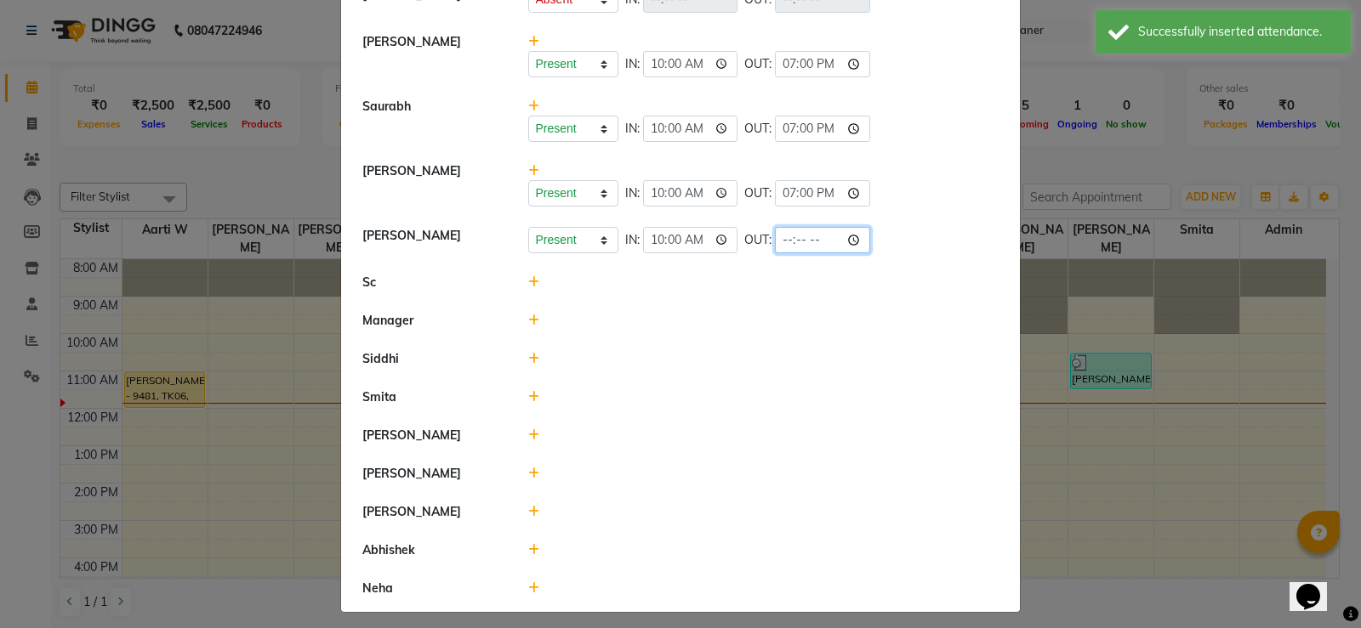
click at [784, 243] on input "time" at bounding box center [822, 240] width 95 height 26
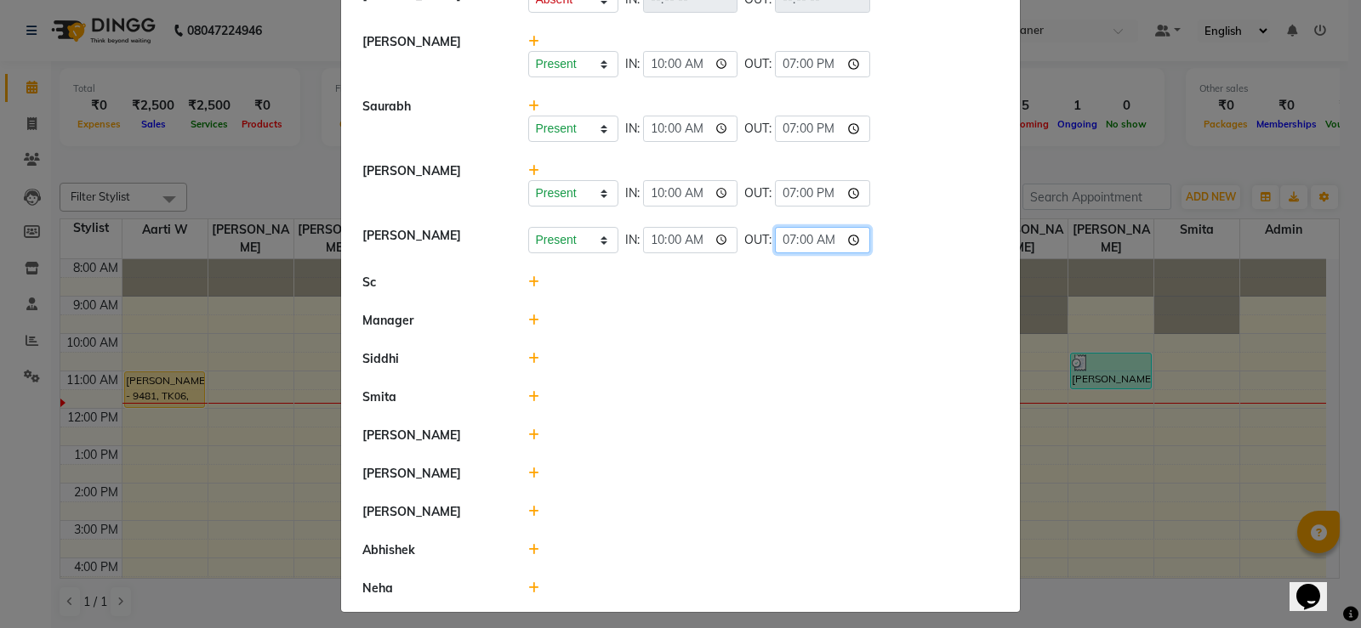
type input "19:00"
click at [731, 346] on li "Siddhi" at bounding box center [680, 359] width 670 height 39
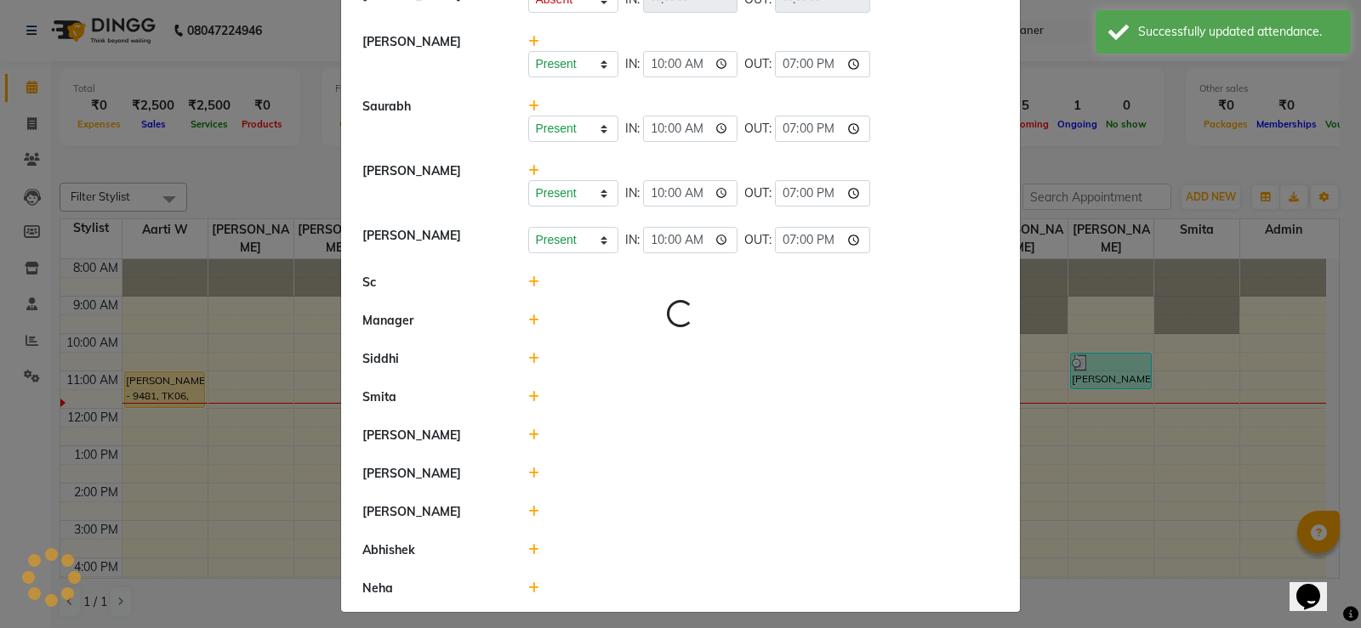
select select "A"
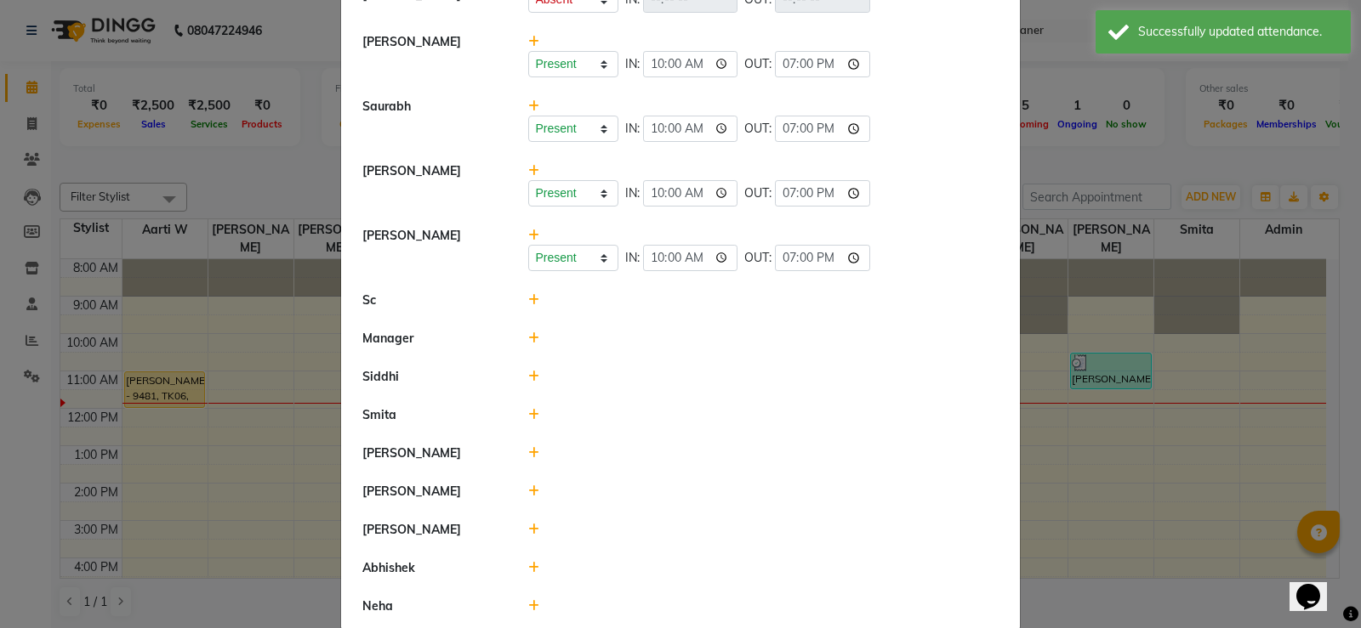
click at [530, 304] on icon at bounding box center [533, 300] width 11 height 12
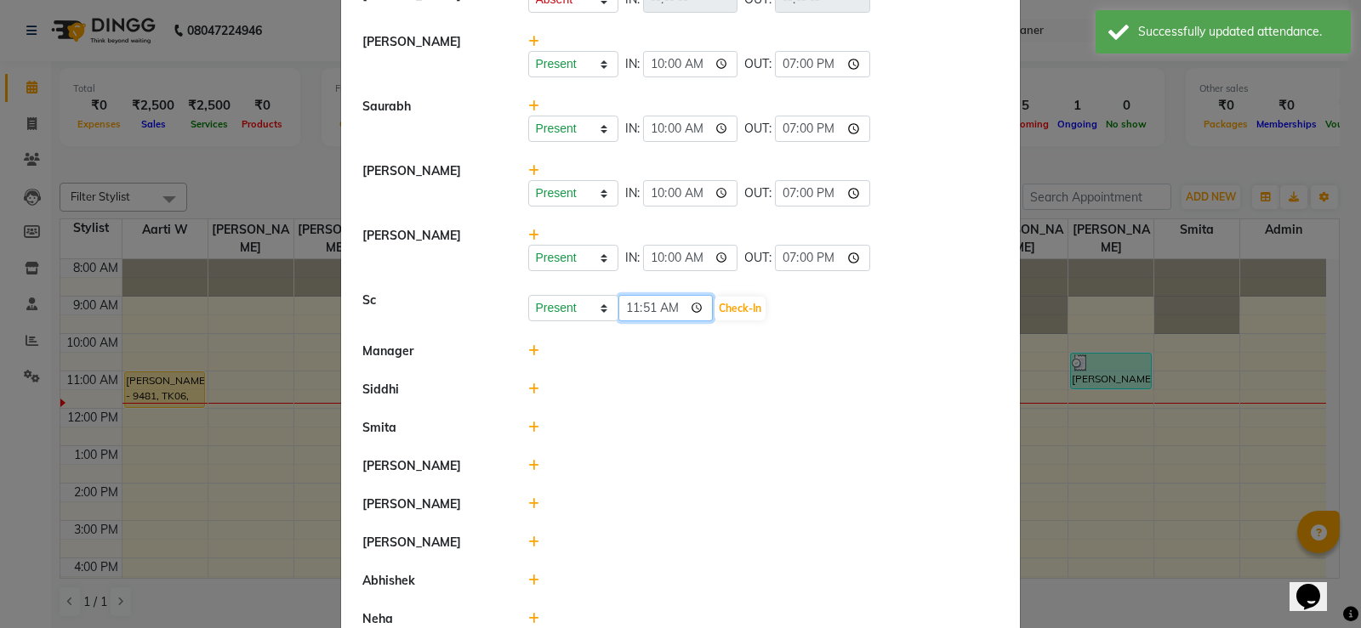
click at [628, 299] on input "11:51" at bounding box center [665, 308] width 95 height 26
type input "10:00"
click at [744, 307] on button "Check-In" at bounding box center [739, 309] width 51 height 24
select select "A"
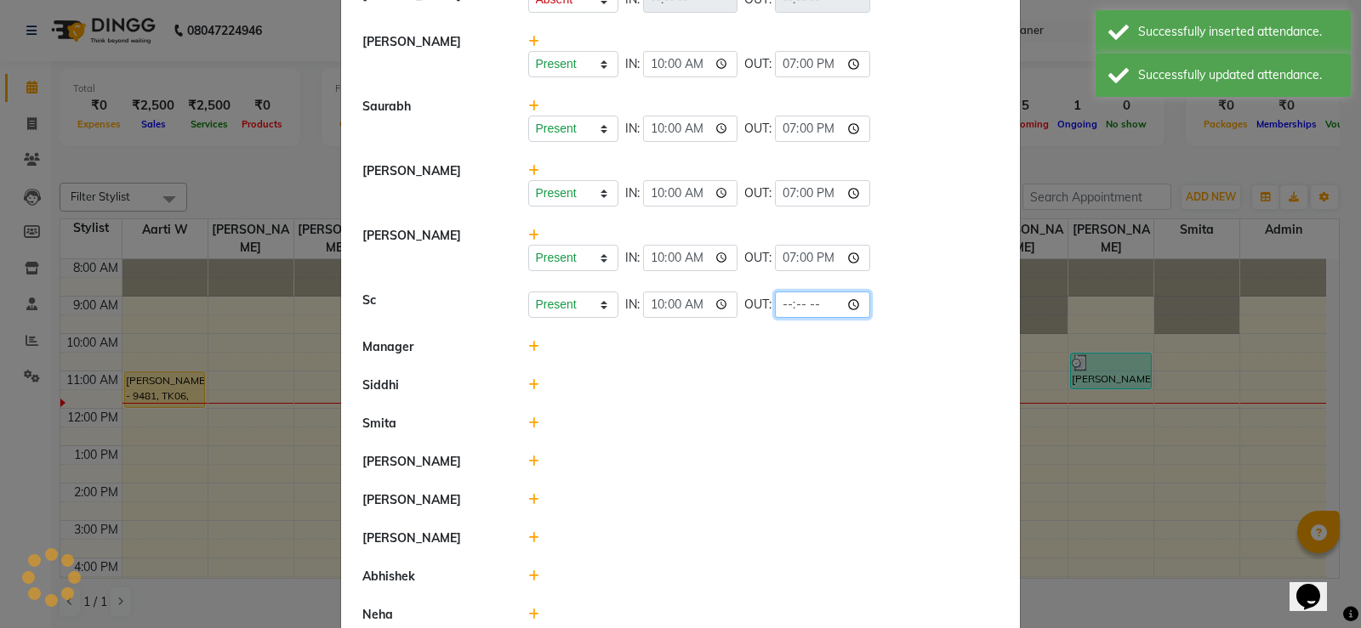
click at [777, 299] on input "time" at bounding box center [822, 305] width 95 height 26
type input "19:00"
click at [691, 371] on li "Siddhi" at bounding box center [680, 386] width 670 height 39
select select "A"
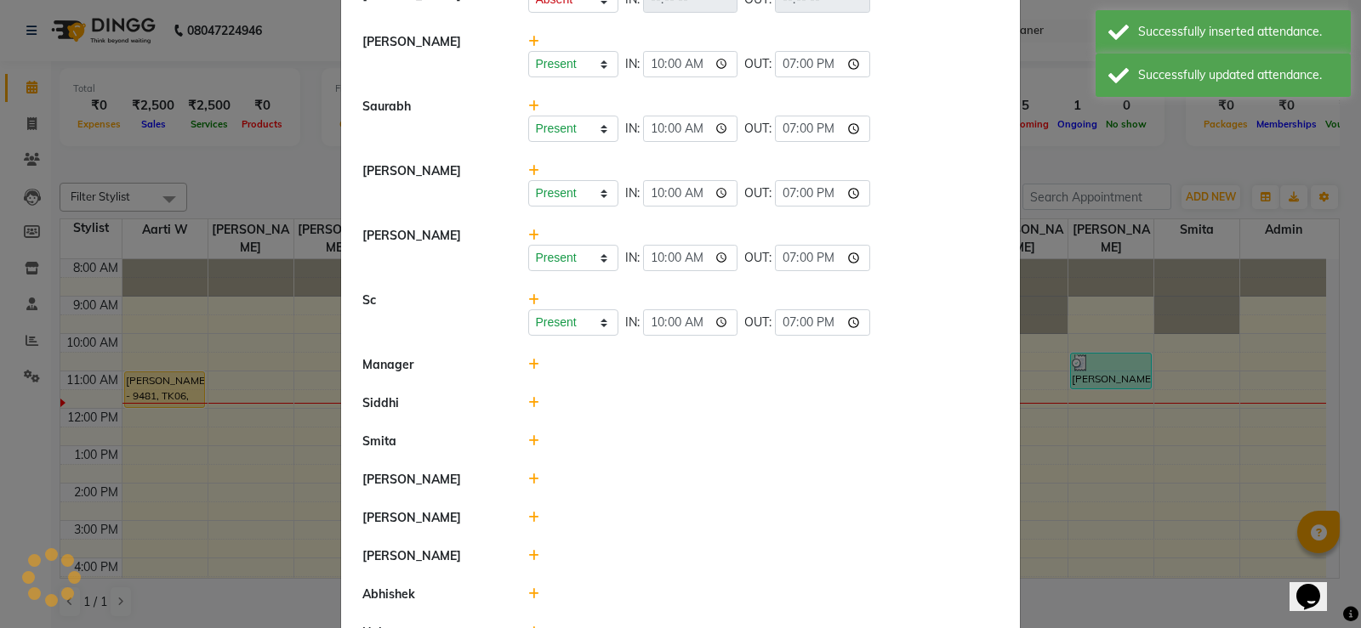
scroll to position [398, 0]
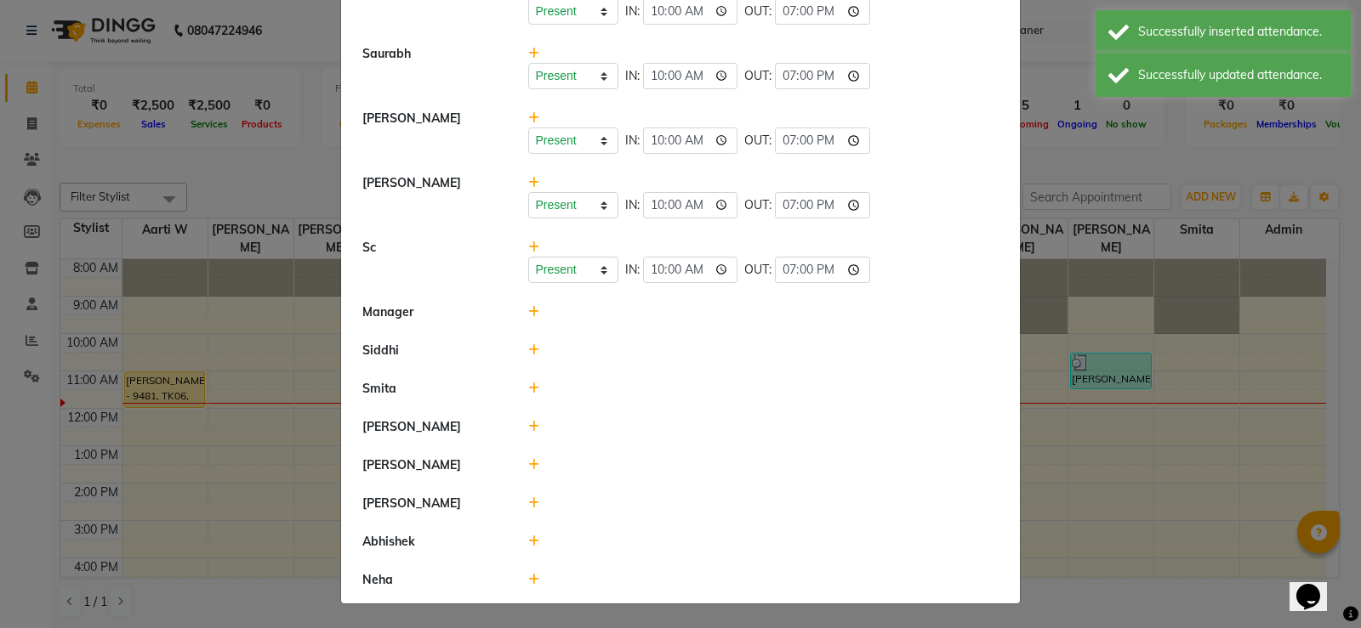
click at [528, 316] on icon at bounding box center [533, 312] width 11 height 12
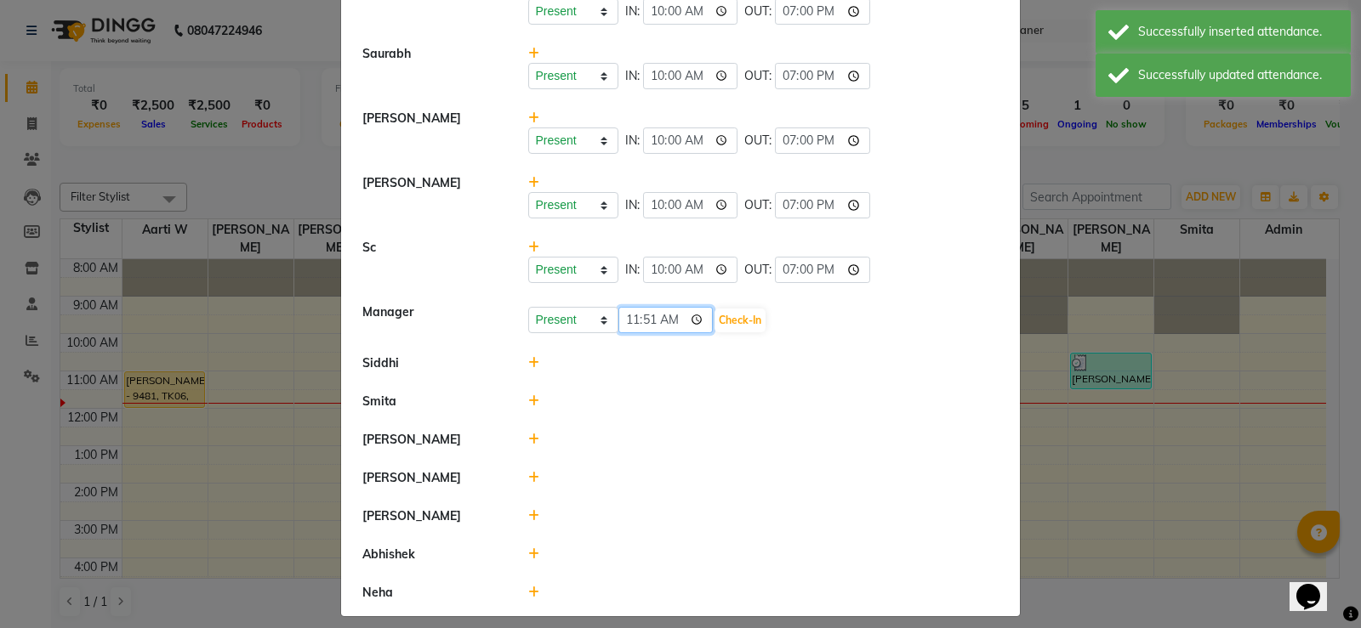
drag, startPoint x: 526, startPoint y: 316, endPoint x: 650, endPoint y: 320, distance: 123.4
click at [650, 320] on input "11:51" at bounding box center [665, 320] width 95 height 26
type input "10:00"
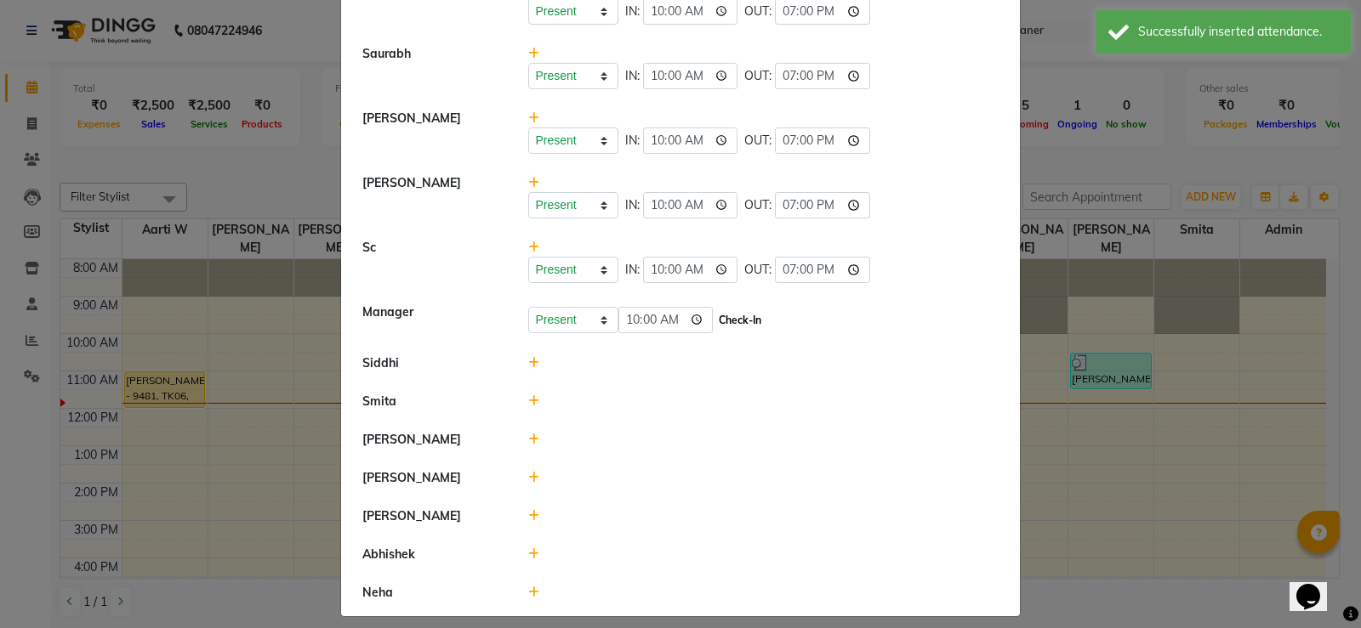
click at [734, 318] on button "Check-In" at bounding box center [739, 321] width 51 height 24
select select "A"
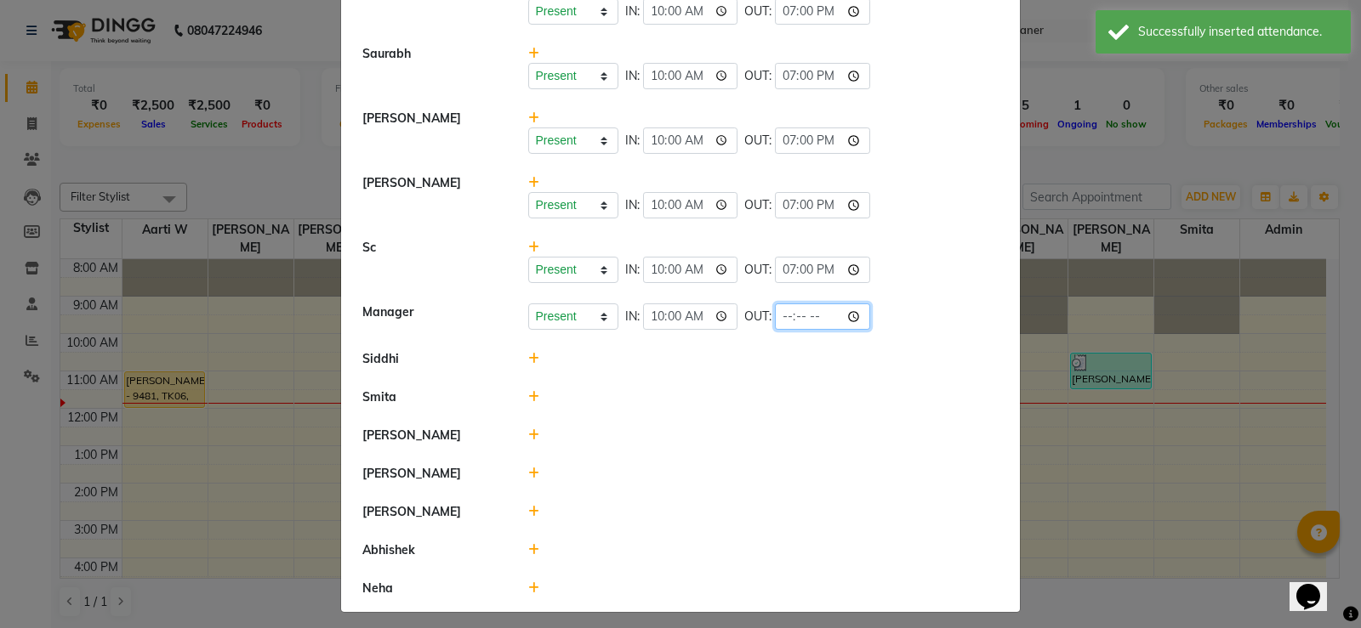
click at [785, 316] on input "time" at bounding box center [822, 317] width 95 height 26
type input "19:00"
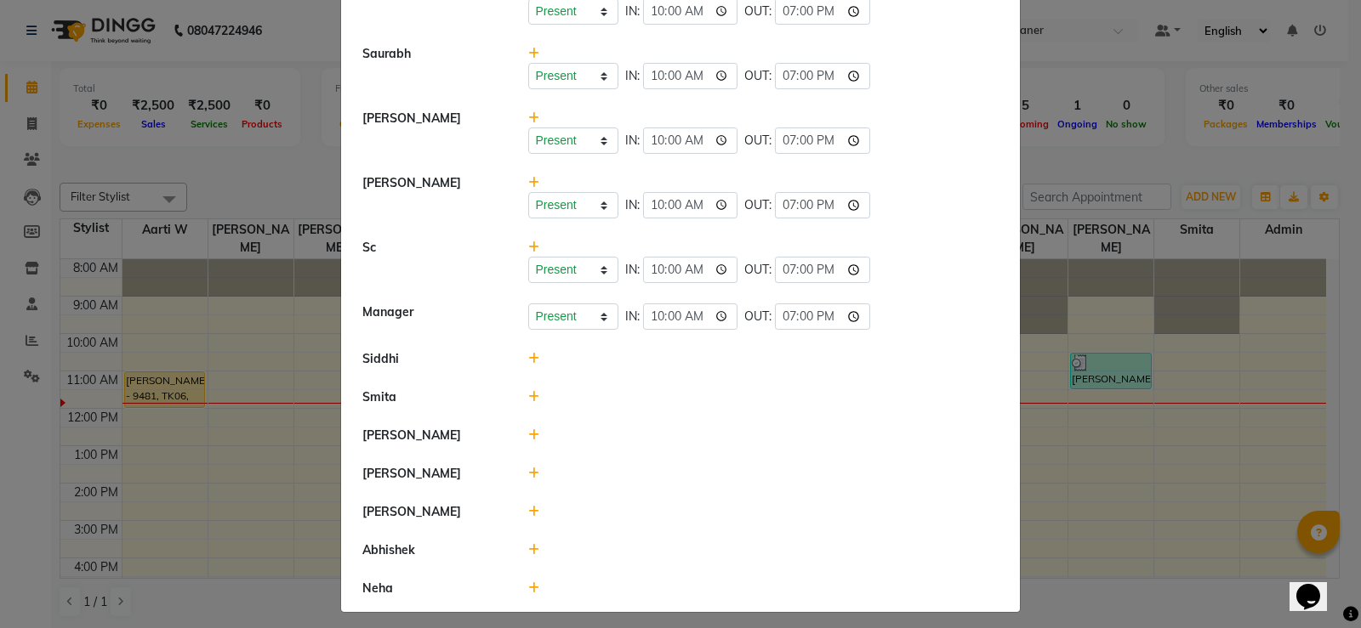
click at [664, 429] on div at bounding box center [763, 436] width 497 height 18
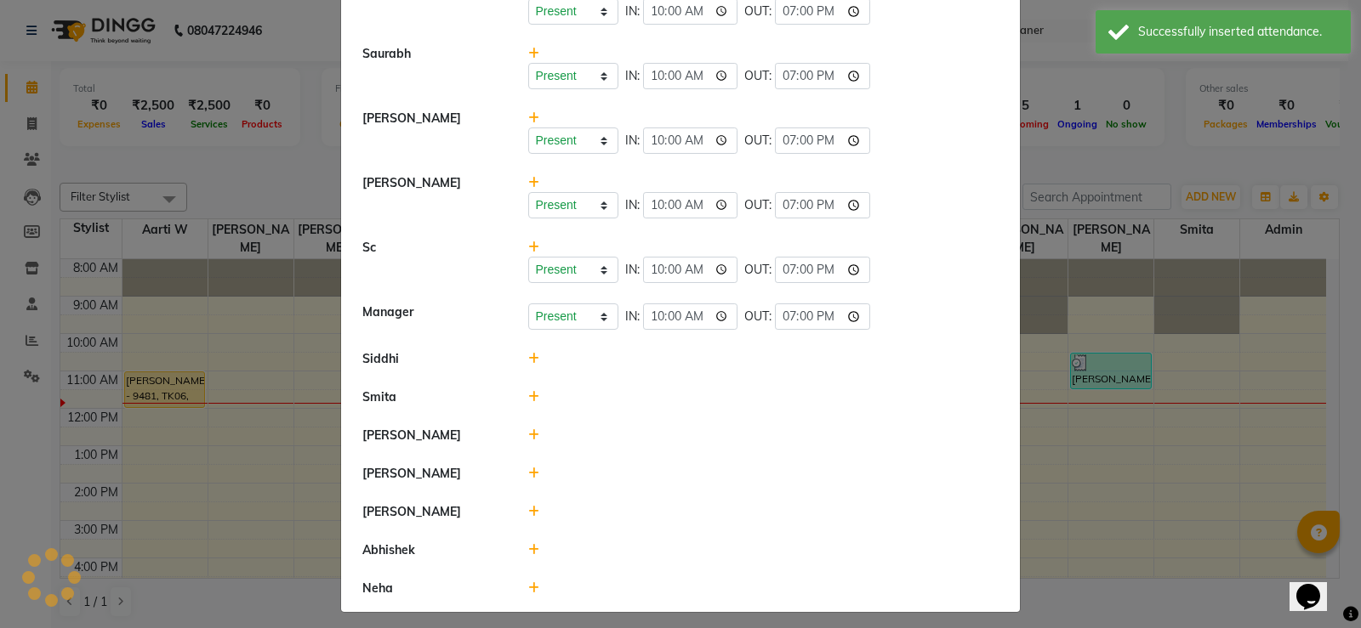
select select "A"
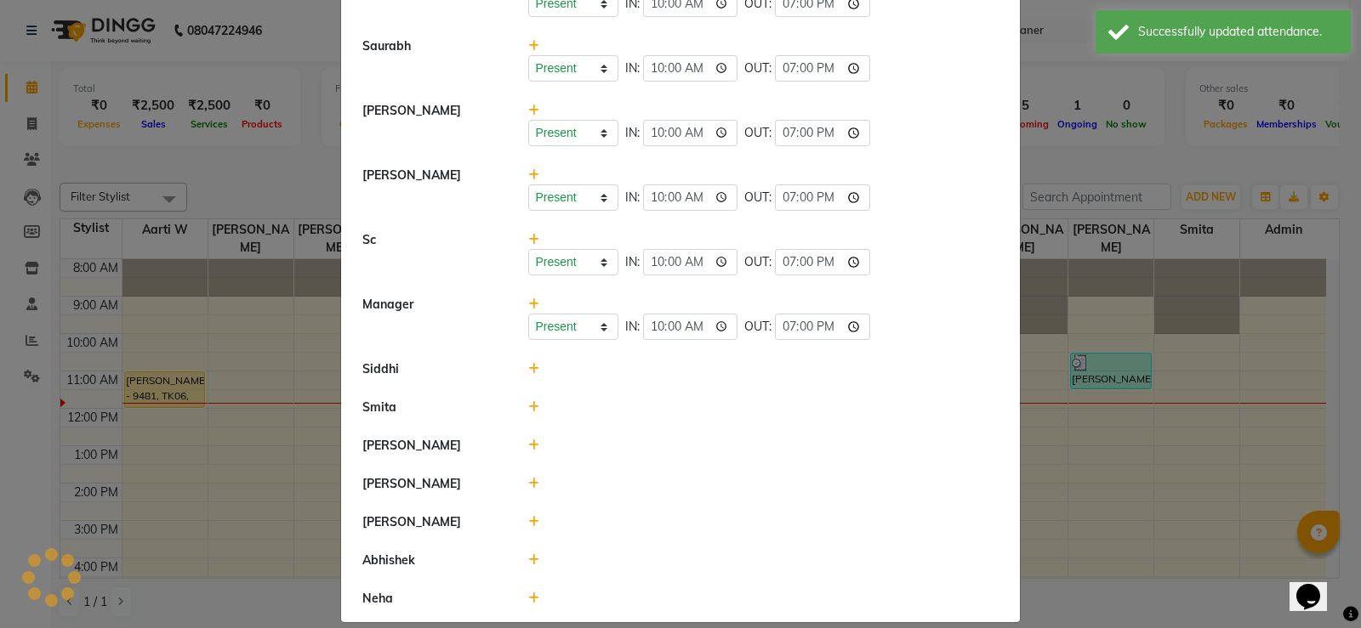
scroll to position [407, 0]
click at [520, 371] on div at bounding box center [763, 369] width 497 height 18
click at [528, 369] on icon at bounding box center [533, 368] width 11 height 12
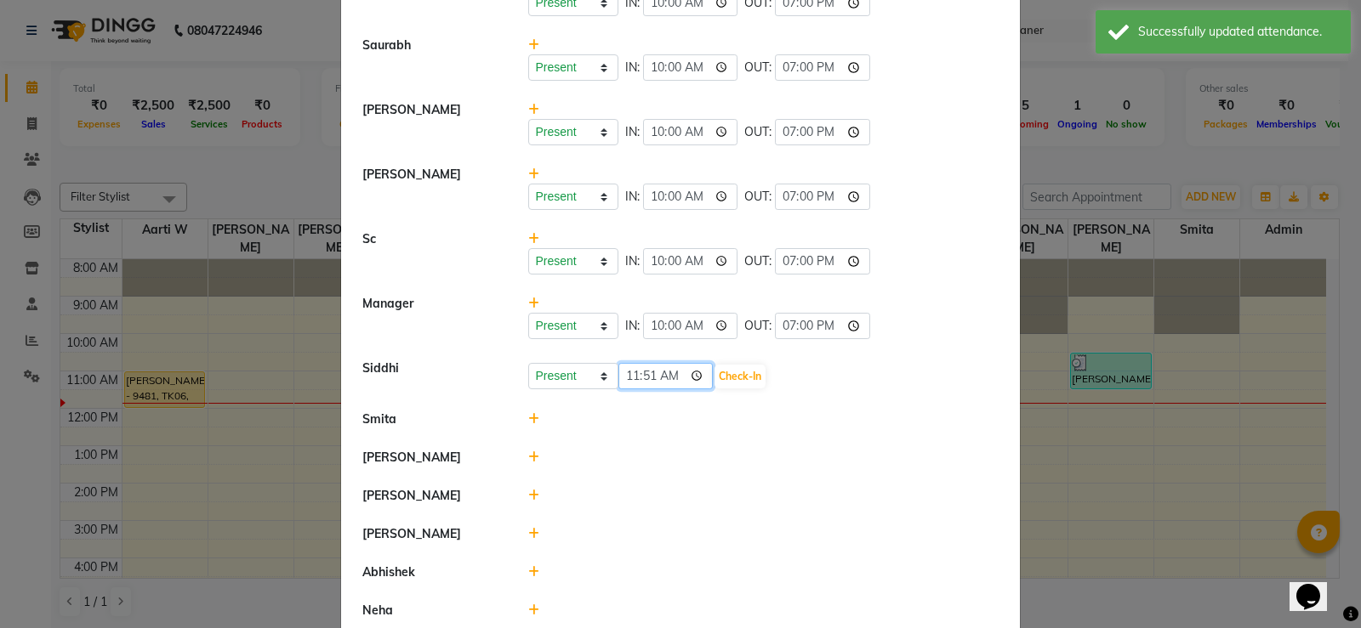
click at [618, 378] on input "11:51" at bounding box center [665, 376] width 95 height 26
type input "10:00"
click at [747, 367] on button "Check-In" at bounding box center [739, 377] width 51 height 24
select select "A"
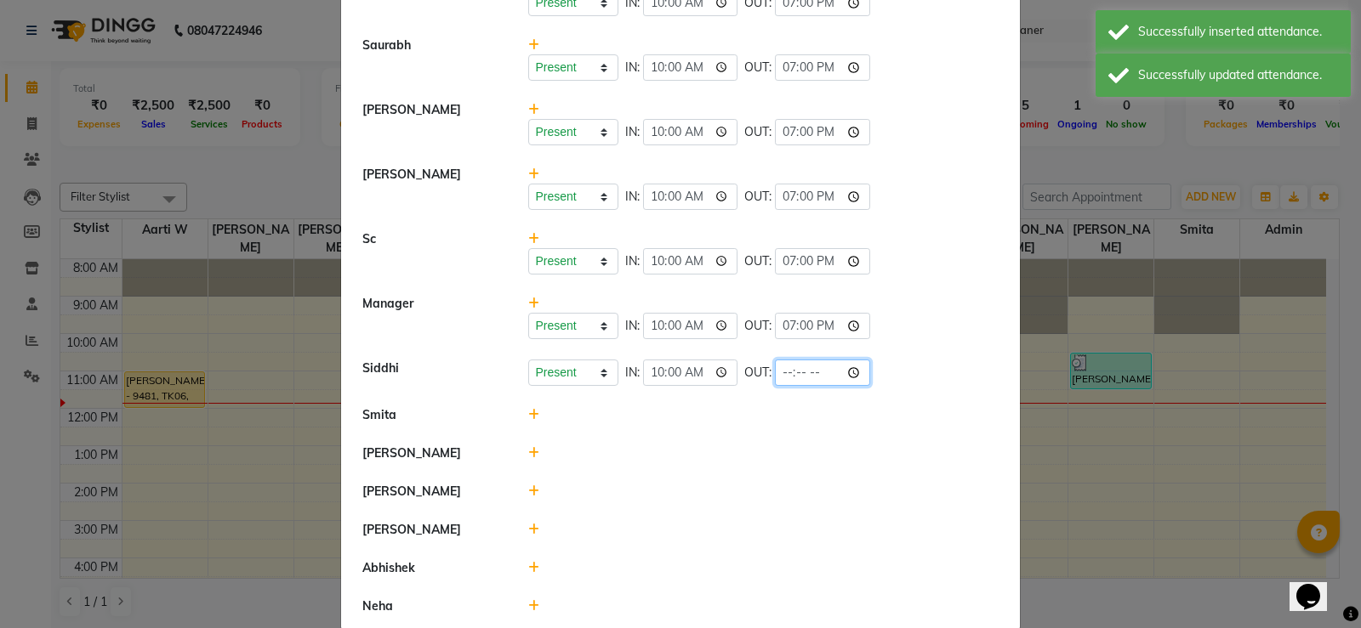
click at [775, 370] on input "time" at bounding box center [822, 373] width 95 height 26
type input "19:00"
click at [691, 414] on div at bounding box center [763, 416] width 497 height 18
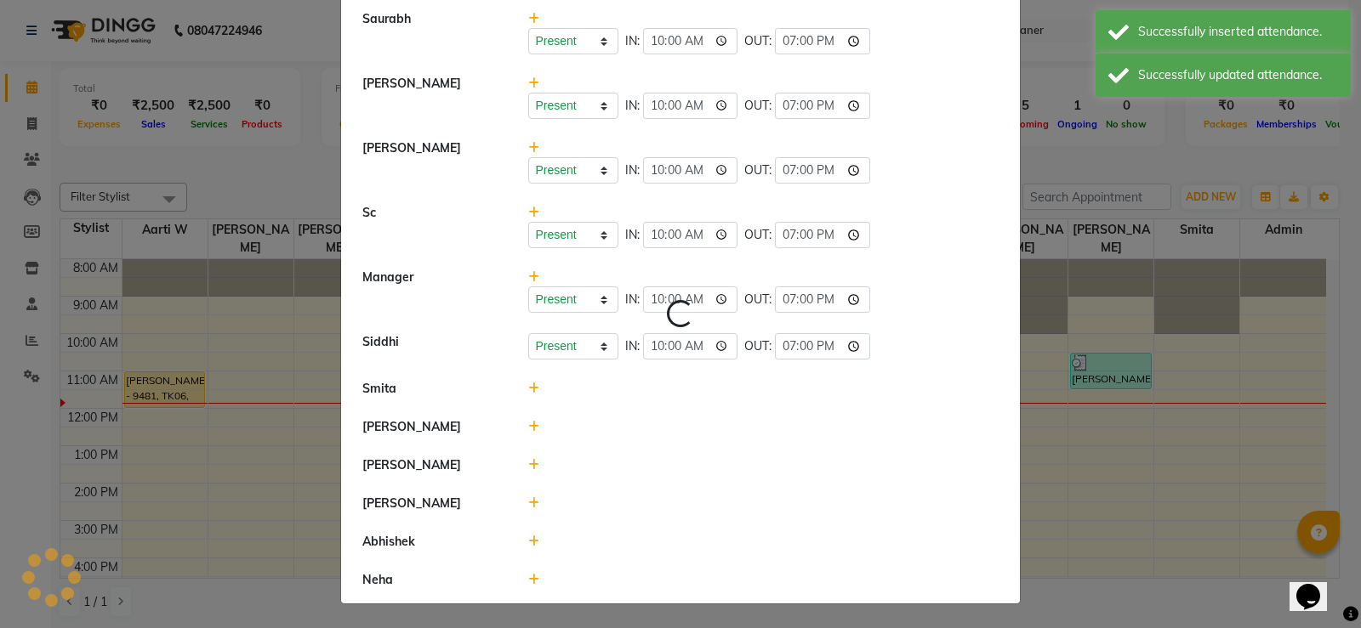
select select "A"
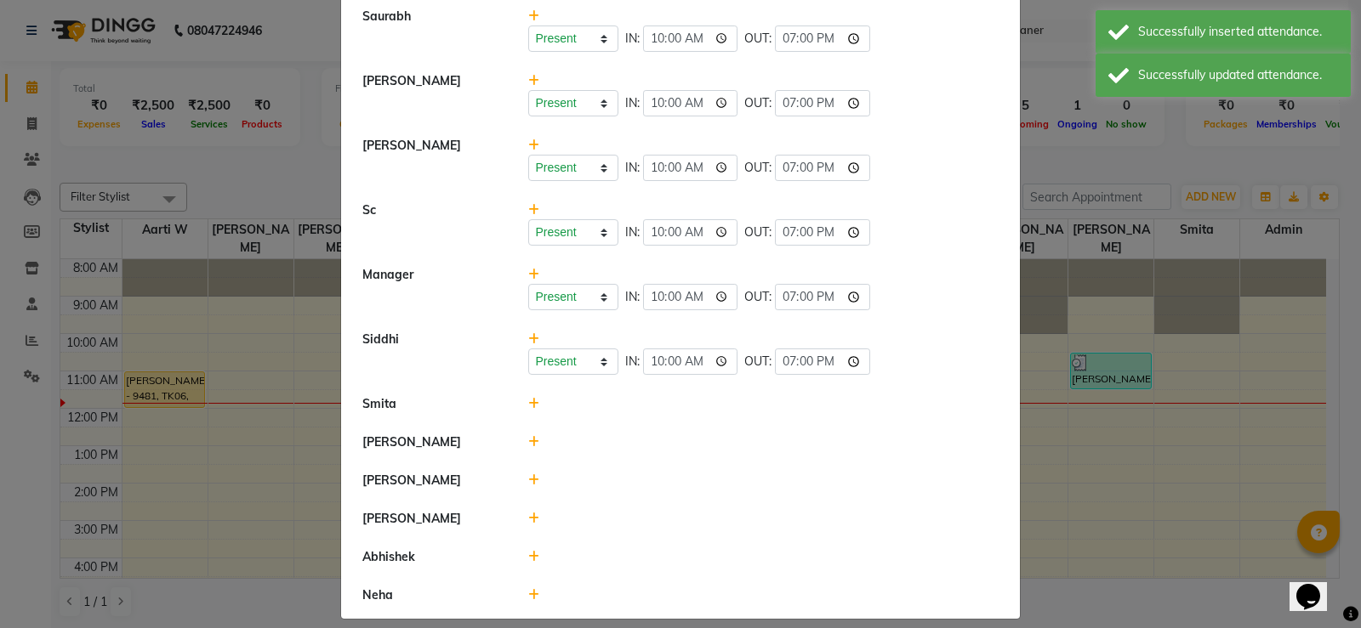
scroll to position [451, 0]
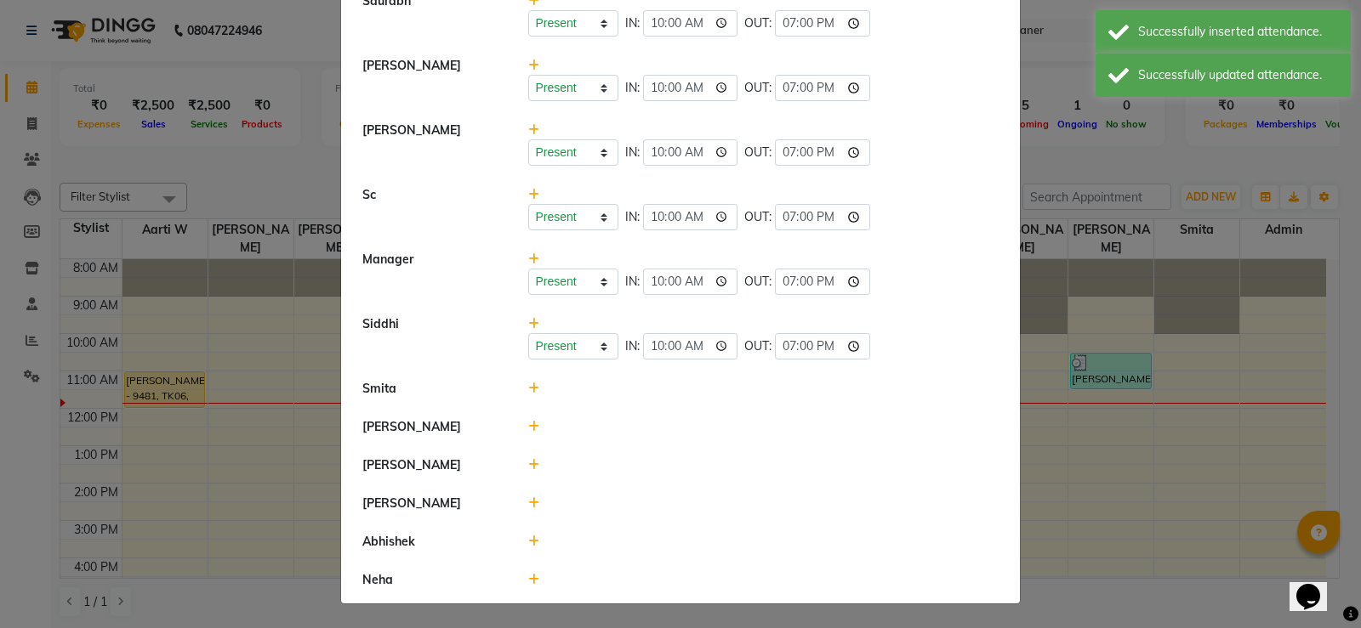
click at [528, 383] on icon at bounding box center [533, 389] width 11 height 12
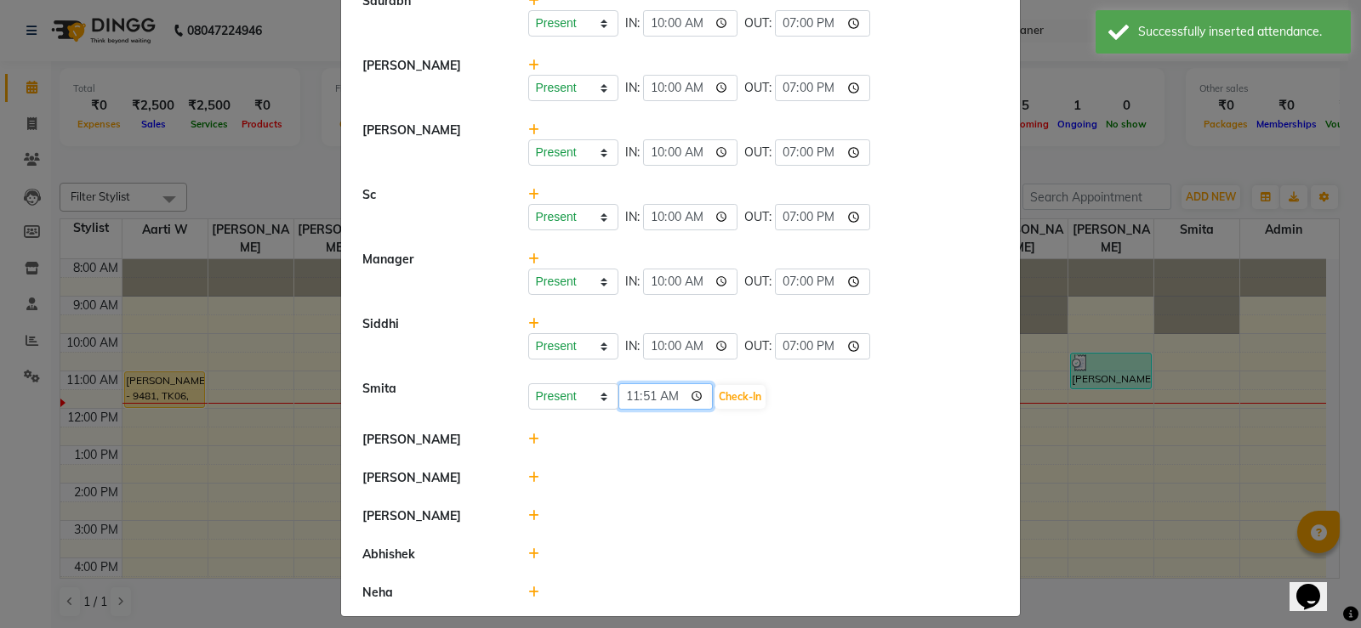
click at [627, 386] on input "11:51" at bounding box center [665, 397] width 95 height 26
type input "10:00"
click at [758, 401] on button "Check-In" at bounding box center [739, 397] width 51 height 24
select select "A"
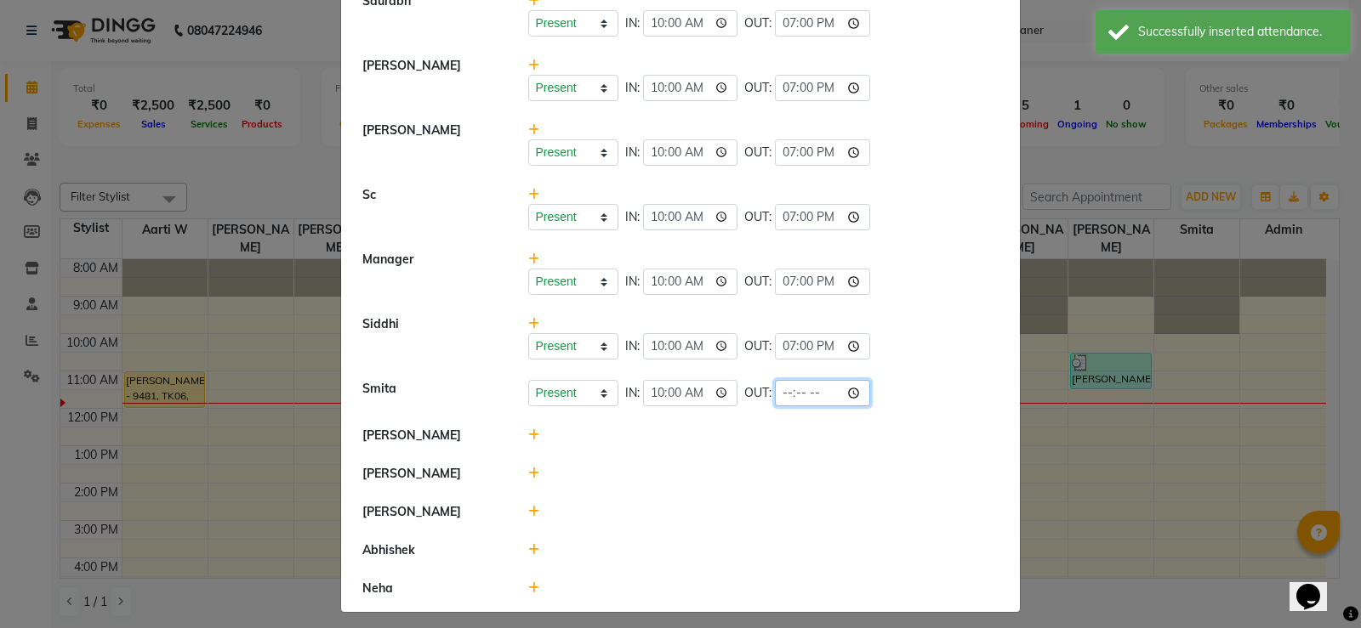
click at [797, 387] on input "time" at bounding box center [822, 393] width 95 height 26
click at [787, 390] on input "time" at bounding box center [822, 393] width 95 height 26
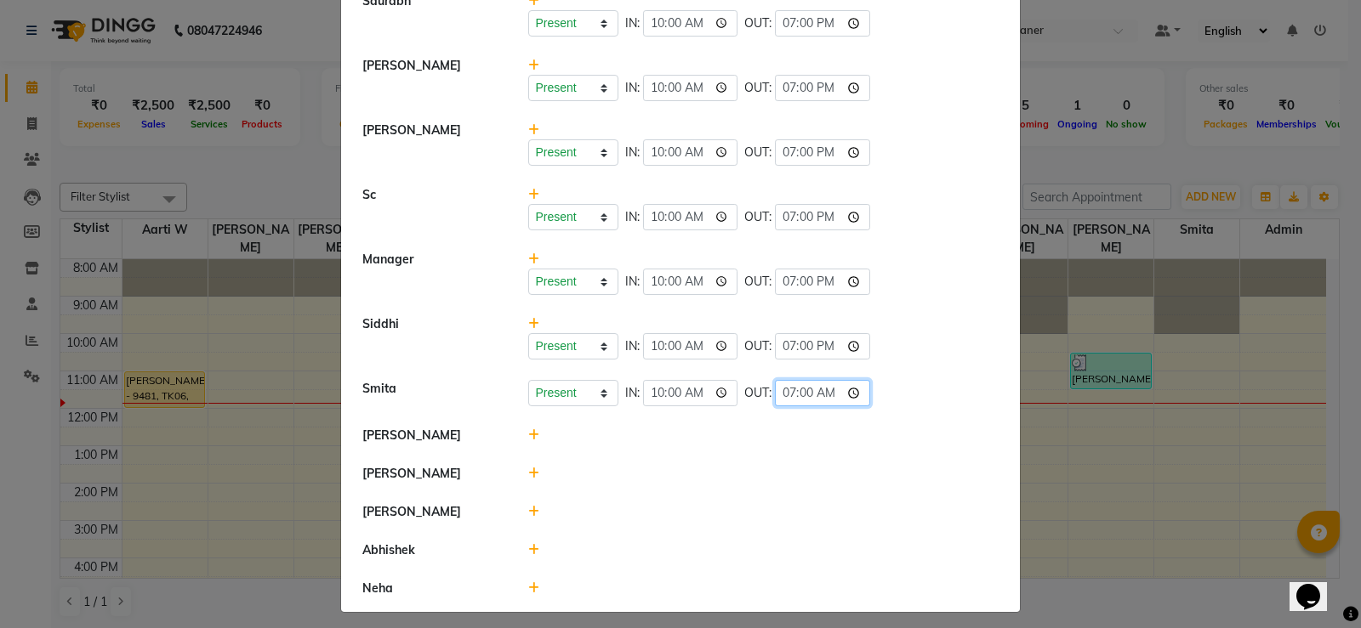
type input "19:00"
click at [709, 441] on div at bounding box center [763, 436] width 497 height 18
select select "A"
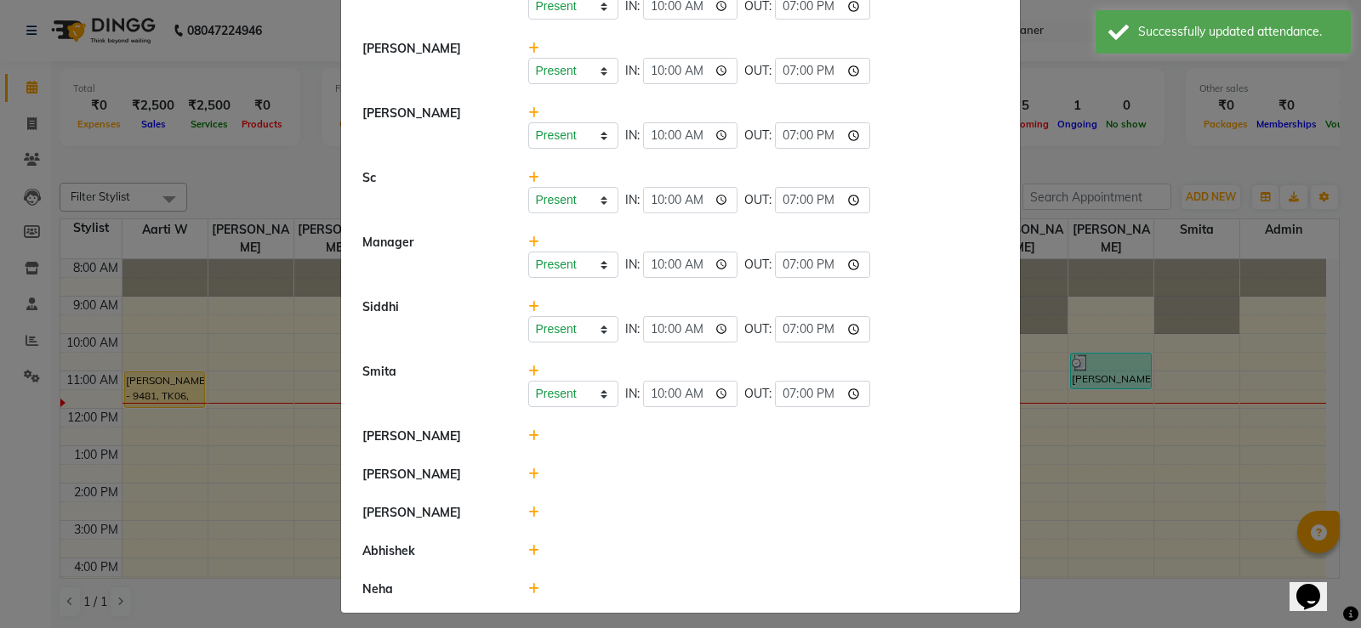
scroll to position [477, 0]
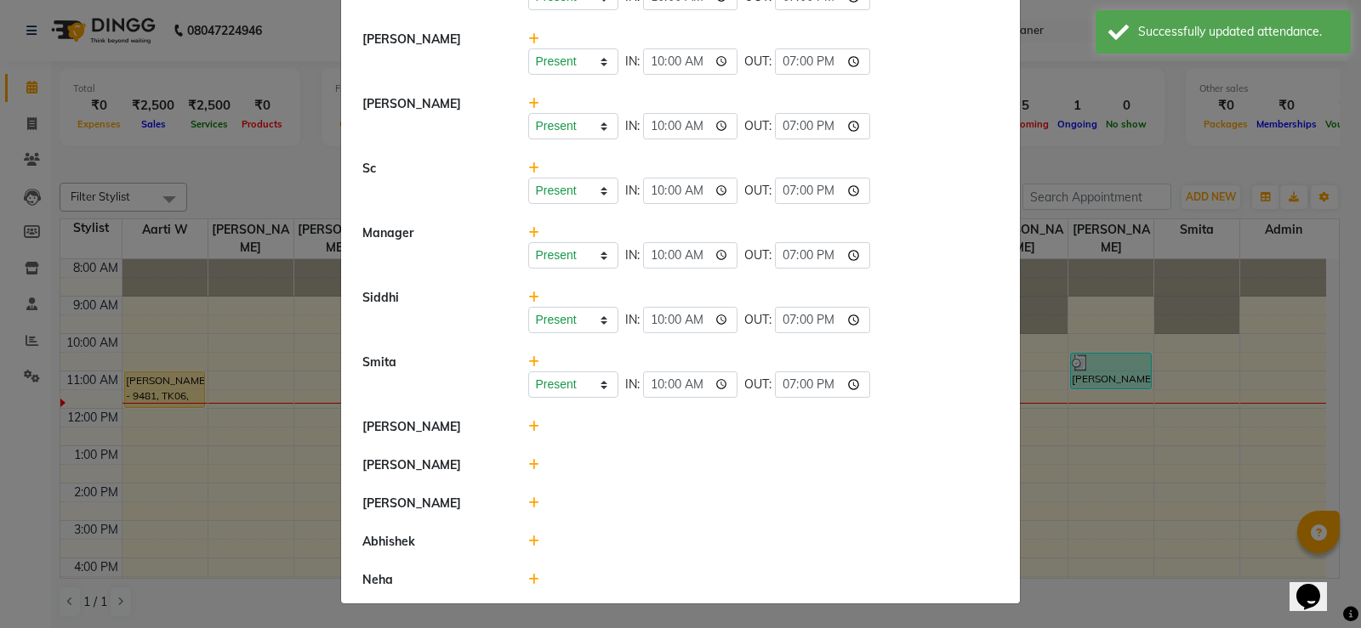
click at [529, 421] on icon at bounding box center [533, 427] width 11 height 12
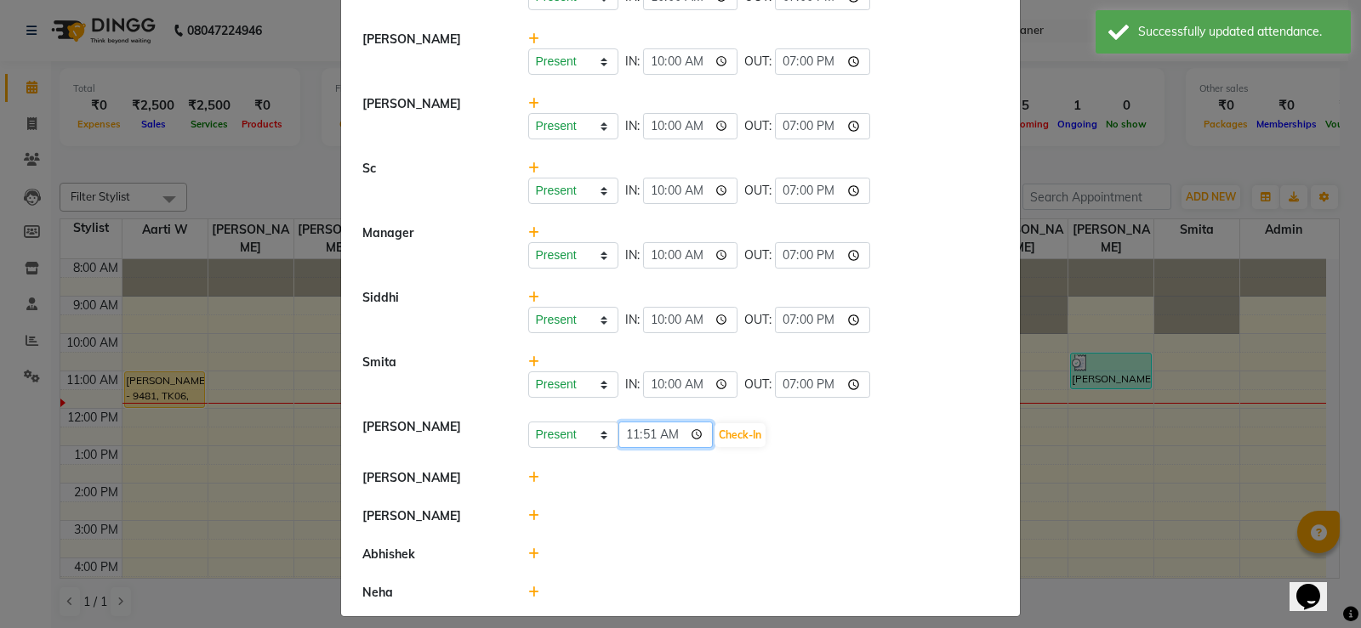
click at [635, 432] on input "11:51" at bounding box center [665, 435] width 95 height 26
type input "10:00"
click at [758, 435] on button "Check-In" at bounding box center [739, 436] width 51 height 24
select select "A"
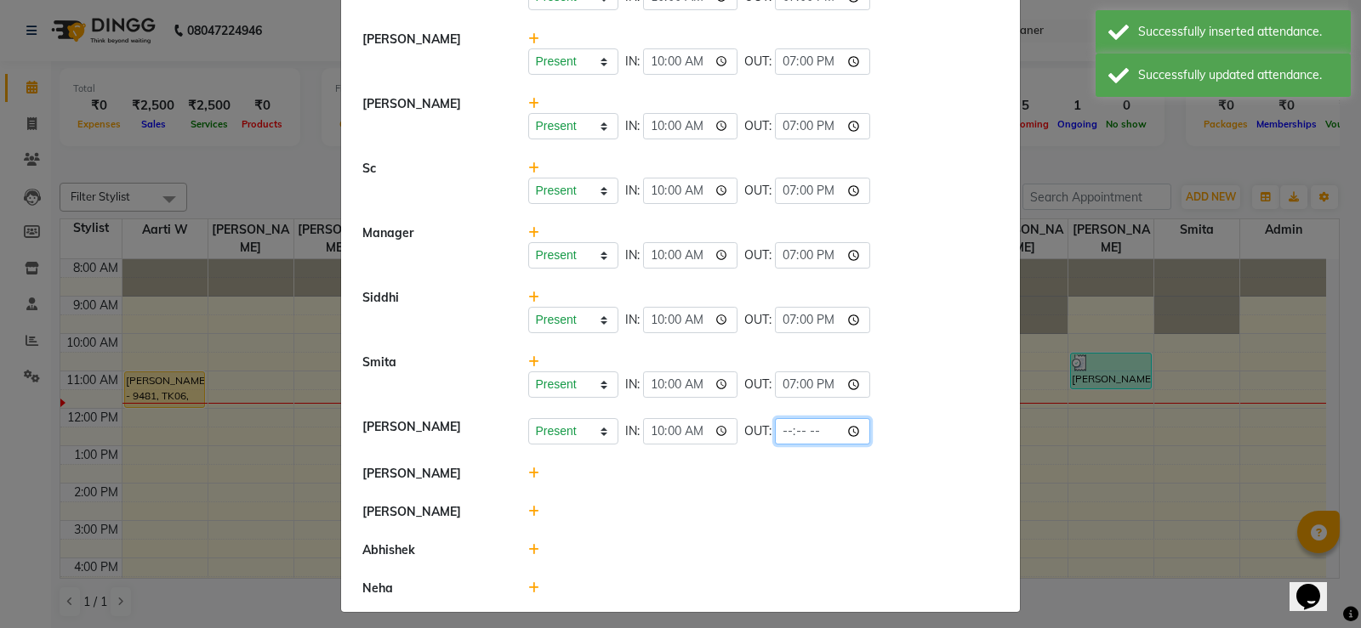
click at [783, 425] on input "time" at bounding box center [822, 431] width 95 height 26
type input "19:00"
click at [687, 472] on div at bounding box center [763, 474] width 497 height 18
select select "A"
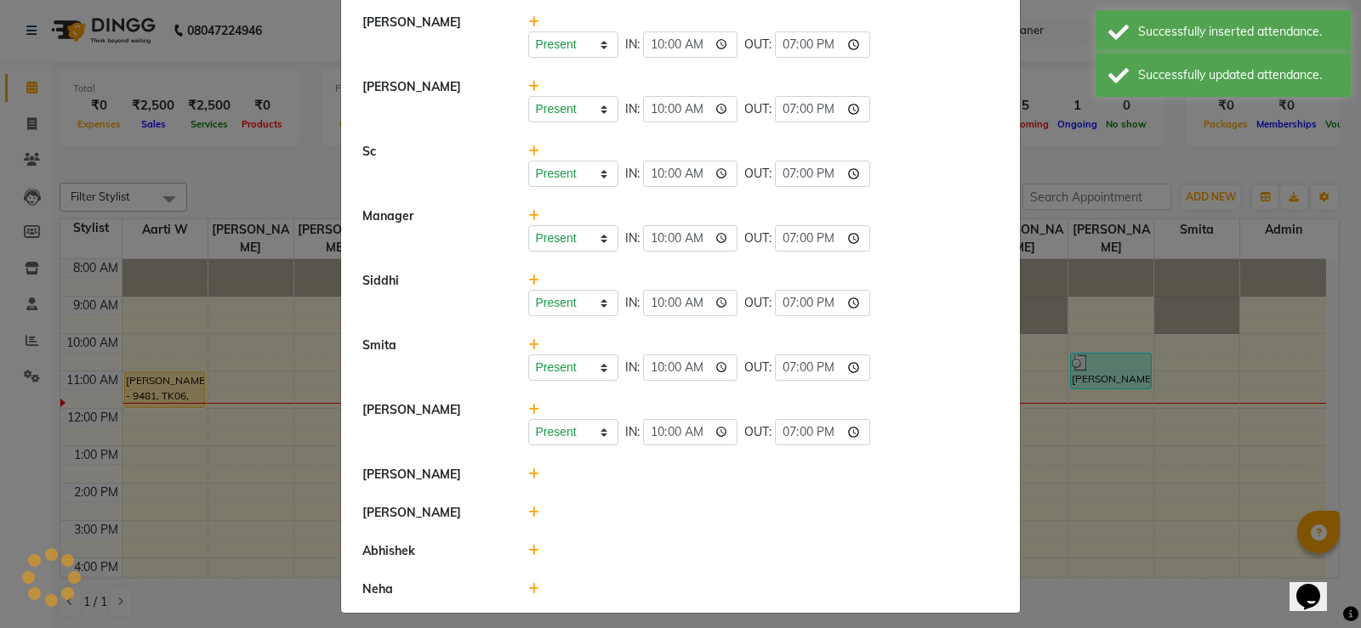
scroll to position [503, 0]
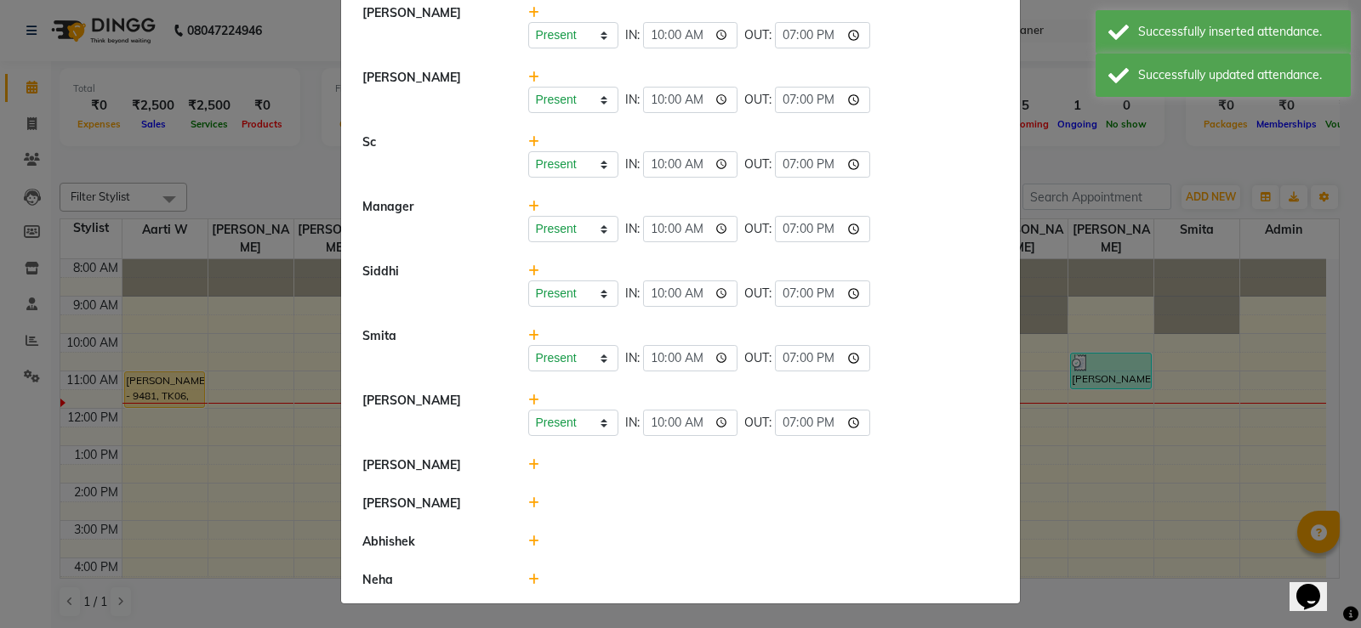
click at [515, 464] on div at bounding box center [763, 466] width 497 height 18
click at [528, 465] on icon at bounding box center [533, 465] width 11 height 12
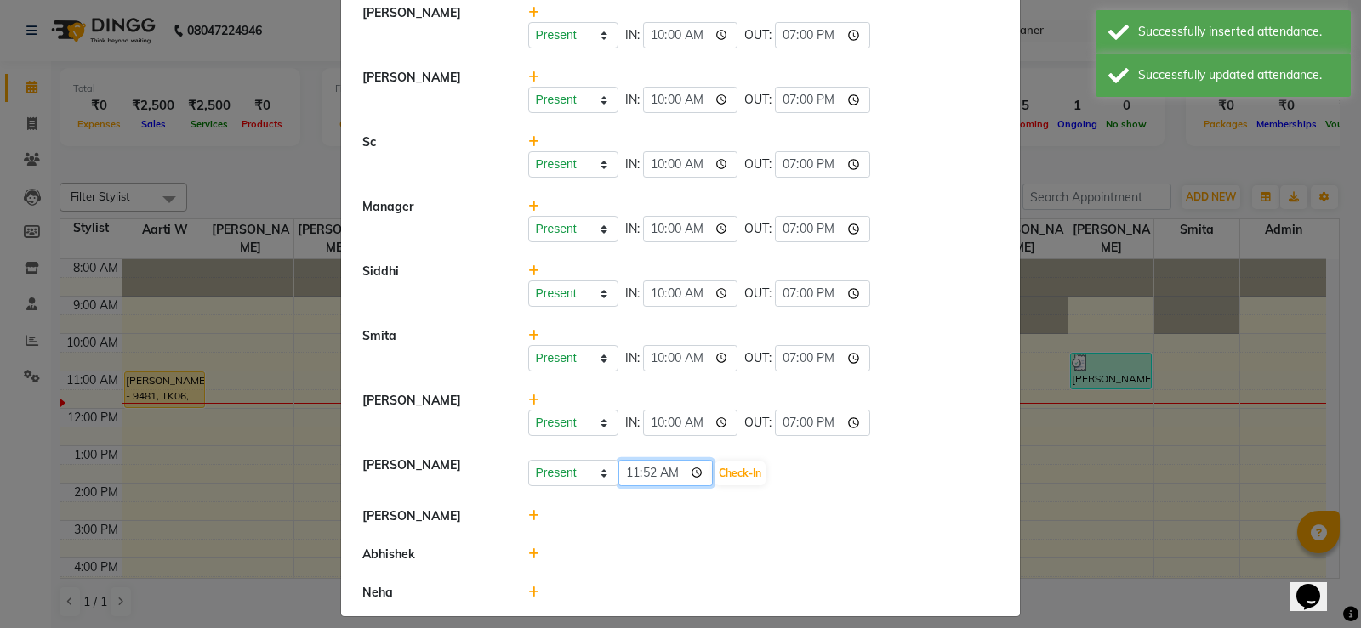
click at [620, 467] on input "11:52" at bounding box center [665, 473] width 95 height 26
type input "10:00"
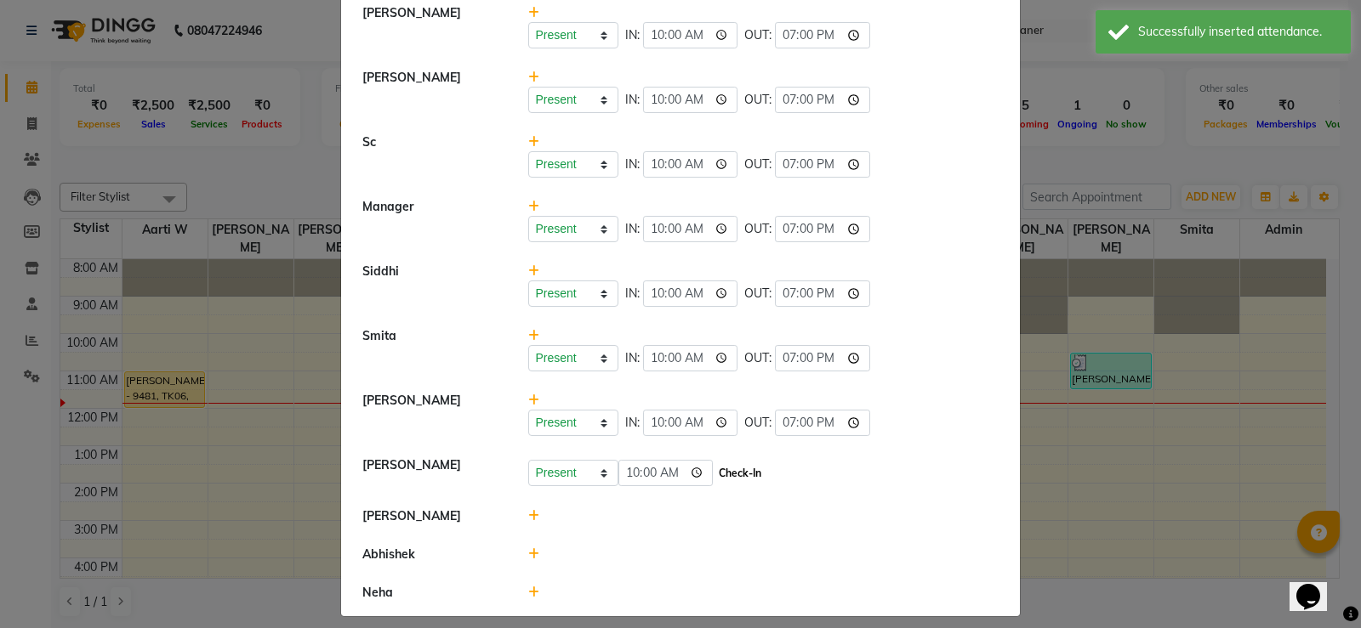
click at [724, 471] on button "Check-In" at bounding box center [739, 474] width 51 height 24
select select "A"
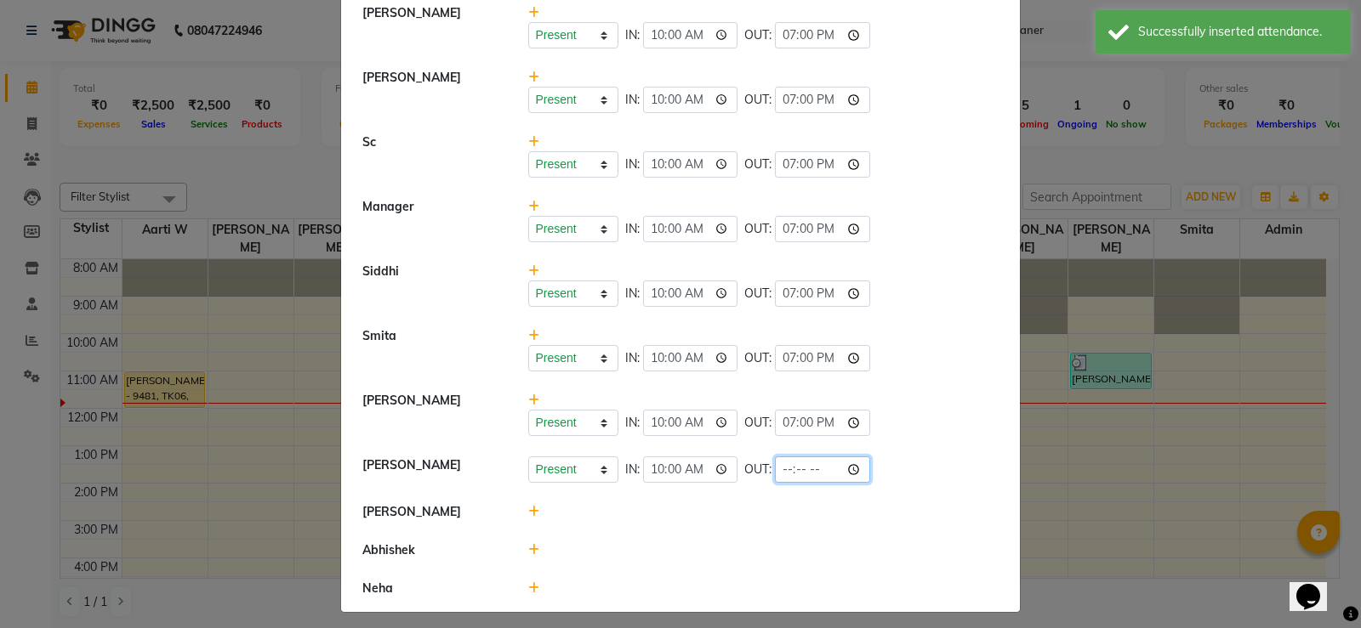
click at [780, 466] on input "time" at bounding box center [822, 470] width 95 height 26
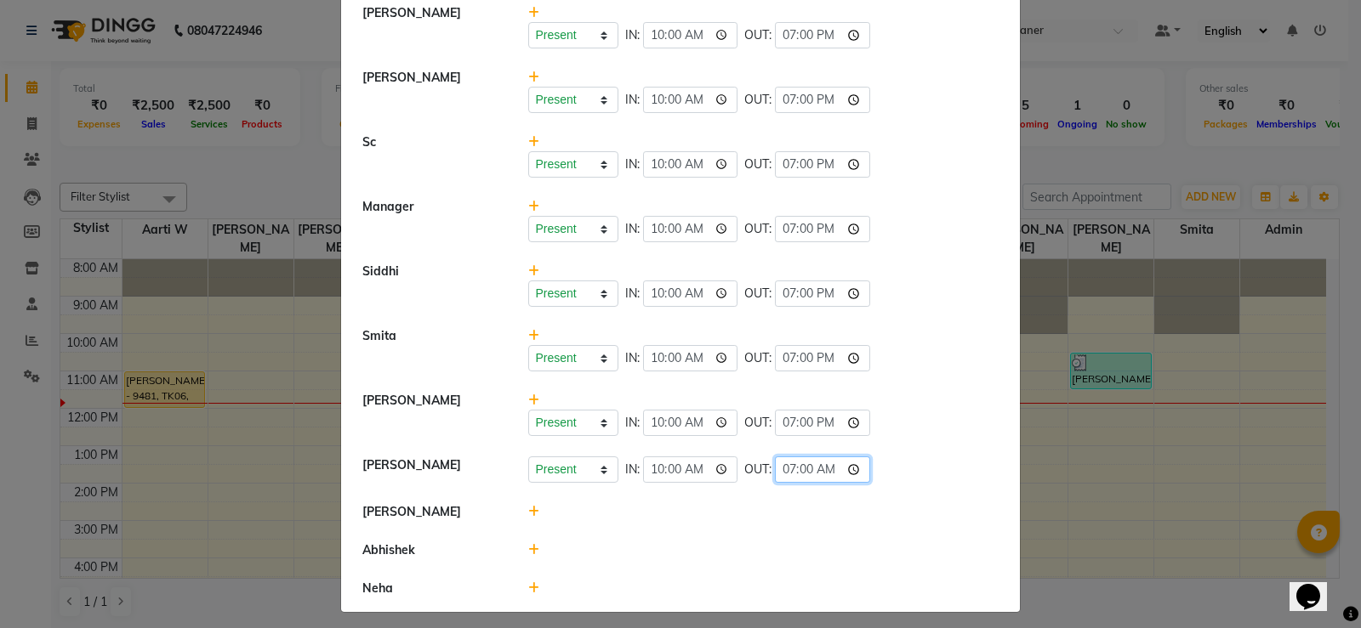
type input "19:00"
click at [710, 553] on div at bounding box center [763, 551] width 497 height 18
select select "A"
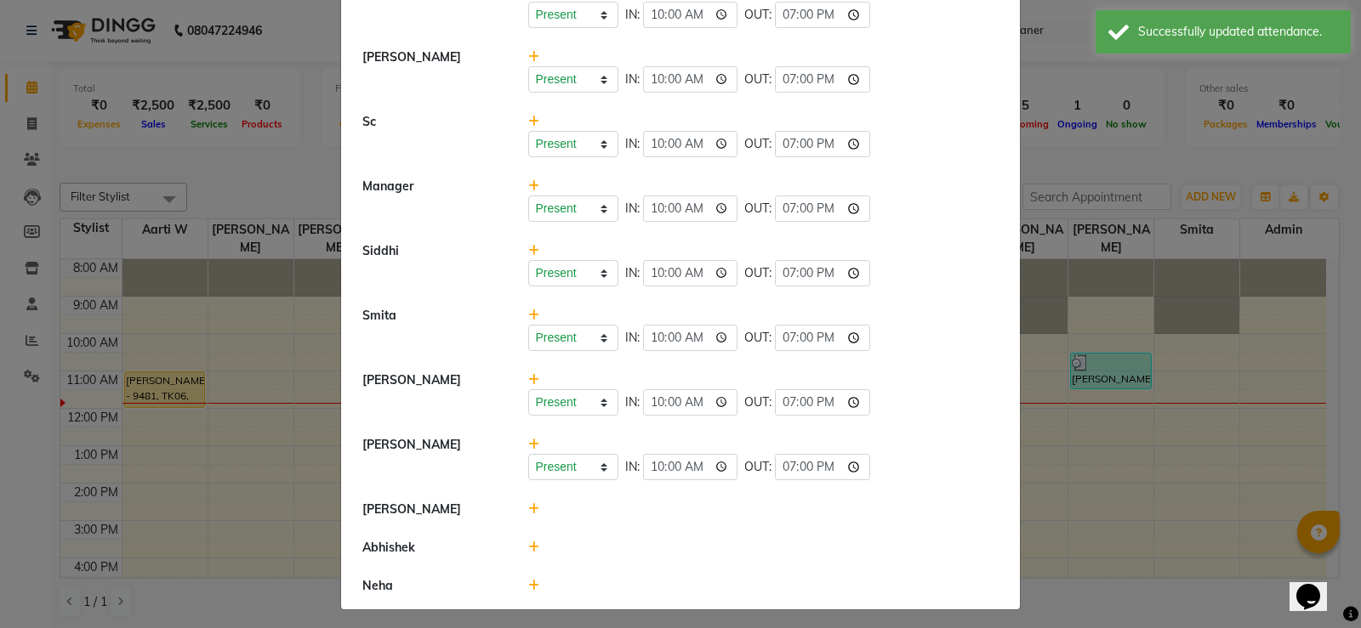
scroll to position [530, 0]
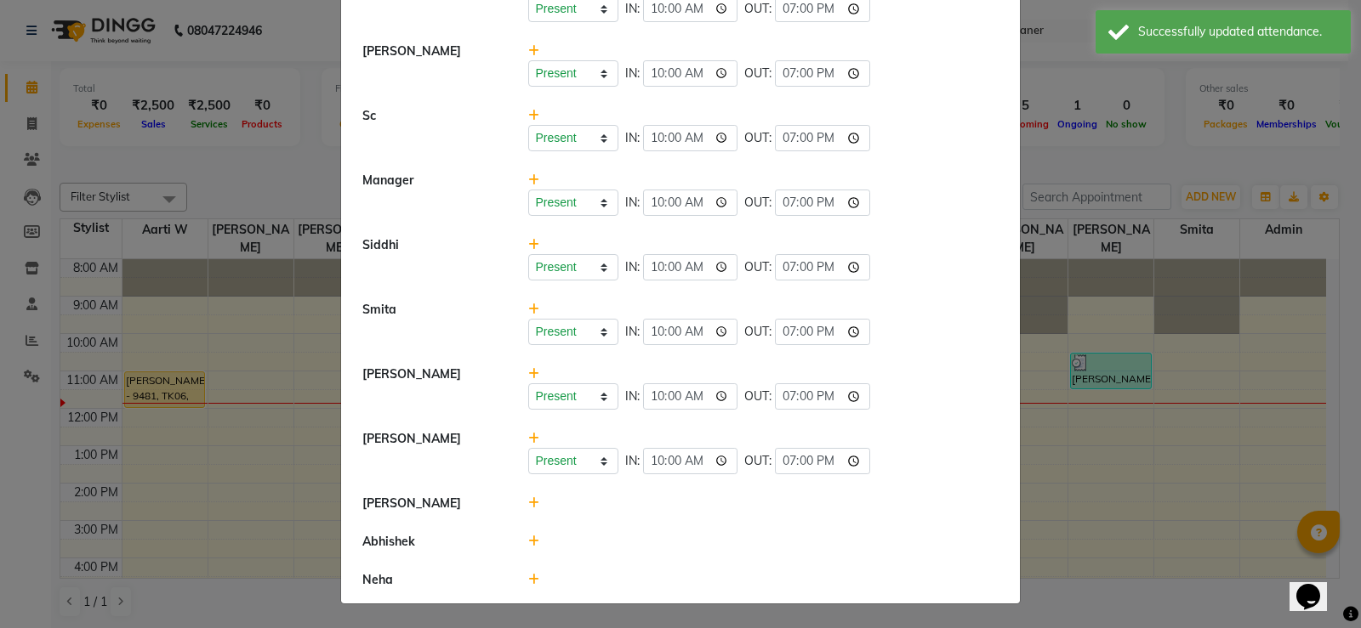
click at [528, 501] on icon at bounding box center [533, 504] width 11 height 12
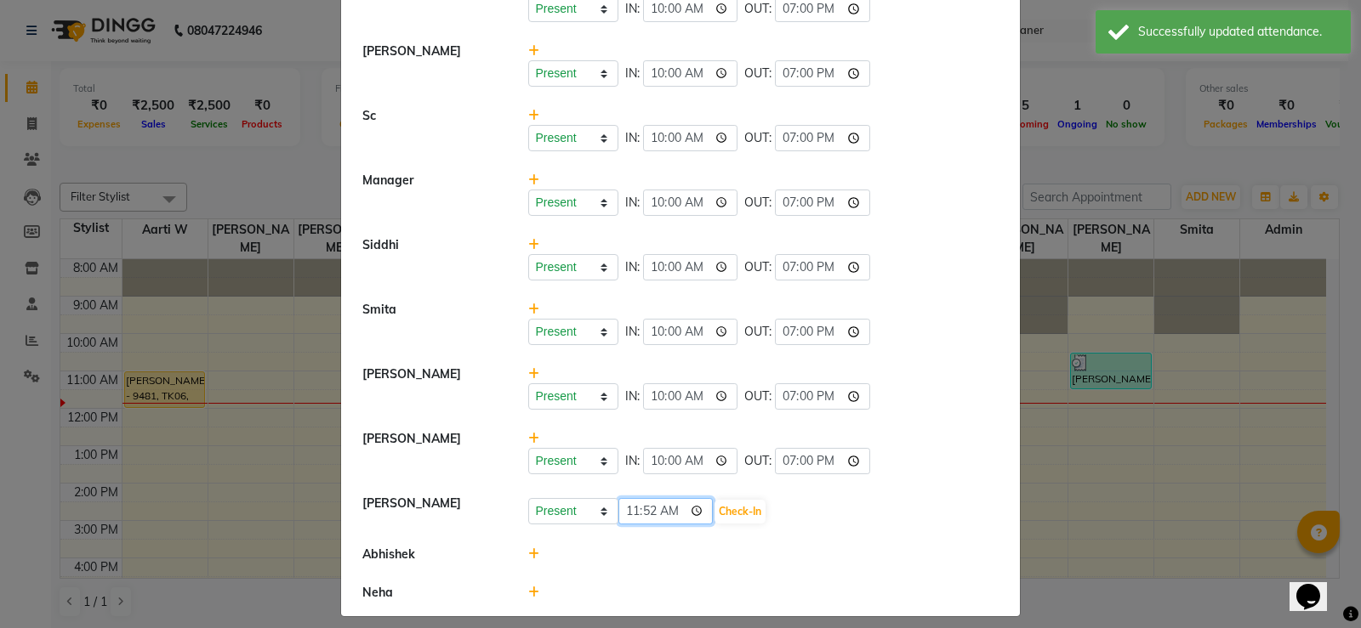
click at [639, 508] on input "11:52" at bounding box center [665, 511] width 95 height 26
type input "11:00"
click at [734, 506] on button "Check-In" at bounding box center [739, 512] width 51 height 24
select select "A"
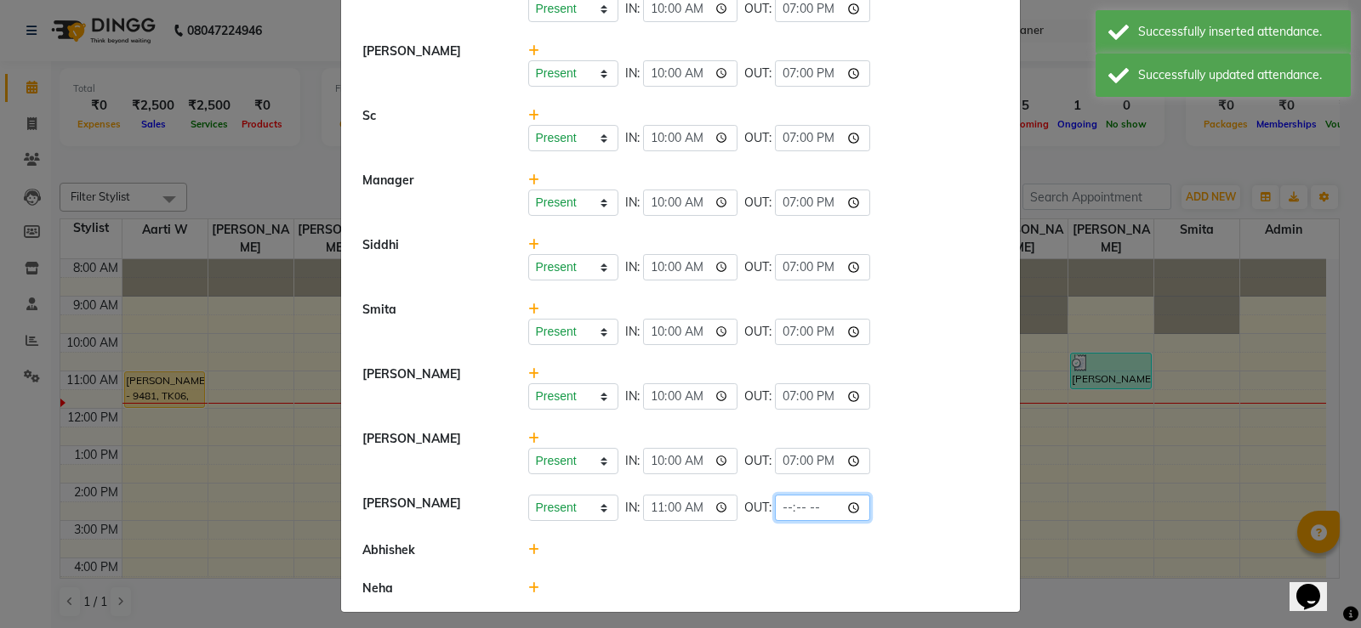
click at [783, 507] on input "time" at bounding box center [822, 508] width 95 height 26
type input "19:00"
click at [757, 603] on li "Neha" at bounding box center [680, 589] width 670 height 38
select select "A"
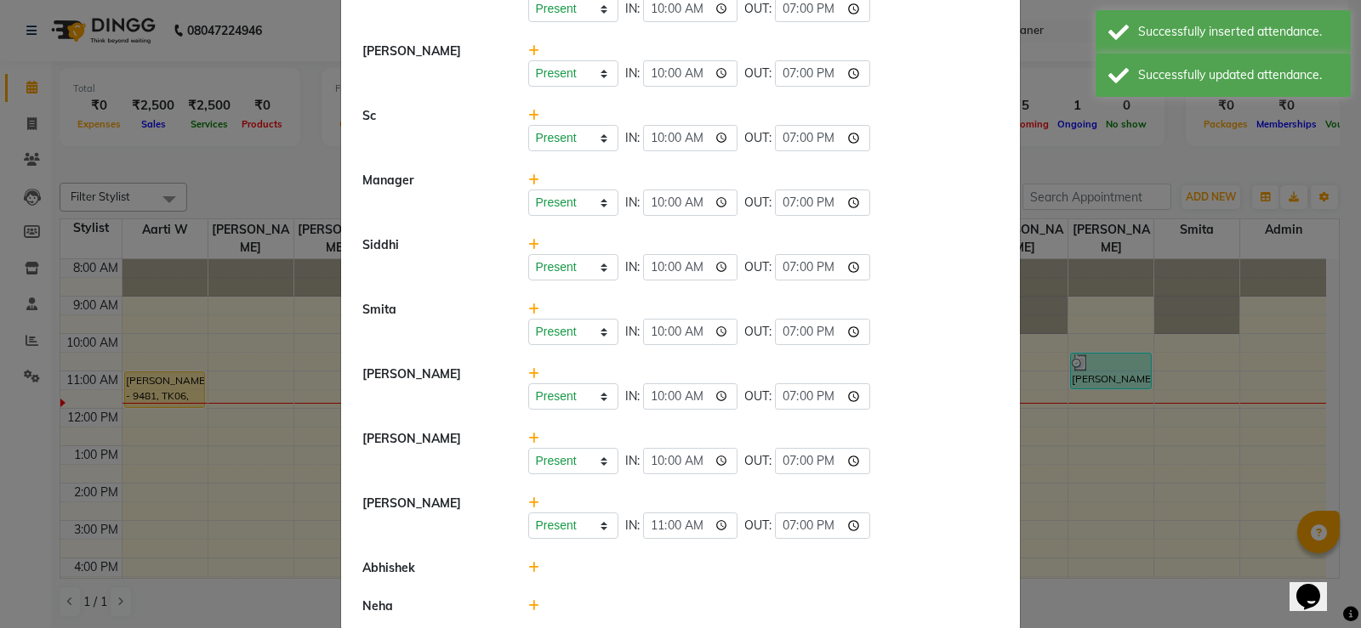
scroll to position [556, 0]
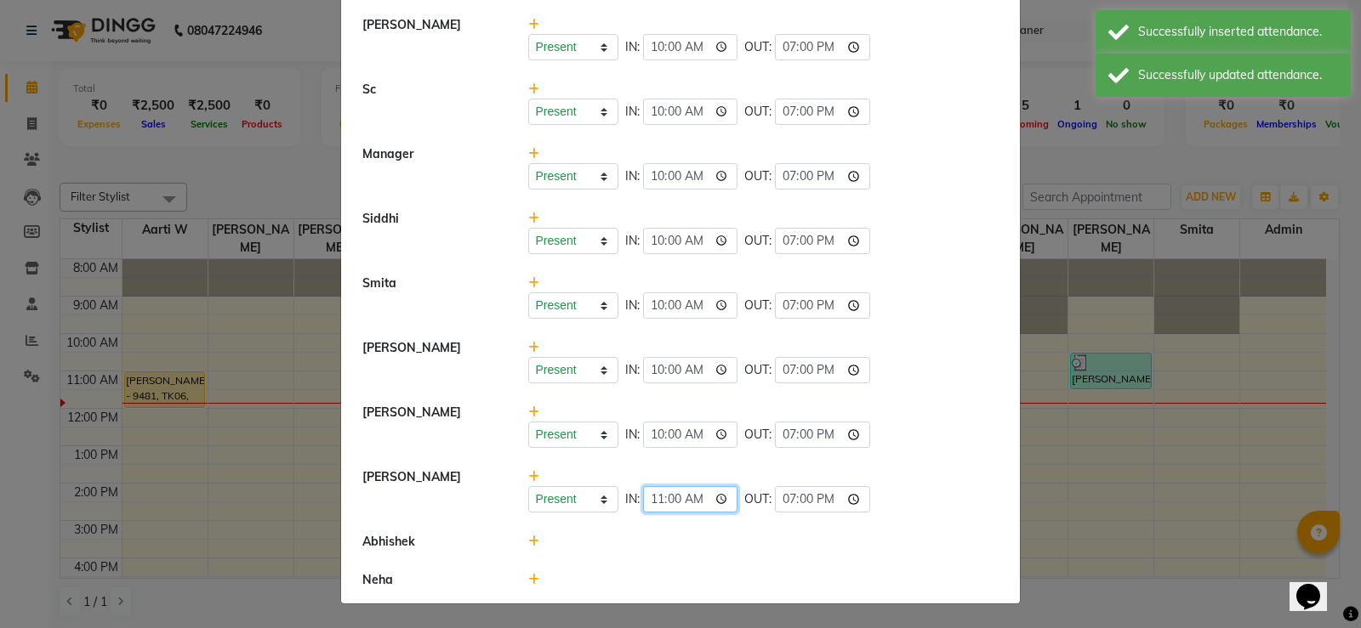
click at [655, 501] on input "11:00" at bounding box center [690, 499] width 95 height 26
type input "10:00"
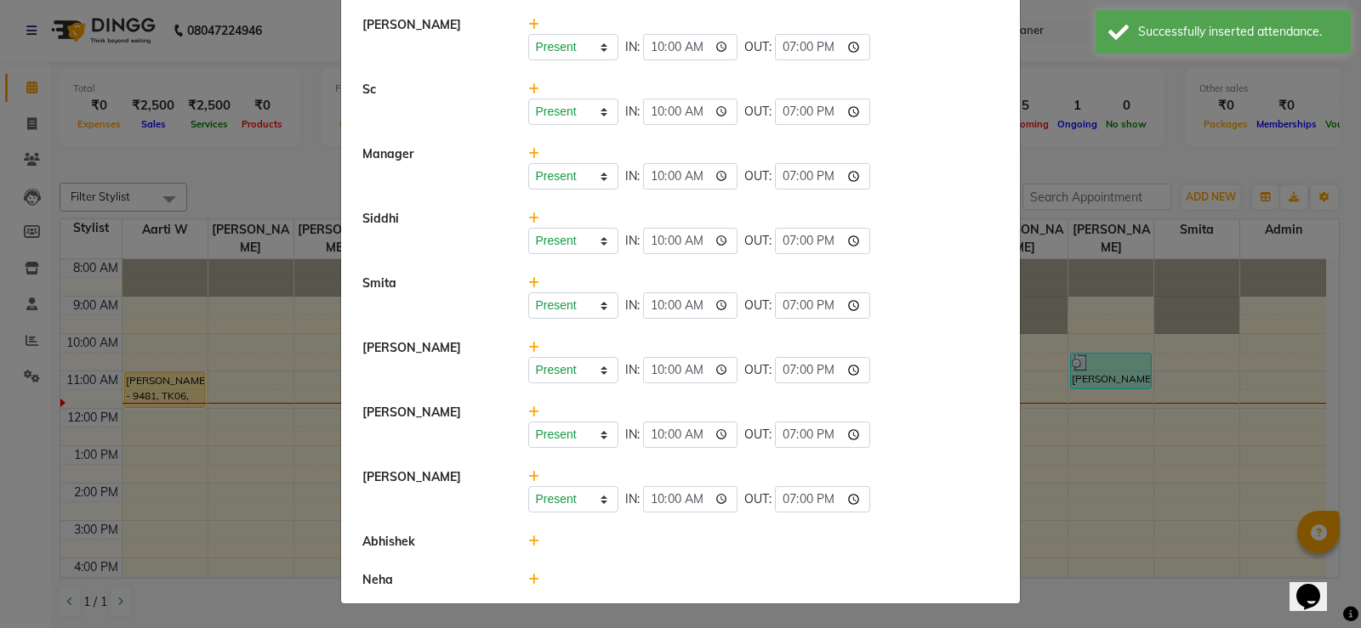
click at [573, 593] on li "Neha" at bounding box center [680, 580] width 670 height 38
select select "A"
click at [529, 536] on icon at bounding box center [533, 542] width 11 height 12
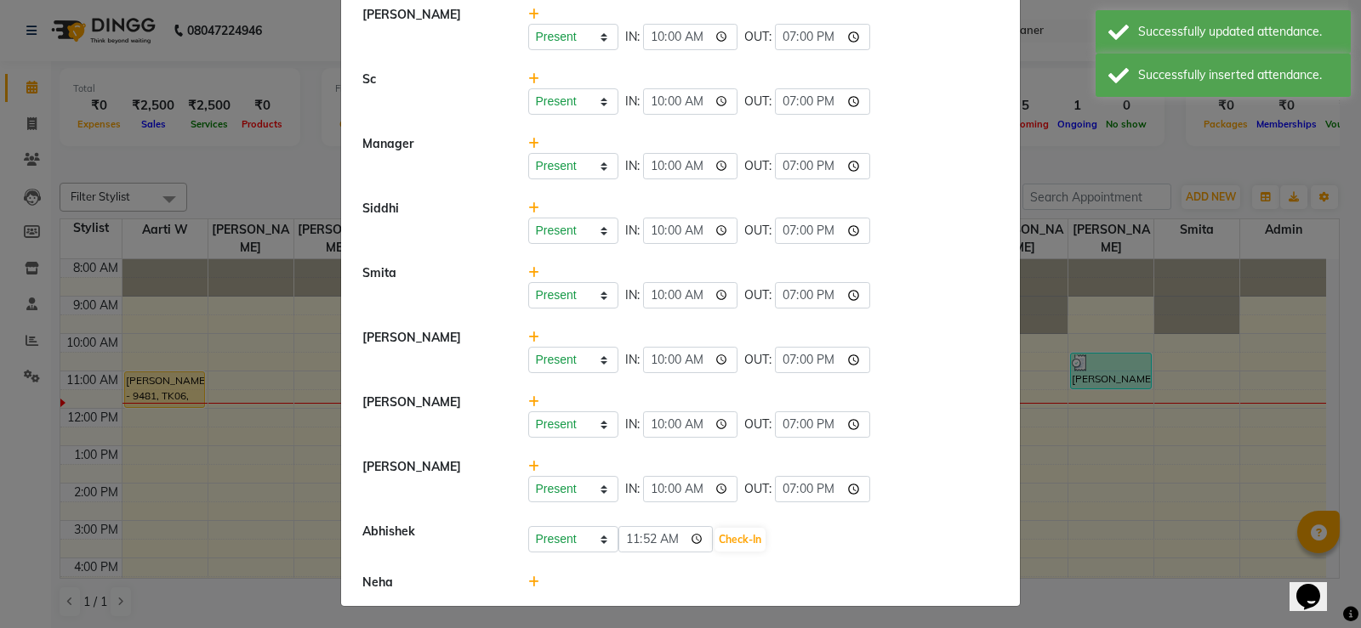
scroll to position [569, 0]
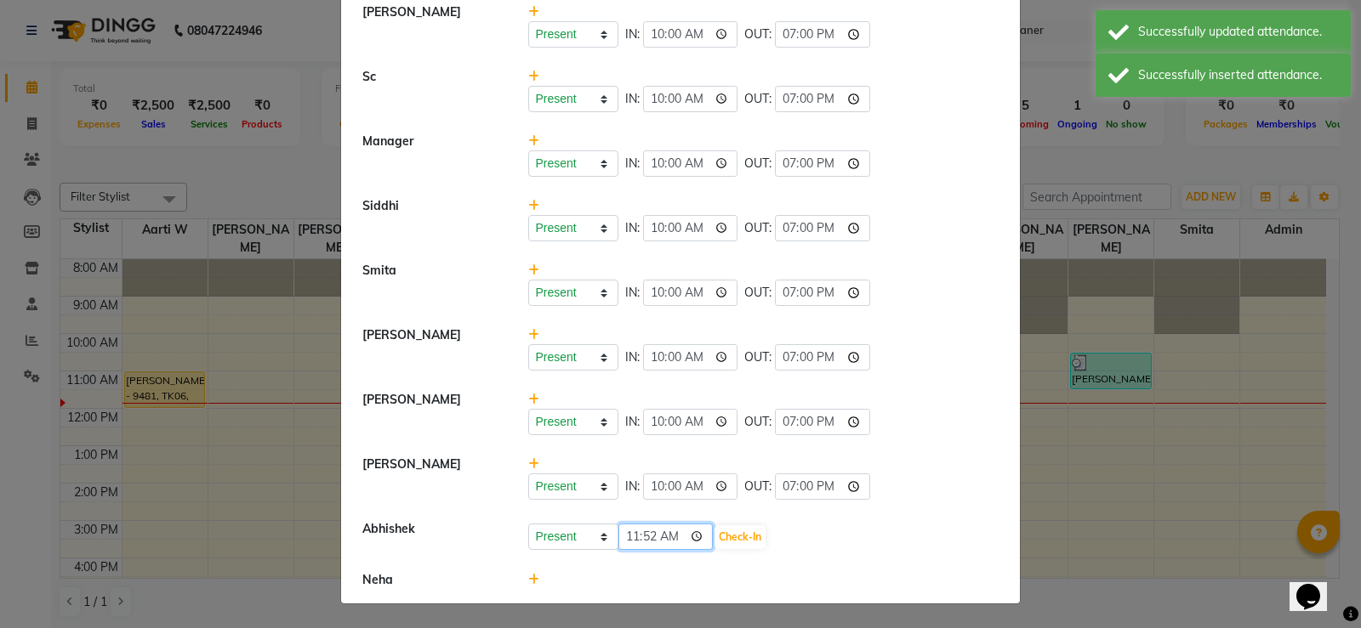
drag, startPoint x: 621, startPoint y: 525, endPoint x: 623, endPoint y: 536, distance: 11.3
click at [623, 535] on input "11:52" at bounding box center [665, 537] width 95 height 26
type input "10:00"
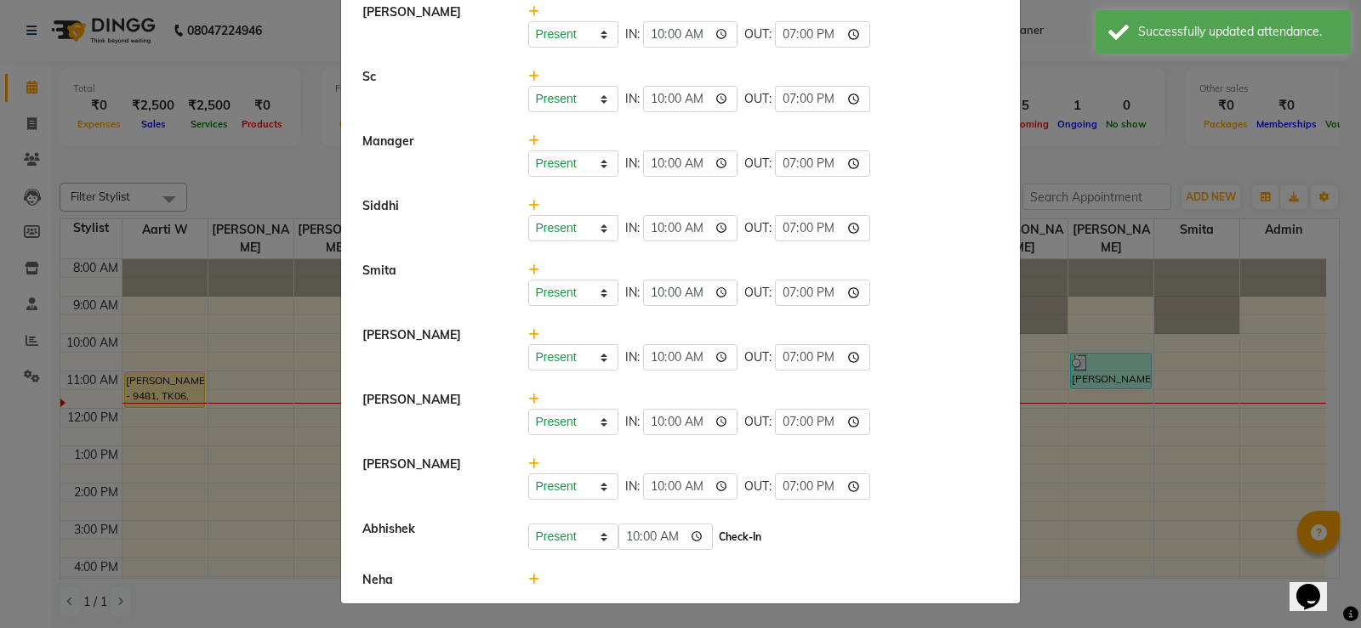
click at [753, 537] on button "Check-In" at bounding box center [739, 538] width 51 height 24
select select "A"
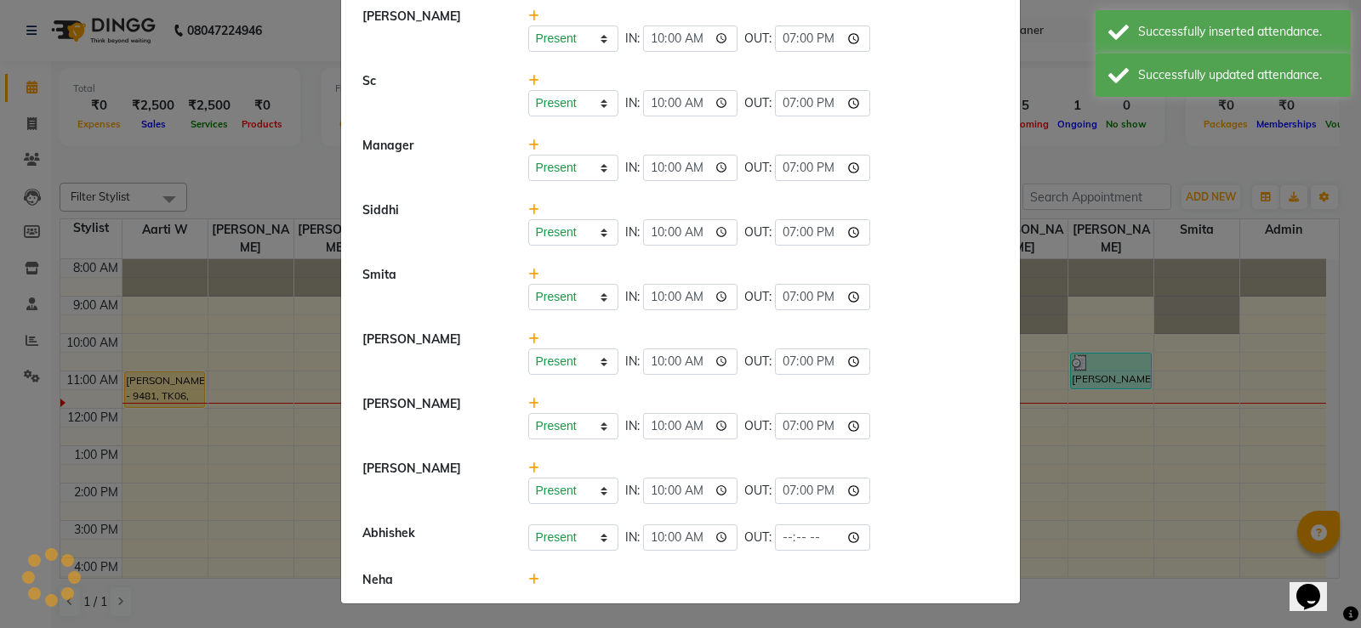
scroll to position [565, 0]
click at [785, 534] on input "time" at bounding box center [822, 538] width 95 height 26
type input "19:00"
select select "A"
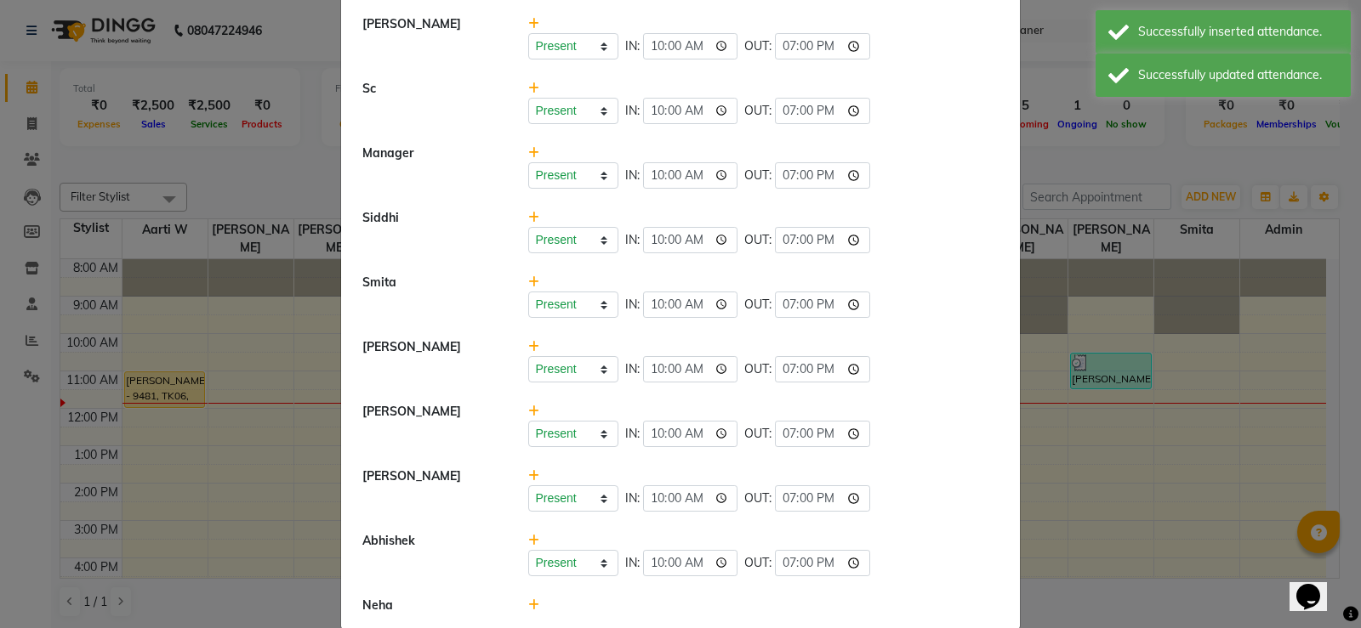
scroll to position [583, 0]
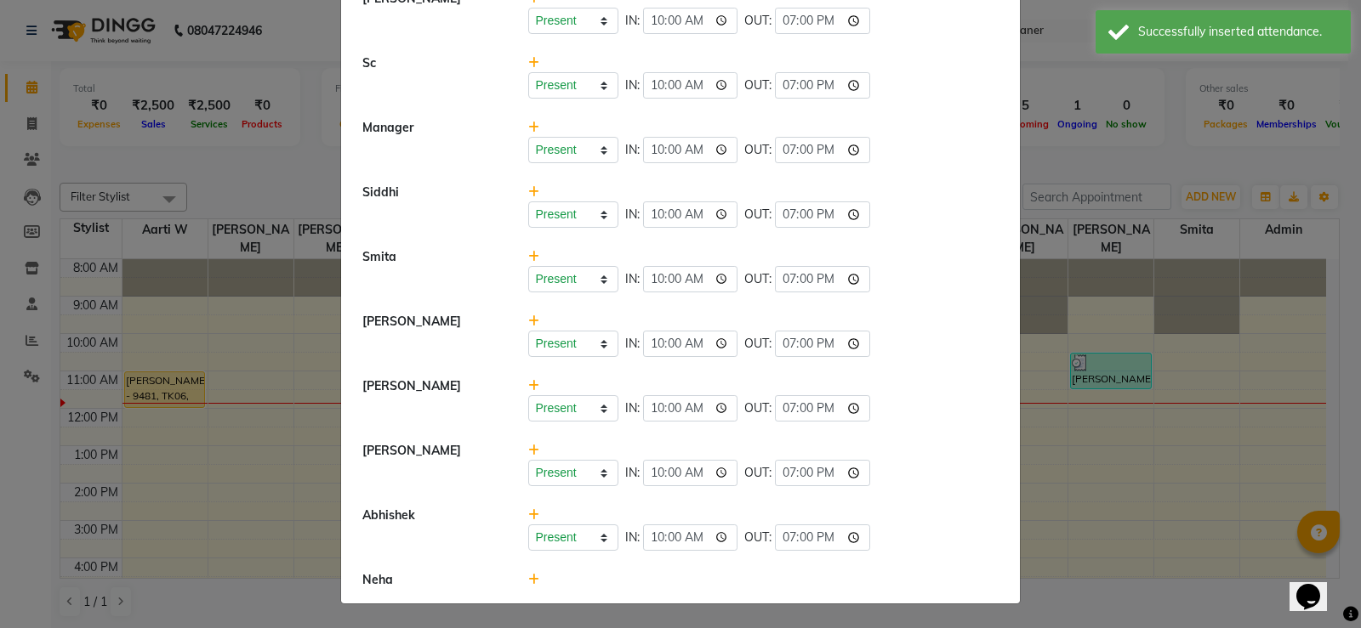
click at [534, 578] on div at bounding box center [763, 581] width 497 height 18
click at [528, 578] on icon at bounding box center [533, 580] width 11 height 12
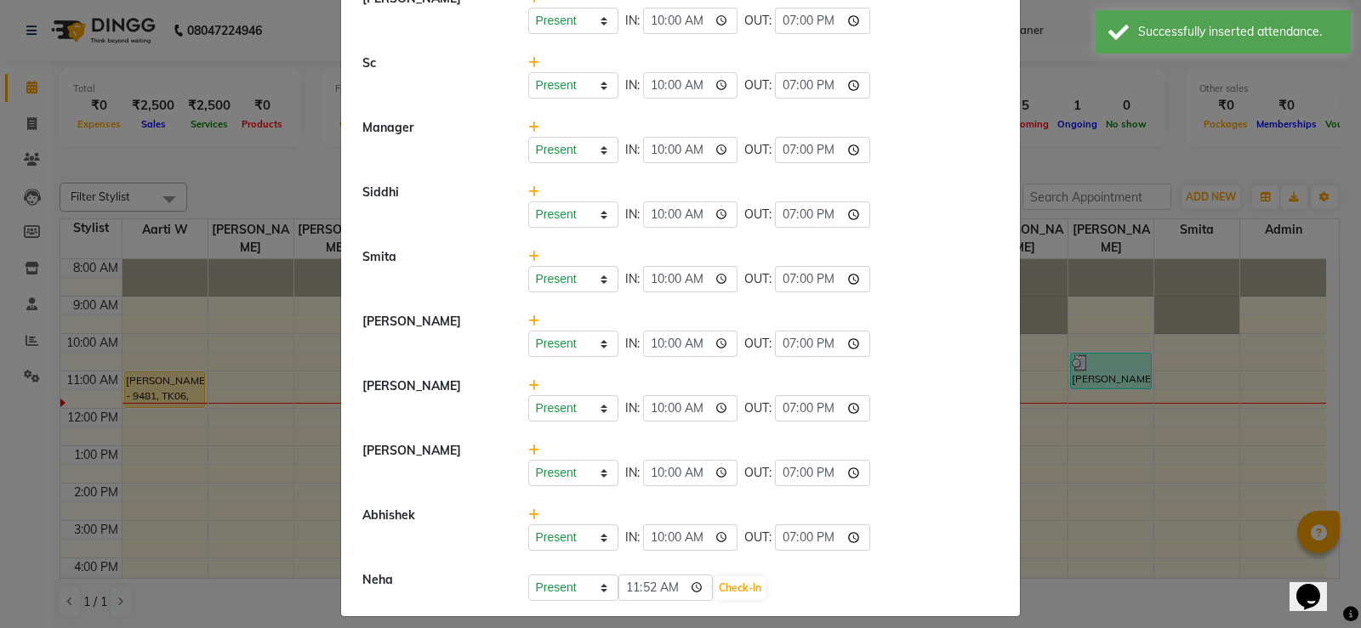
click at [634, 579] on div "Present Absent Late Half Day Weekly Off 11:52 Check-In" at bounding box center [763, 587] width 497 height 31
click at [634, 584] on input "11:52" at bounding box center [665, 588] width 95 height 26
type input "10:00"
click at [759, 583] on button "Check-In" at bounding box center [739, 589] width 51 height 24
select select "A"
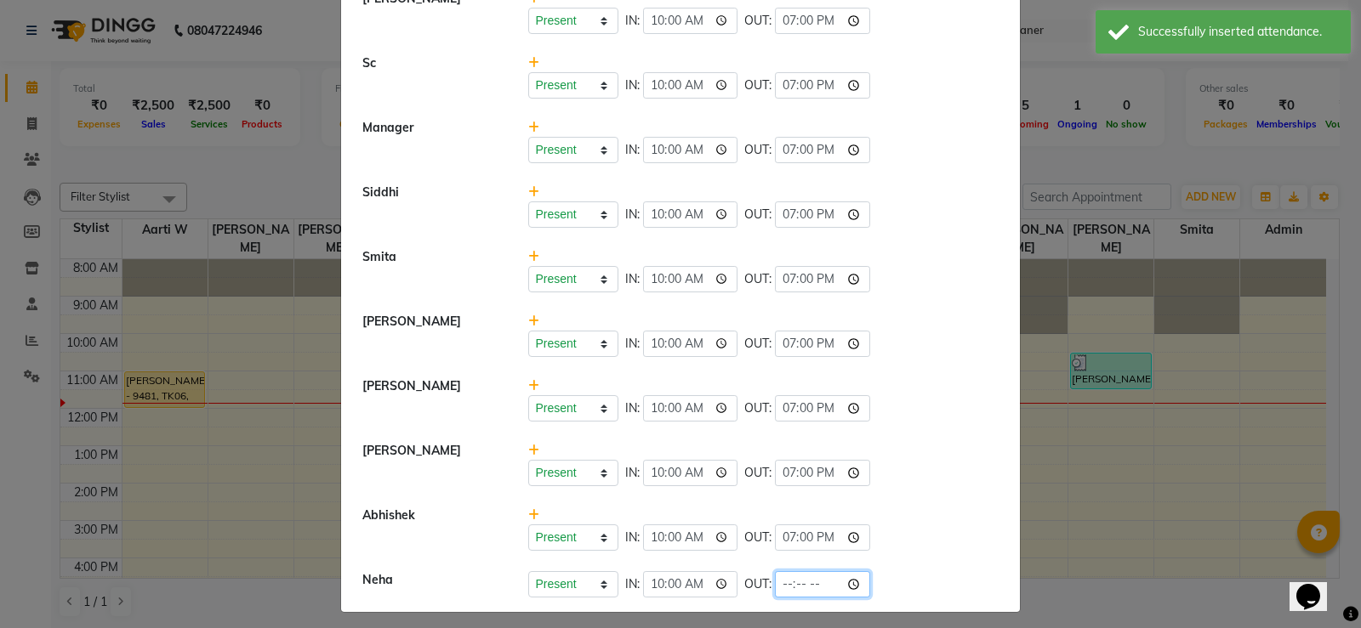
click at [799, 580] on input "time" at bounding box center [822, 585] width 95 height 26
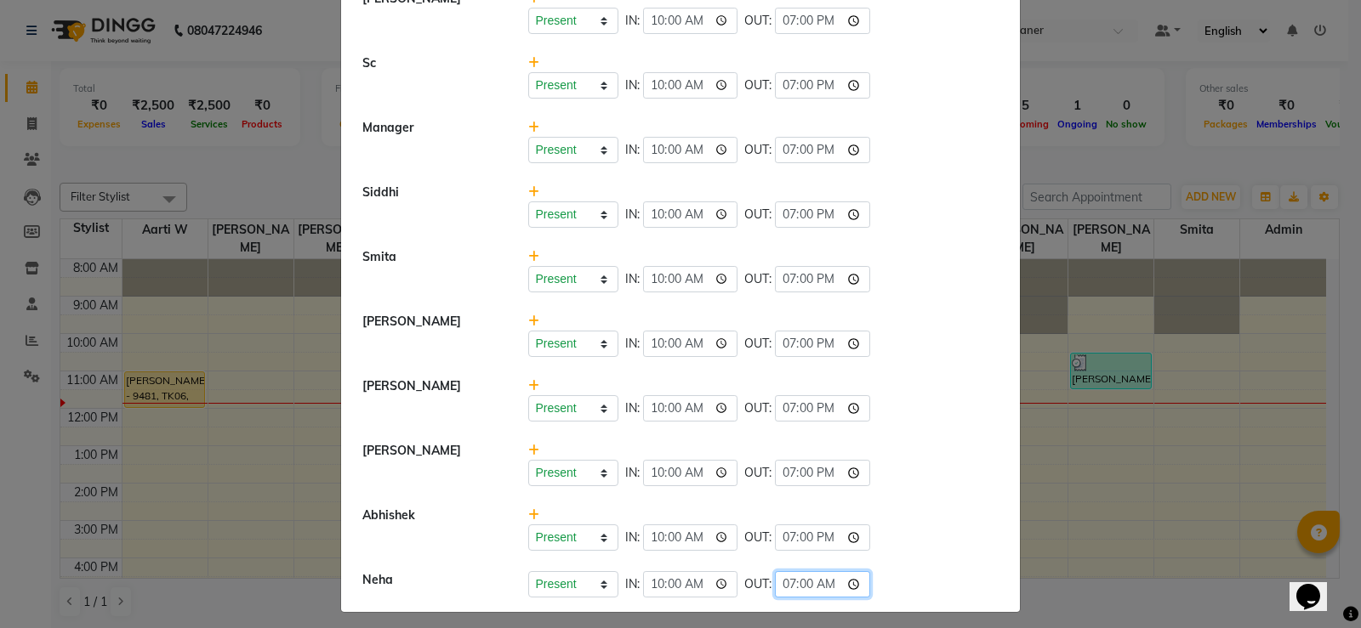
type input "19:00"
click at [917, 478] on div "Present Absent Late Half Day Weekly Off IN: 10:00 OUT: 19:00" at bounding box center [763, 473] width 471 height 26
select select "A"
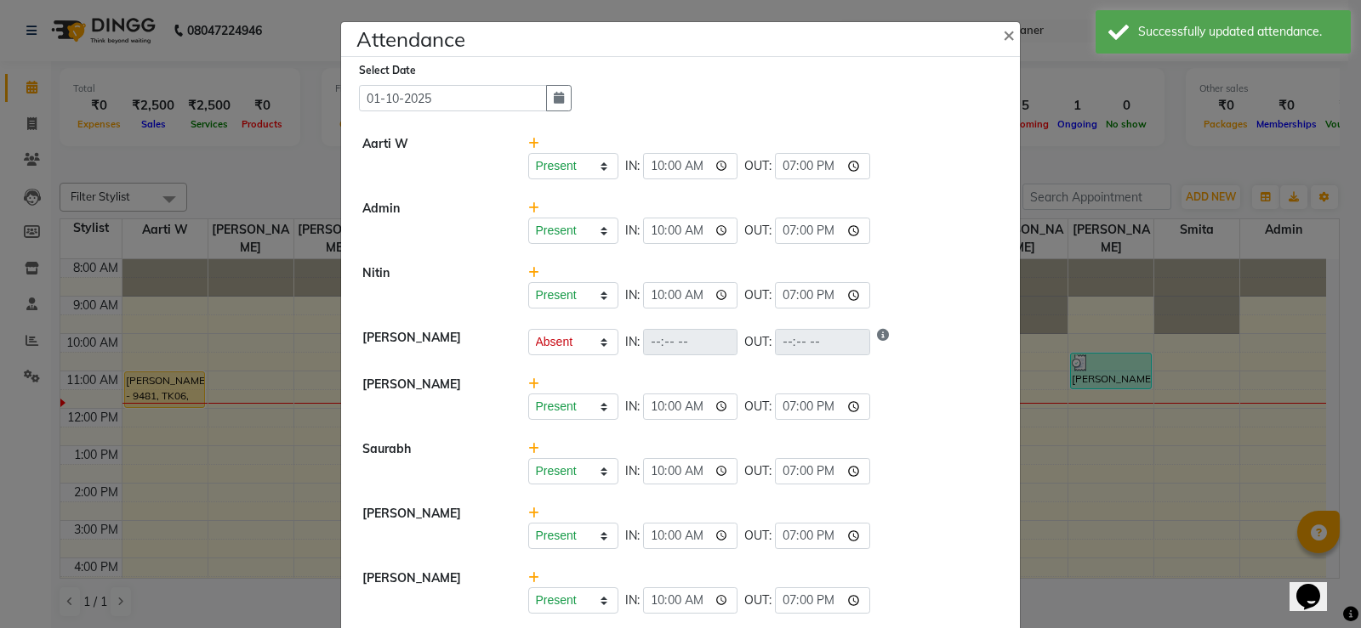
scroll to position [0, 0]
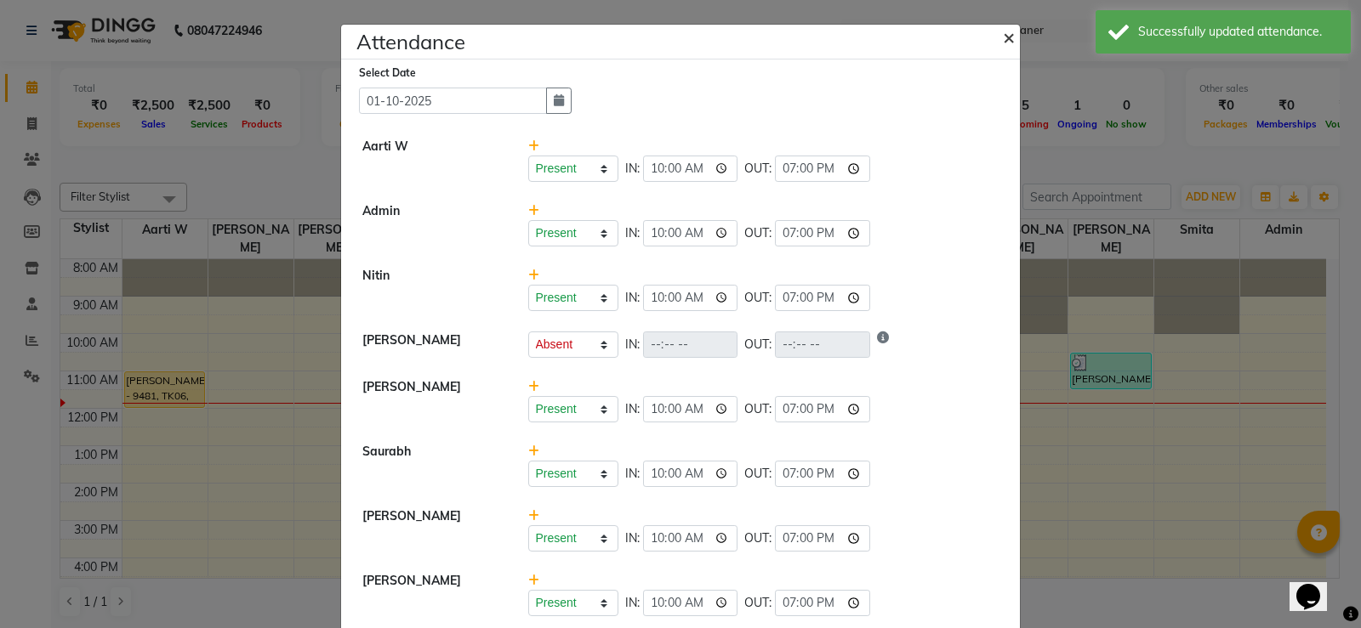
click at [1003, 39] on span "×" at bounding box center [1009, 37] width 12 height 26
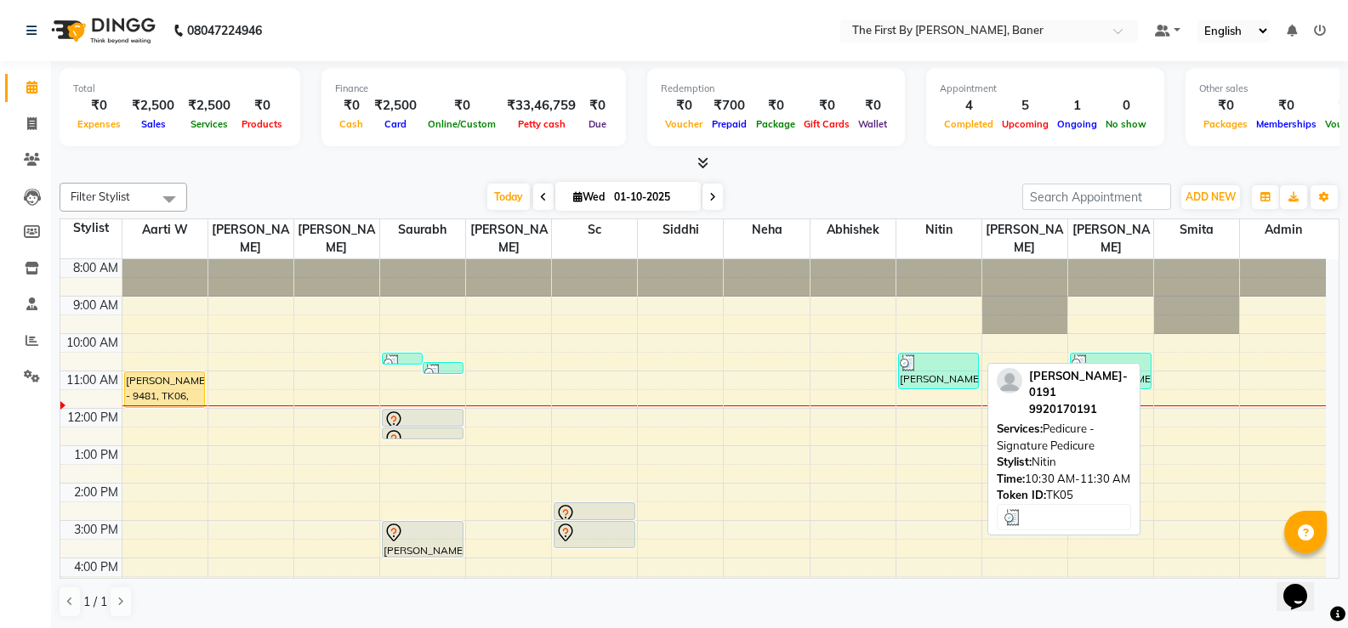
click at [926, 360] on div "[PERSON_NAME]- 0191, TK05, 10:30 AM-11:30 AM, Pedicure - Signature Pedicure" at bounding box center [939, 371] width 80 height 35
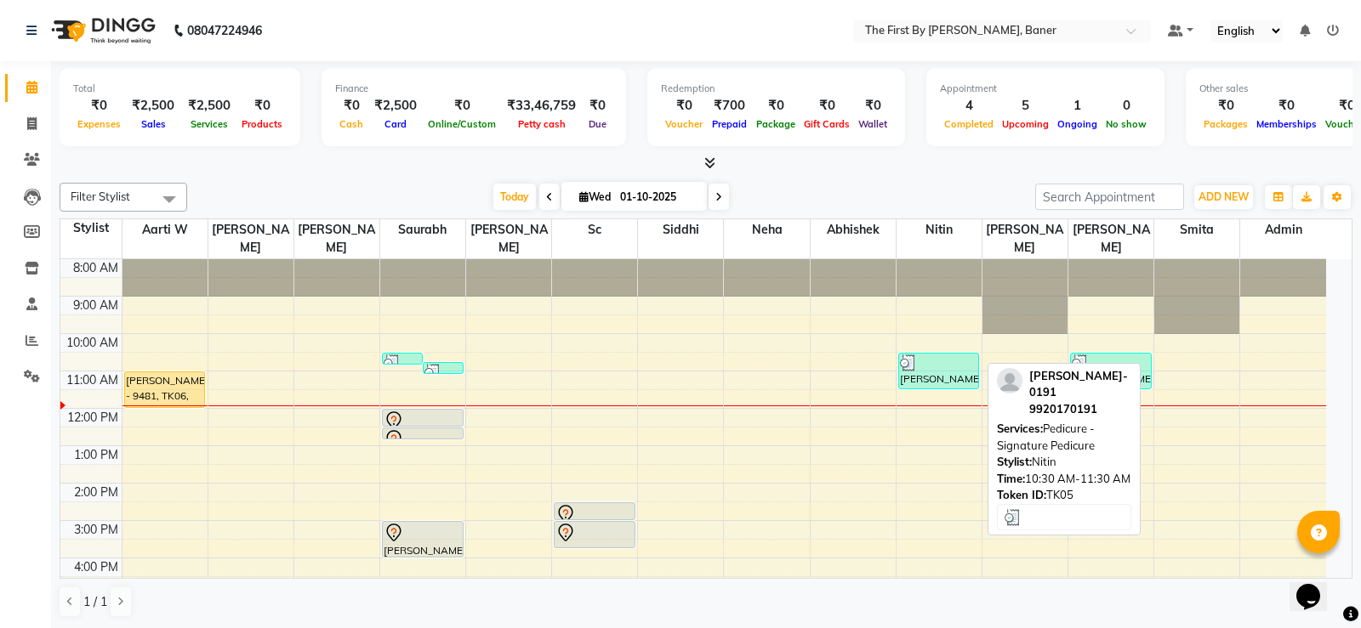
select select "3"
